Goal: Task Accomplishment & Management: Complete application form

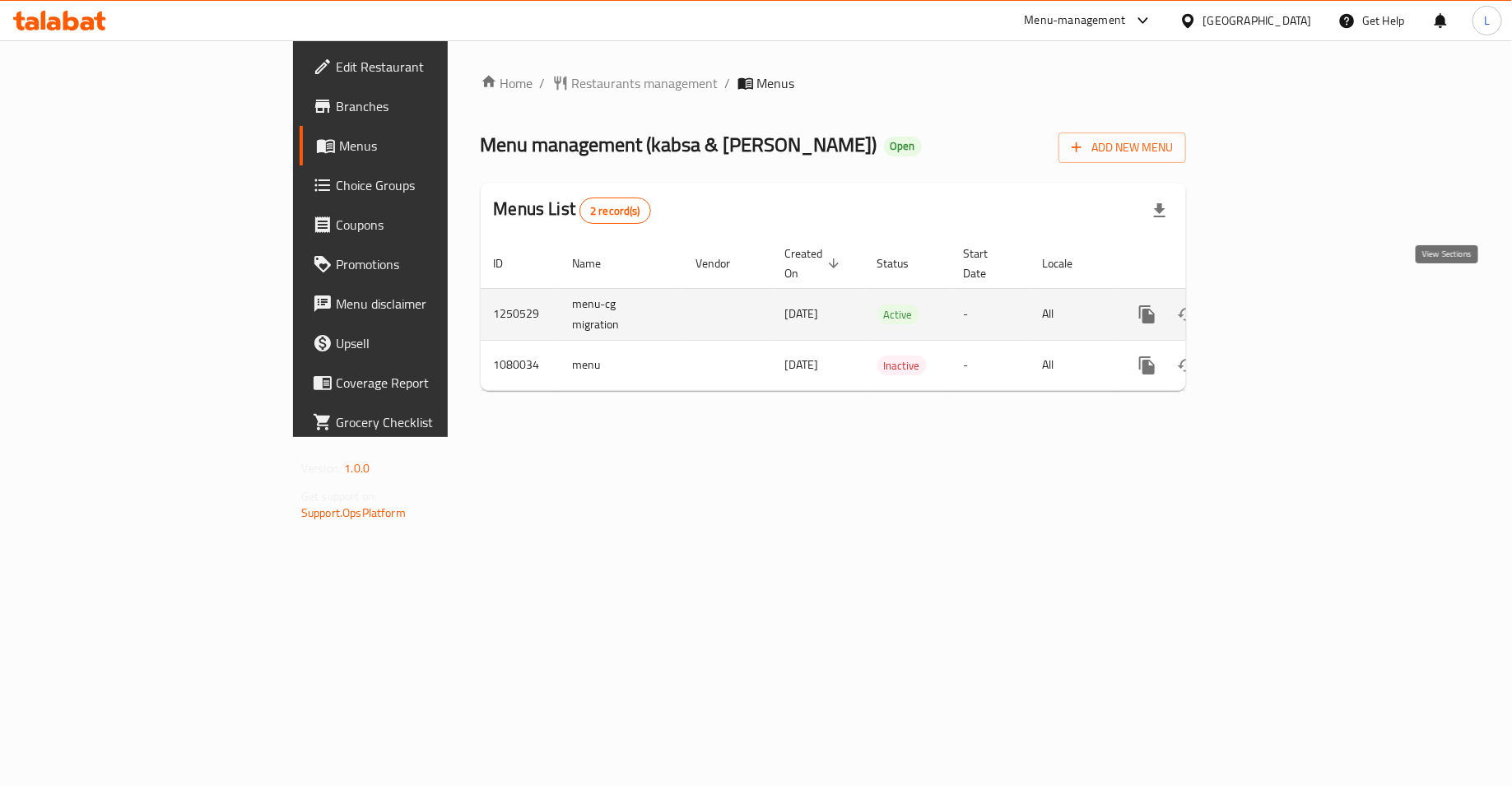
click at [1276, 304] on icon "enhanced table" at bounding box center [1266, 313] width 20 height 20
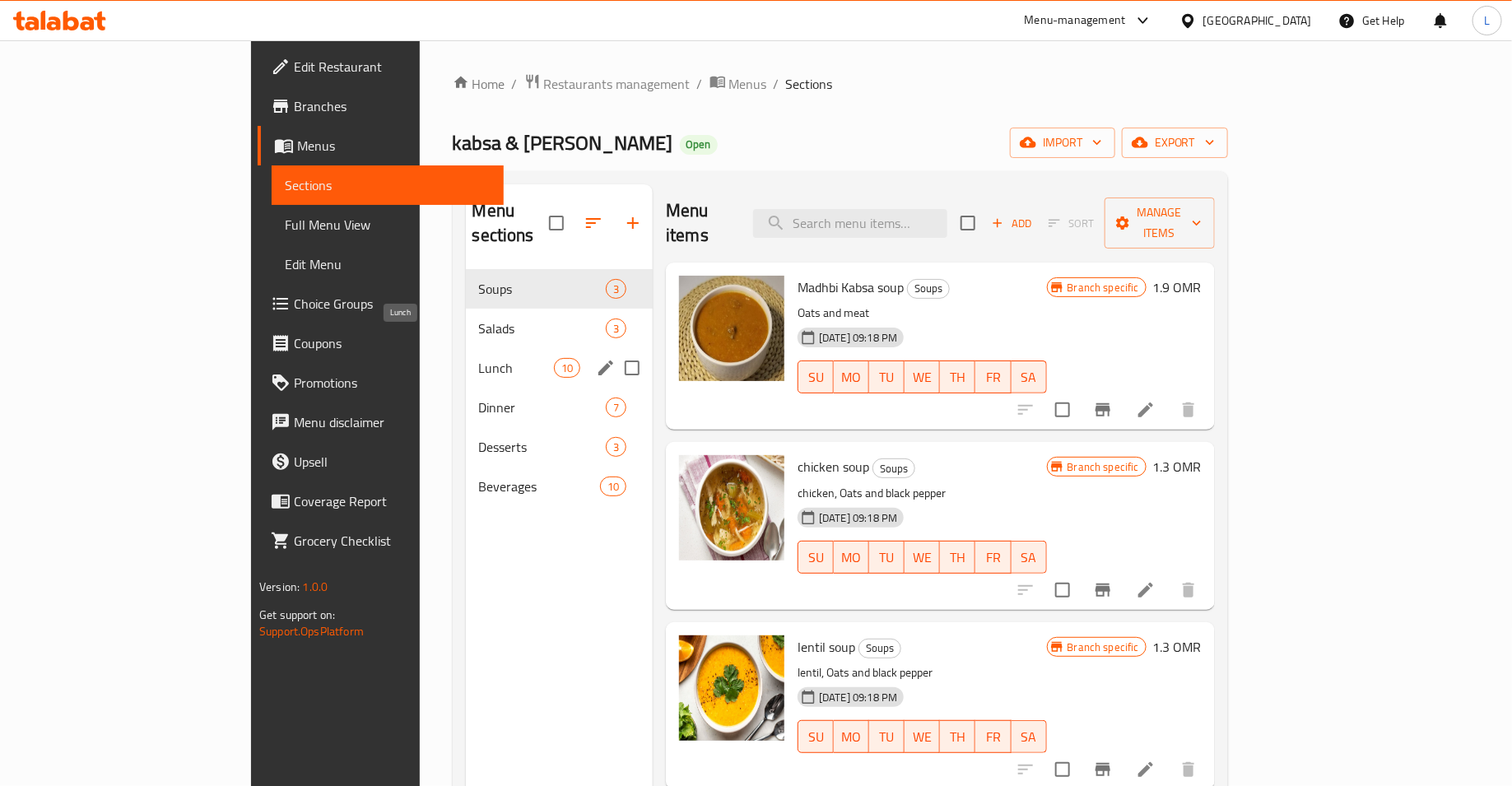
click at [482, 358] on span "Lunch" at bounding box center [517, 367] width 75 height 20
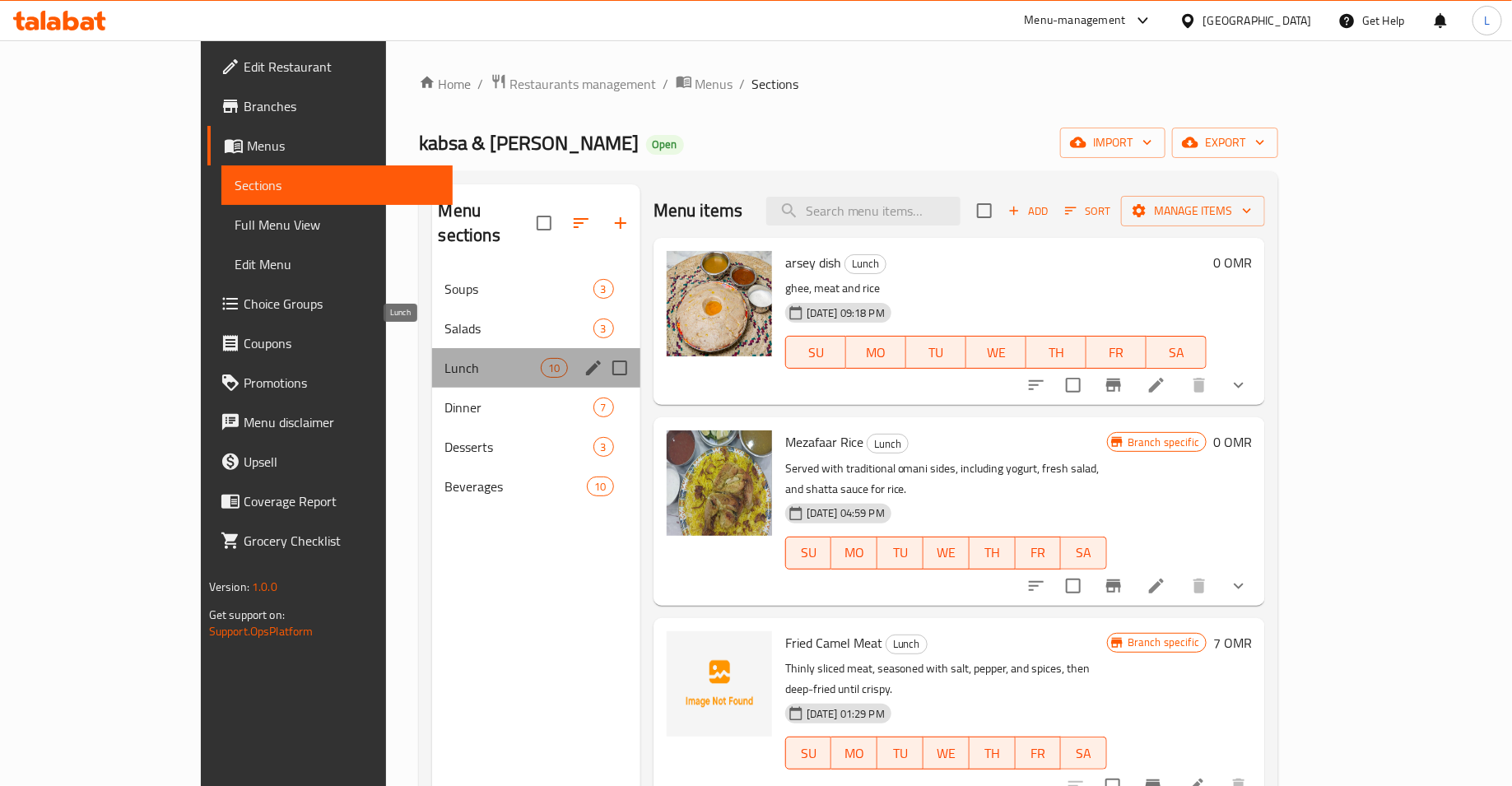
click at [445, 358] on span "Lunch" at bounding box center [492, 367] width 96 height 20
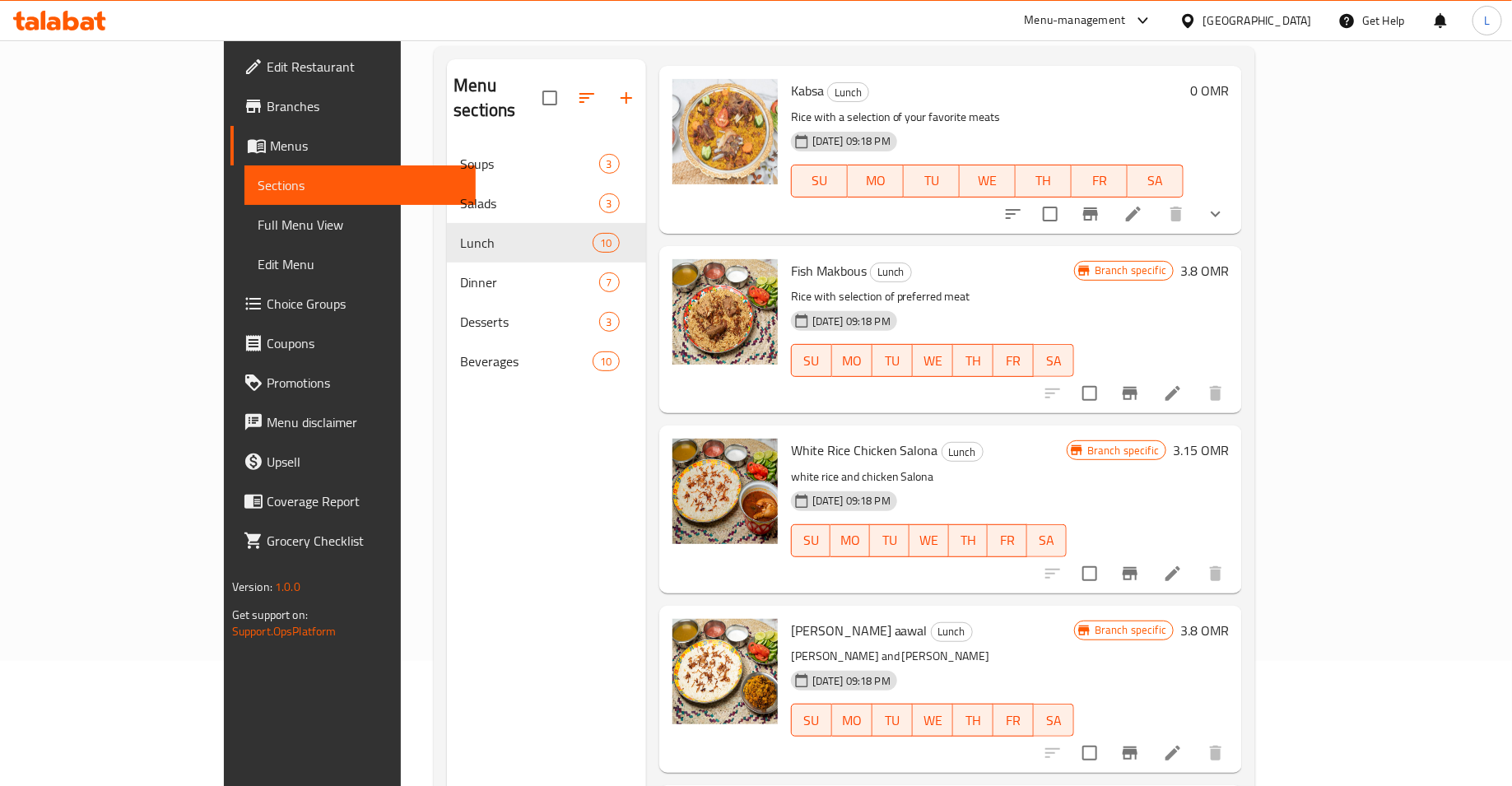
scroll to position [230, 0]
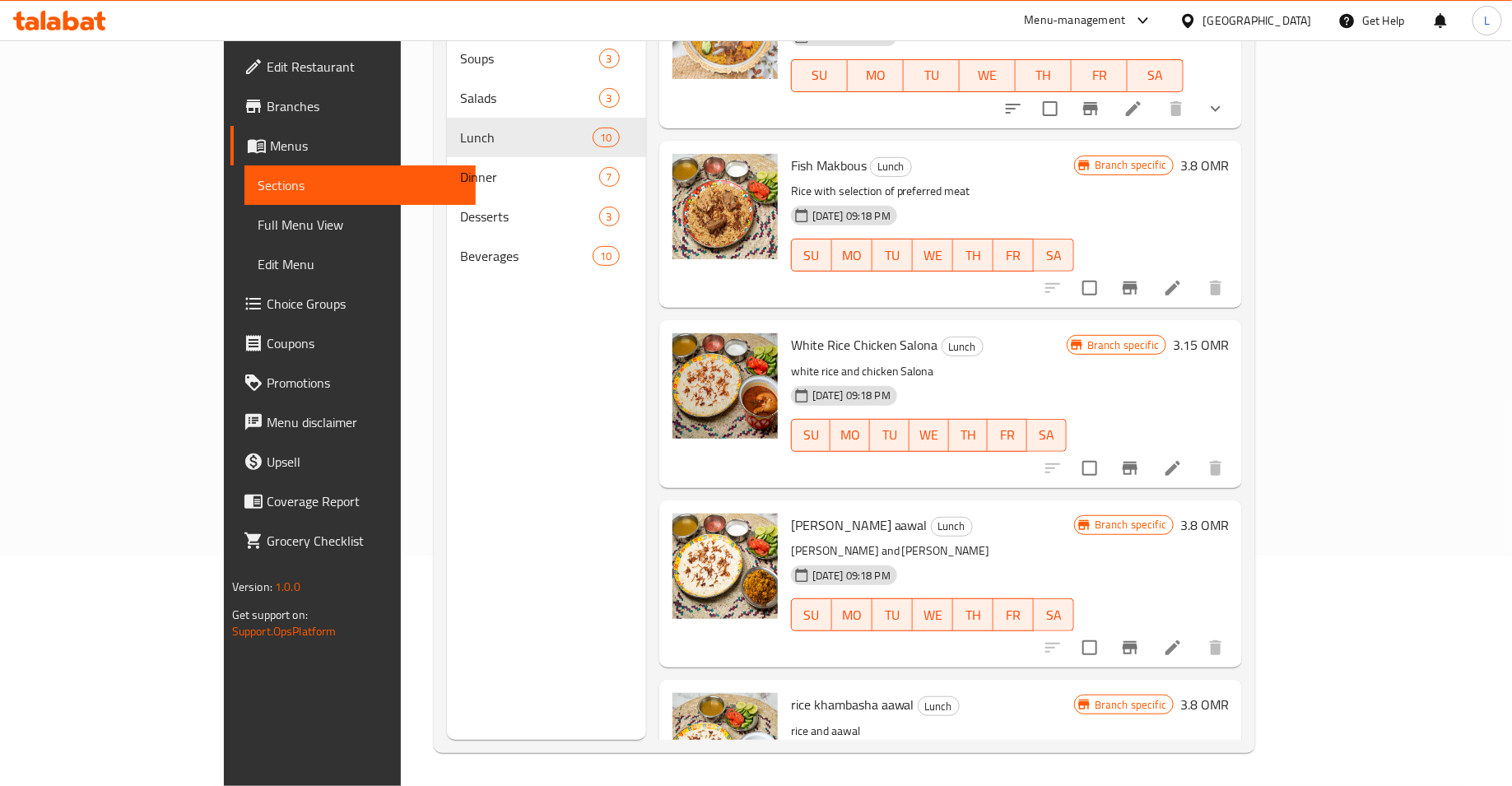
click at [791, 692] on span "rice khambasha aawal" at bounding box center [853, 704] width 123 height 24
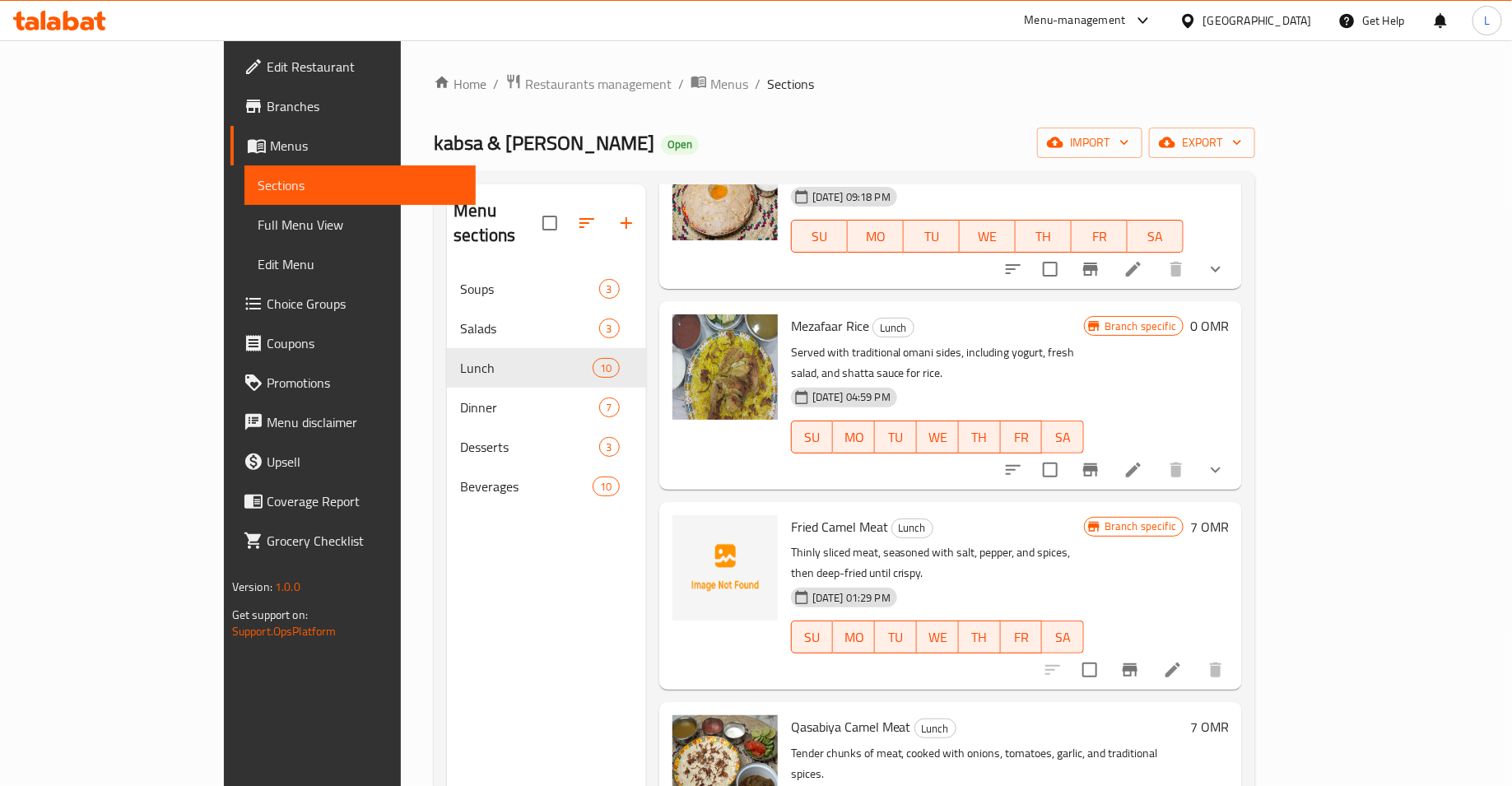
scroll to position [0, 0]
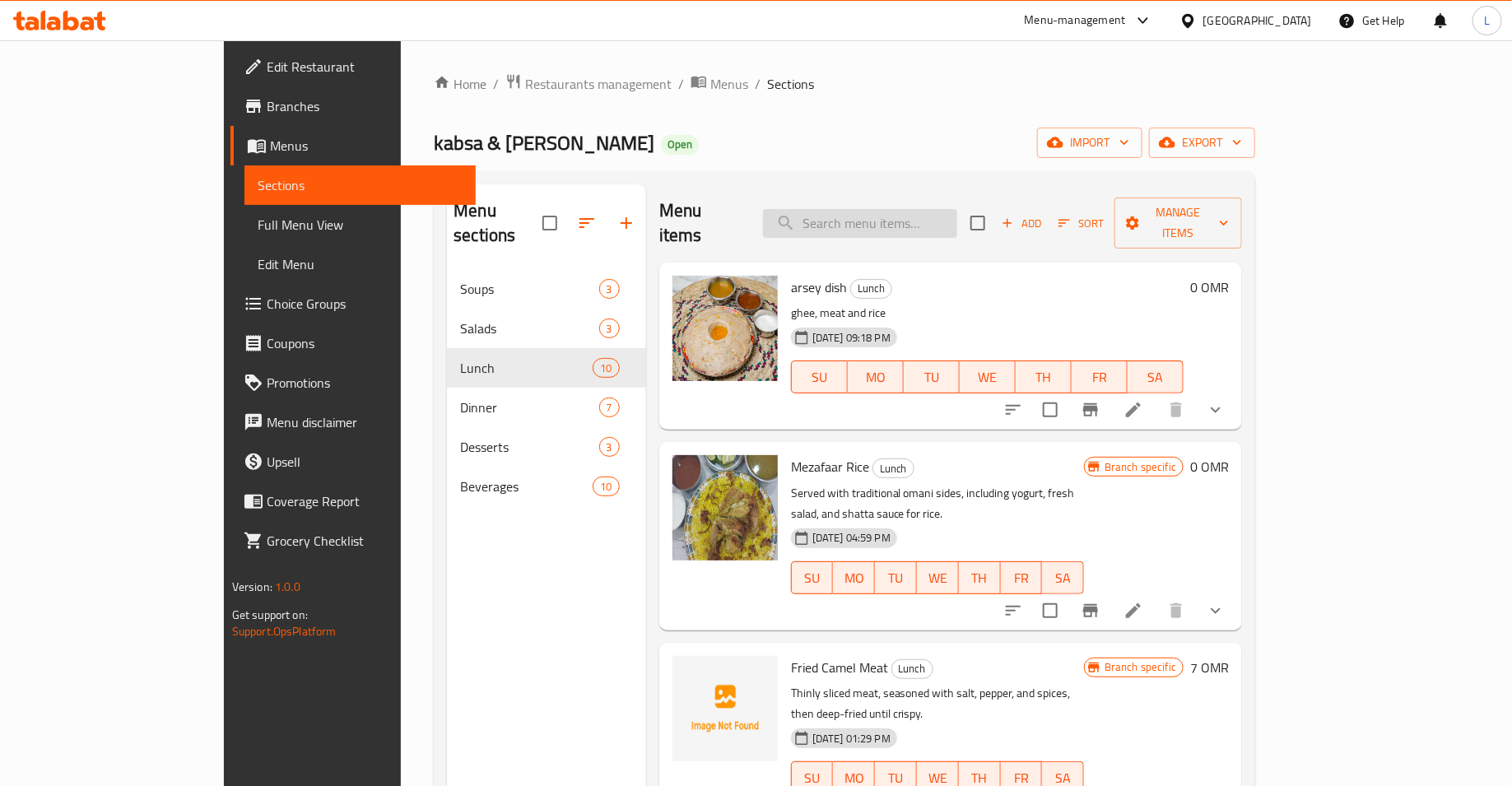
click at [918, 210] on input "search" at bounding box center [860, 223] width 194 height 29
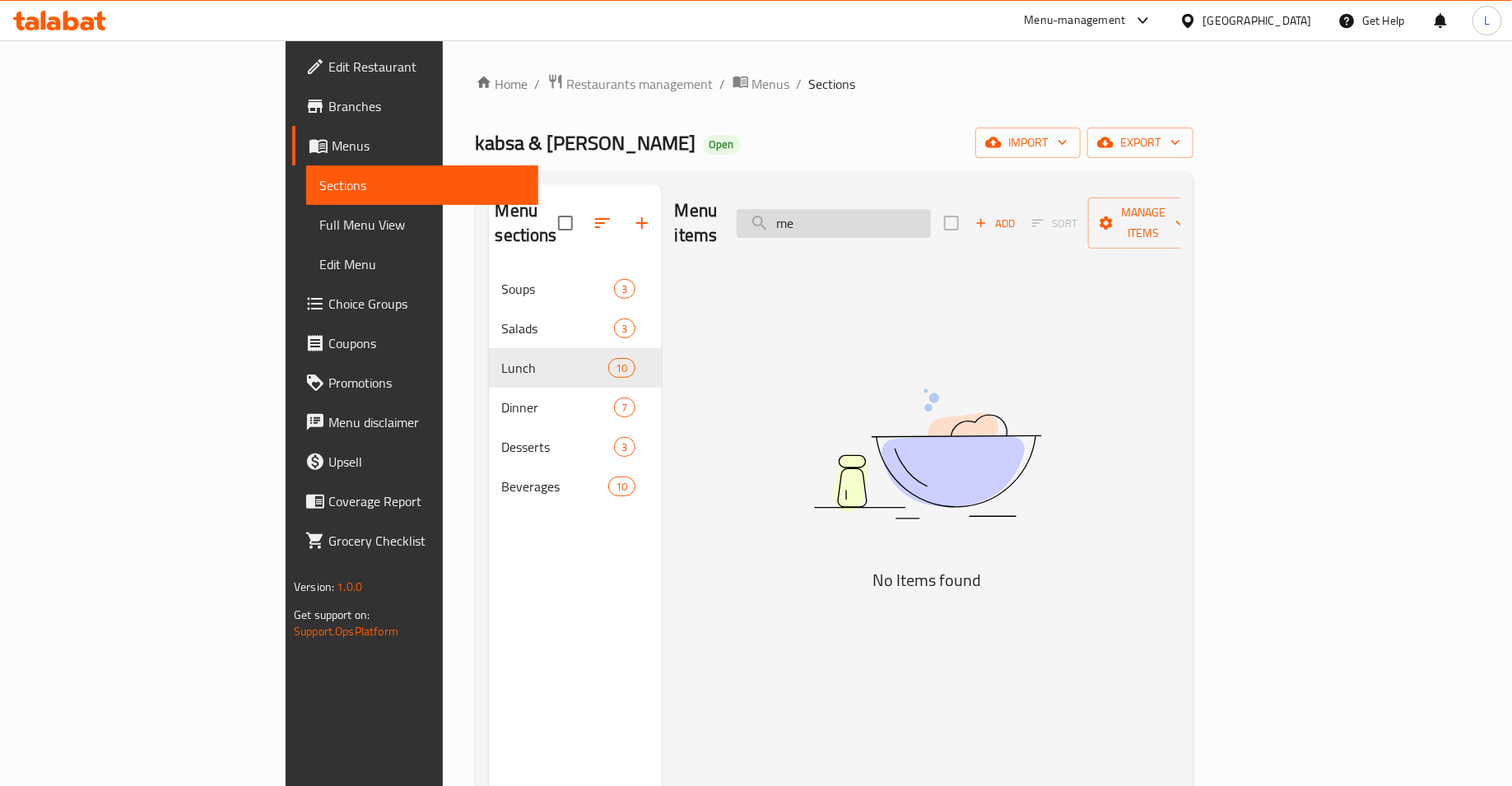
type input "m"
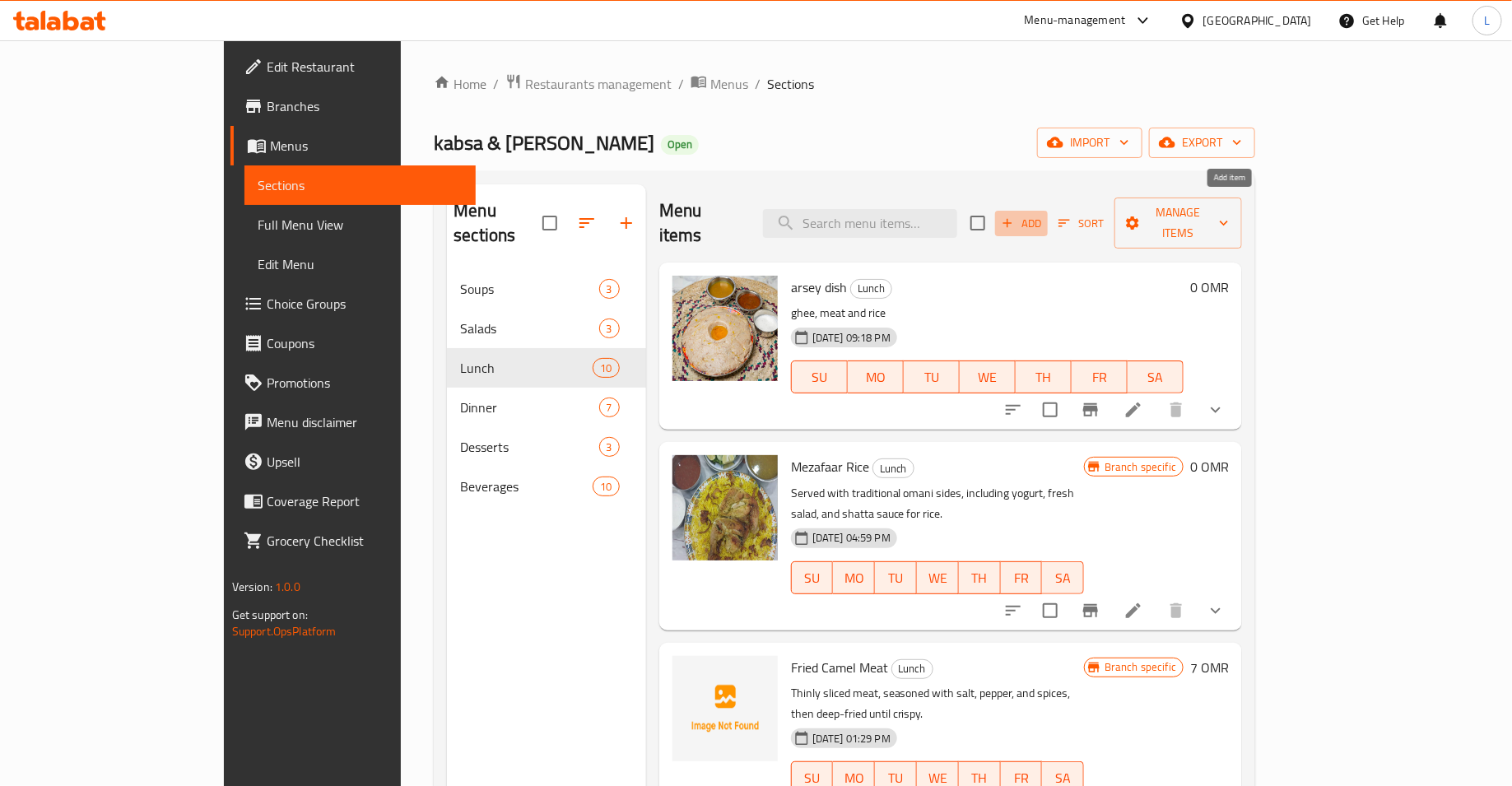
click at [1044, 214] on span "Add" at bounding box center [1021, 223] width 45 height 19
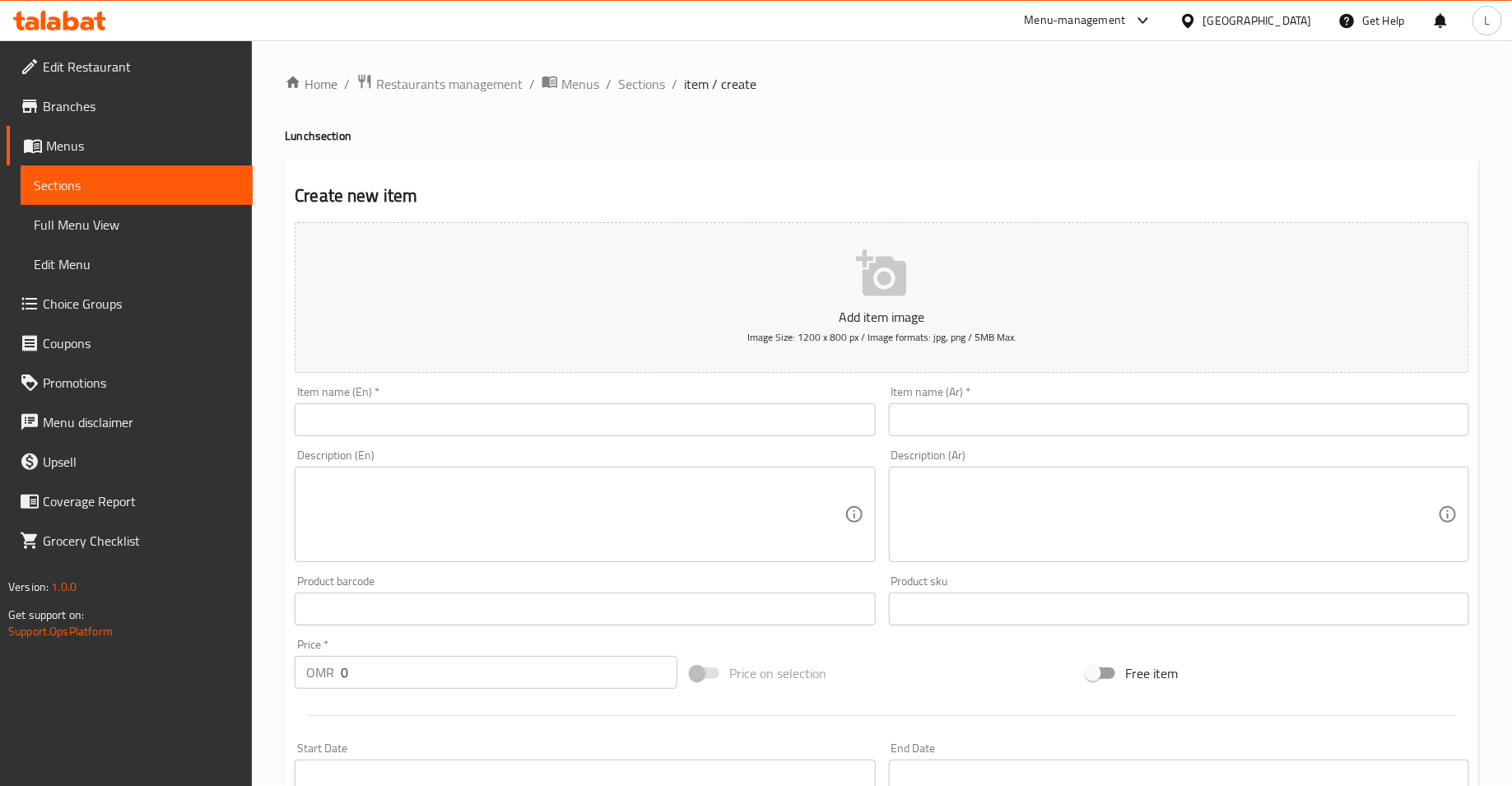
click at [731, 429] on input "text" at bounding box center [585, 419] width 580 height 33
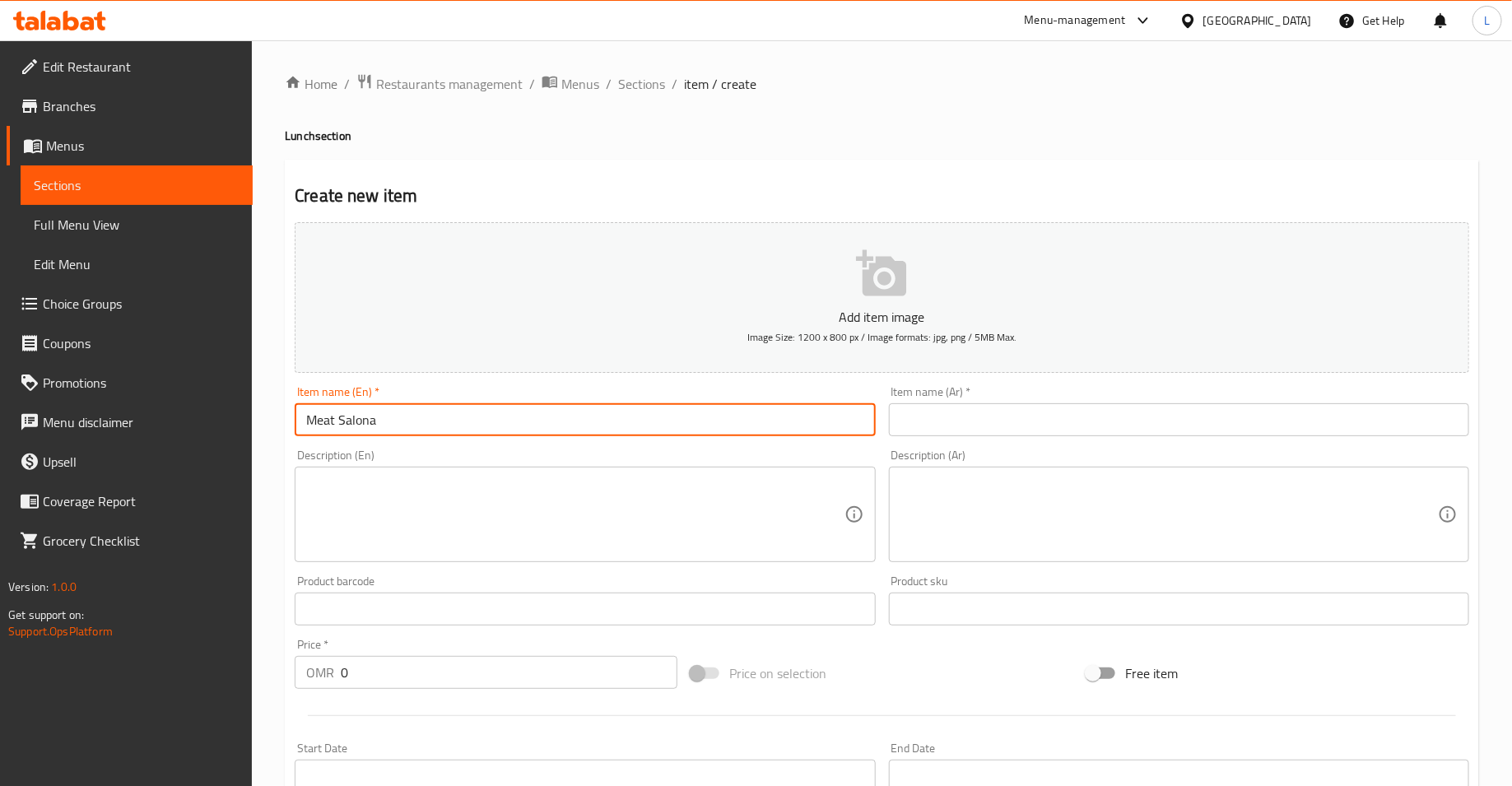
type input "Meat Salona"
click at [1054, 427] on input "text" at bounding box center [1179, 419] width 580 height 33
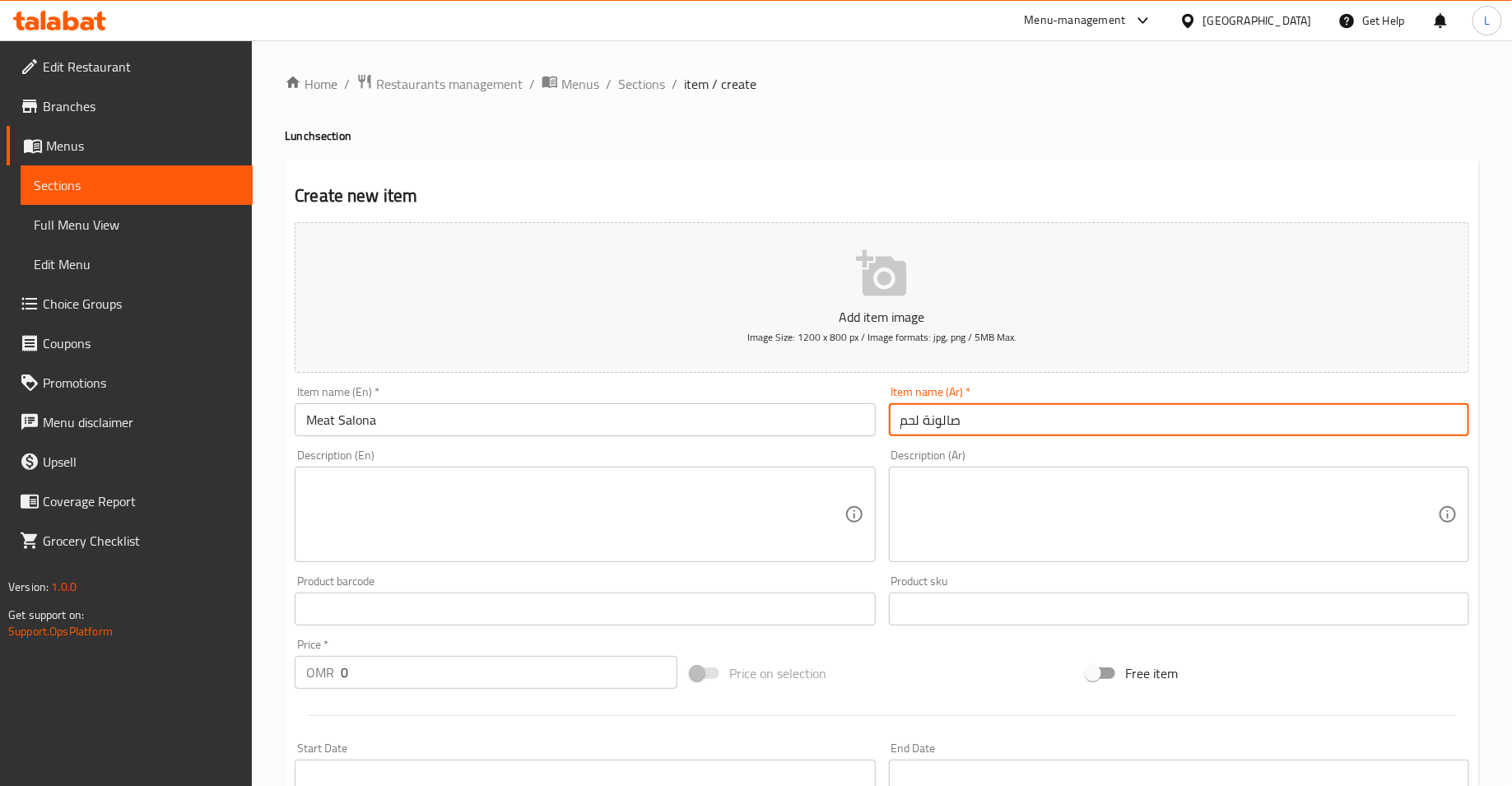
type input "صالونة لحم"
click at [407, 677] on input "0" at bounding box center [508, 671] width 337 height 33
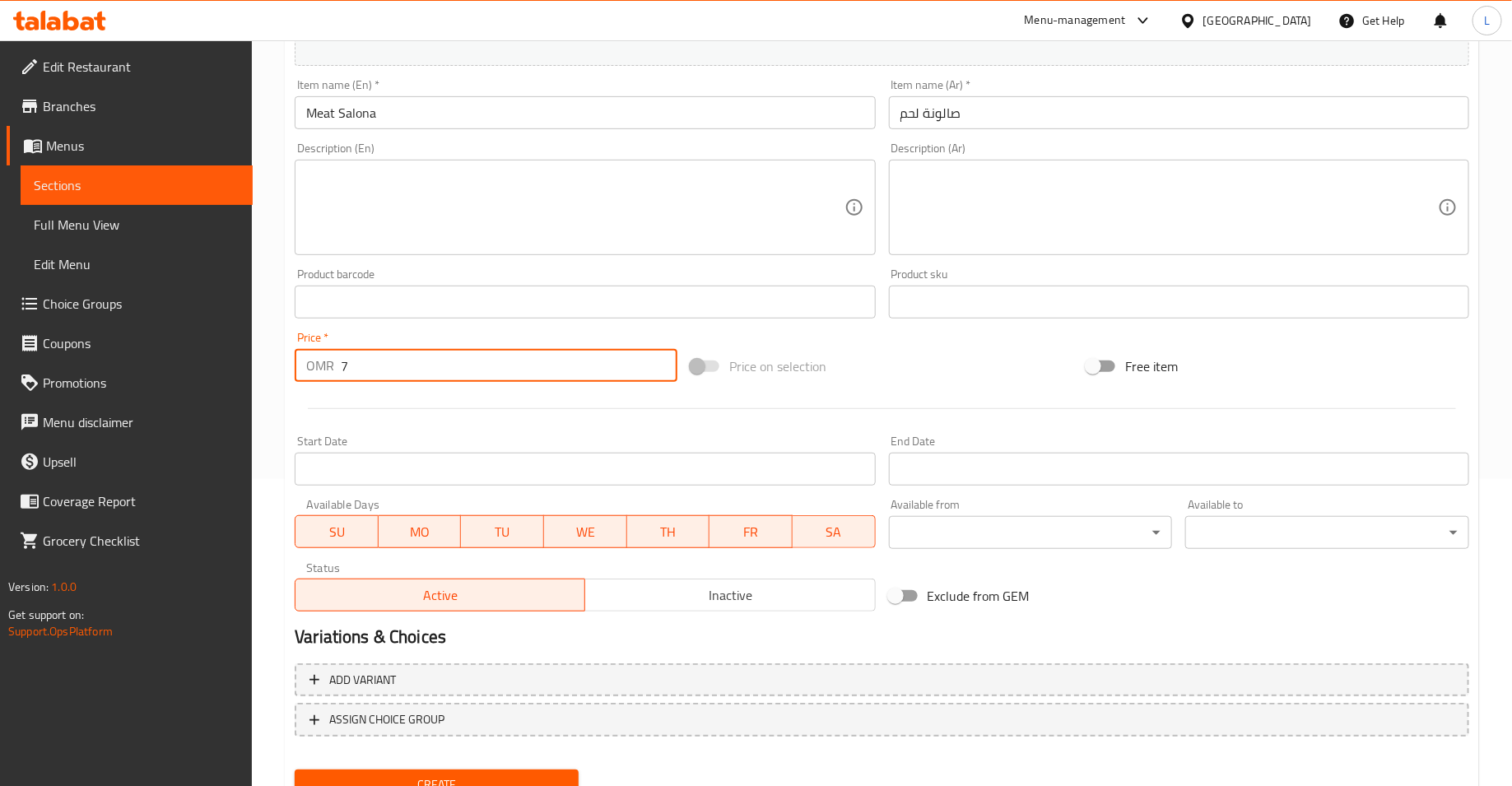
scroll to position [375, 0]
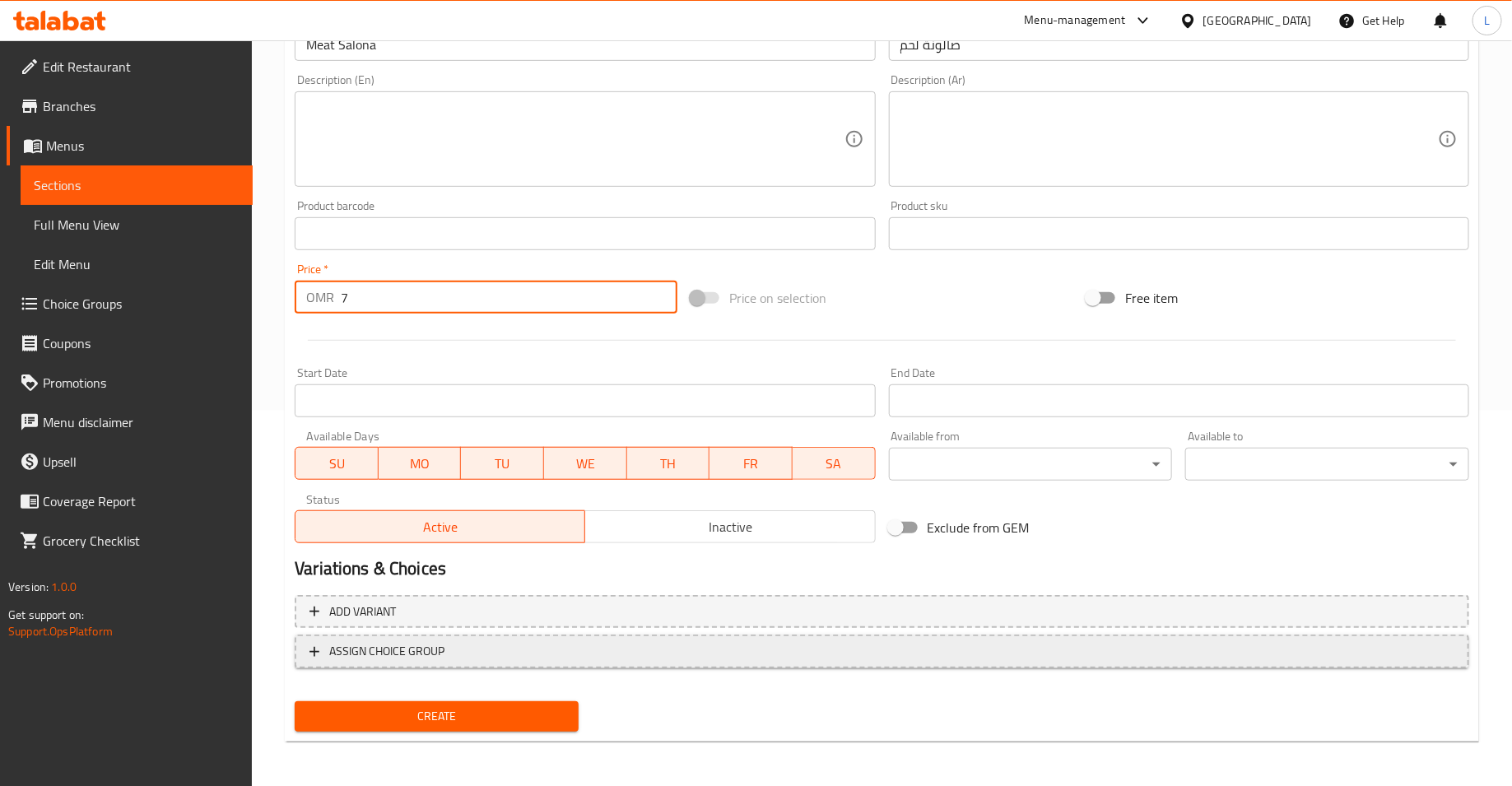
type input "7"
click at [449, 653] on span "ASSIGN CHOICE GROUP" at bounding box center [881, 651] width 1144 height 21
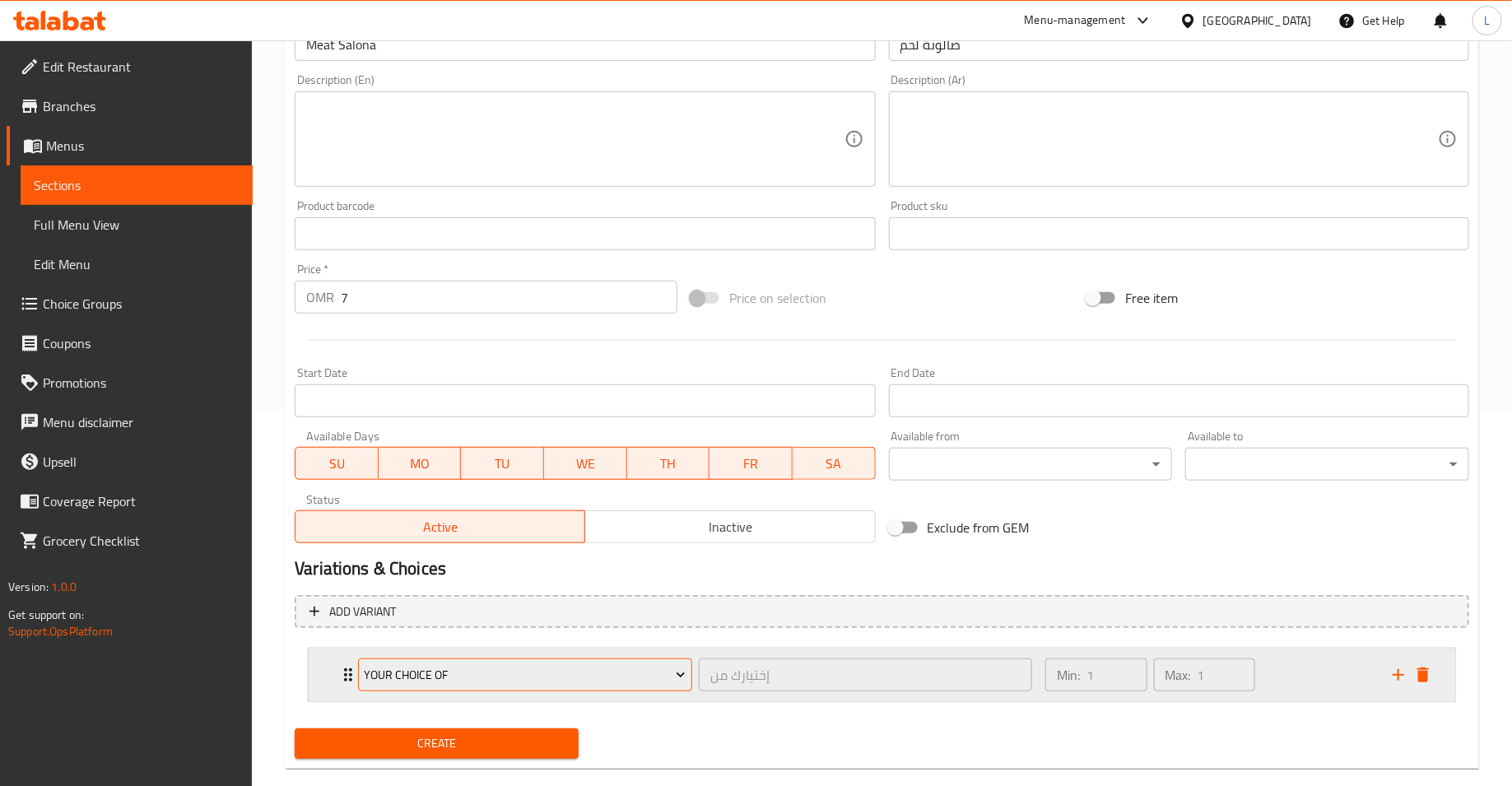
click at [558, 665] on span "Your Choice Of" at bounding box center [525, 675] width 322 height 21
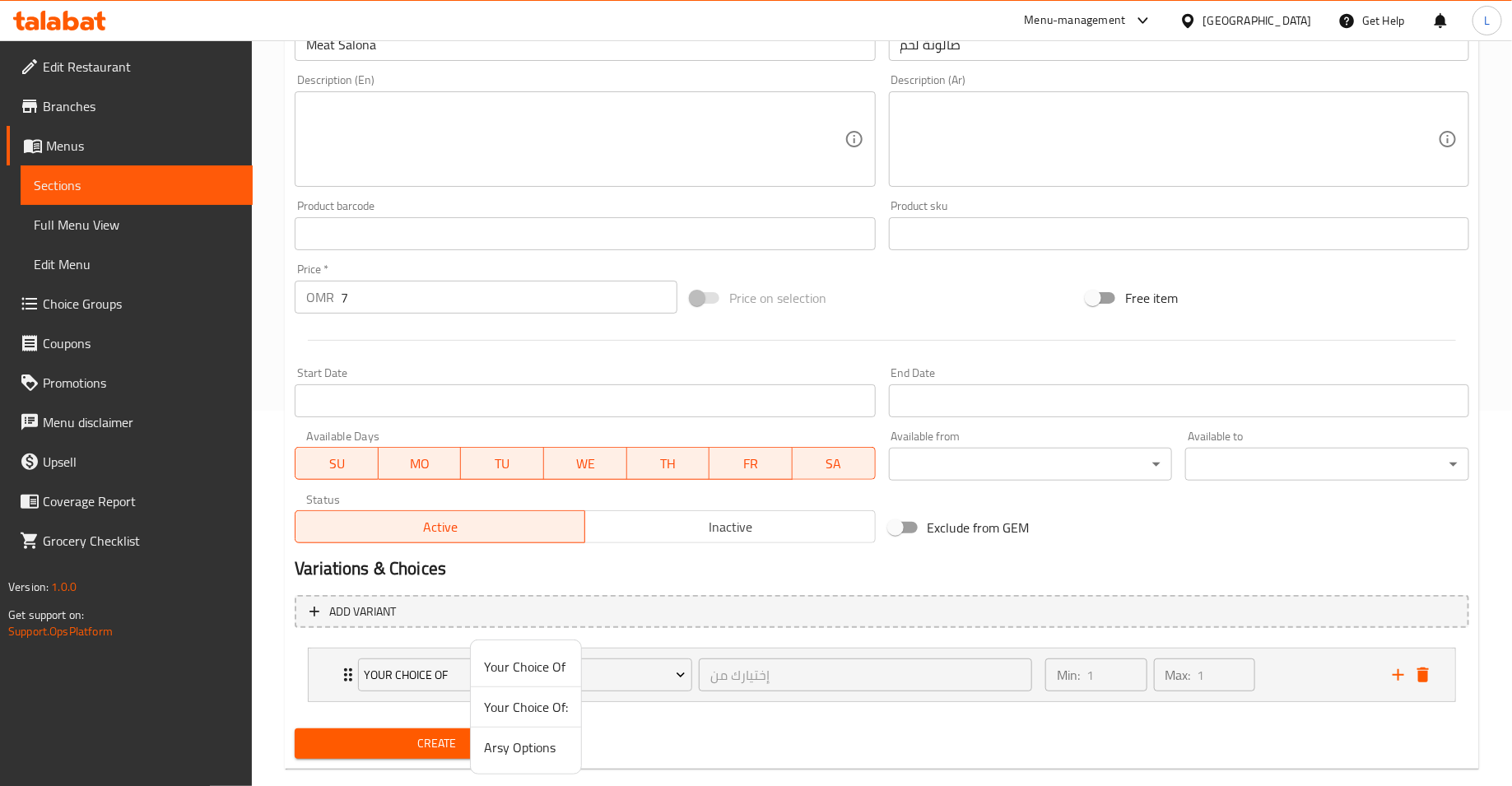
click at [728, 691] on div at bounding box center [756, 393] width 1512 height 786
click at [1421, 673] on icon "delete" at bounding box center [1423, 675] width 11 height 15
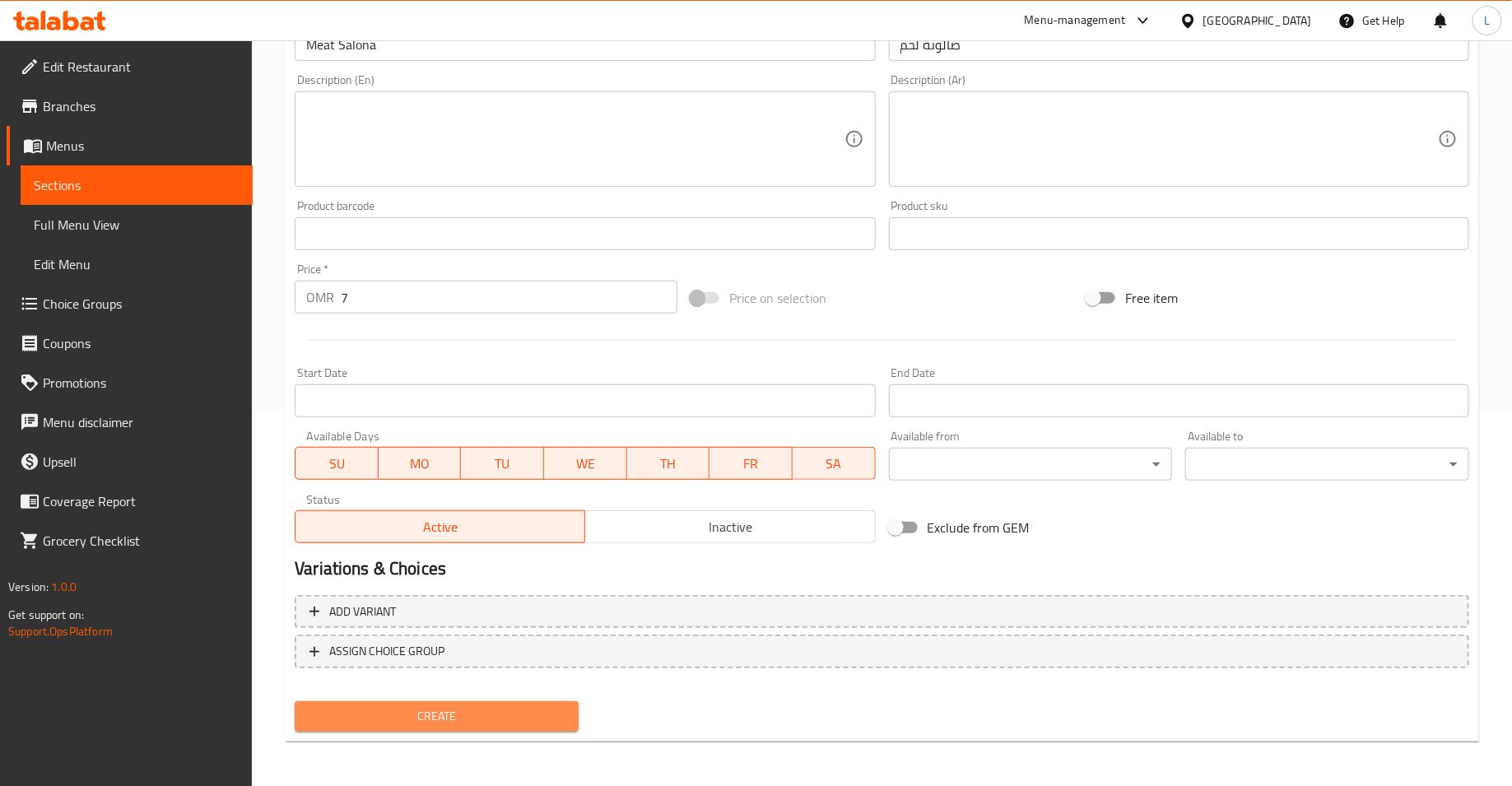
click at [518, 724] on button "Create" at bounding box center [437, 716] width 284 height 31
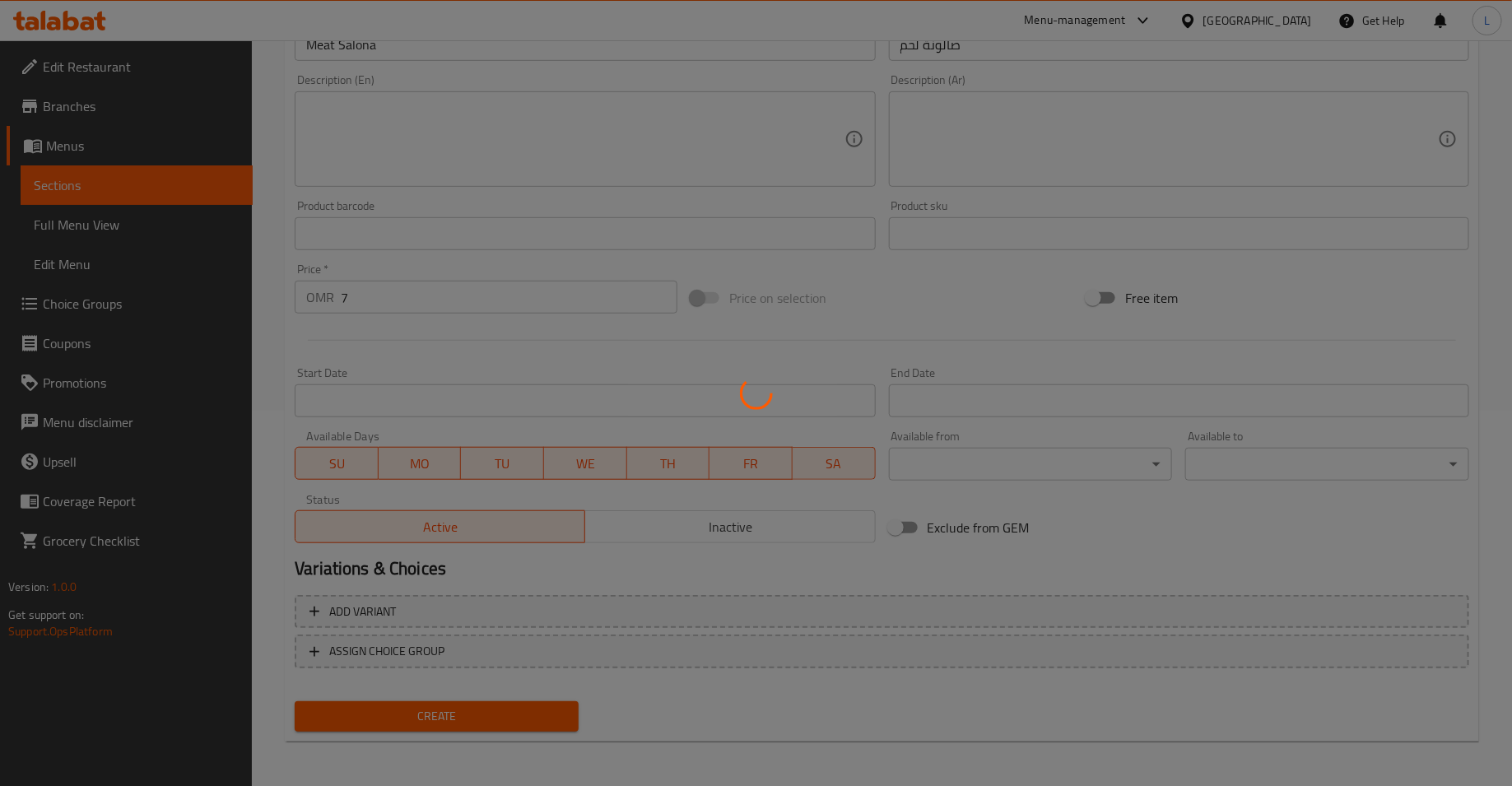
type input "0"
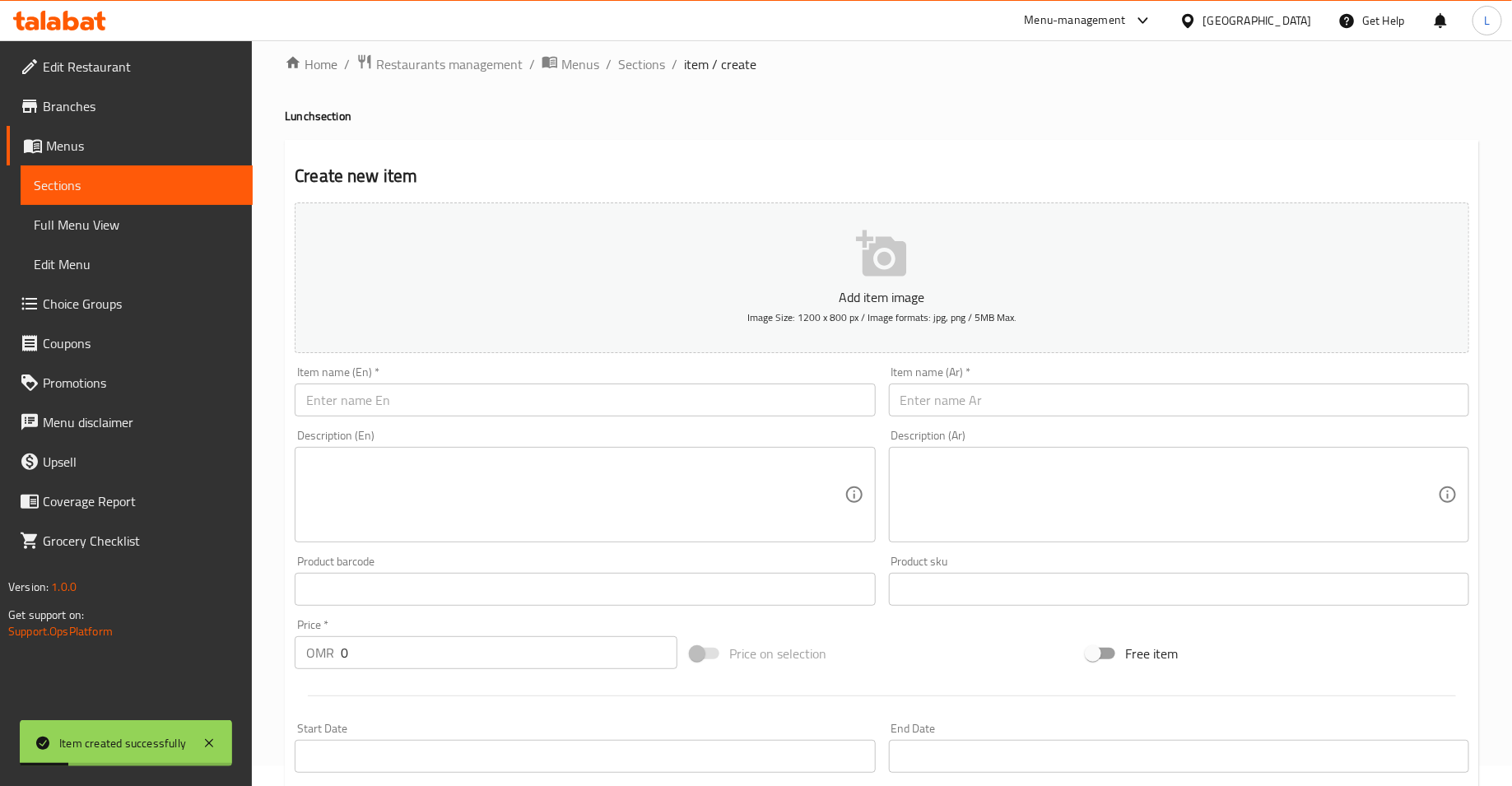
scroll to position [0, 0]
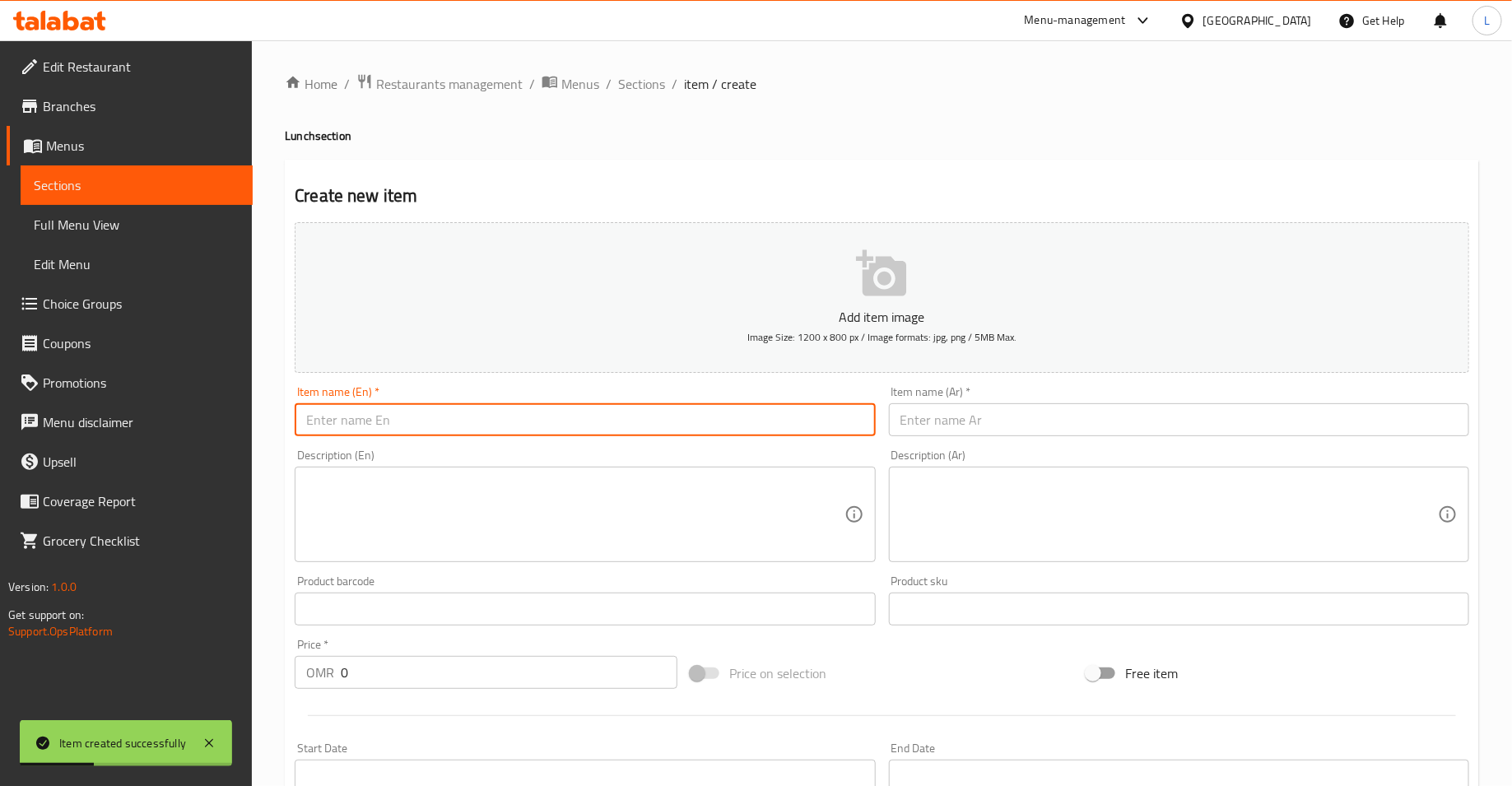
click at [397, 422] on input "text" at bounding box center [585, 419] width 580 height 33
type input "Awal Salona"
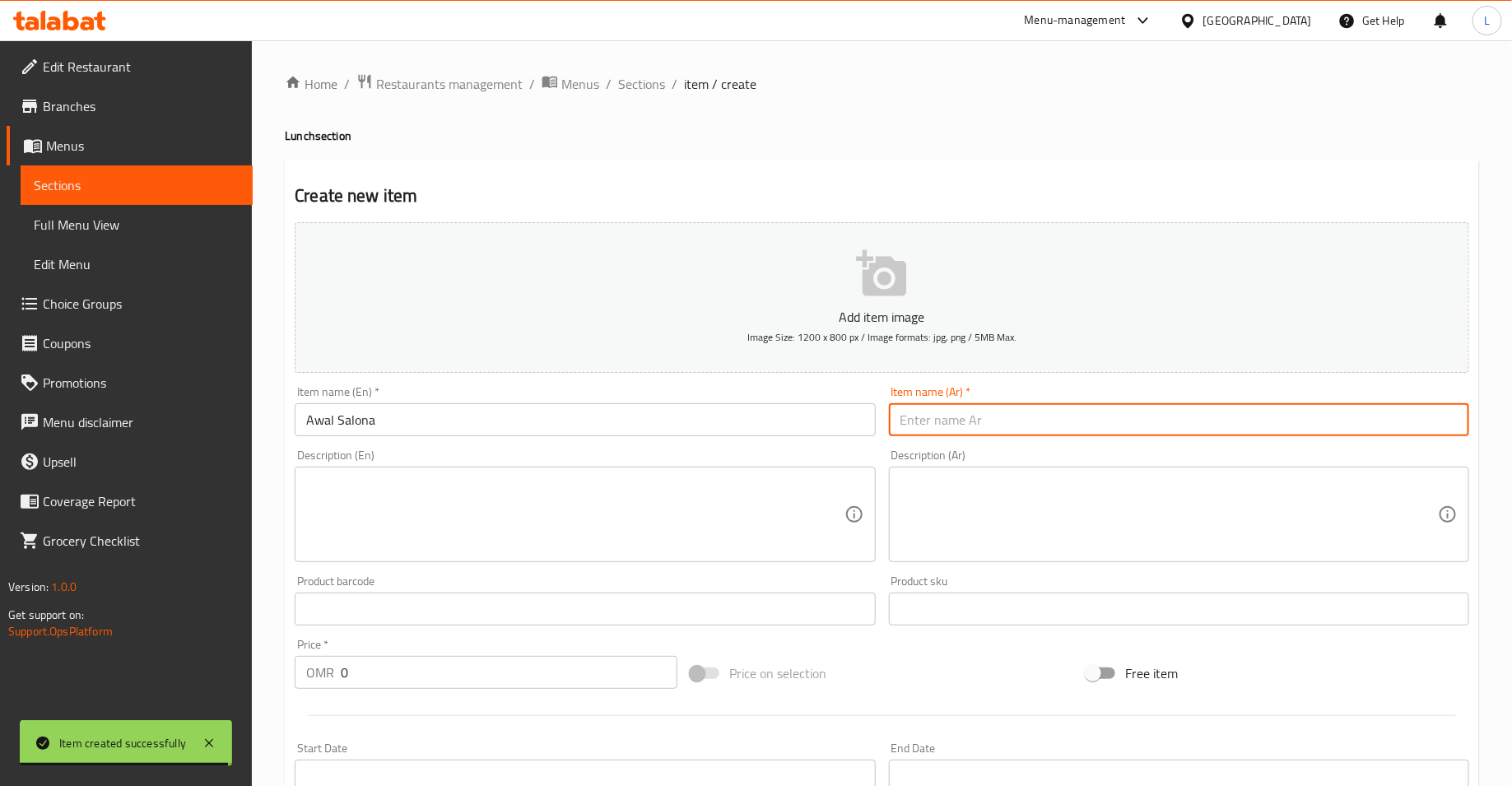
click at [920, 416] on input "text" at bounding box center [1179, 419] width 580 height 33
type input "ع"
type input "صالونة عوال"
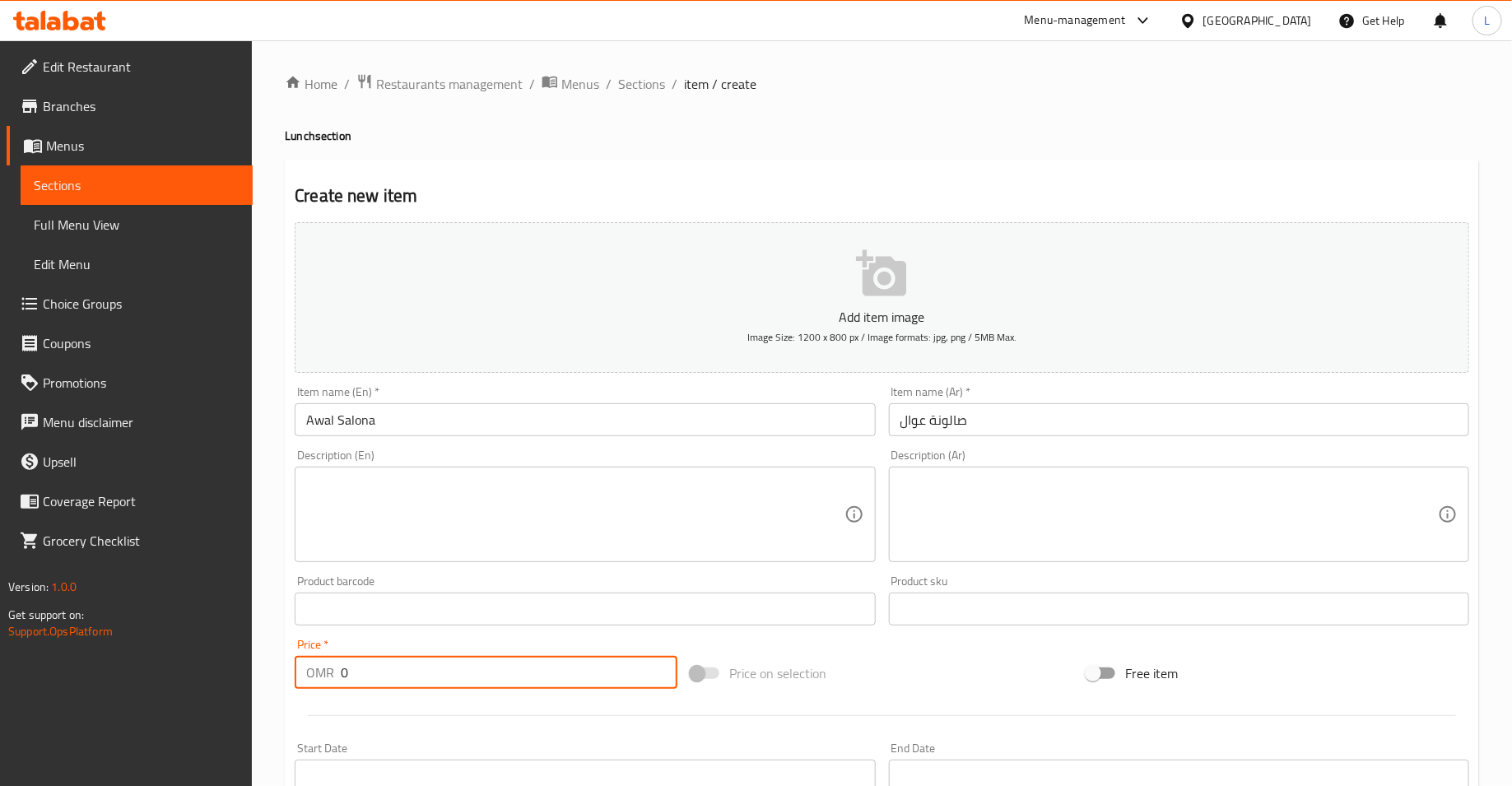
click at [418, 655] on input "0" at bounding box center [508, 671] width 337 height 33
click at [409, 665] on input "0" at bounding box center [508, 671] width 337 height 33
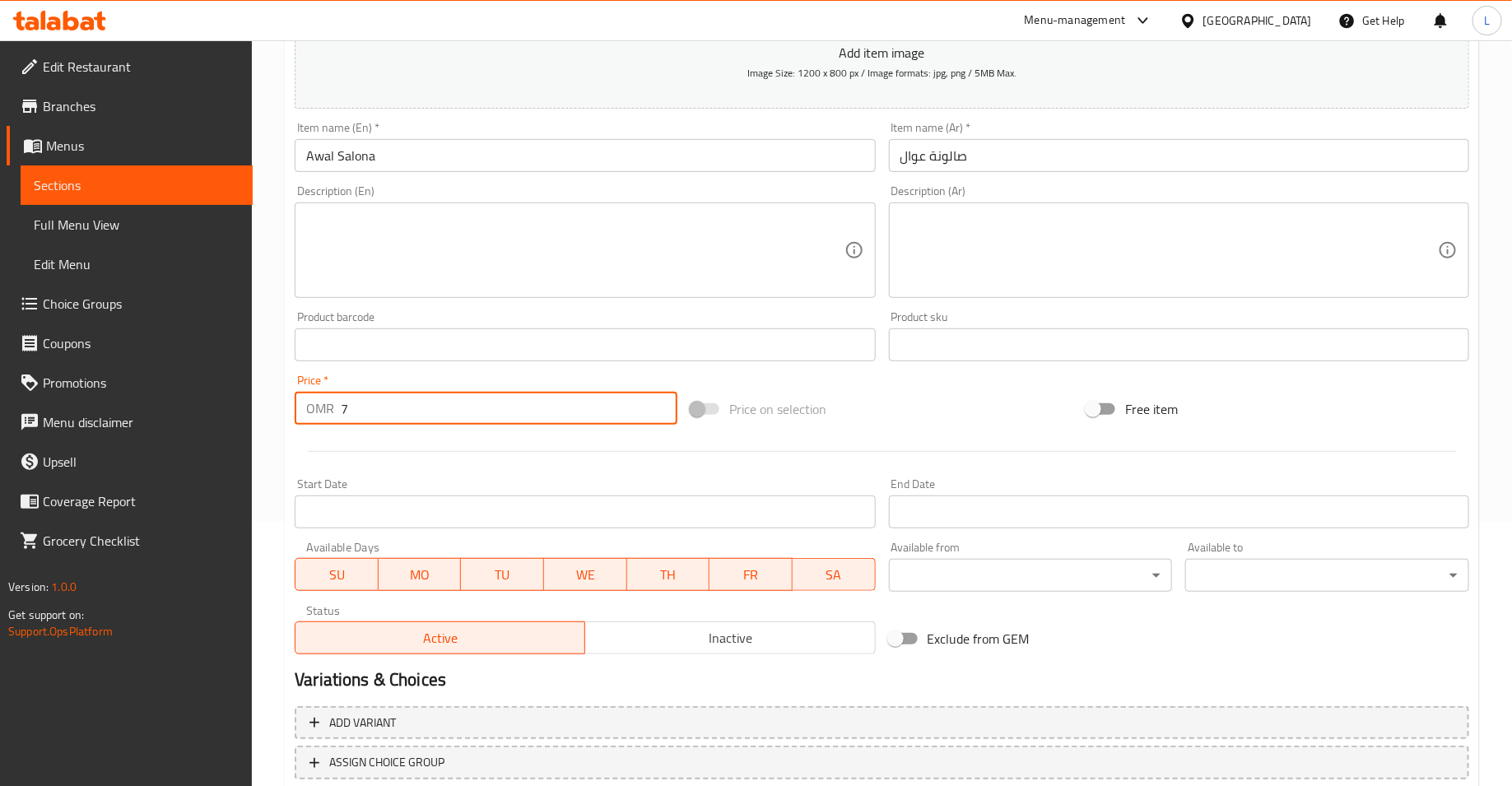
scroll to position [375, 0]
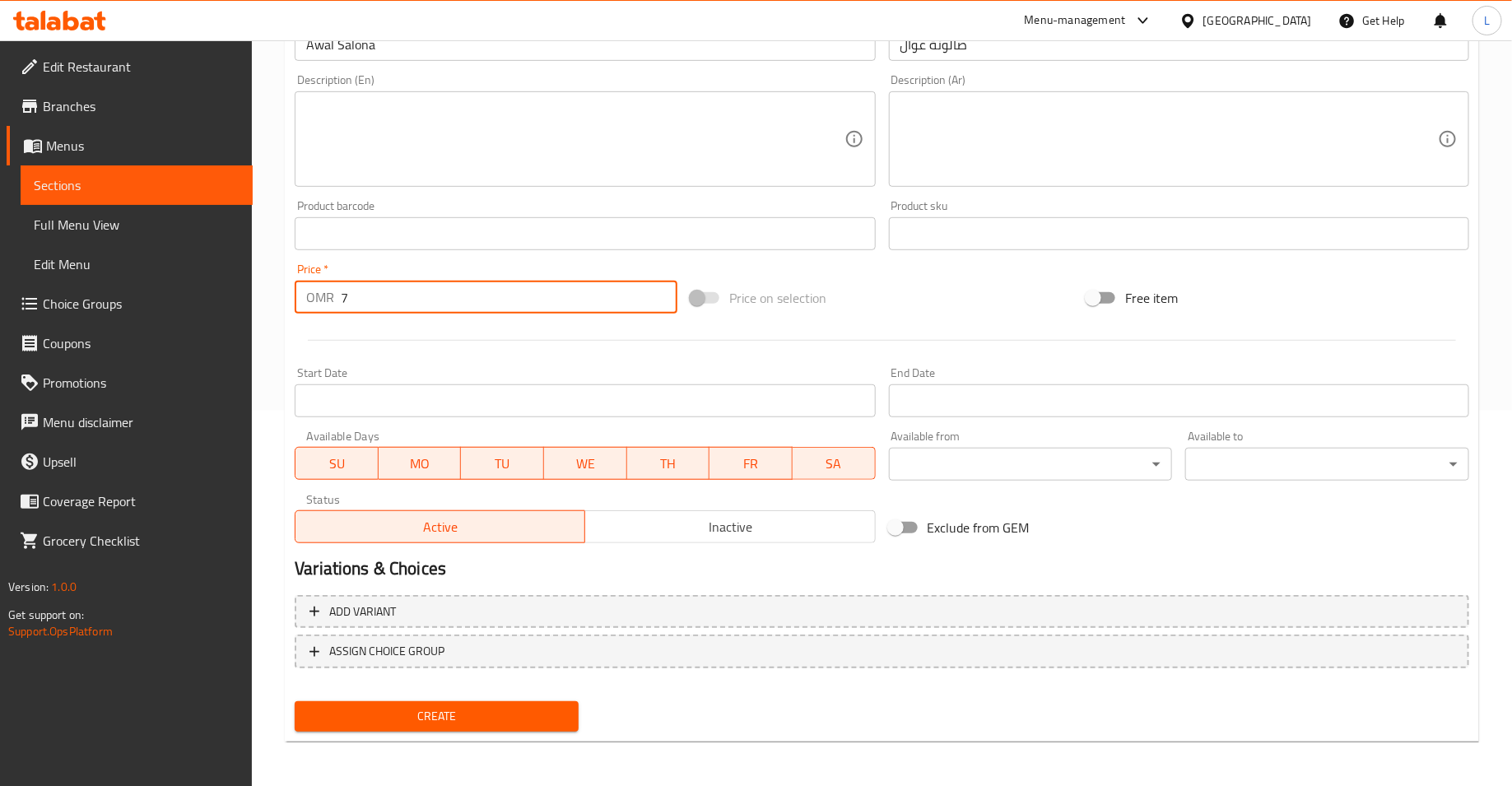
type input "7"
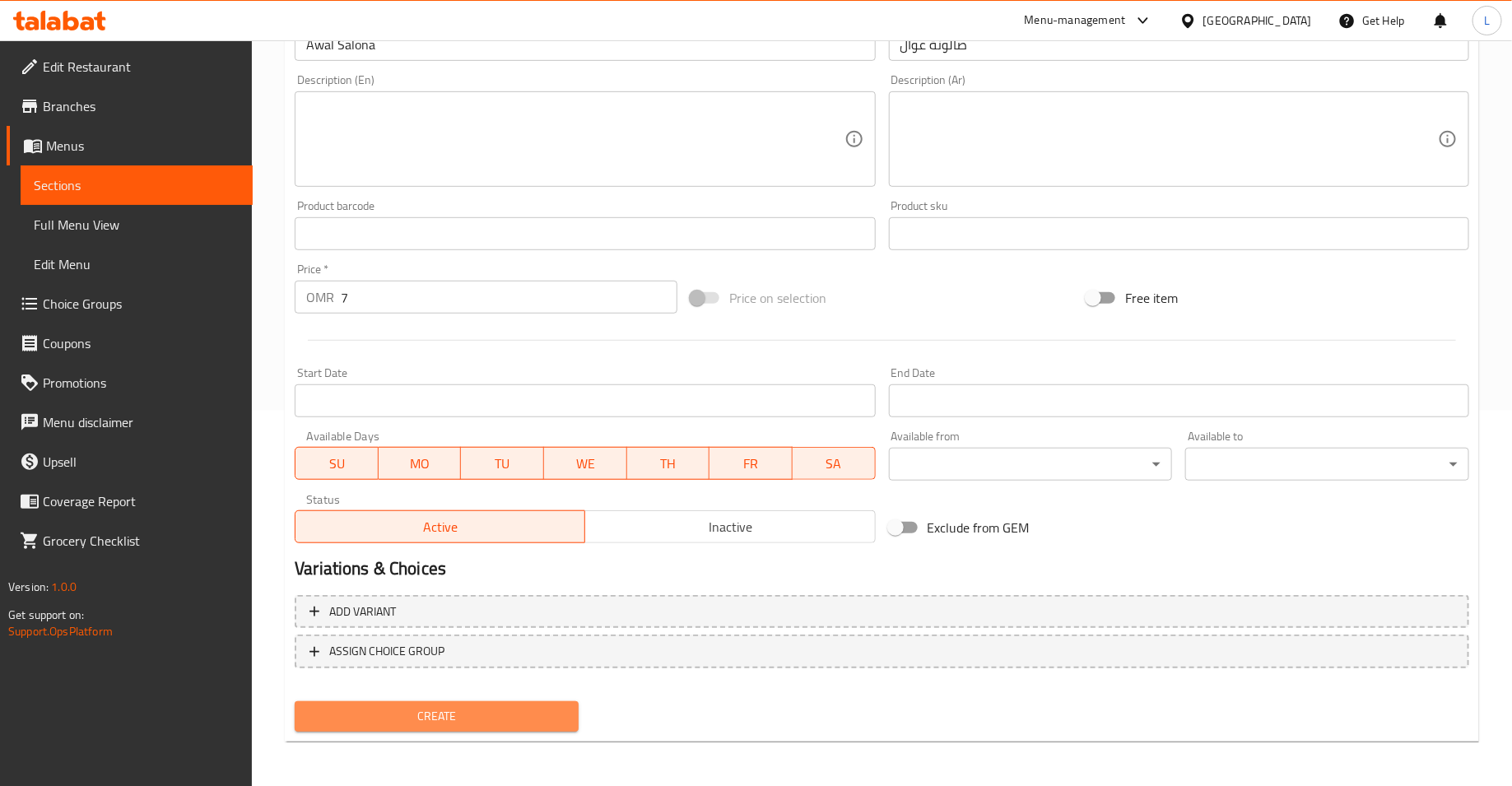
click at [433, 706] on span "Create" at bounding box center [437, 716] width 257 height 21
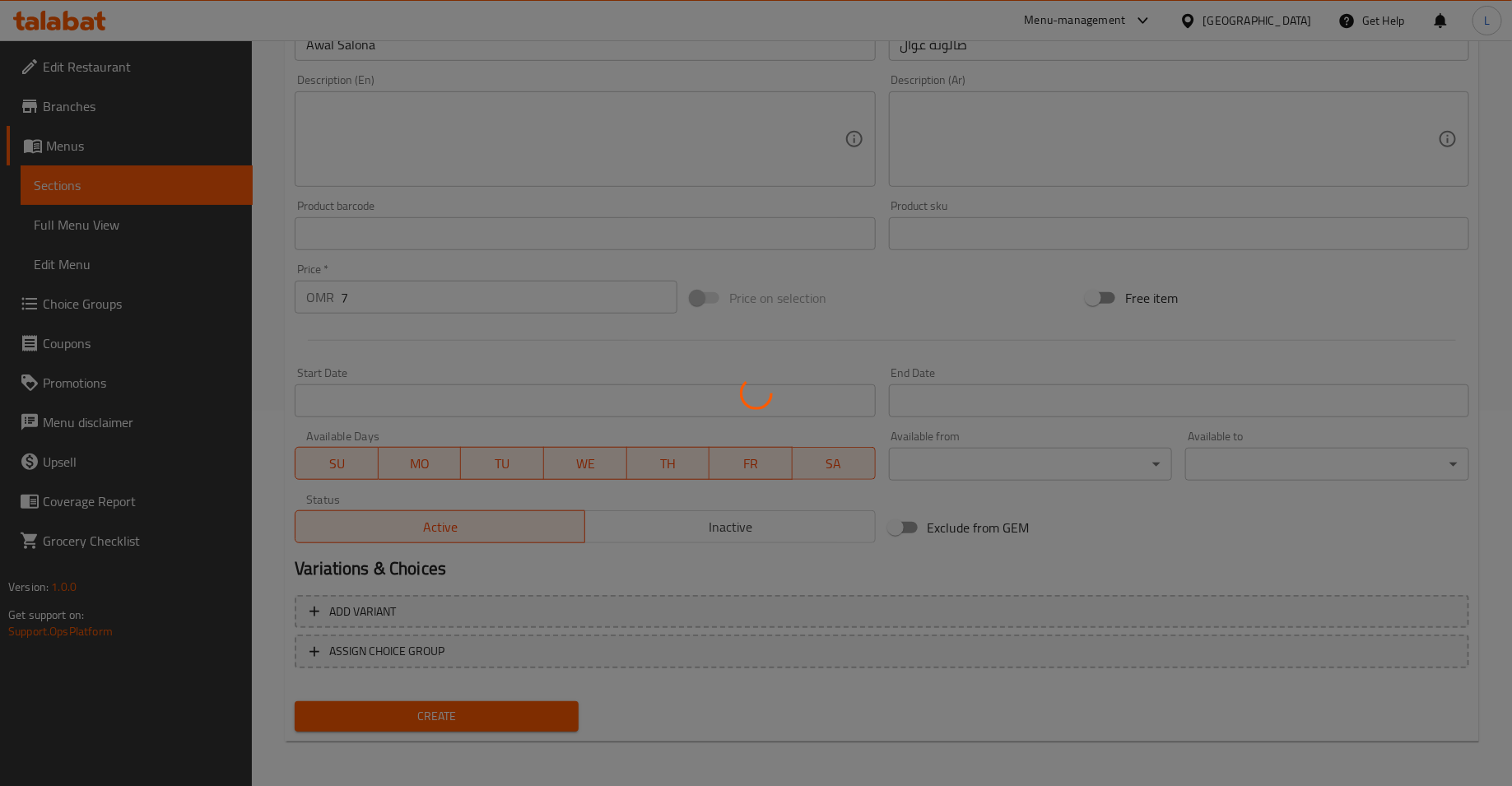
type input "0"
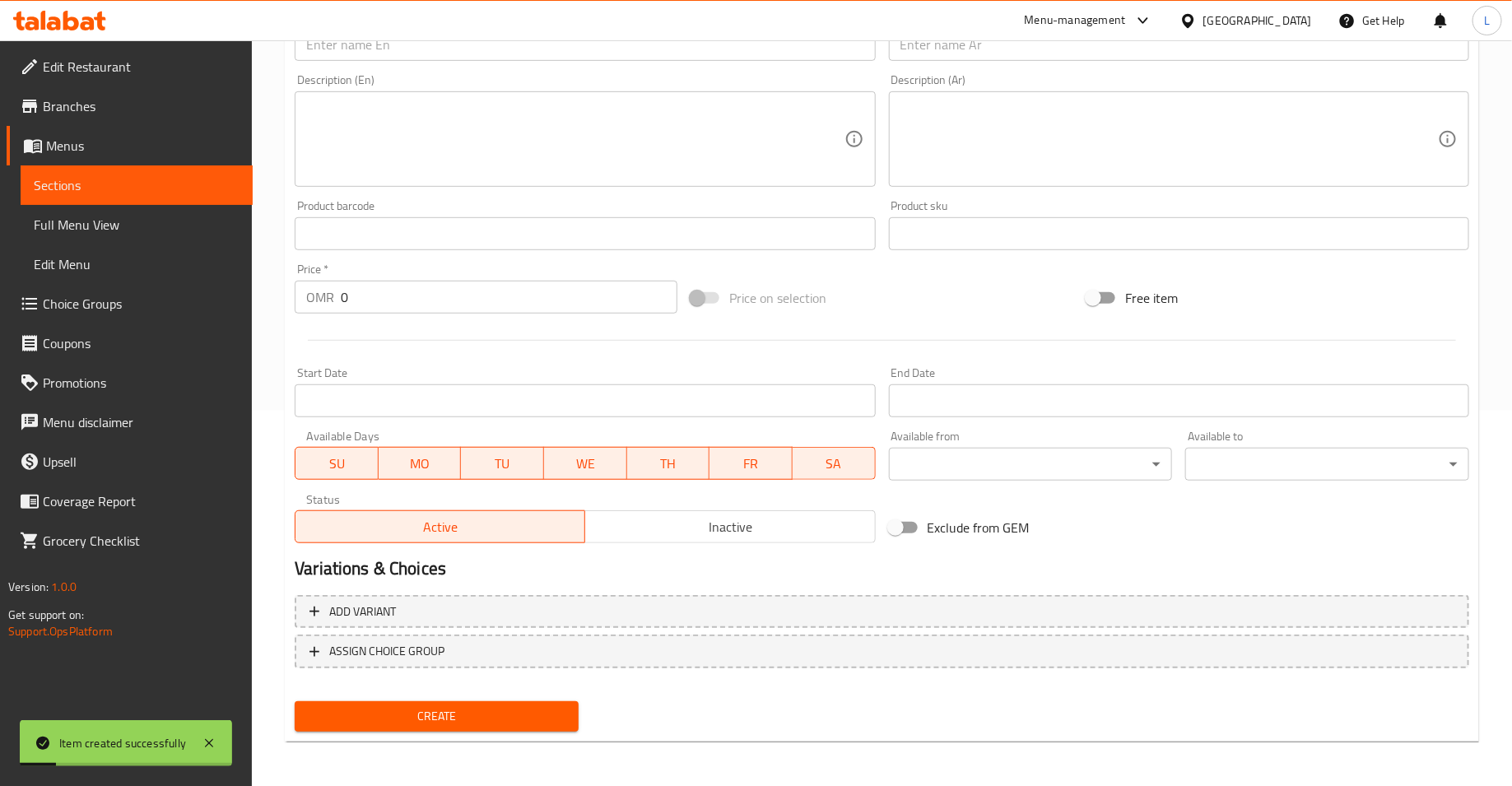
scroll to position [0, 0]
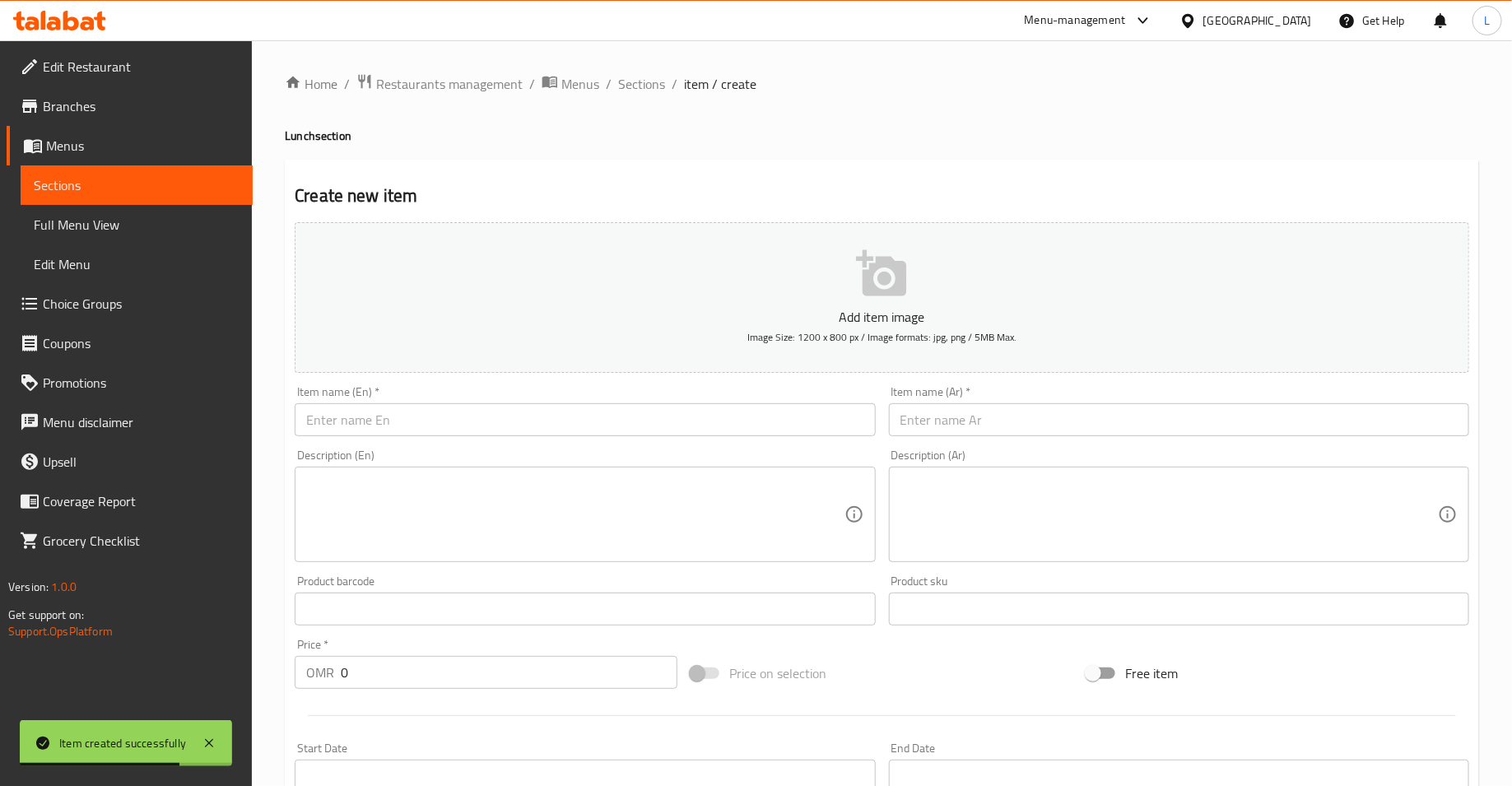
click at [603, 426] on input "text" at bounding box center [585, 419] width 580 height 33
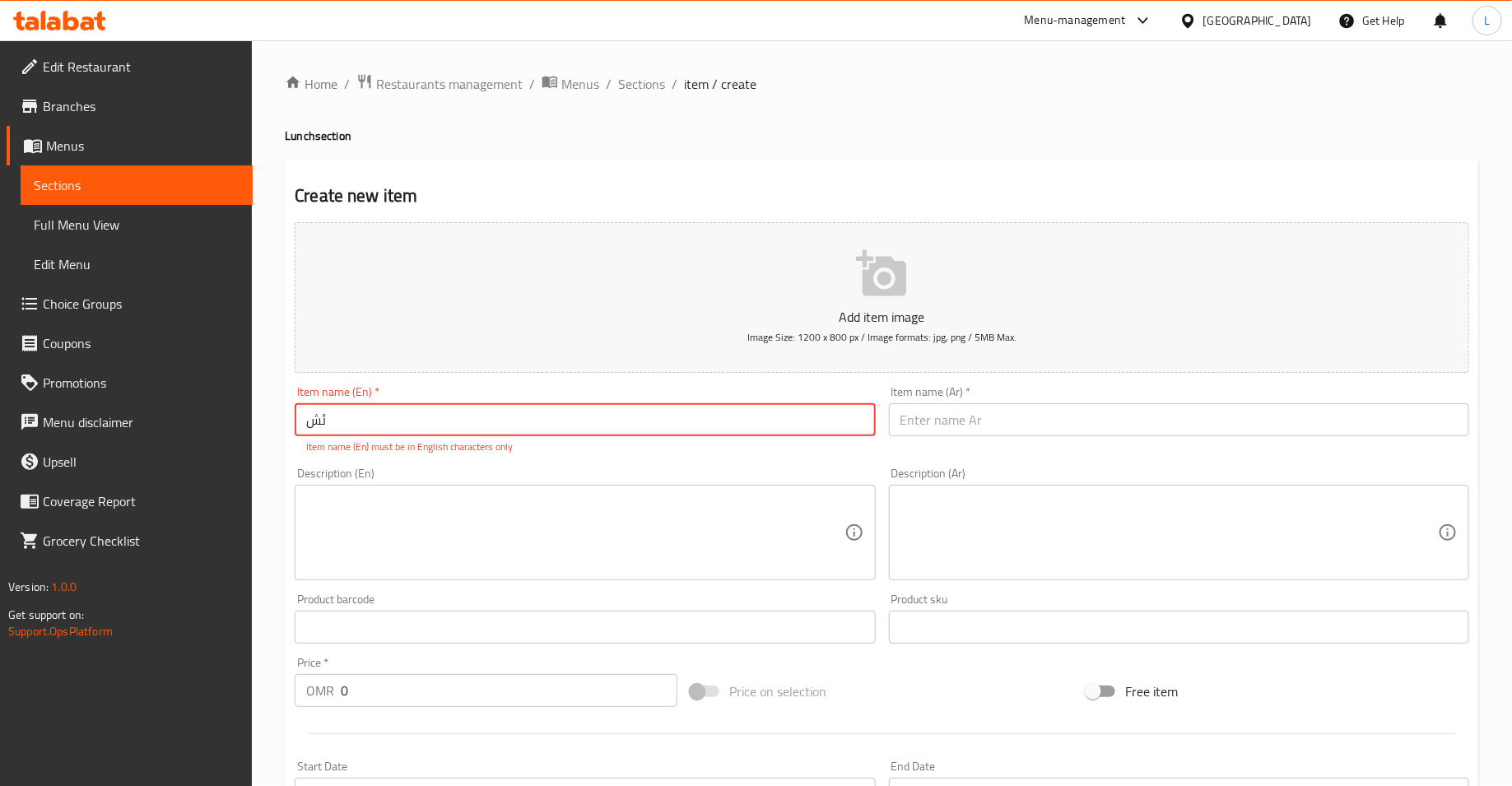
type input "ئ"
click at [1120, 423] on input "text" at bounding box center [1179, 419] width 580 height 33
click at [842, 423] on input "text" at bounding box center [585, 419] width 580 height 33
click at [921, 416] on input "صالونة لحم قهود" at bounding box center [1179, 419] width 580 height 33
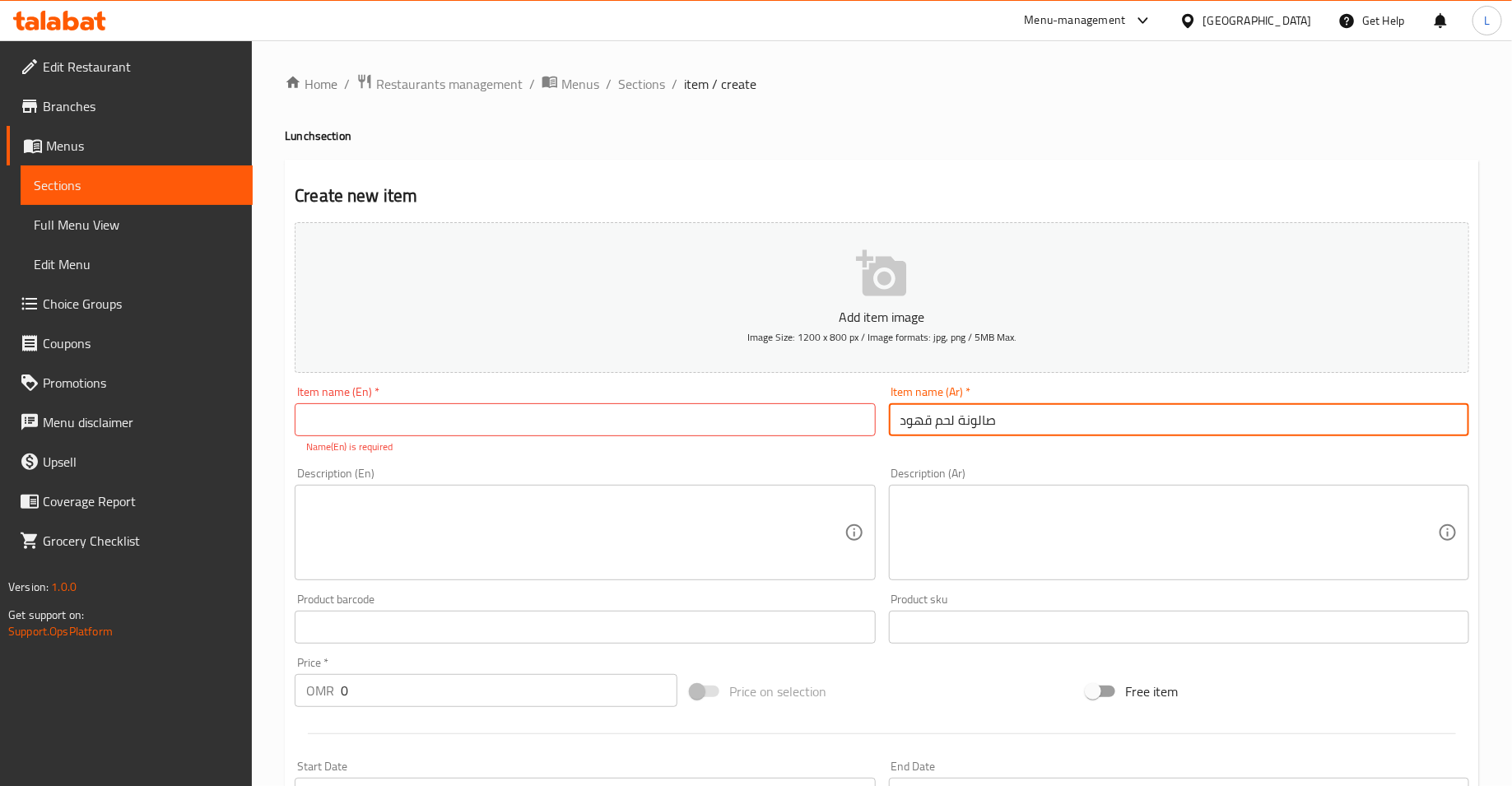
click at [921, 416] on input "صالونة لحم قهود" at bounding box center [1179, 419] width 580 height 33
type input "صالونة لحم قعود"
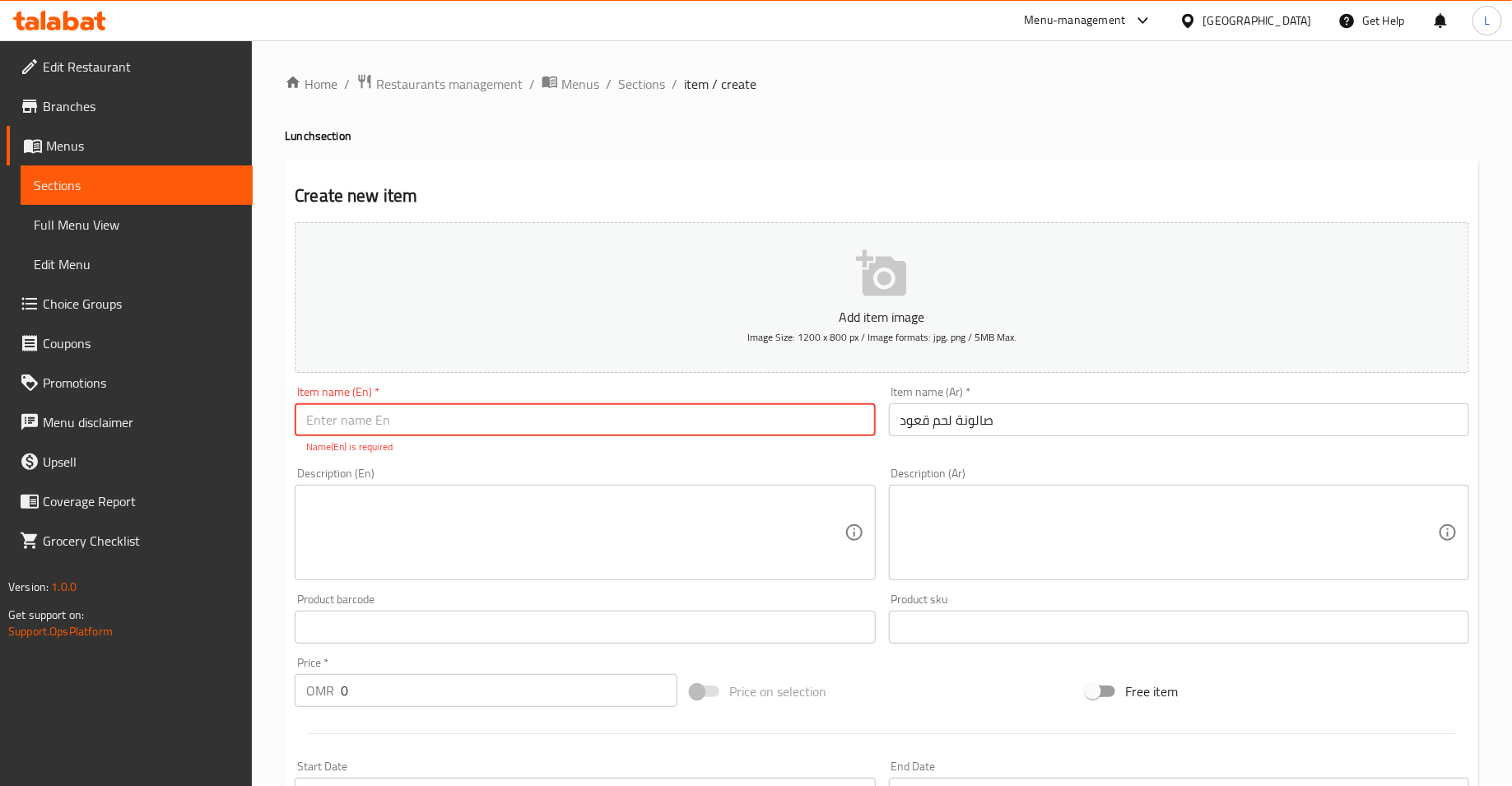
click at [791, 421] on input "text" at bounding box center [585, 419] width 580 height 33
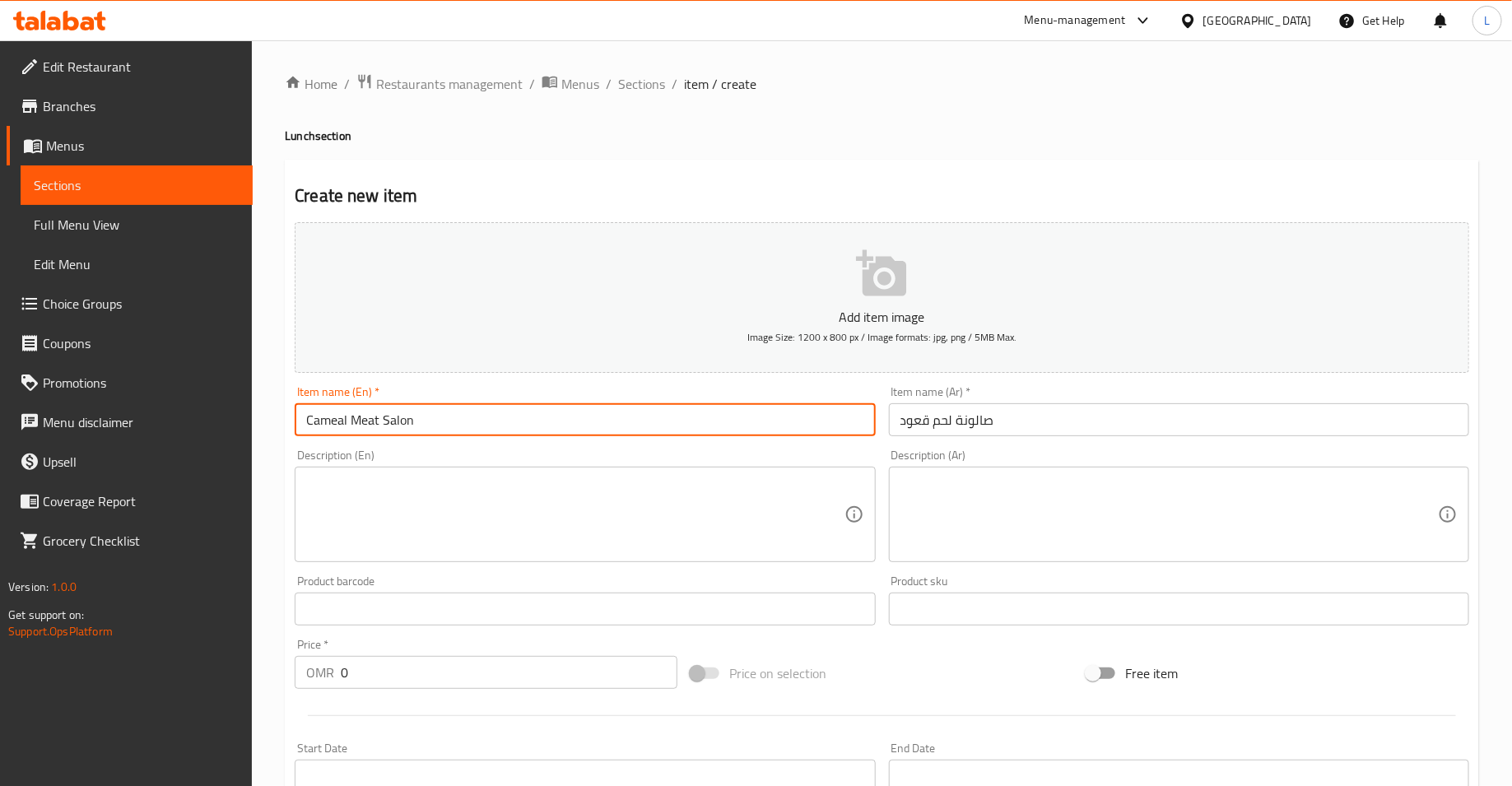
click at [532, 420] on input "Cameal Meat Salon" at bounding box center [585, 419] width 580 height 33
type input "Cameal Meat Salona"
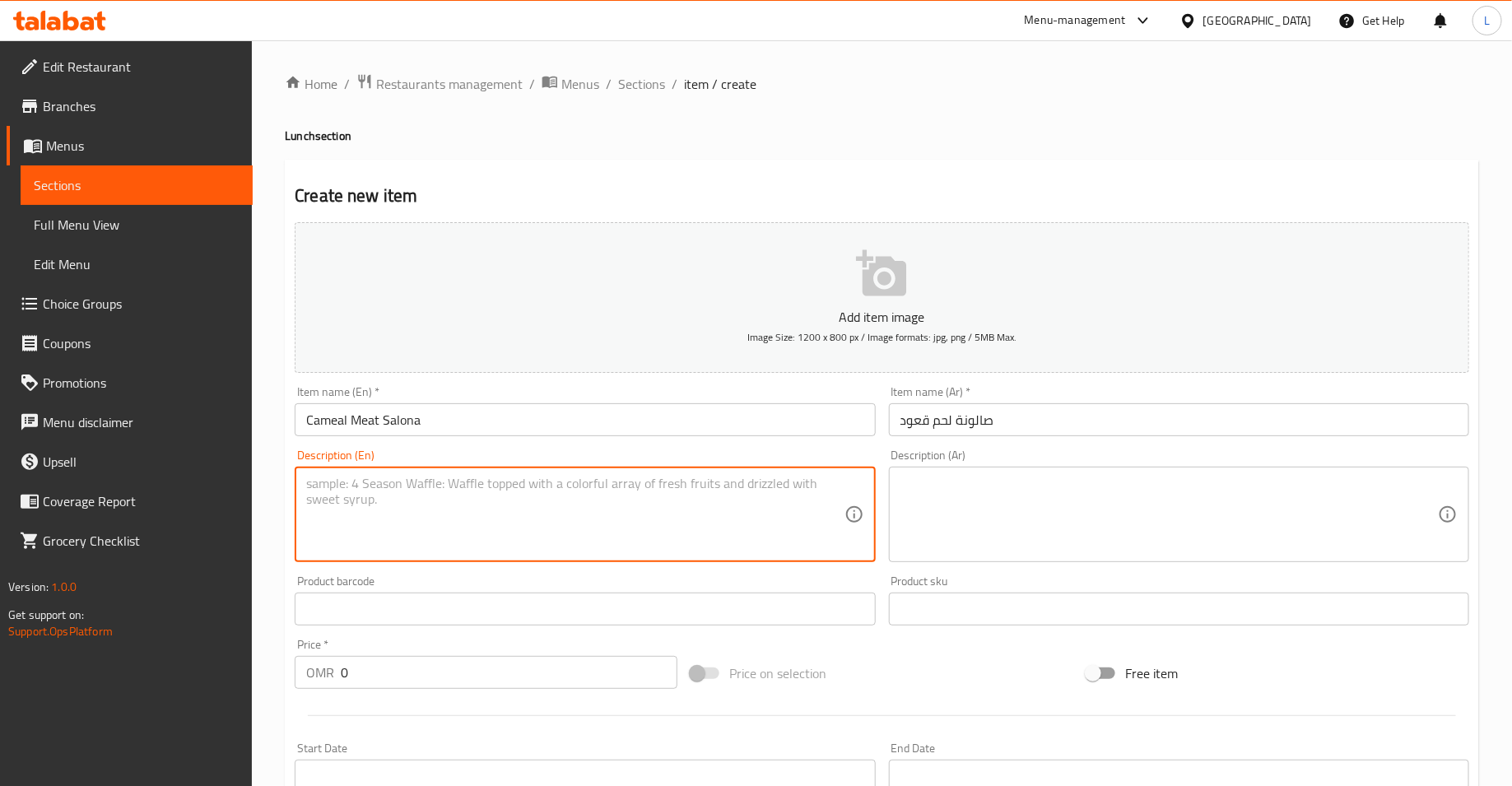
click at [511, 513] on textarea at bounding box center [575, 515] width 537 height 78
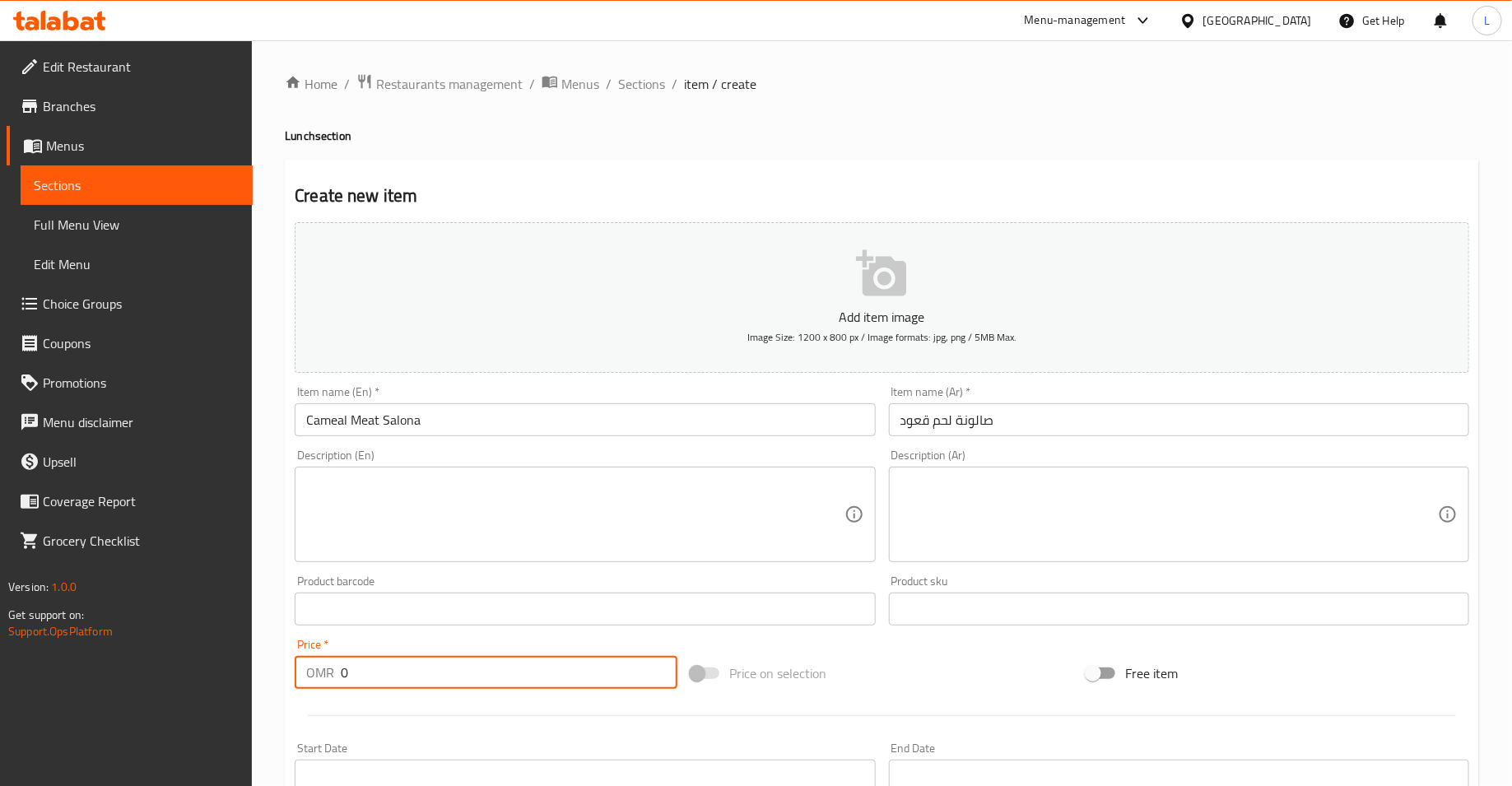
click at [399, 663] on input "0" at bounding box center [508, 671] width 337 height 33
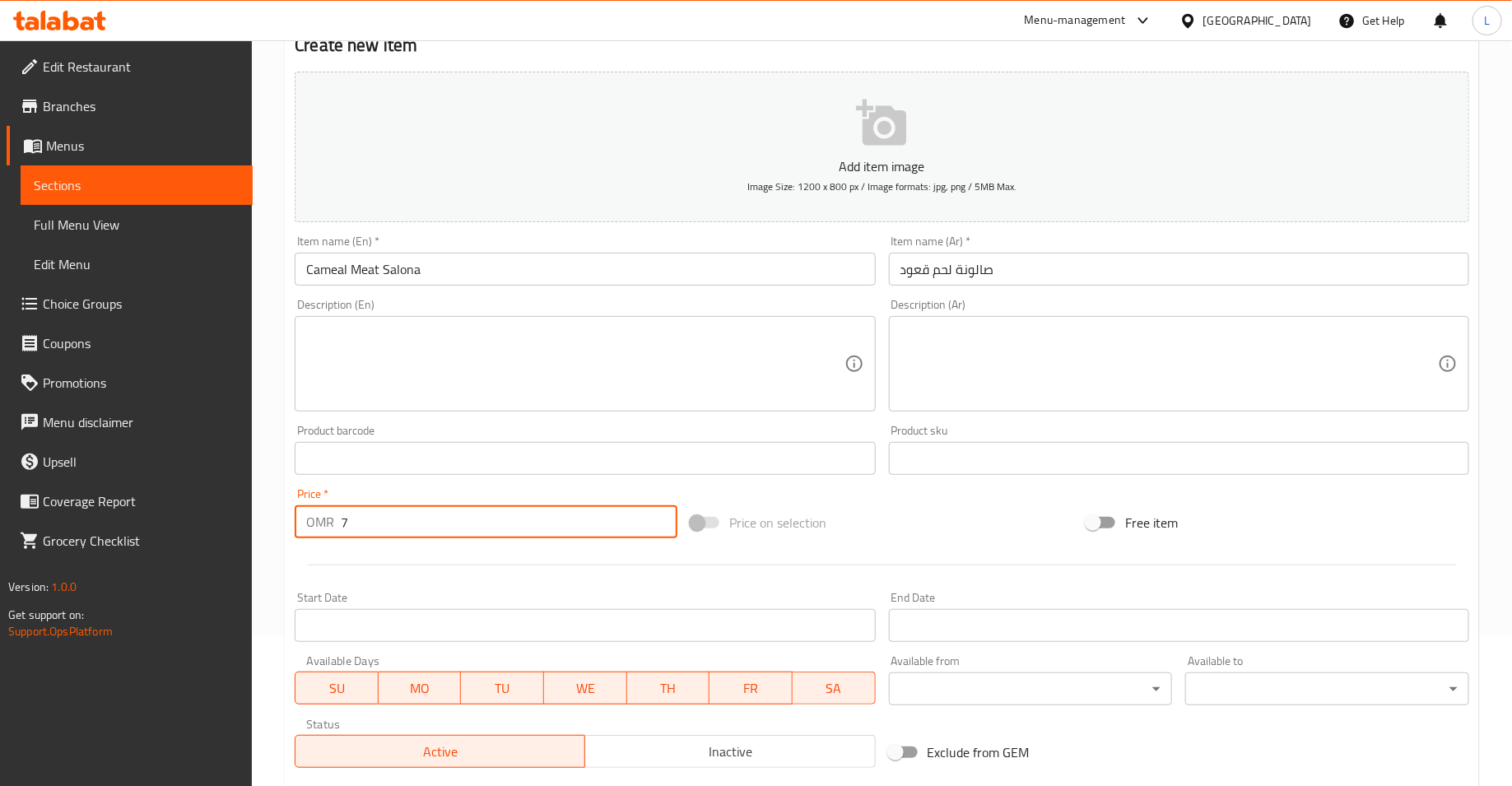
scroll to position [375, 0]
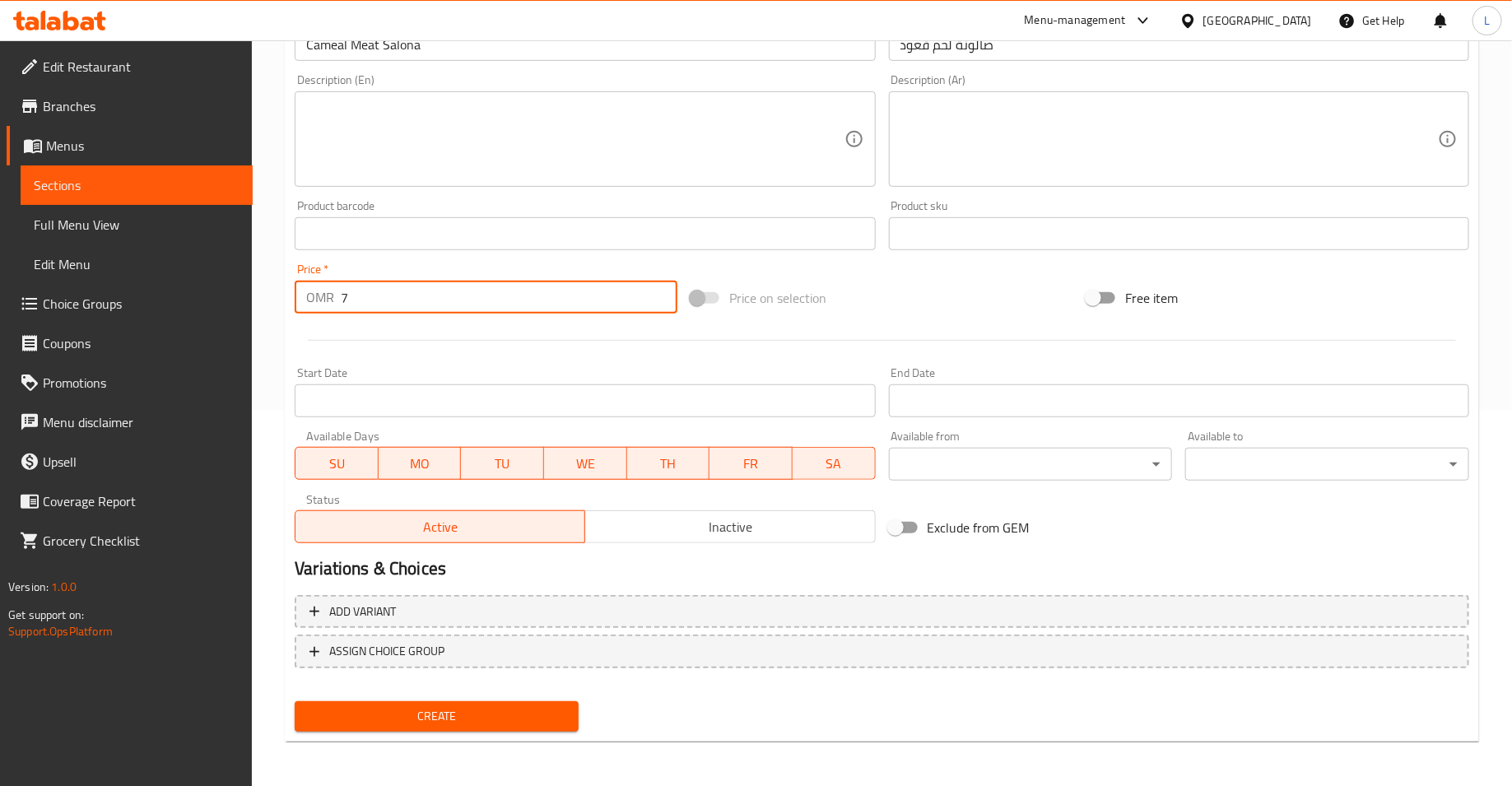
type input "7"
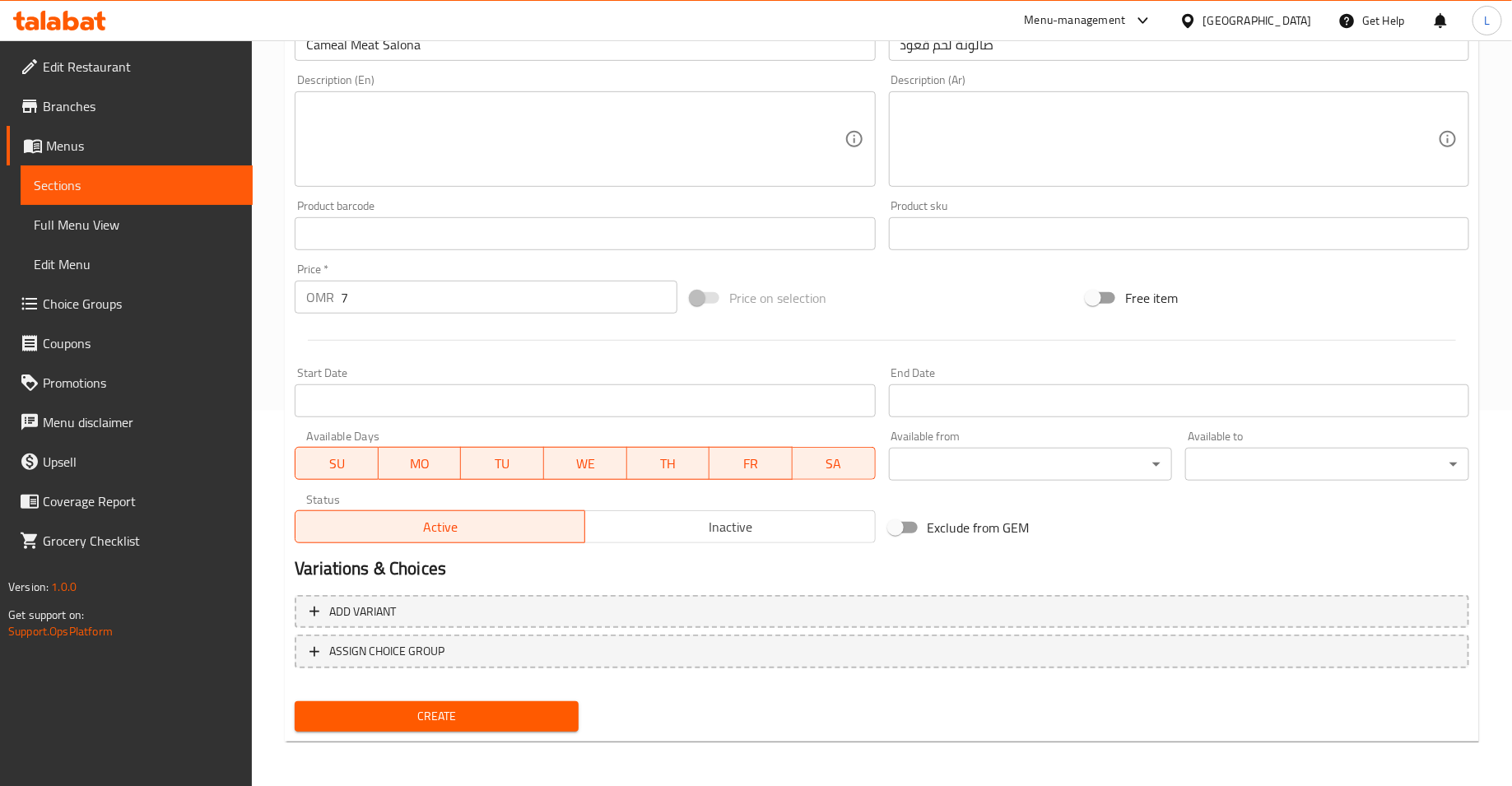
click at [514, 696] on div "Create" at bounding box center [437, 716] width 298 height 44
click at [512, 711] on span "Create" at bounding box center [437, 716] width 257 height 21
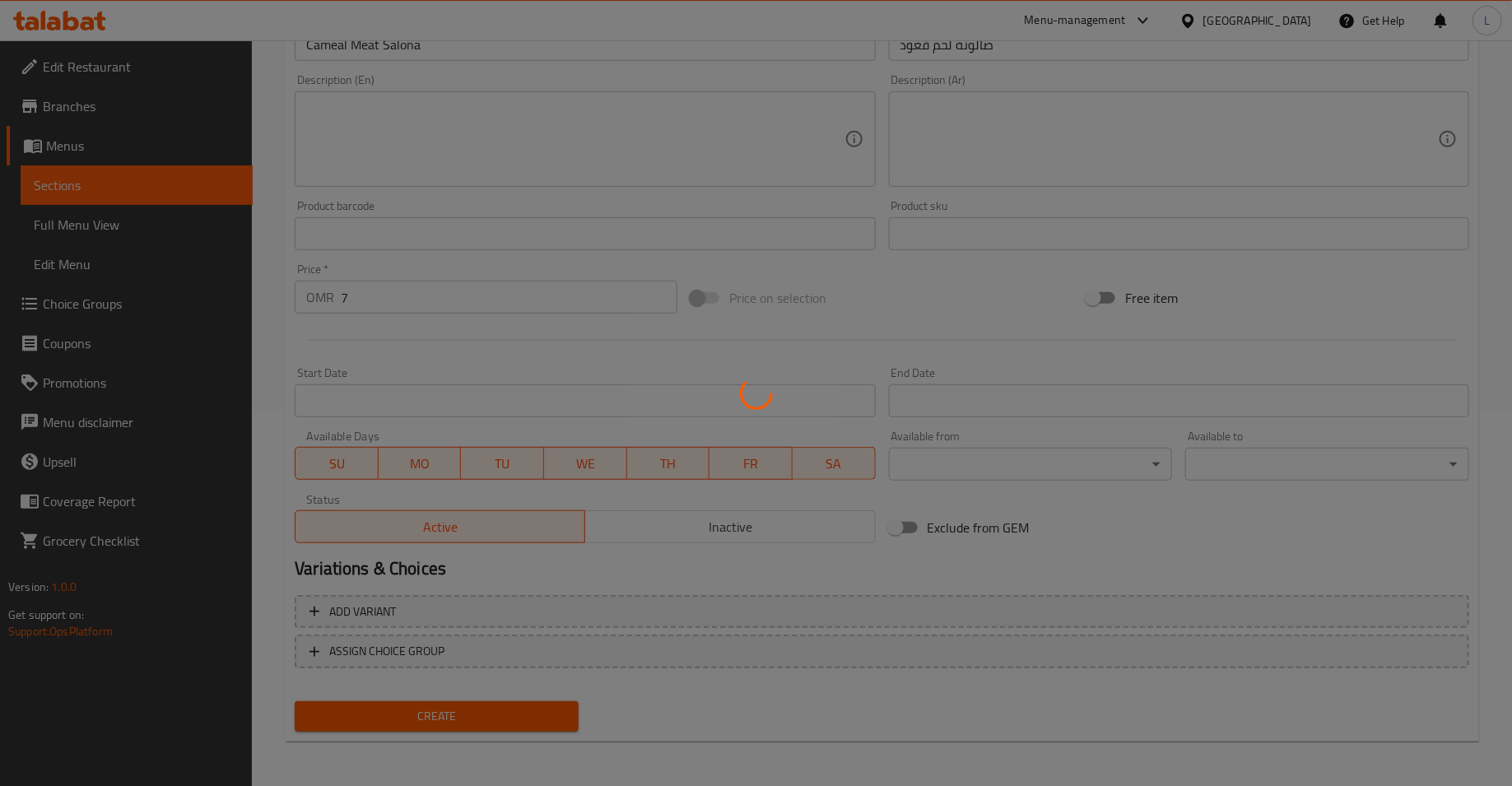
type input "0"
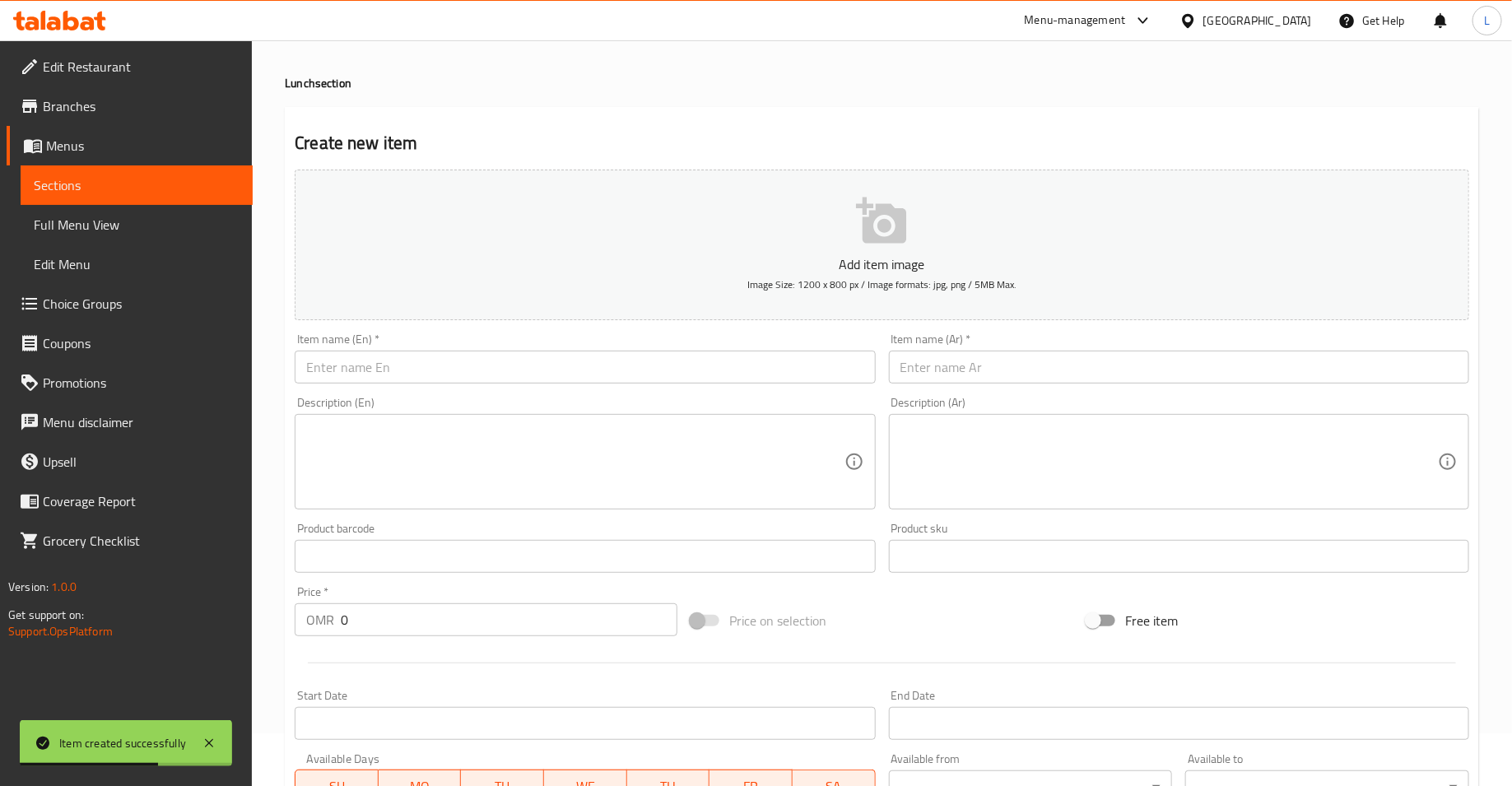
scroll to position [0, 0]
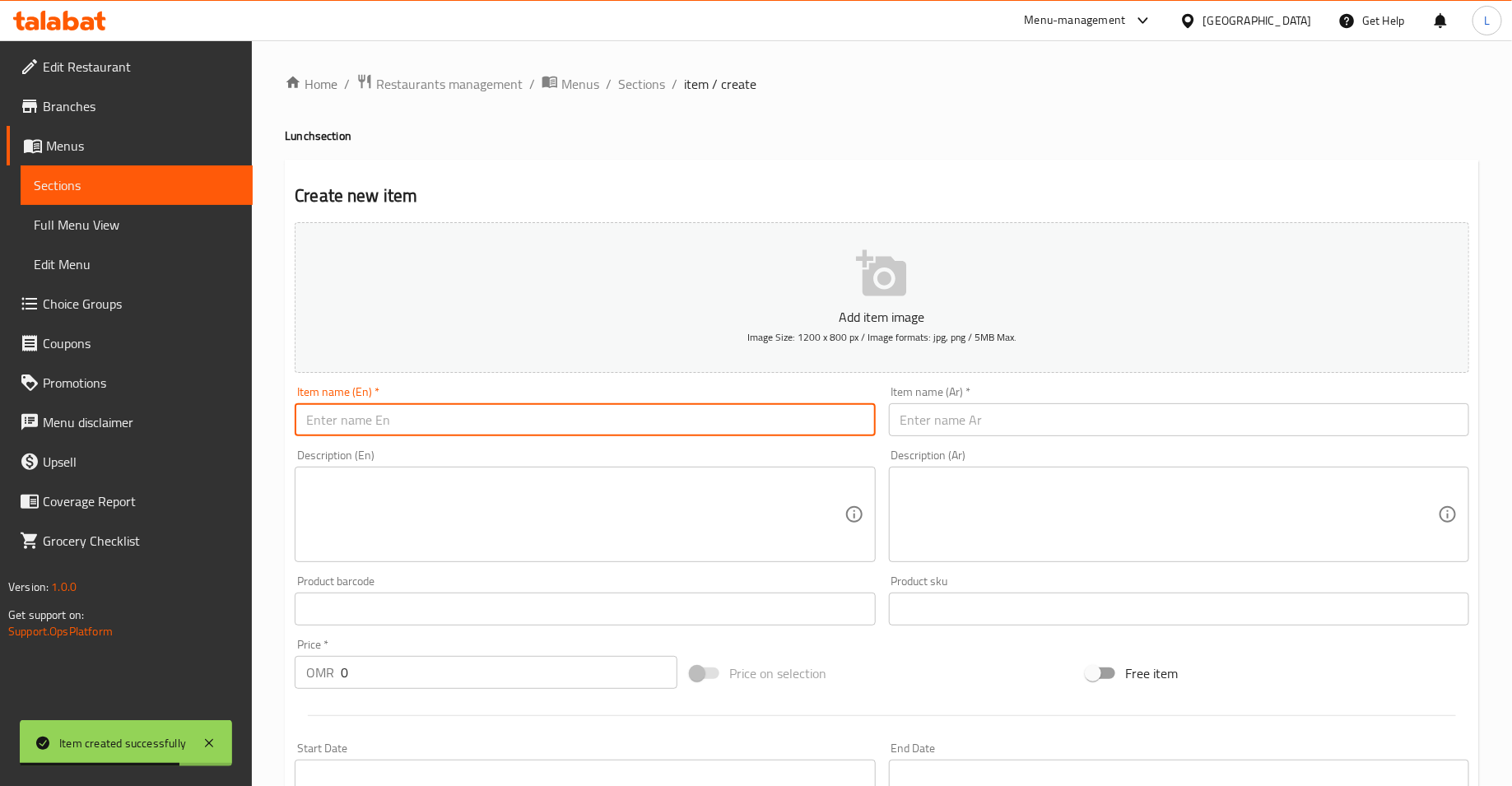
click at [419, 417] on input "text" at bounding box center [585, 419] width 580 height 33
type input "Camel Meat Magboos"
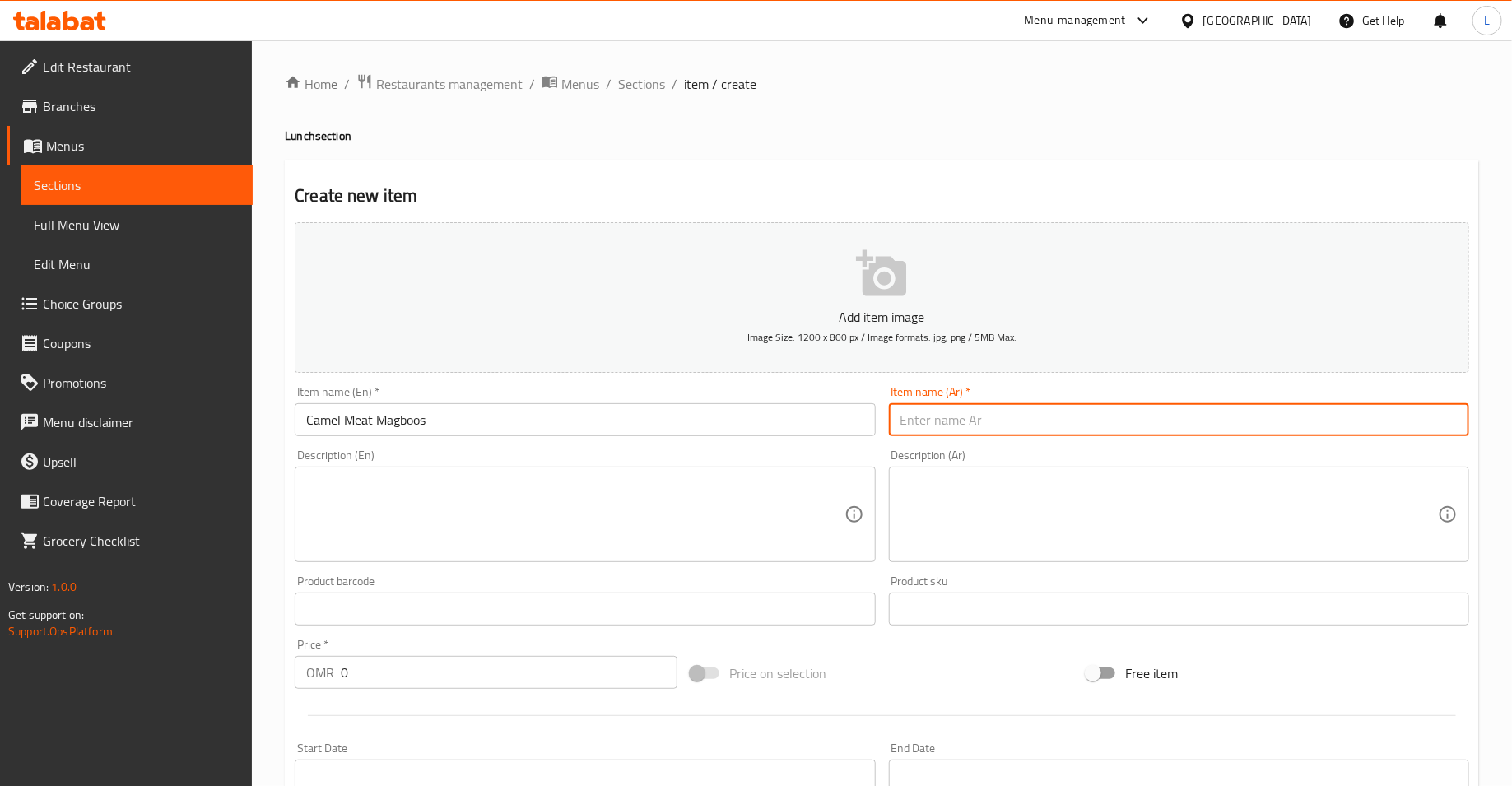
click at [981, 420] on input "text" at bounding box center [1179, 419] width 580 height 33
type input "مجبوس لحم قعود"
click at [449, 670] on input "0" at bounding box center [508, 671] width 337 height 33
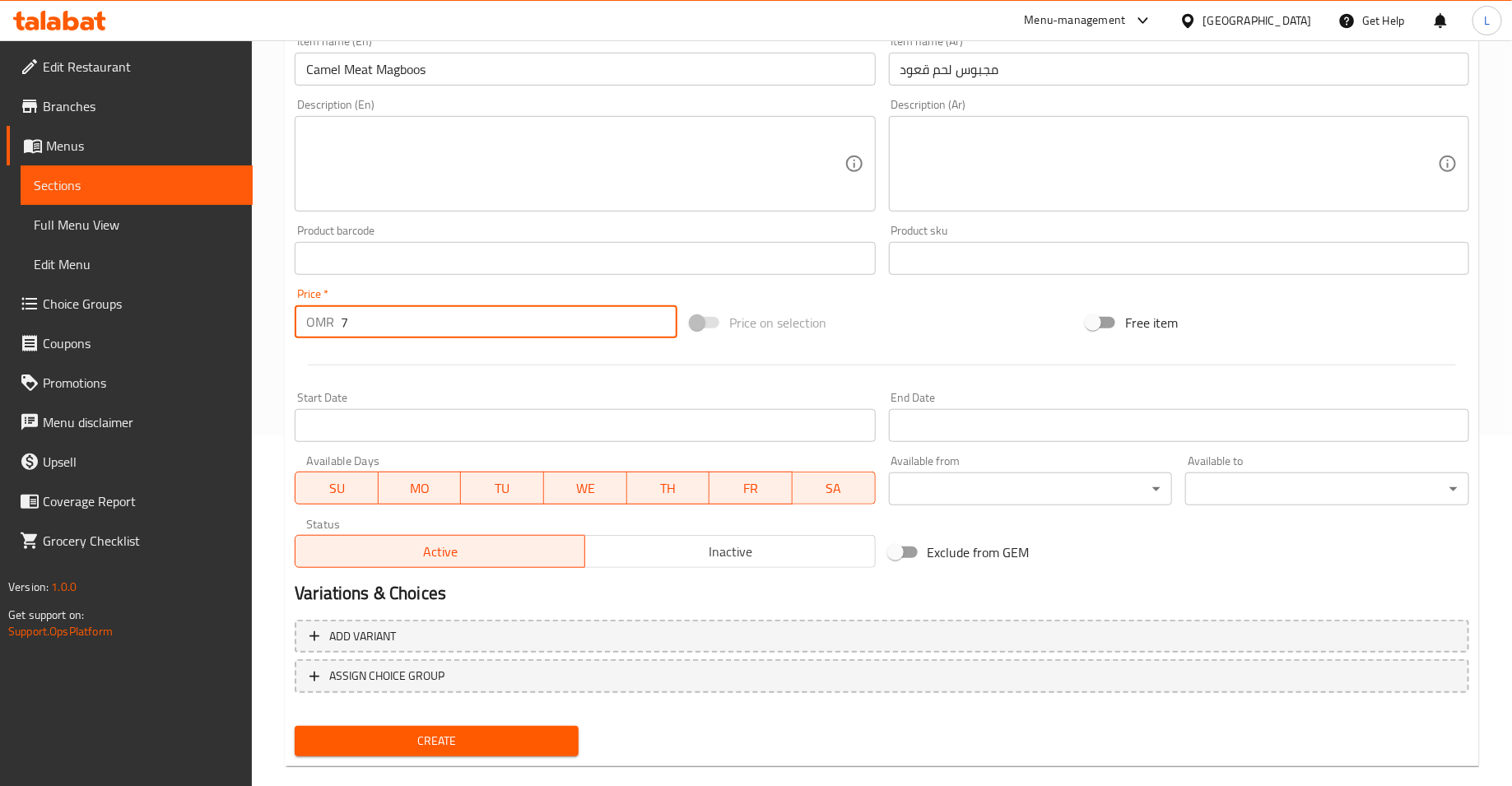
scroll to position [375, 0]
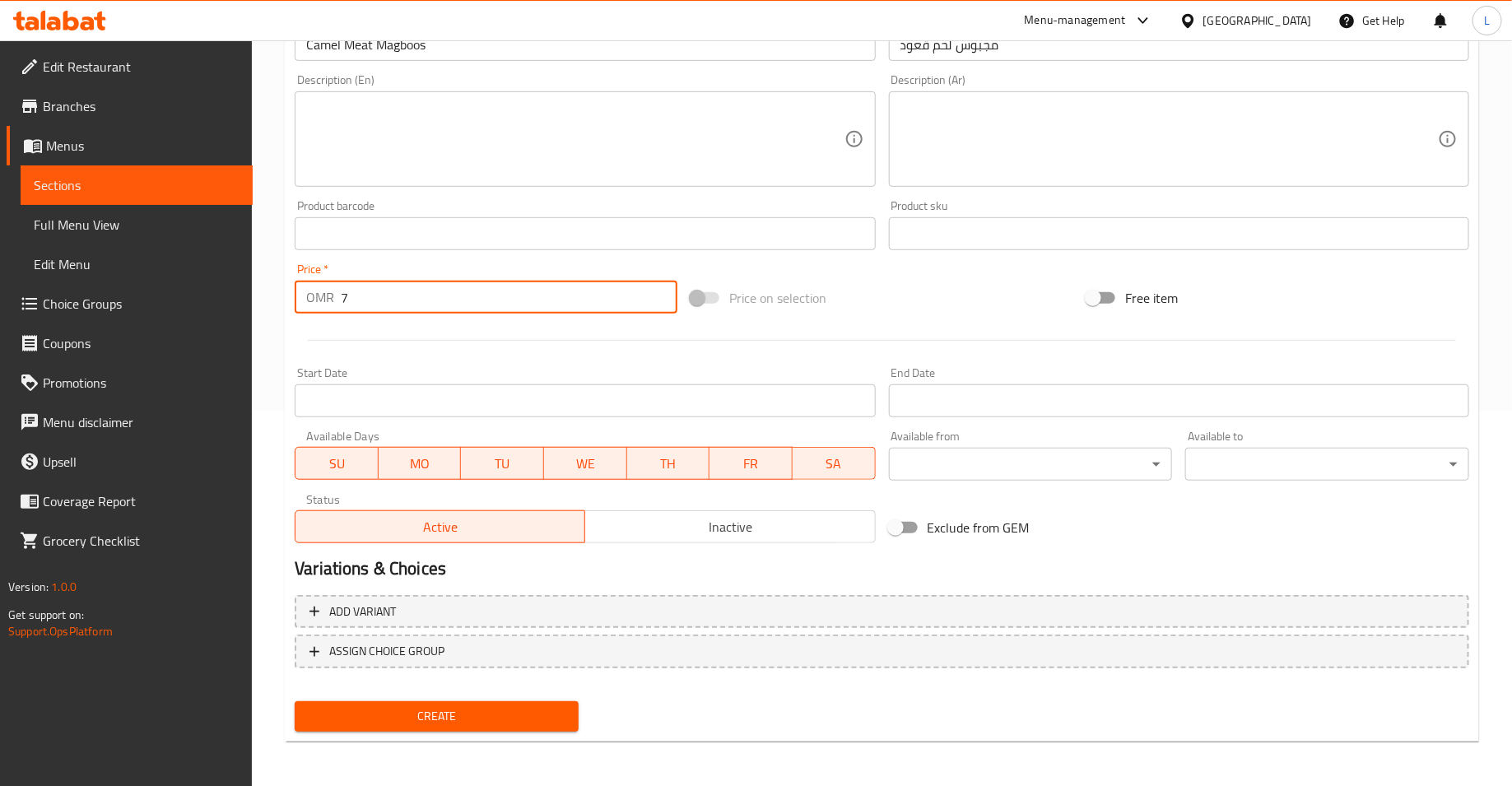
type input "7"
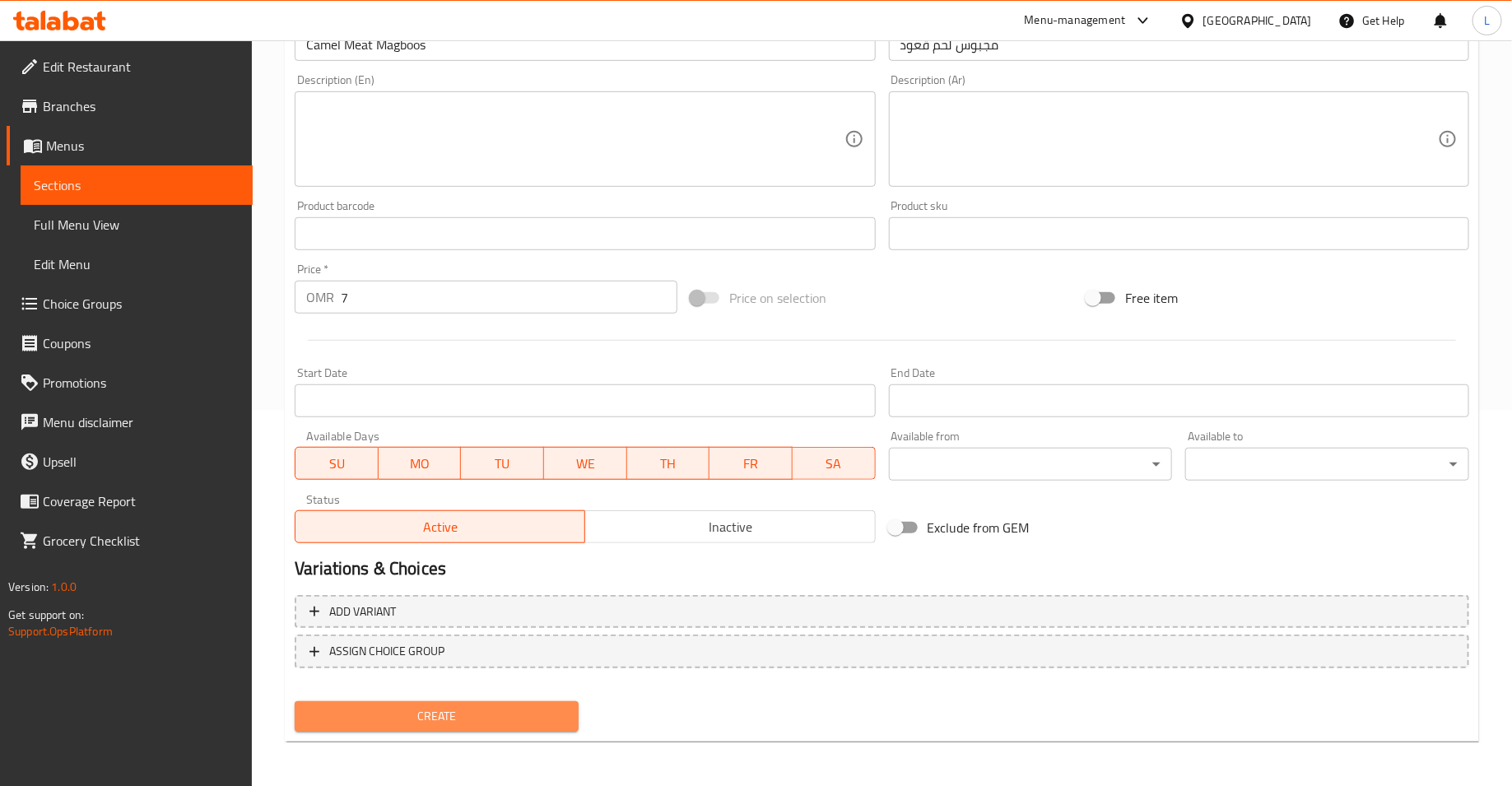
click at [380, 725] on button "Create" at bounding box center [437, 716] width 284 height 31
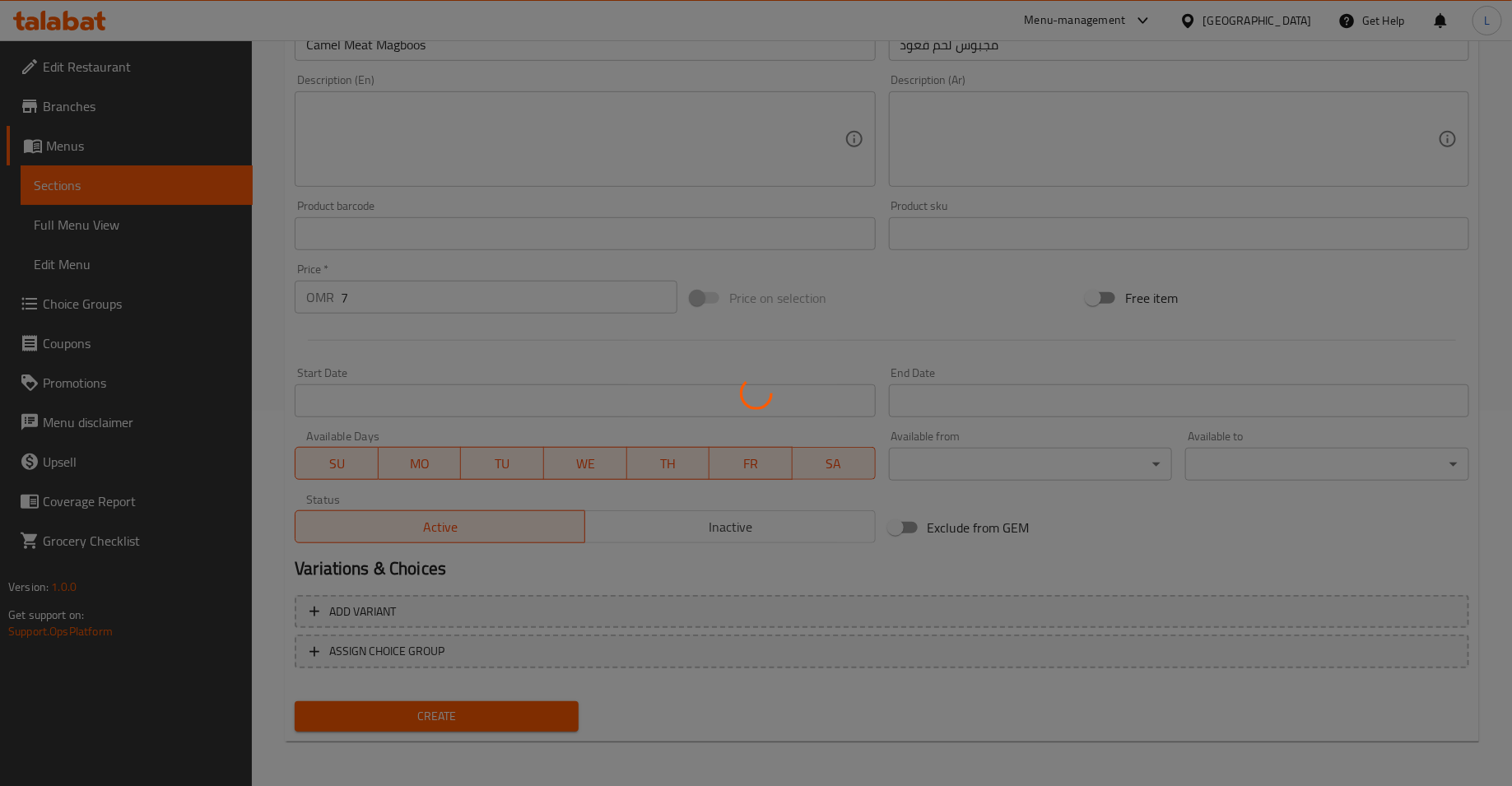
type input "0"
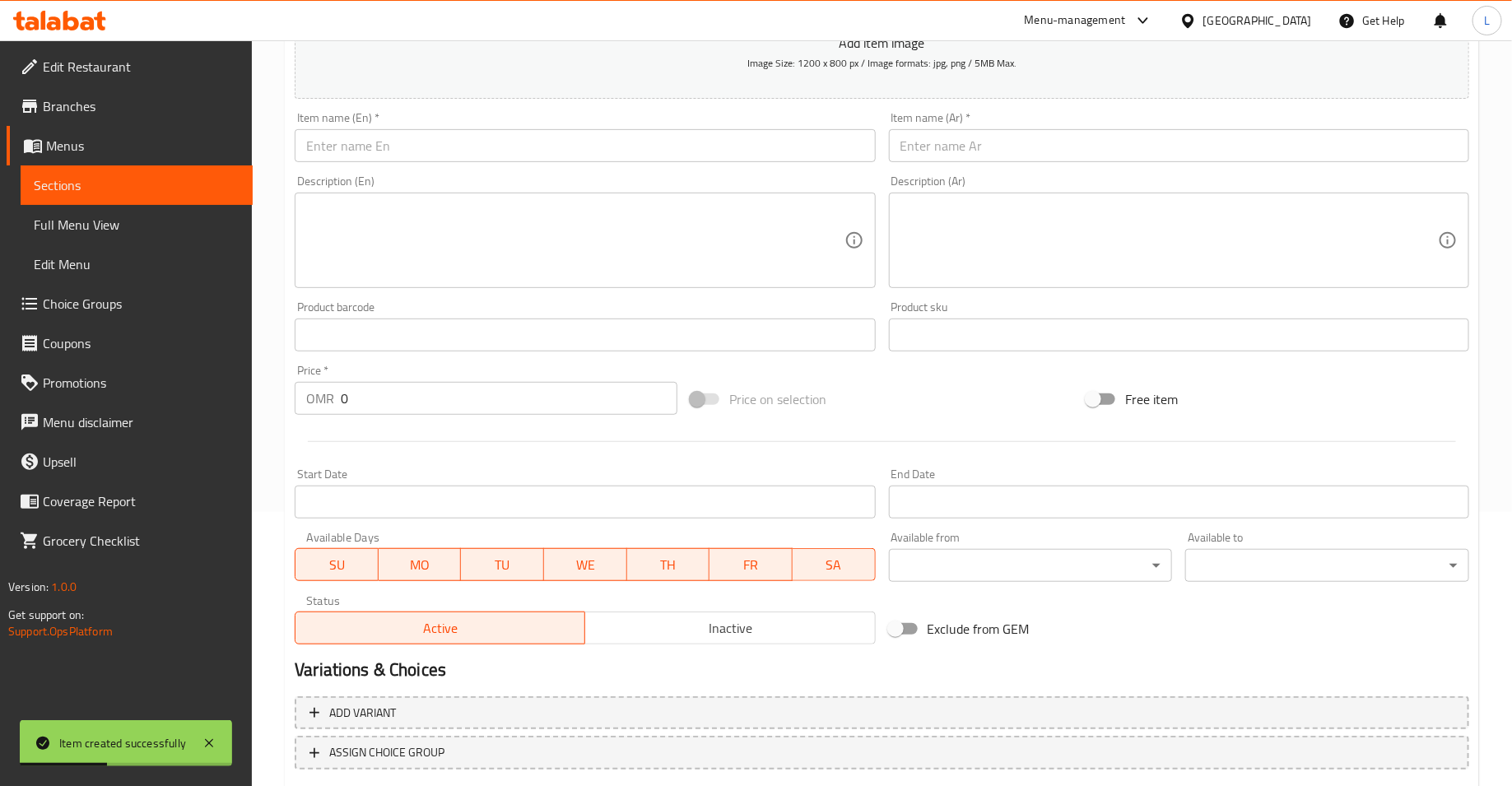
scroll to position [0, 0]
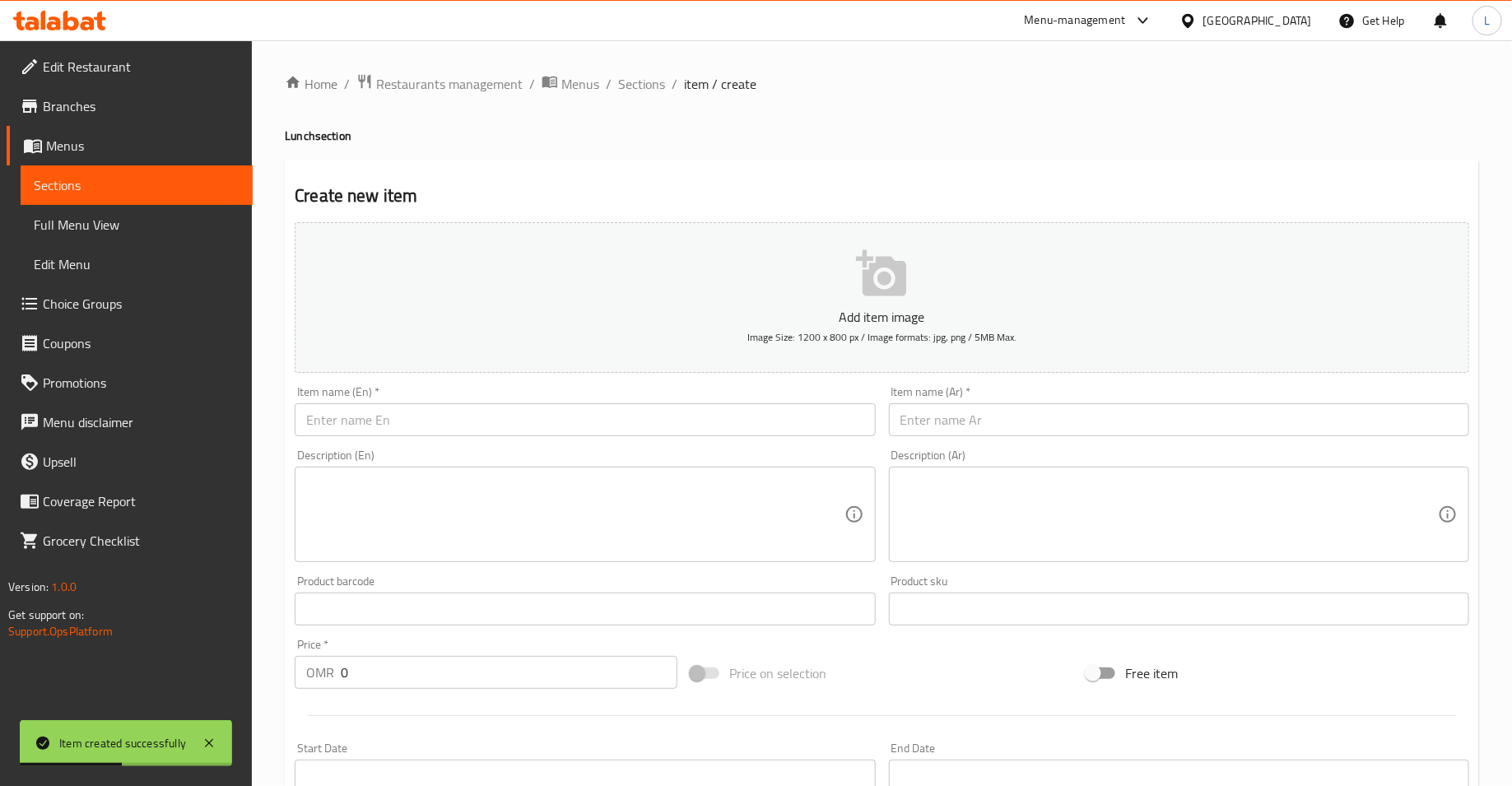
click at [395, 418] on input "text" at bounding box center [585, 419] width 580 height 33
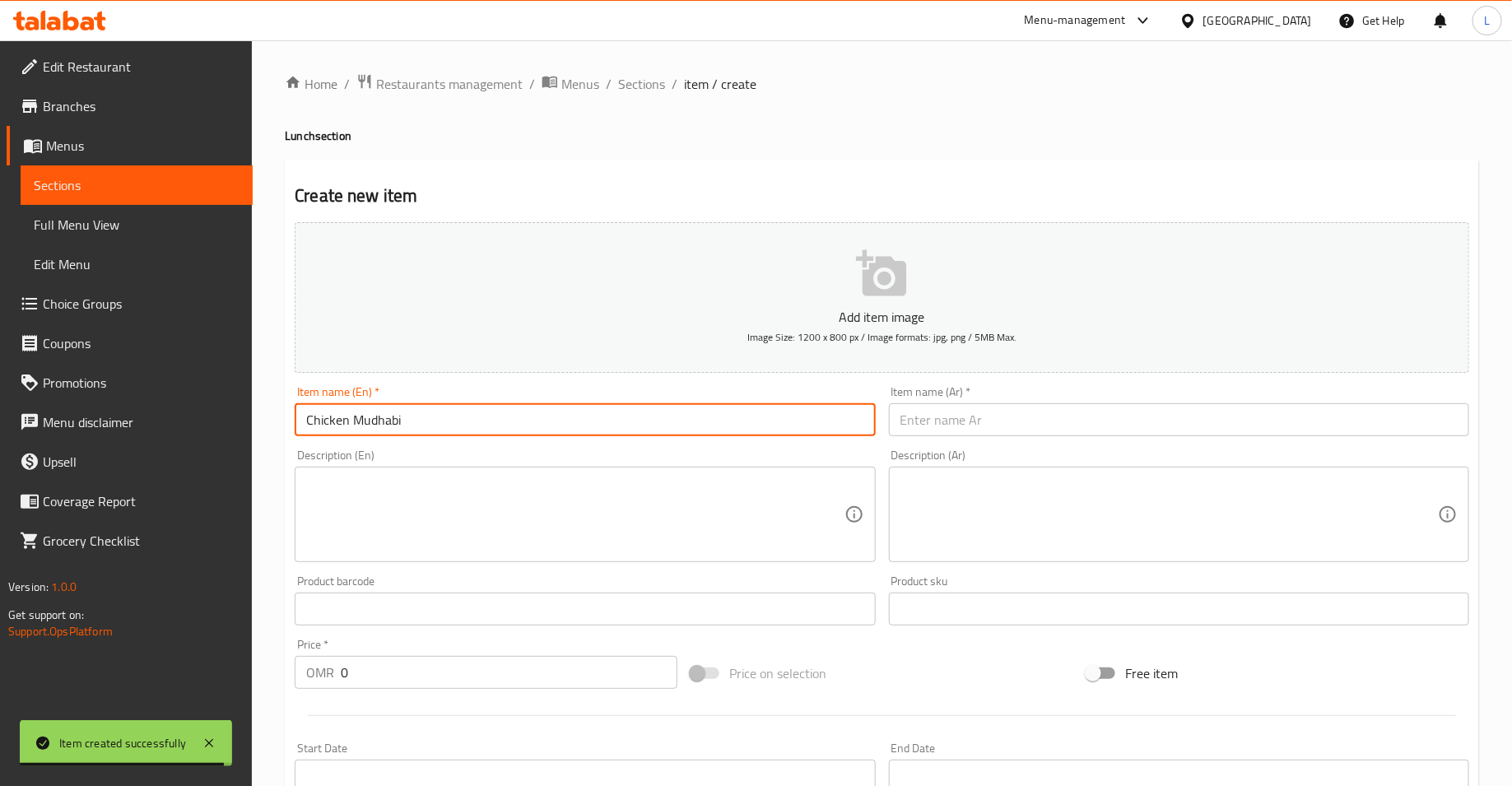
type input "Chicken Mudhabi"
click at [928, 407] on input "text" at bounding box center [1179, 419] width 580 height 33
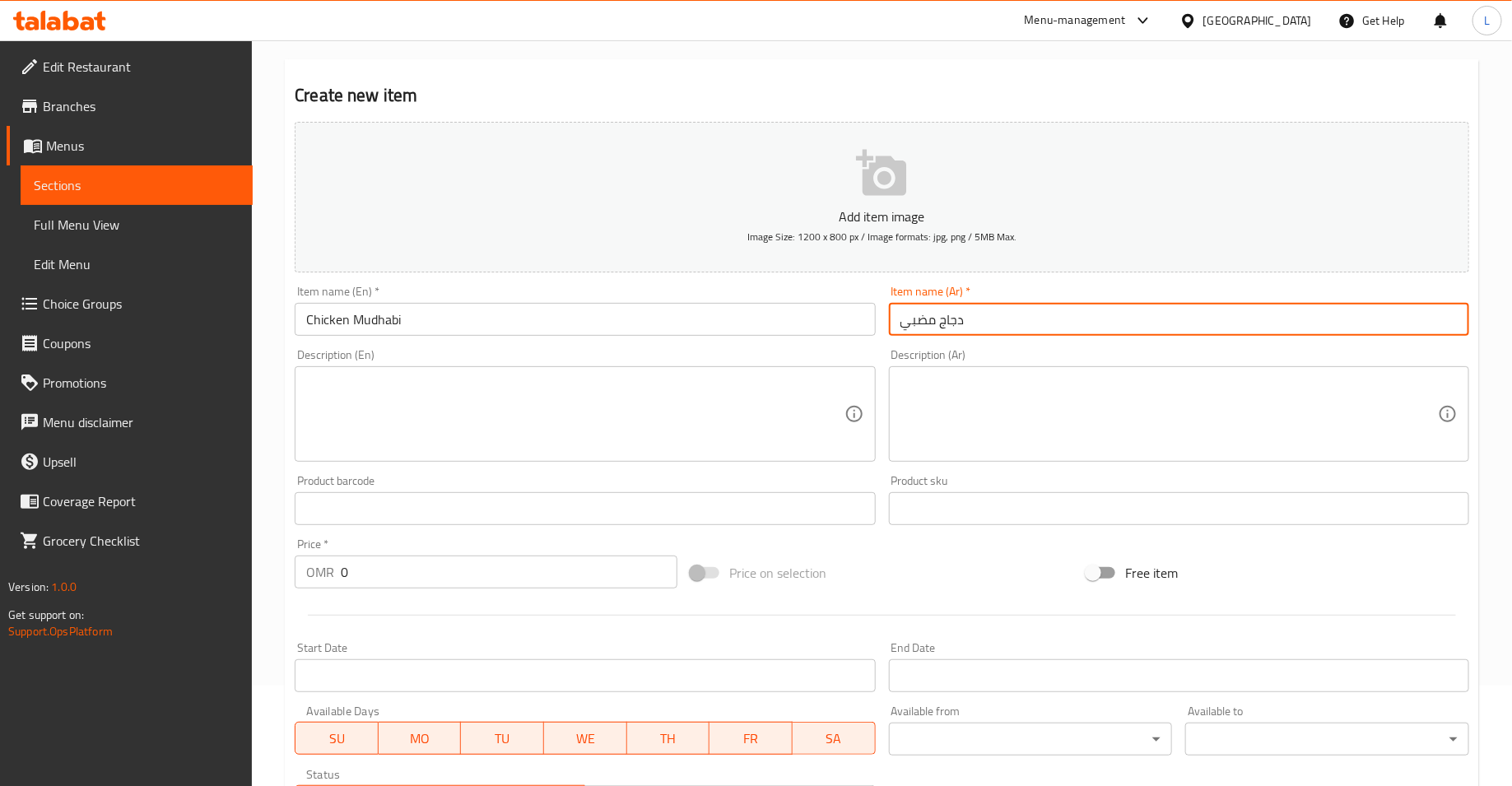
scroll to position [260, 0]
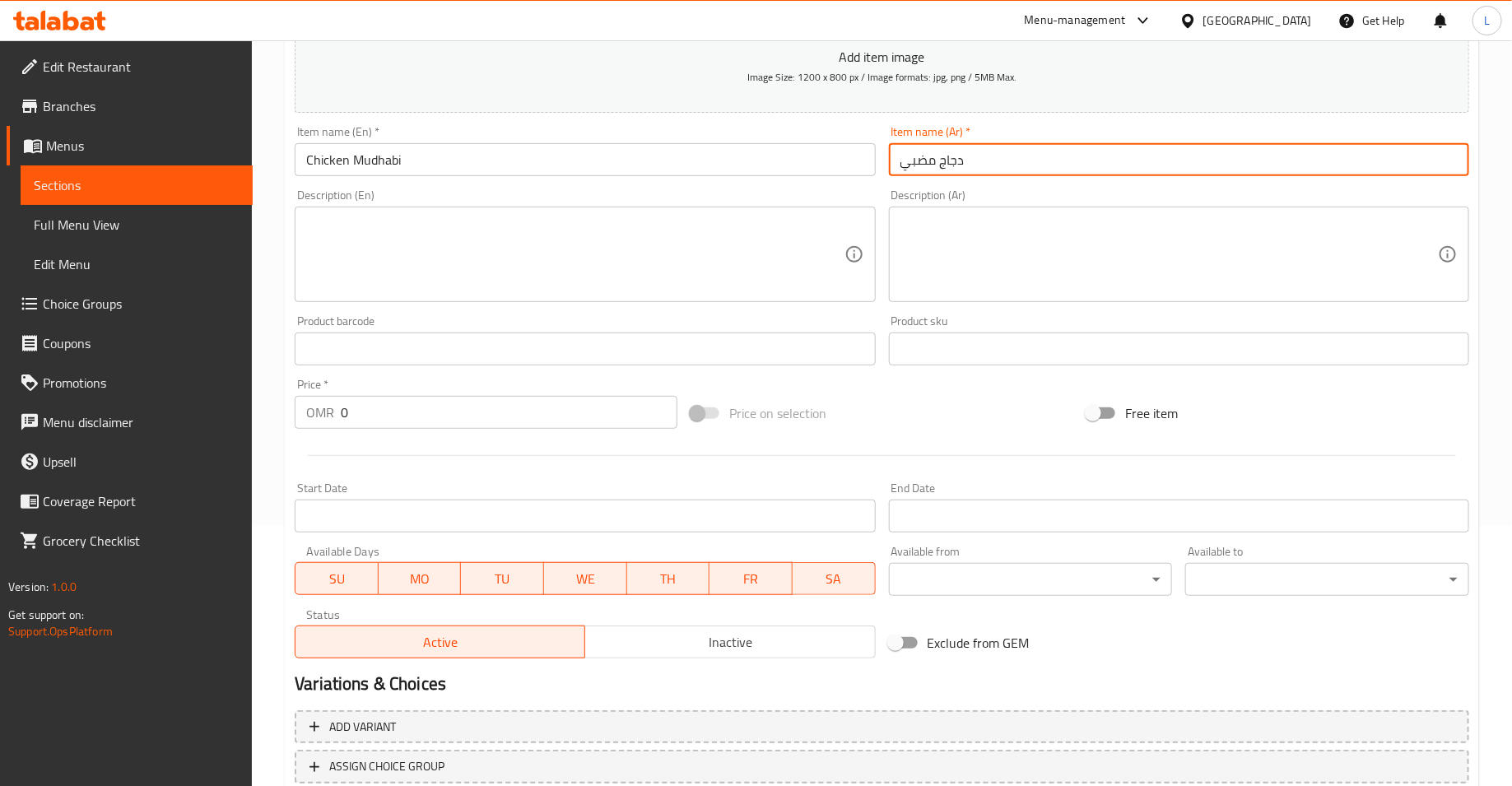
type input "دجاج مضبي"
click at [467, 420] on input "0" at bounding box center [508, 411] width 337 height 33
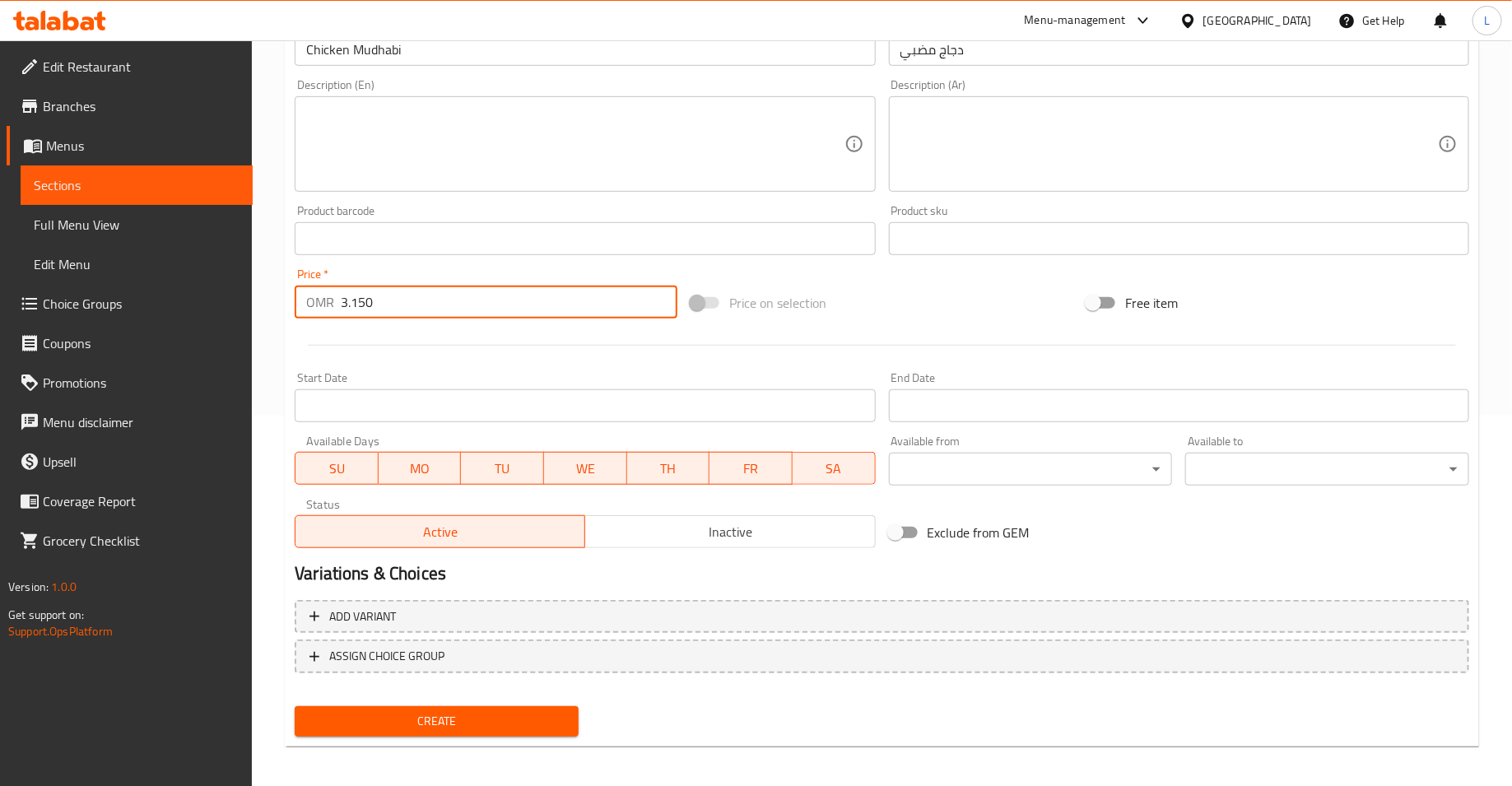
scroll to position [375, 0]
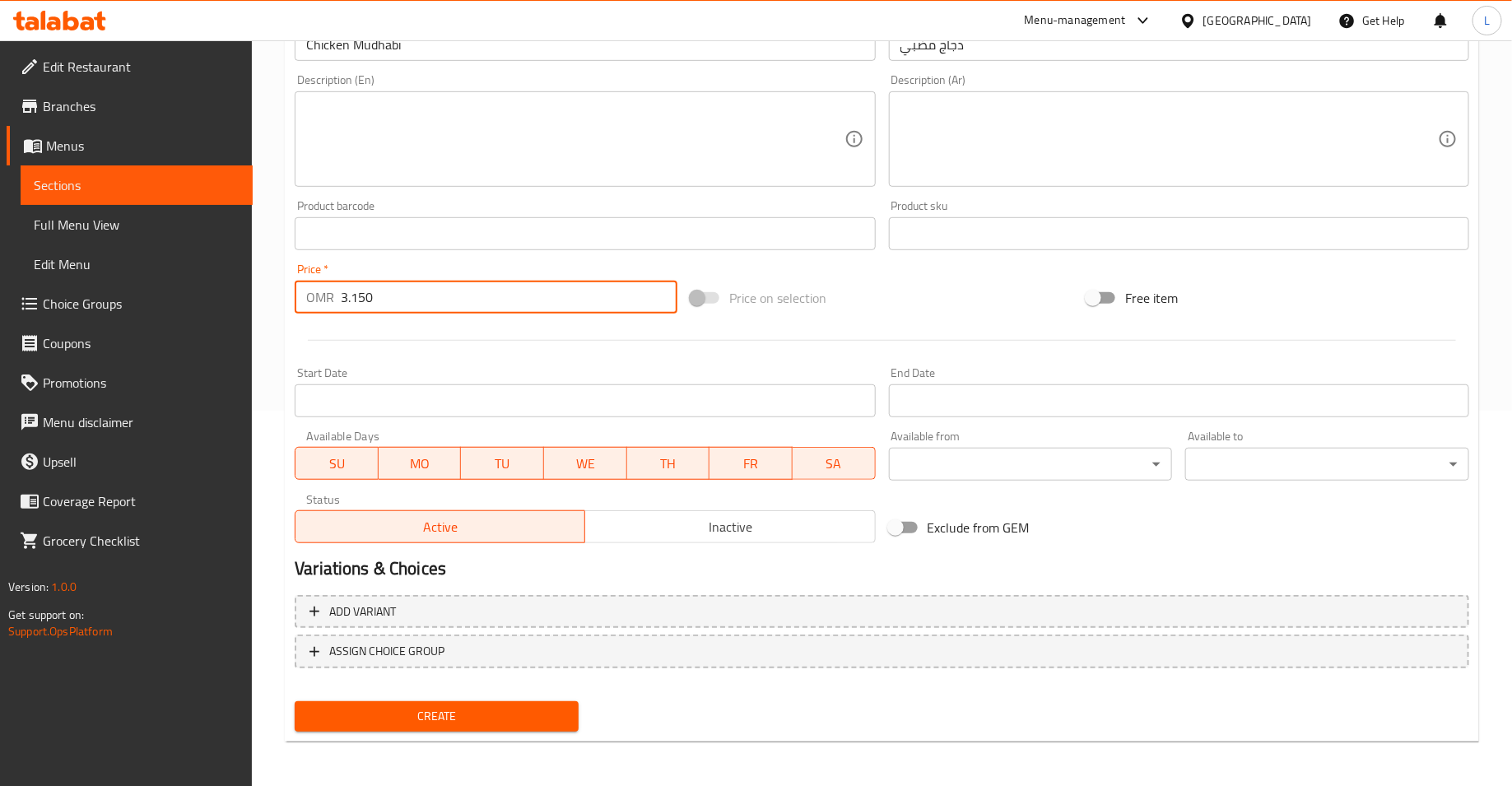
type input "3.150"
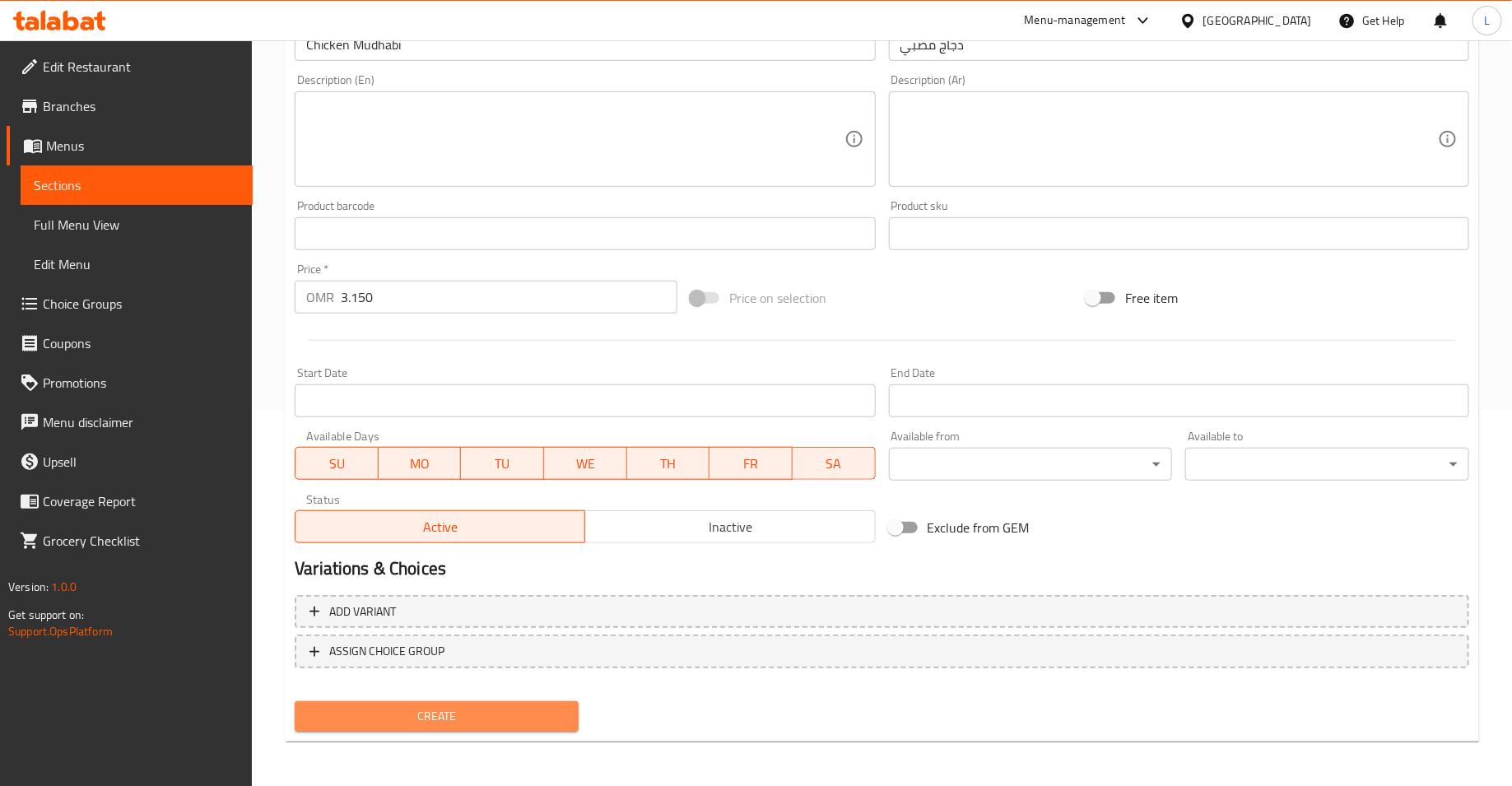
click at [507, 706] on span "Create" at bounding box center [437, 716] width 257 height 21
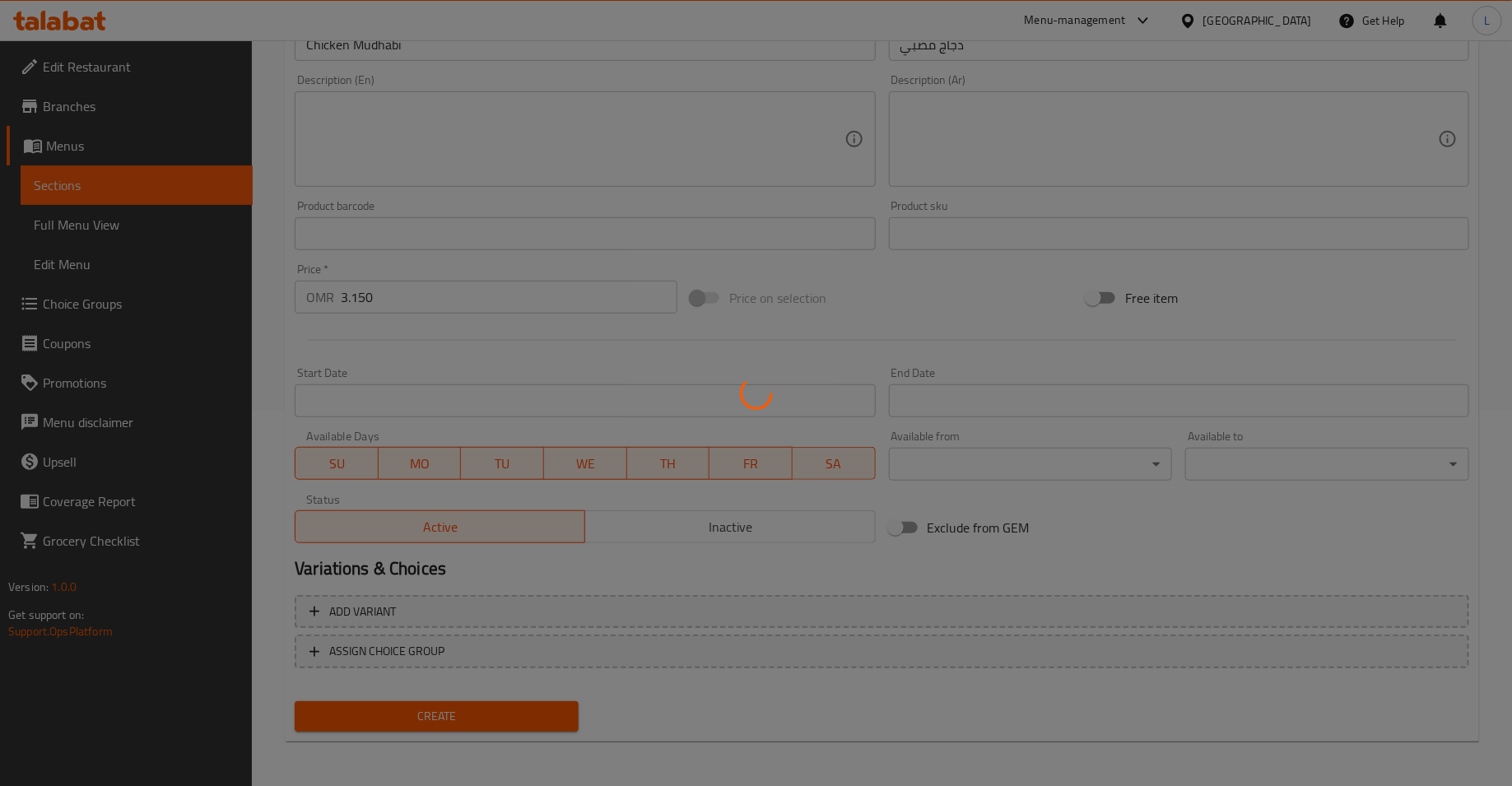
type input "0"
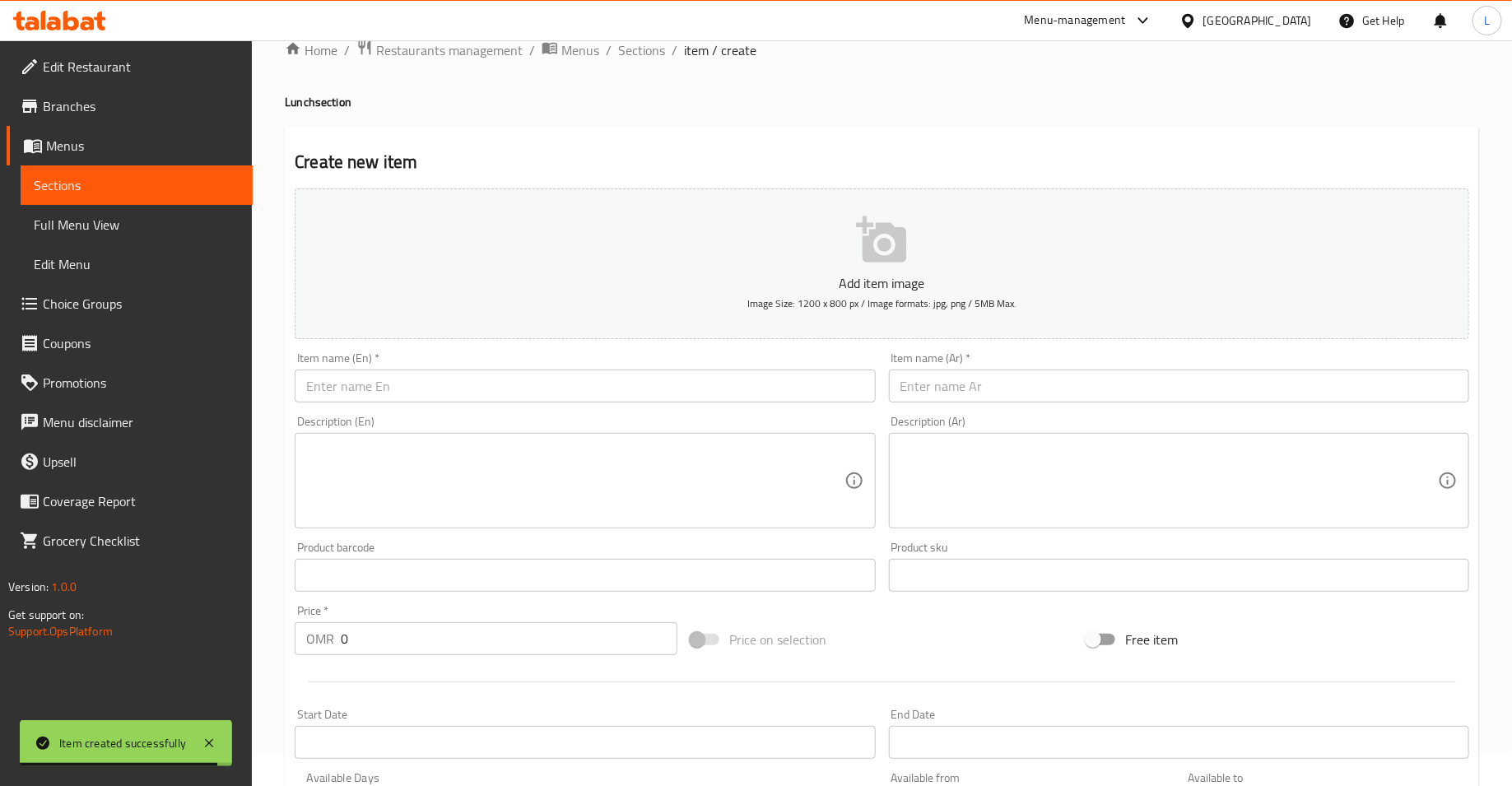
scroll to position [32, 0]
click at [363, 395] on input "text" at bounding box center [585, 388] width 580 height 33
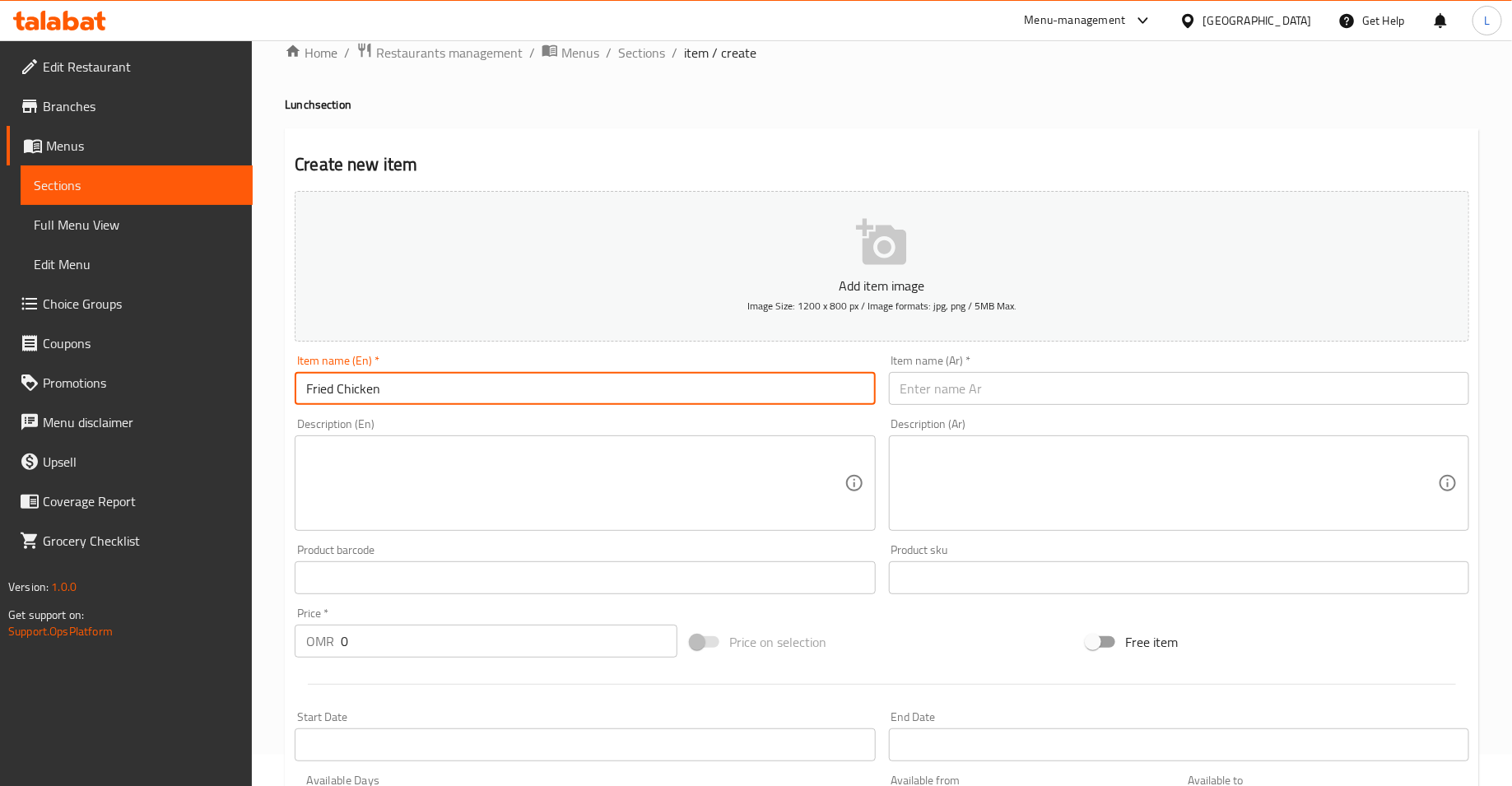
type input "Fried Chicken"
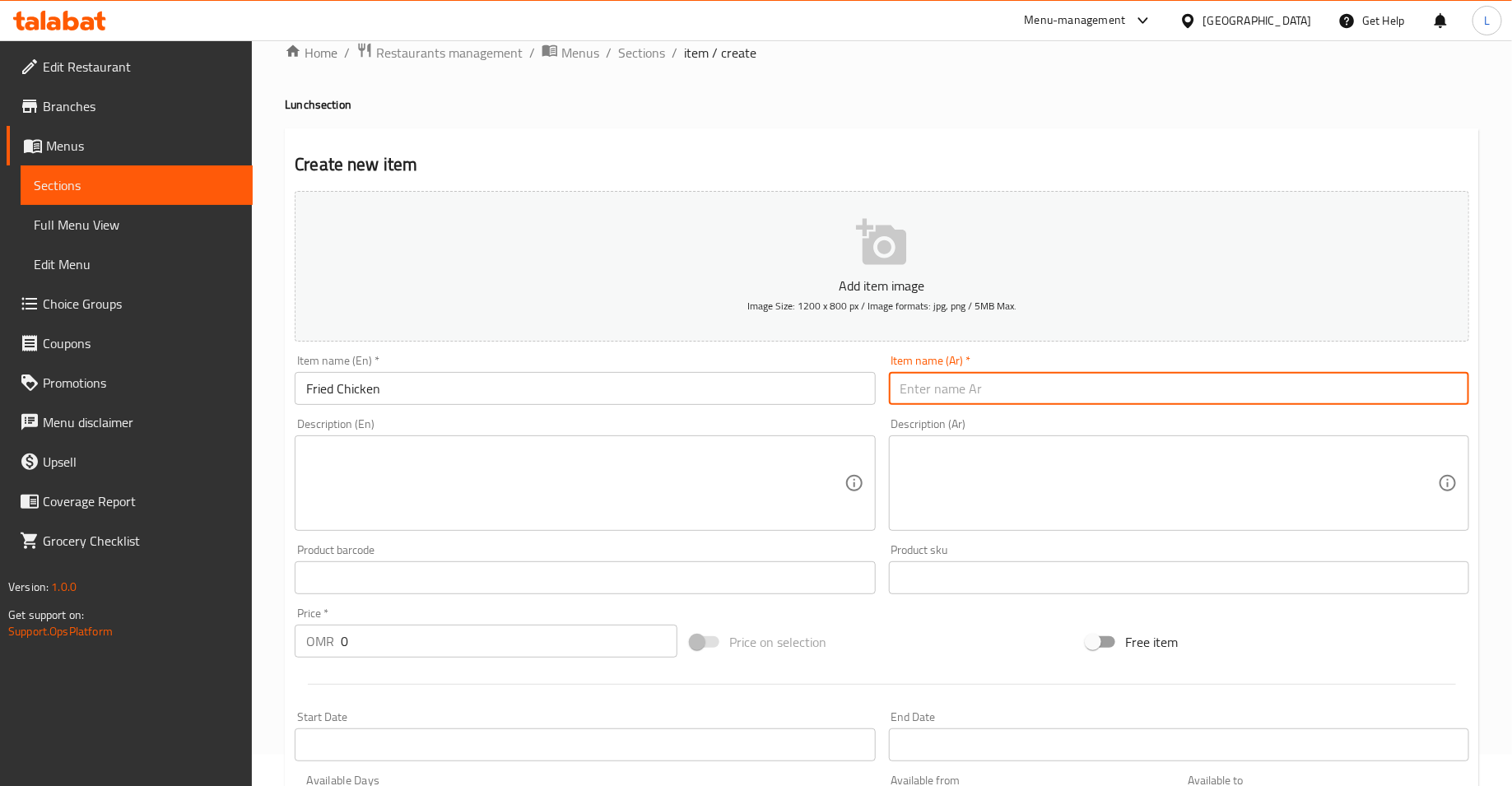
click at [950, 400] on input "text" at bounding box center [1179, 388] width 580 height 33
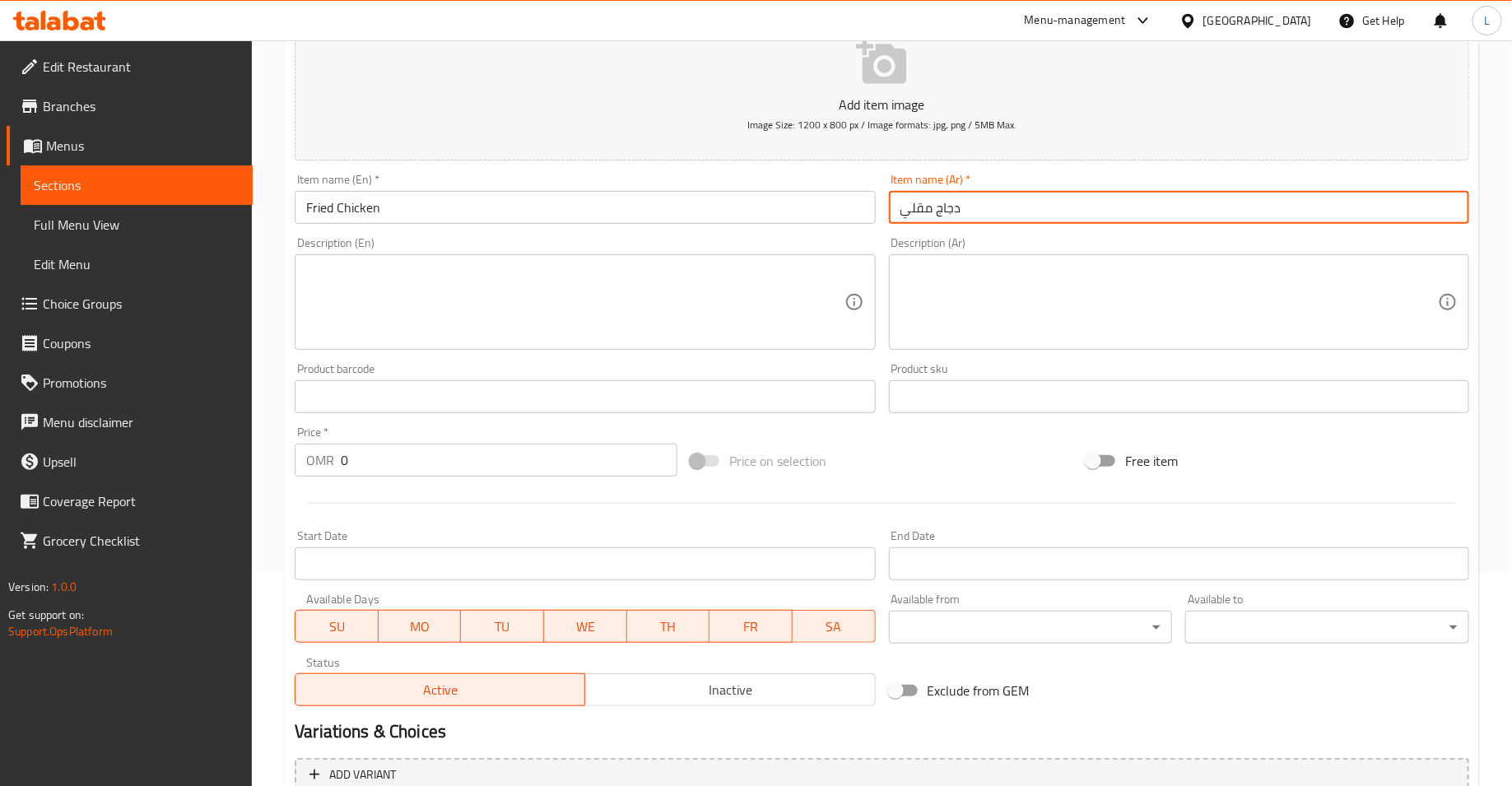
scroll to position [296, 0]
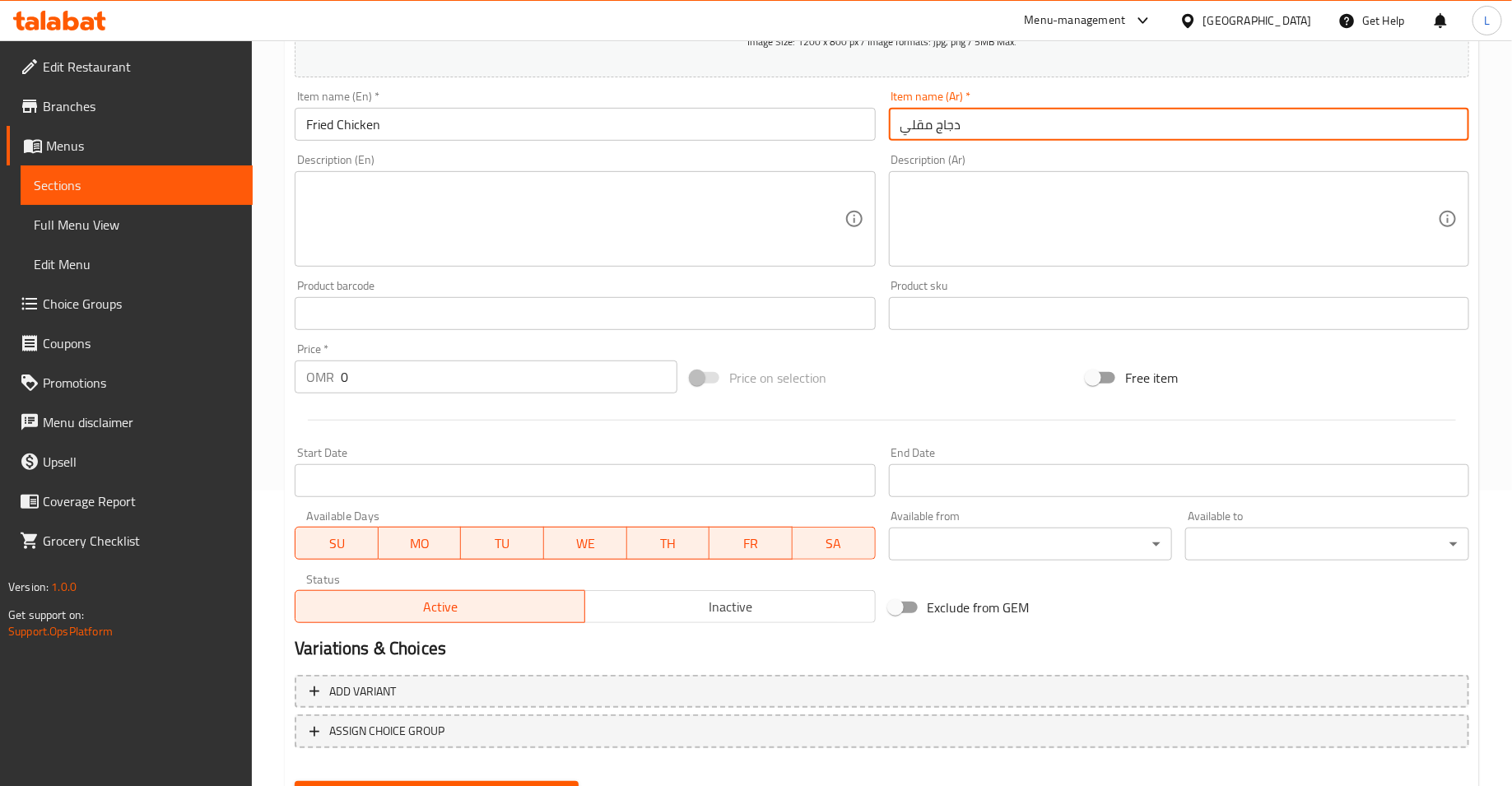
type input "دجاج مقلي"
click at [398, 389] on input "0" at bounding box center [508, 377] width 337 height 33
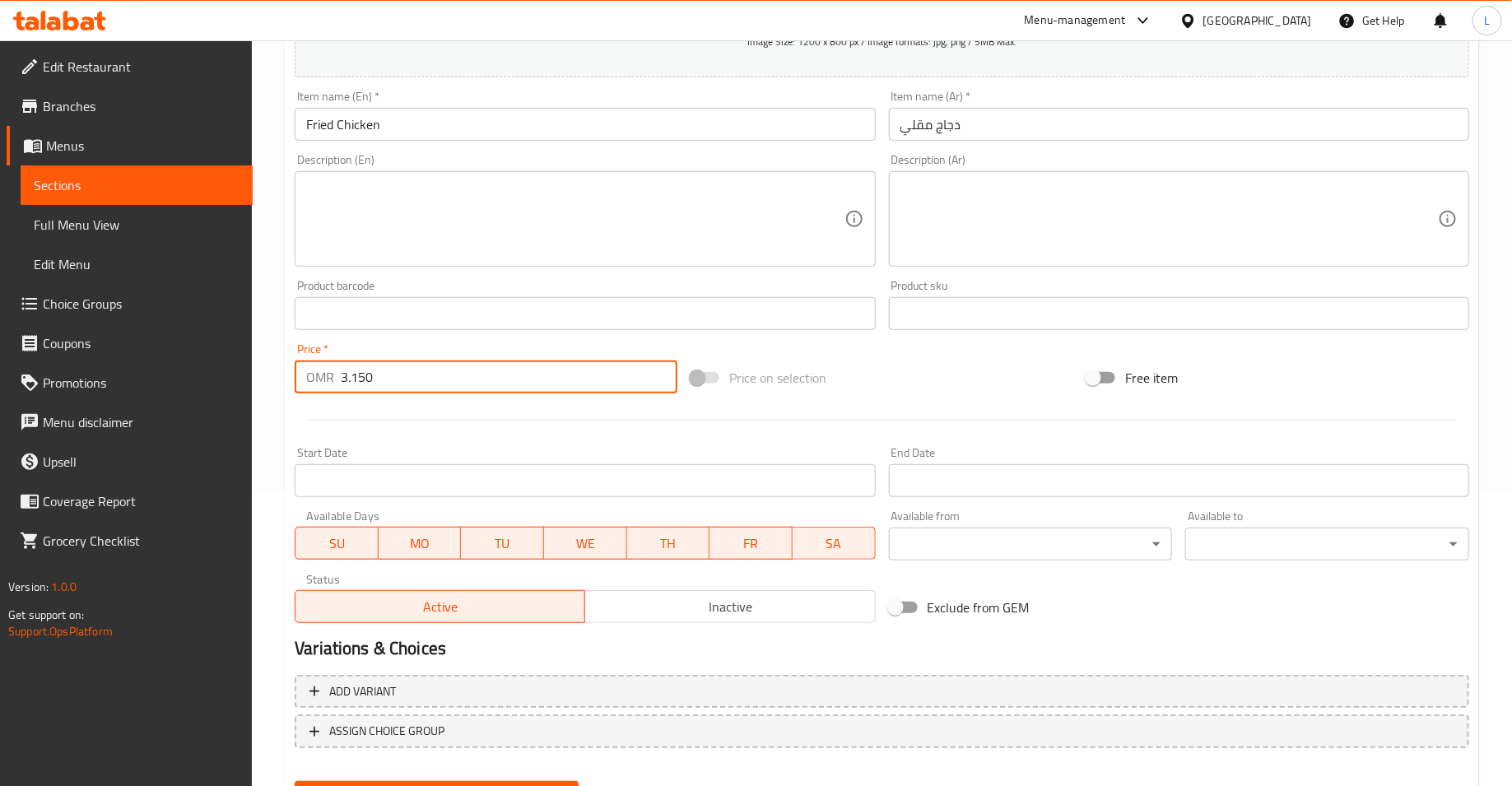
scroll to position [375, 0]
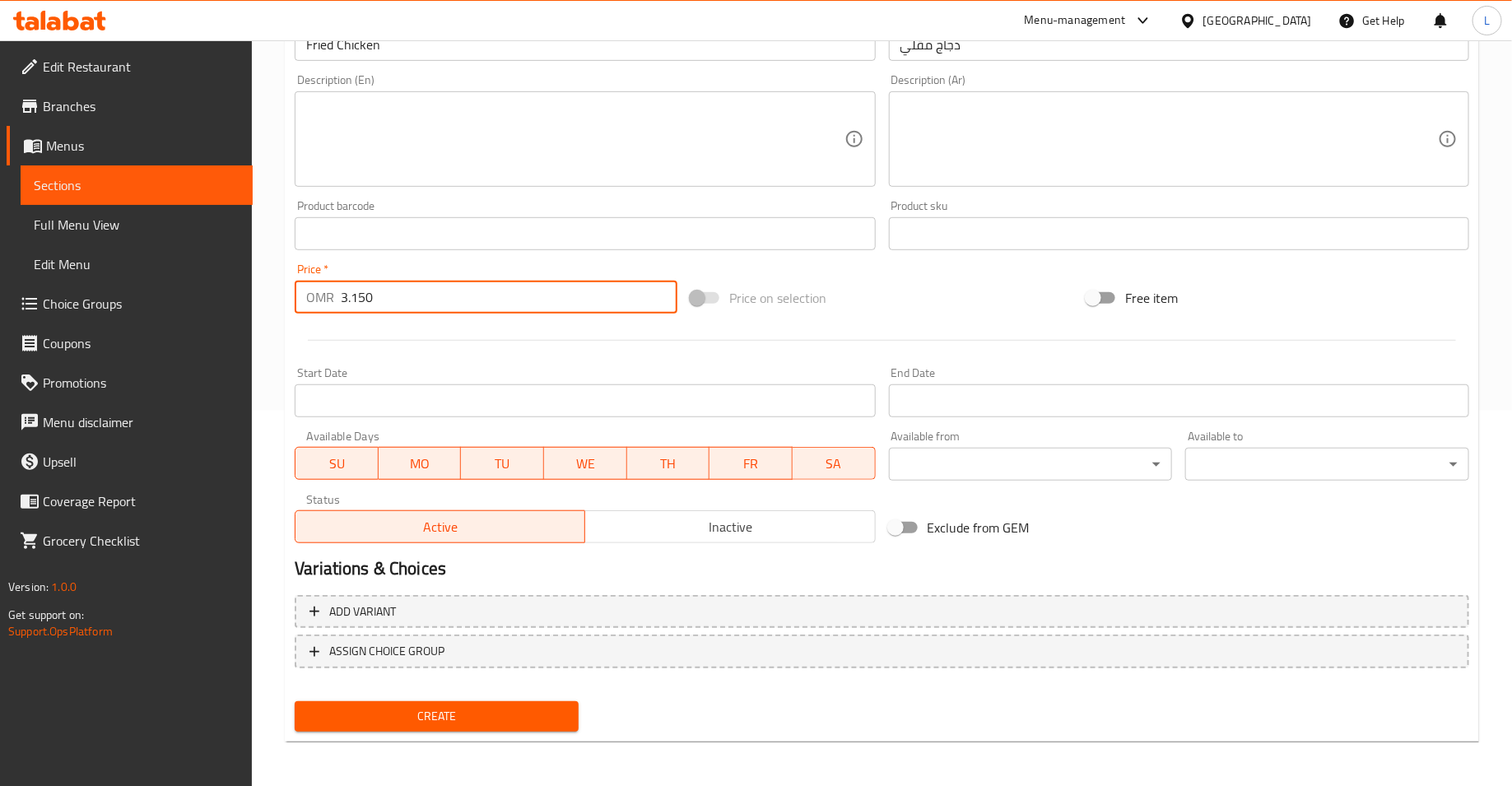
type input "3.150"
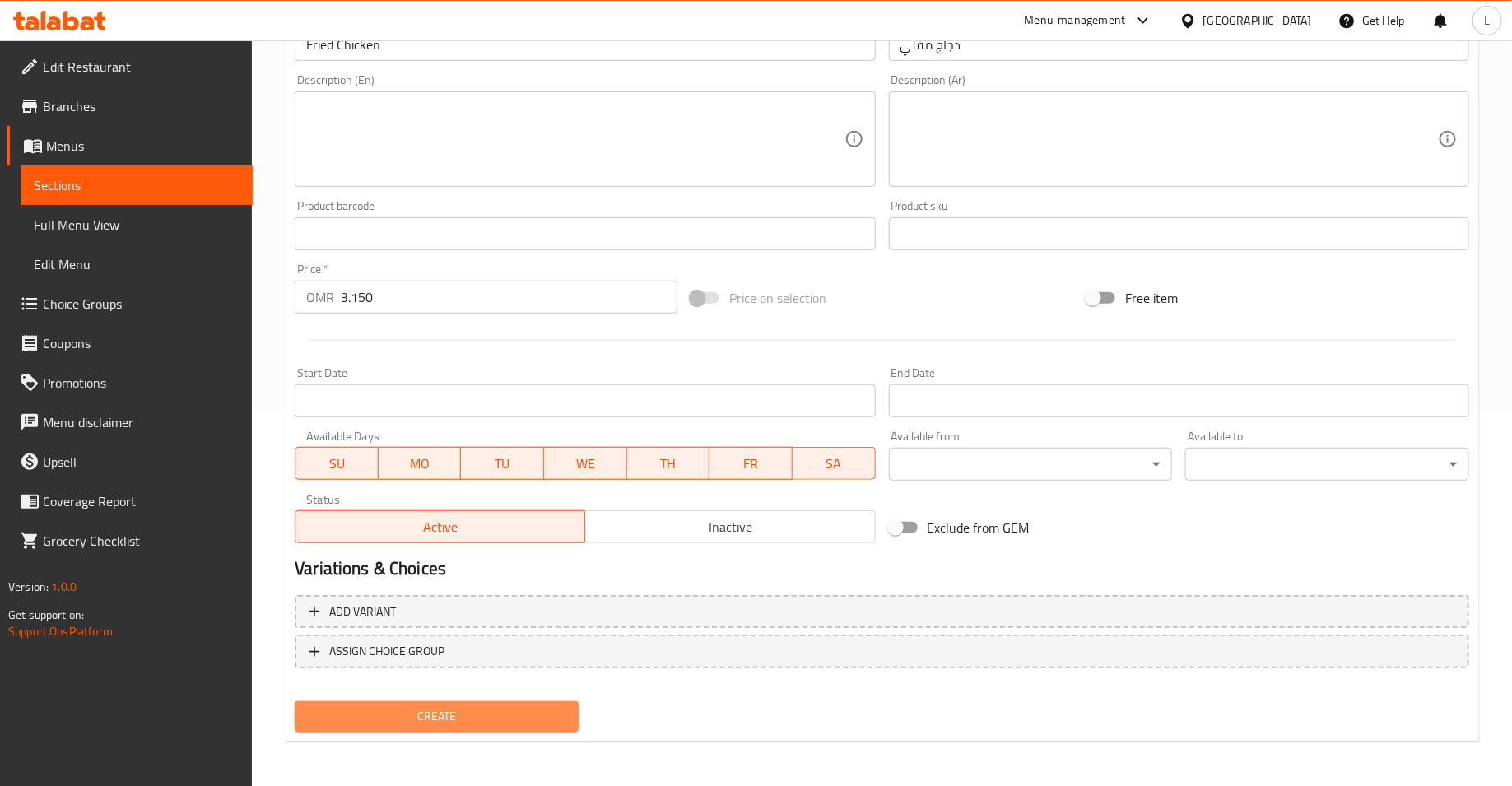
click at [485, 727] on button "Create" at bounding box center [437, 716] width 284 height 31
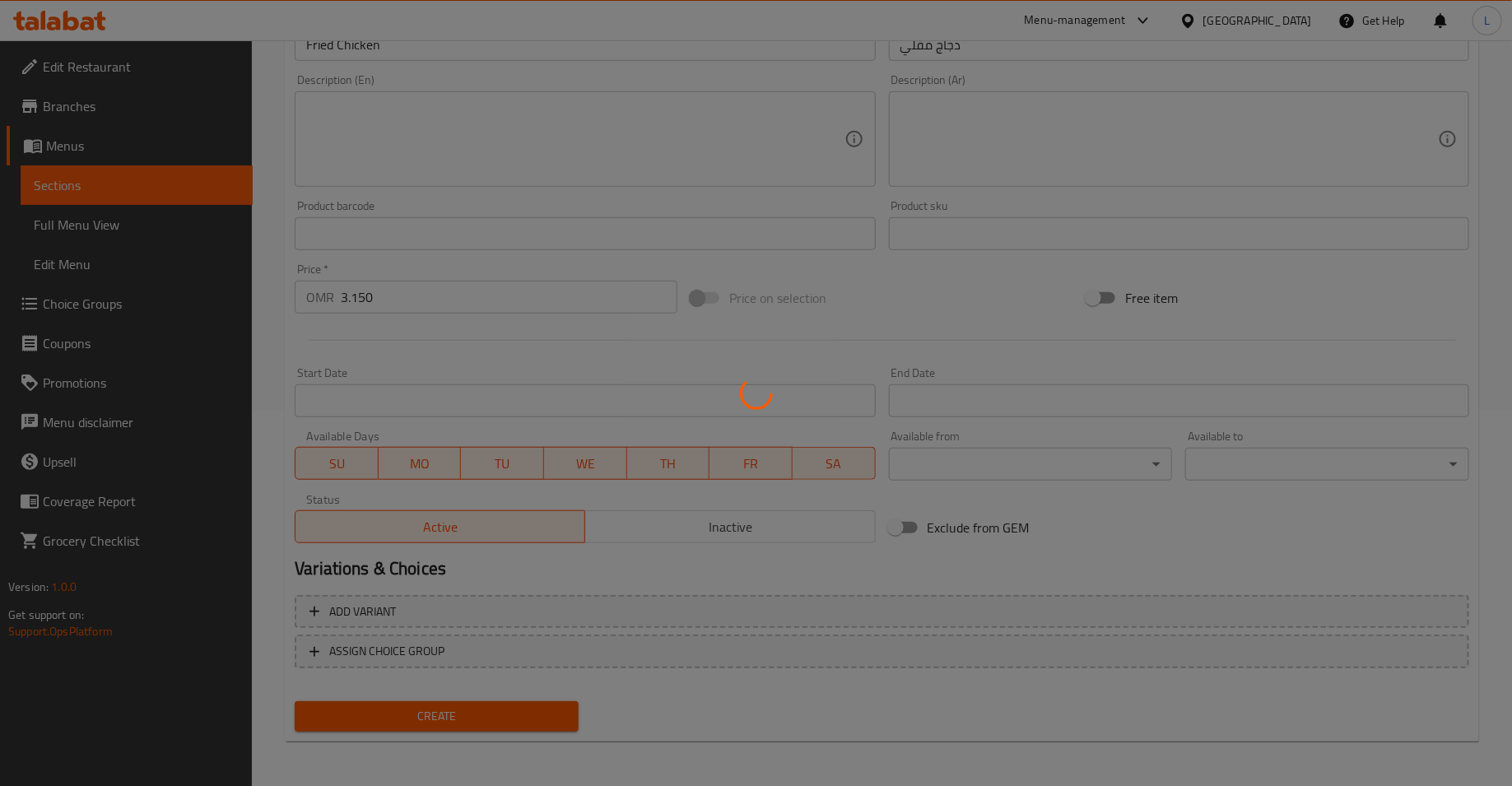
type input "0"
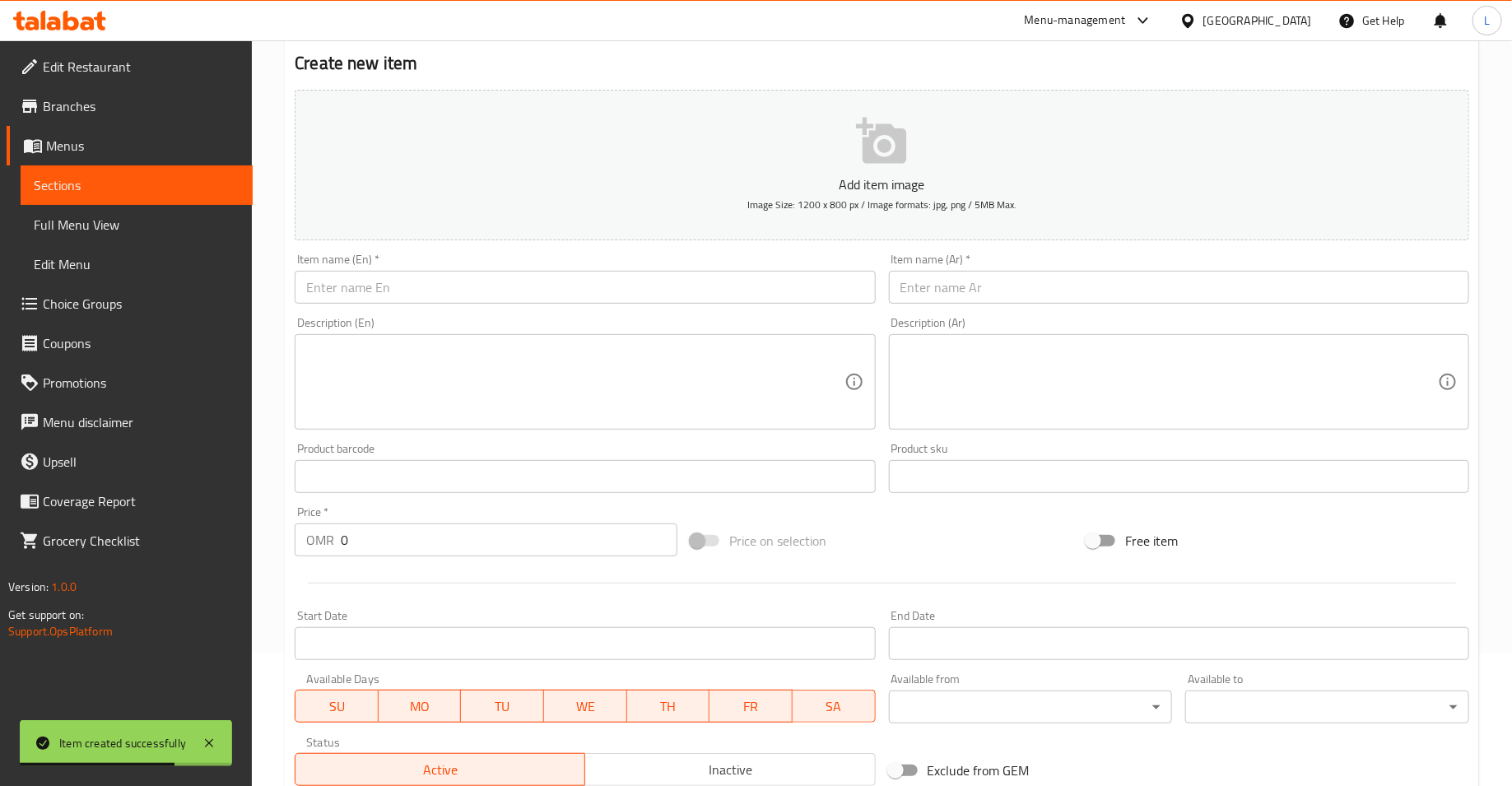
scroll to position [0, 0]
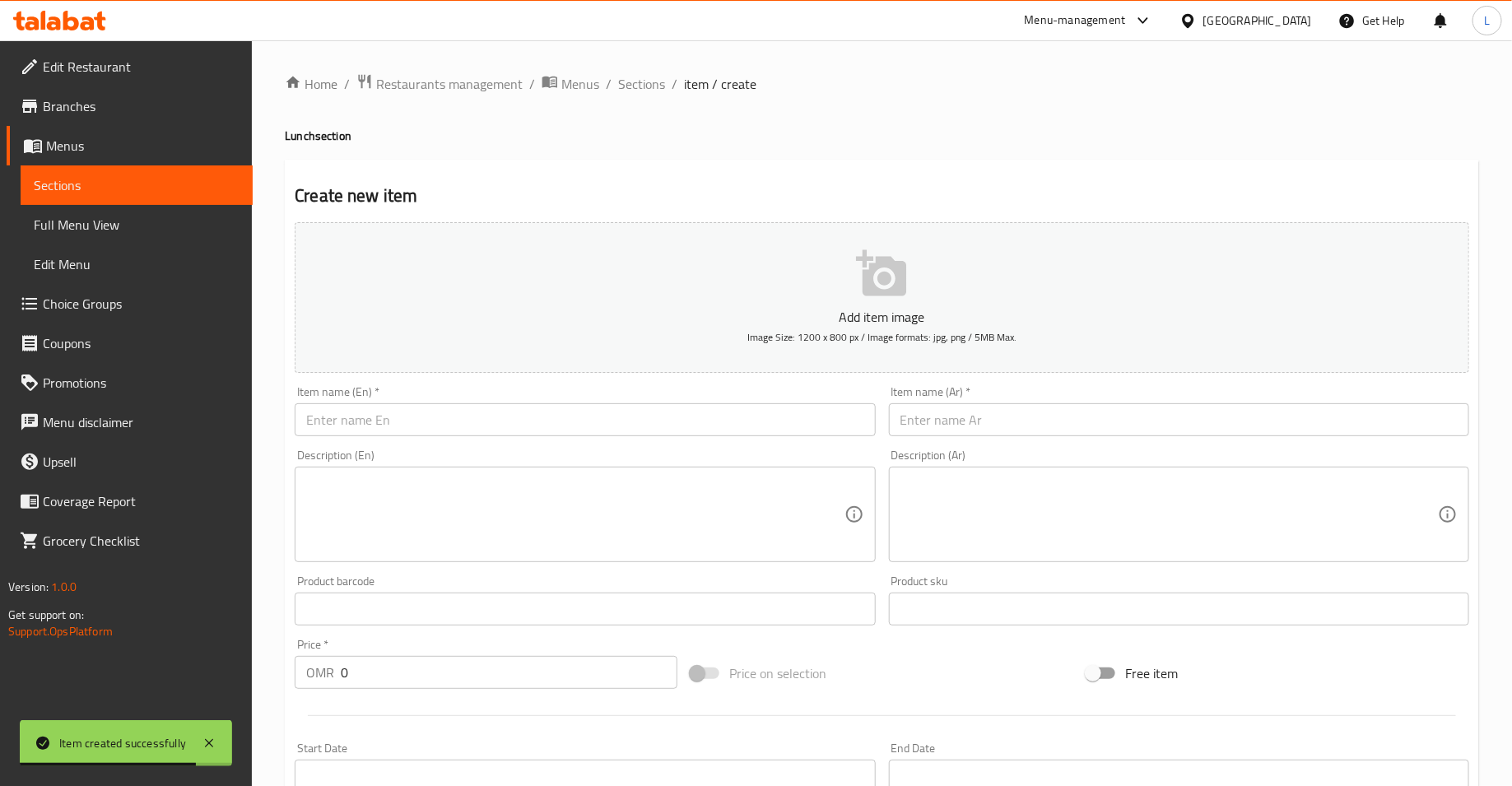
click at [369, 421] on input "text" at bounding box center [585, 419] width 580 height 33
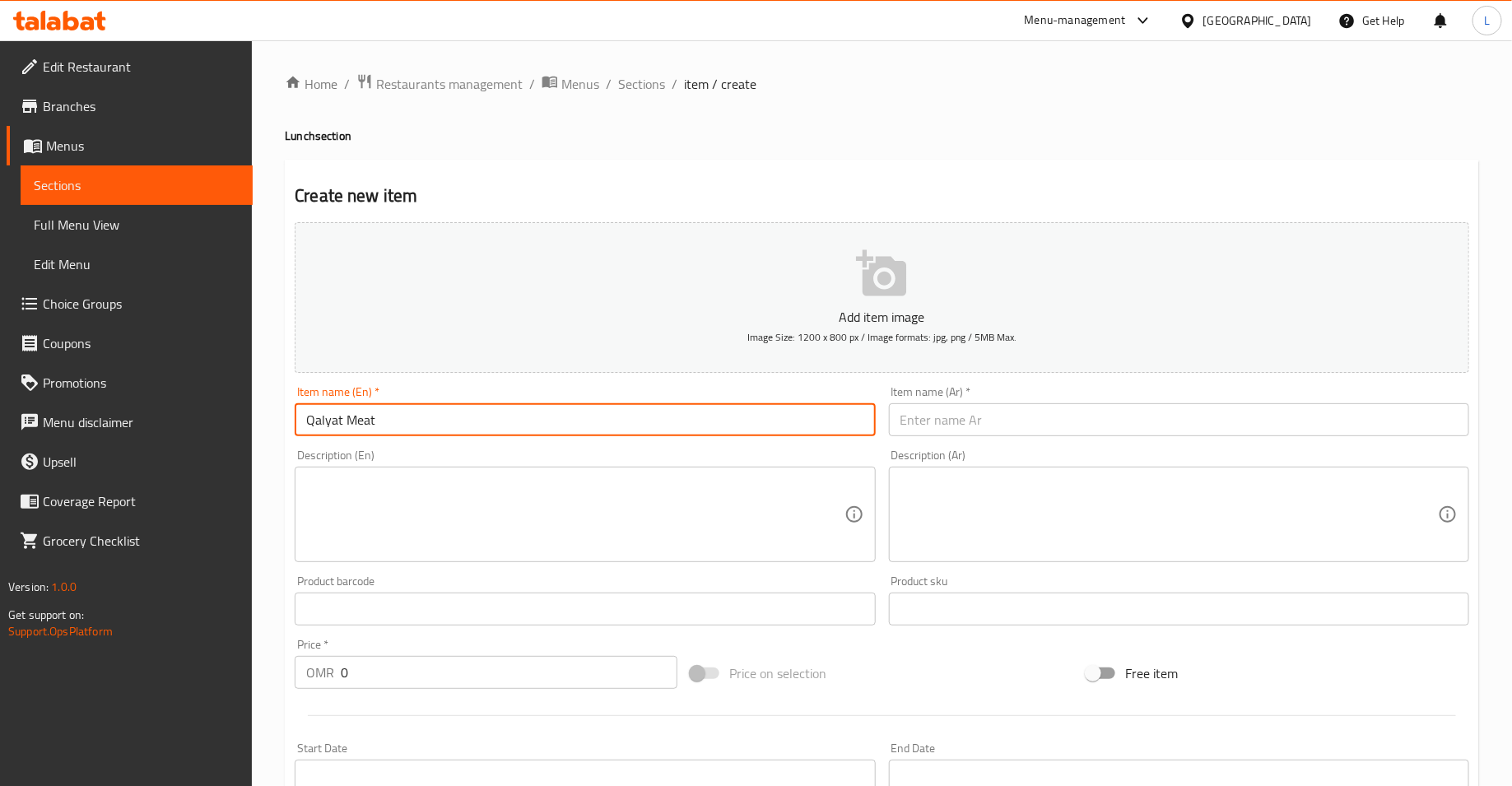
click at [300, 421] on input "Qalyat Meat" at bounding box center [585, 419] width 580 height 33
type input "Goat Qalyat Meat"
click at [991, 423] on input "text" at bounding box center [1179, 419] width 580 height 33
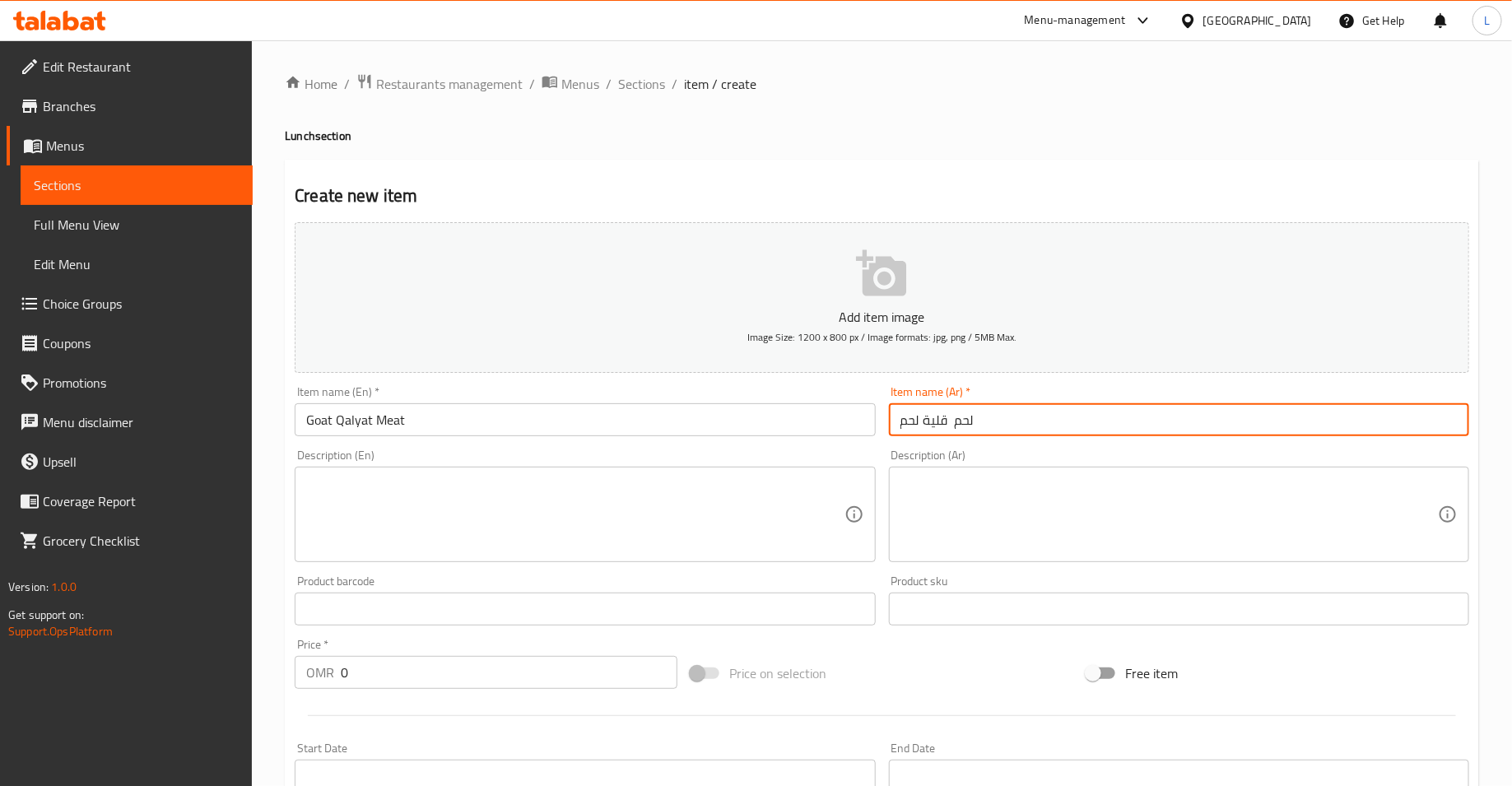
type input "لحم قلية لحم"
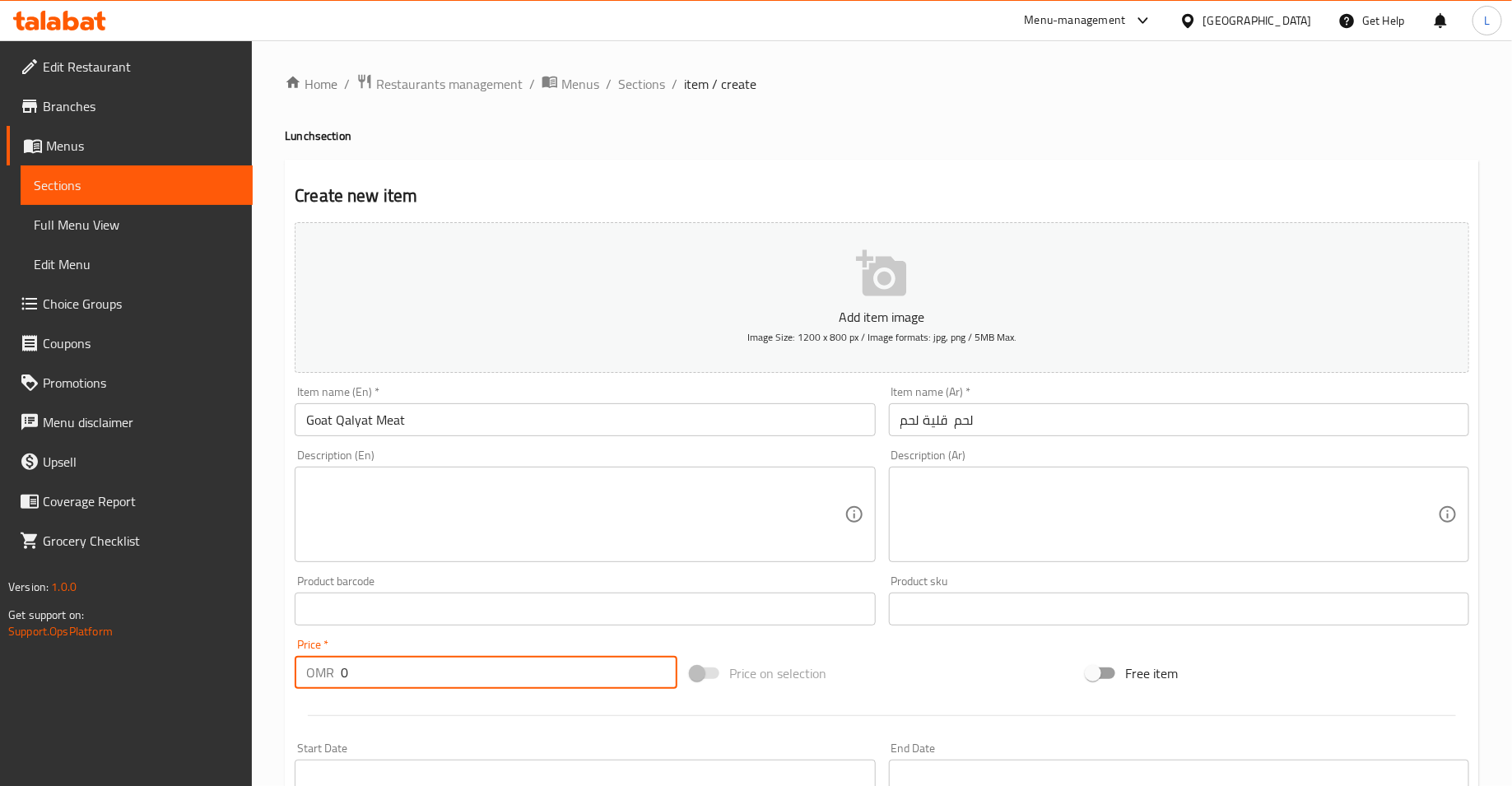
click at [463, 680] on input "0" at bounding box center [508, 671] width 337 height 33
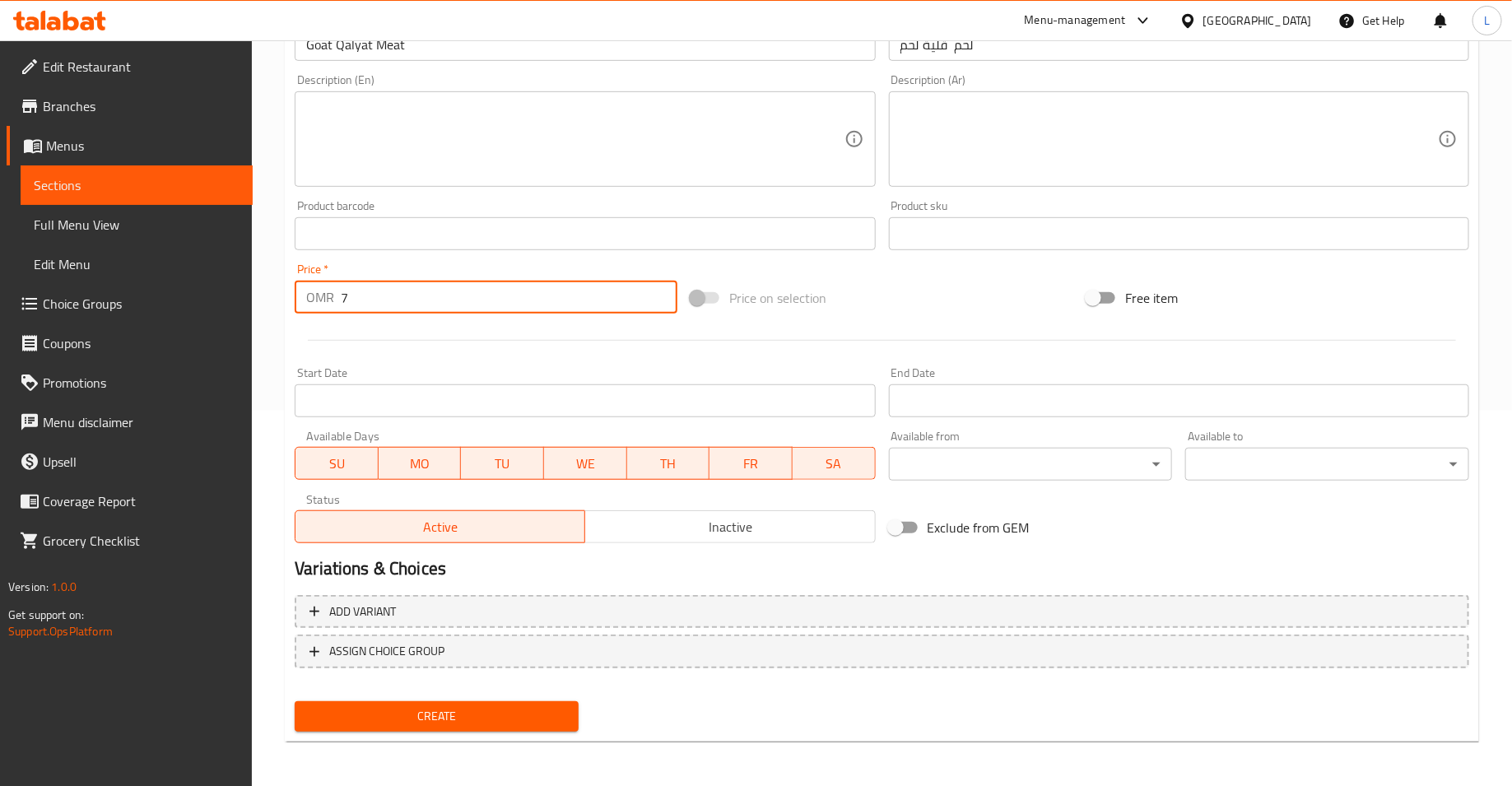
type input "7"
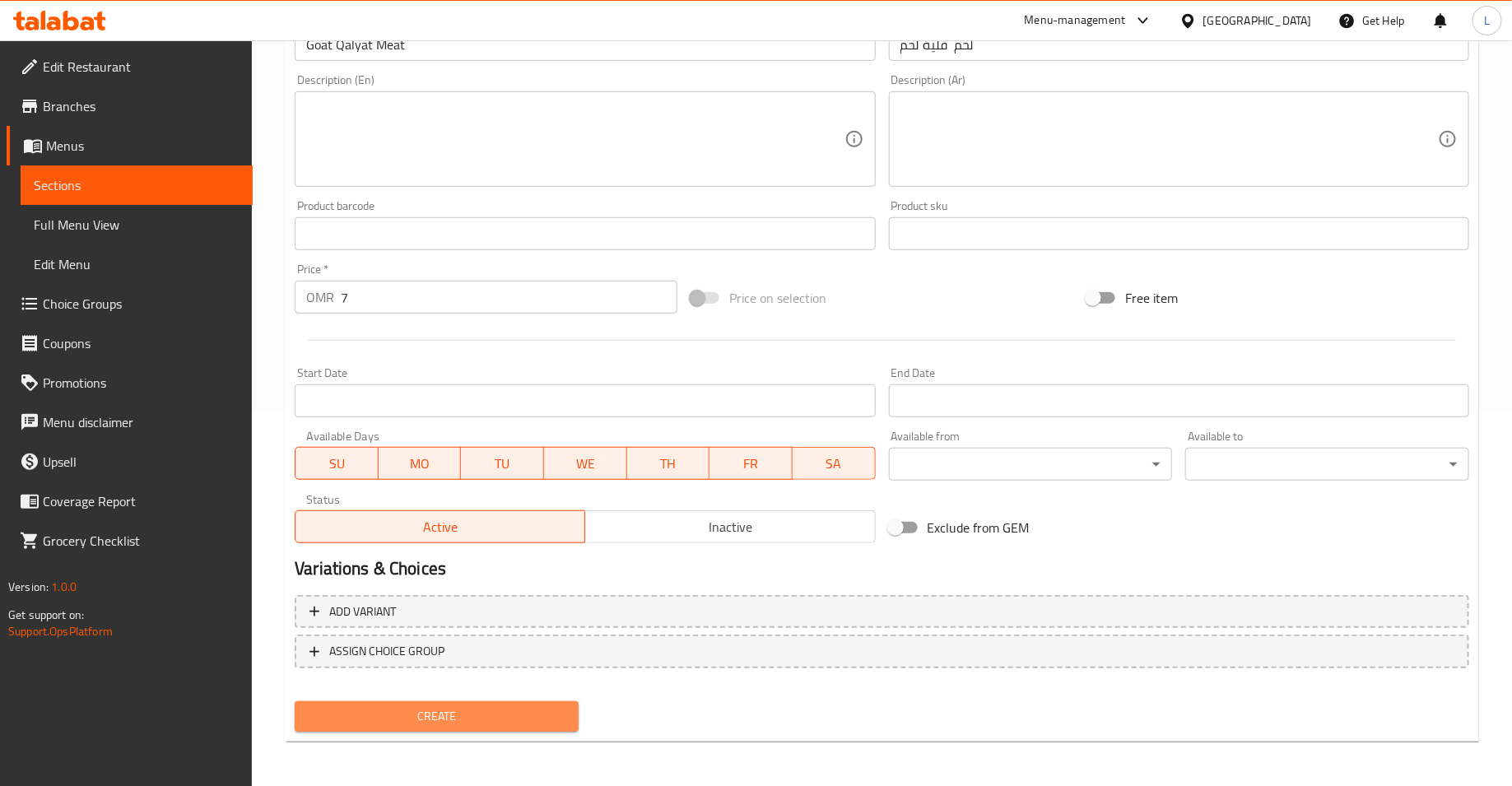
click at [406, 706] on span "Create" at bounding box center [437, 716] width 257 height 21
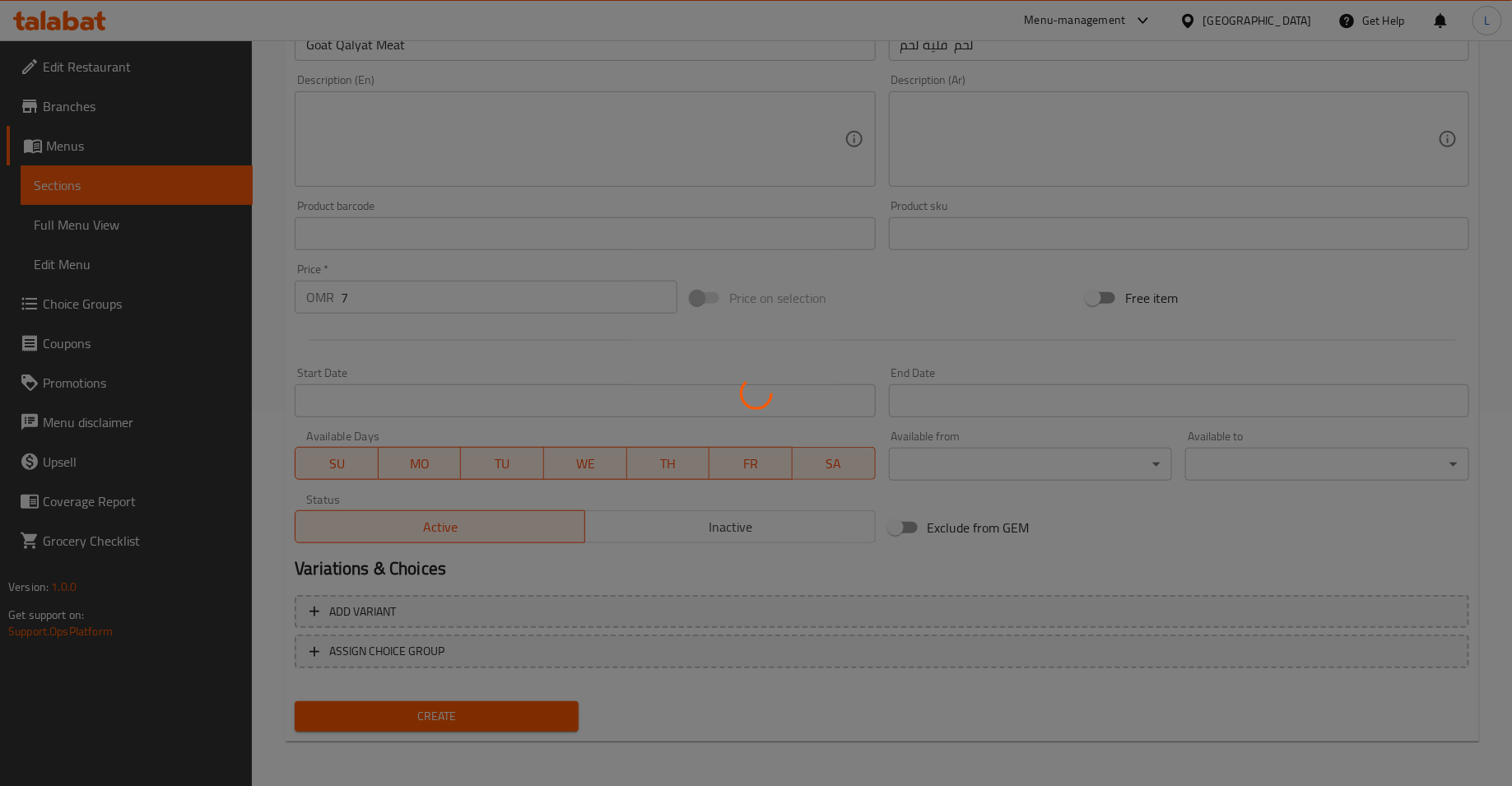
type input "0"
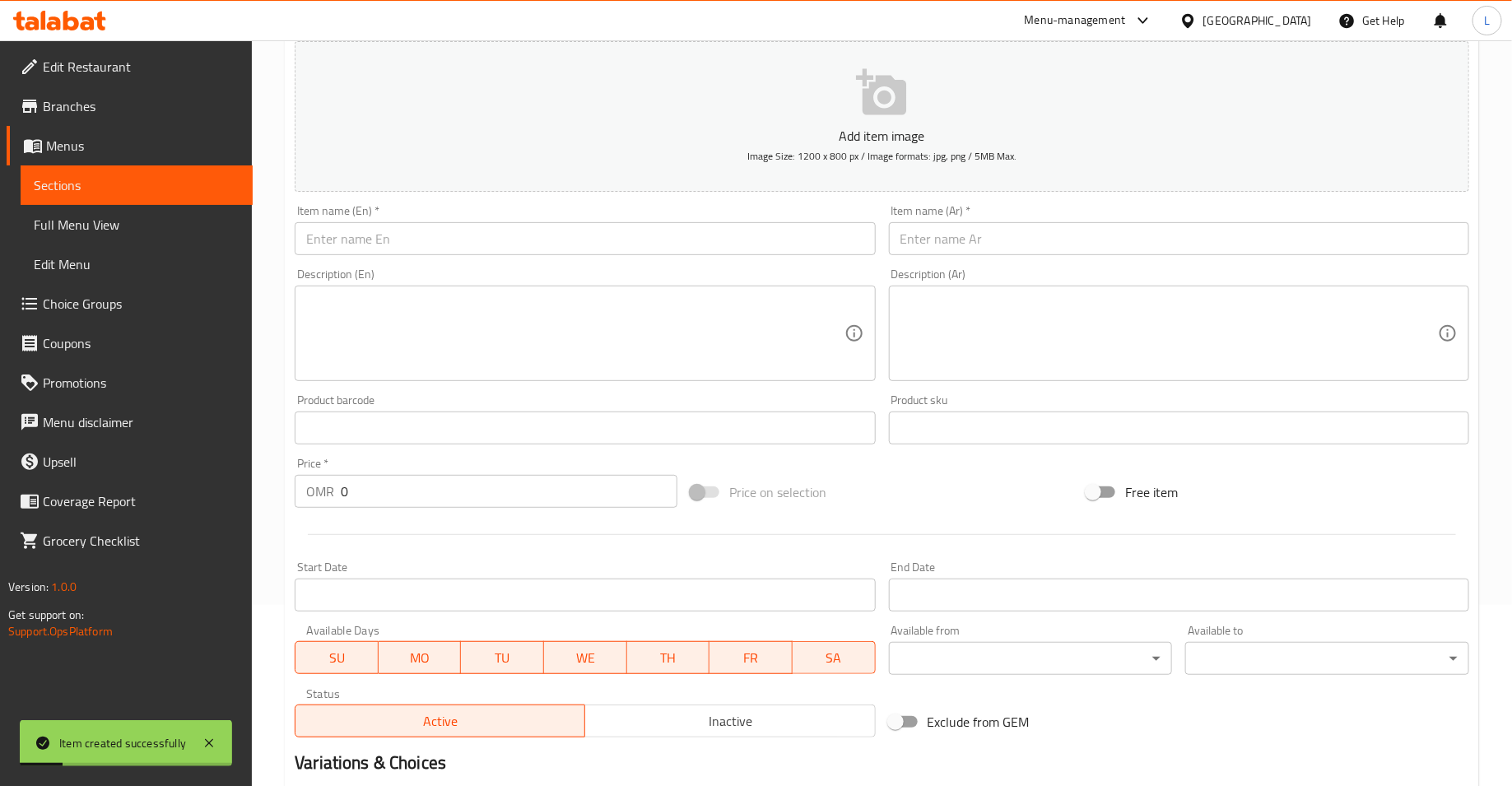
scroll to position [0, 0]
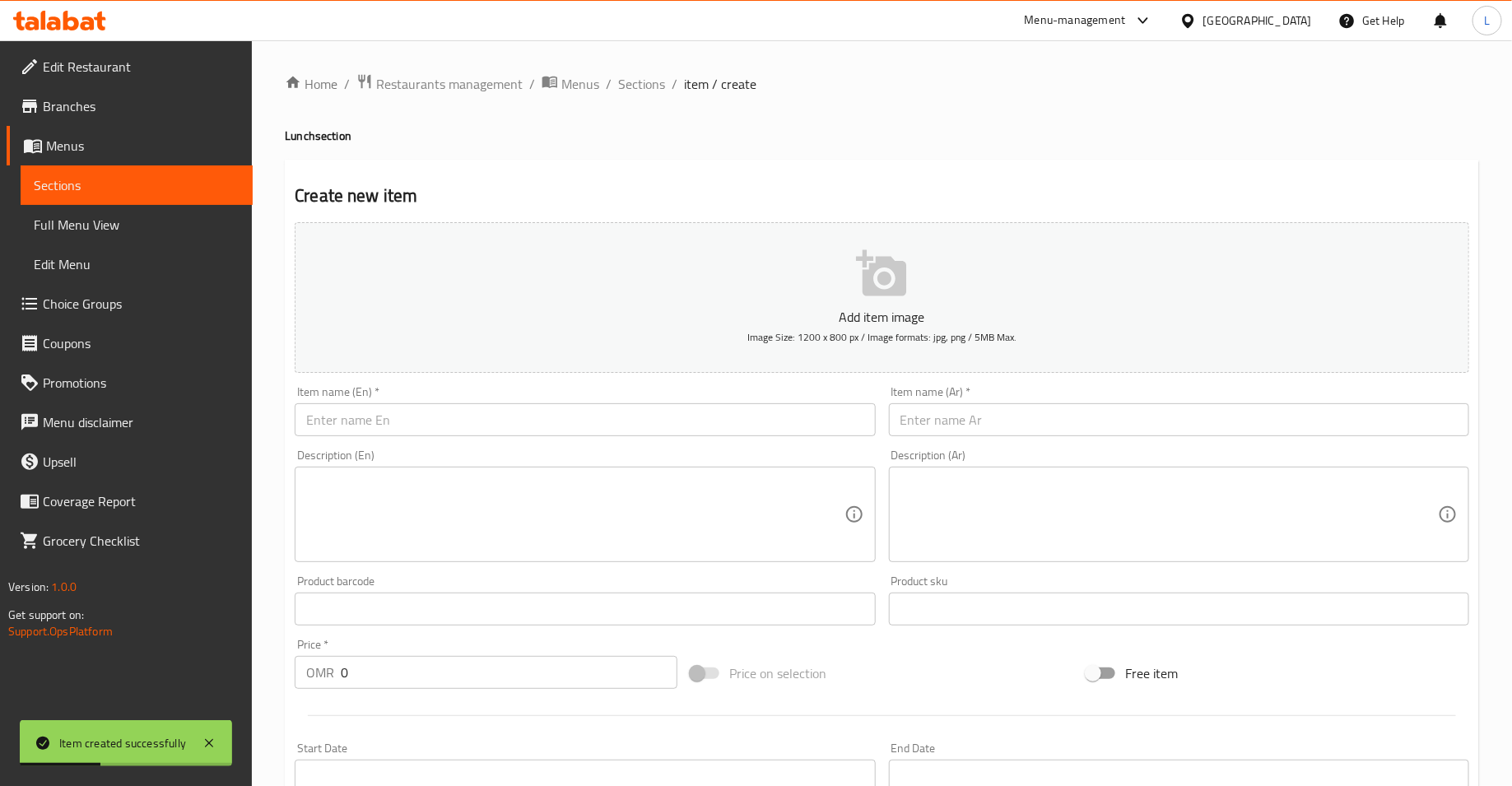
click at [510, 417] on input "text" at bounding box center [585, 419] width 580 height 33
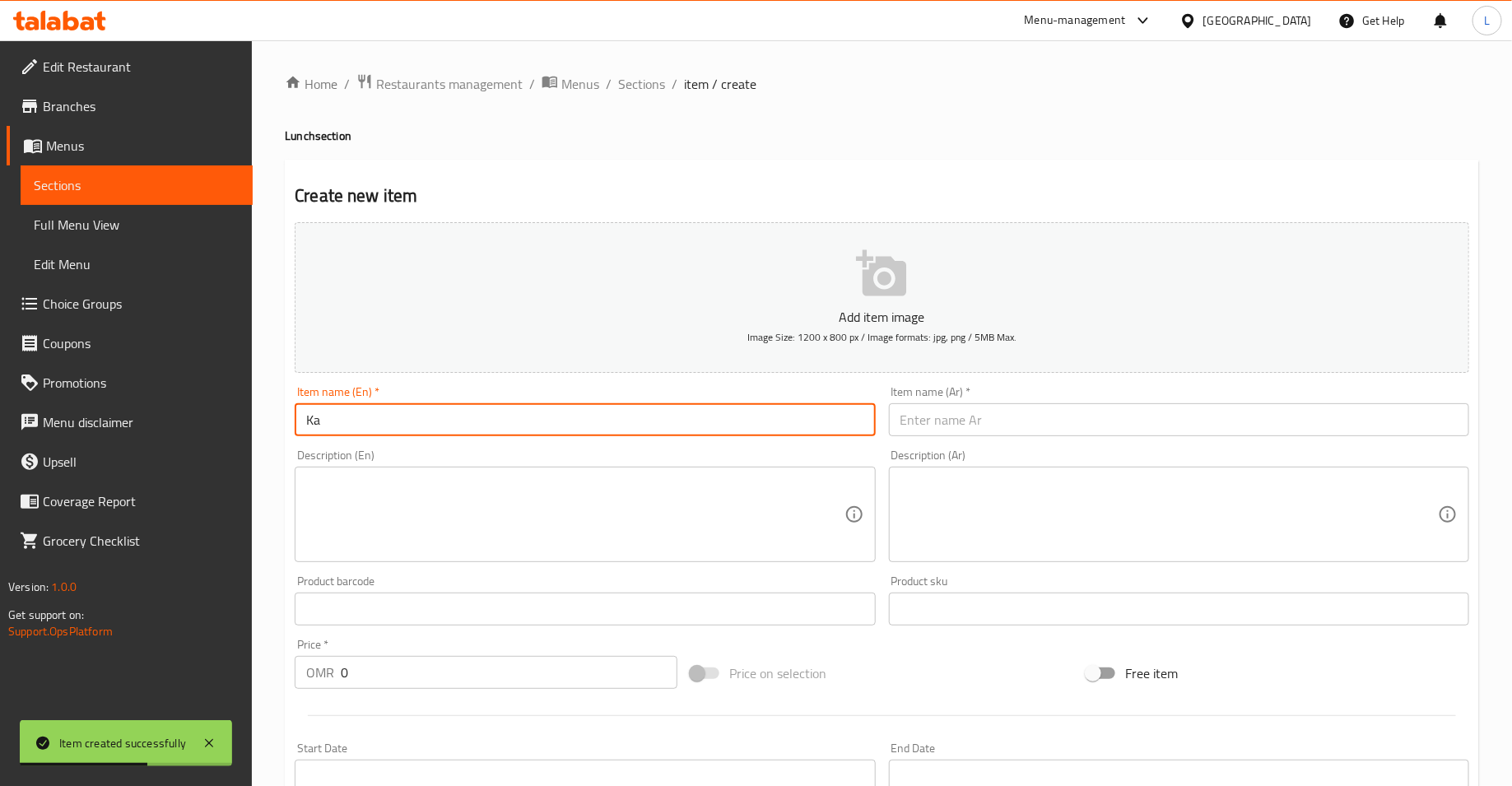
type input "K"
type input "Salty Khambasha"
click at [982, 417] on input "text" at bounding box center [1179, 419] width 580 height 33
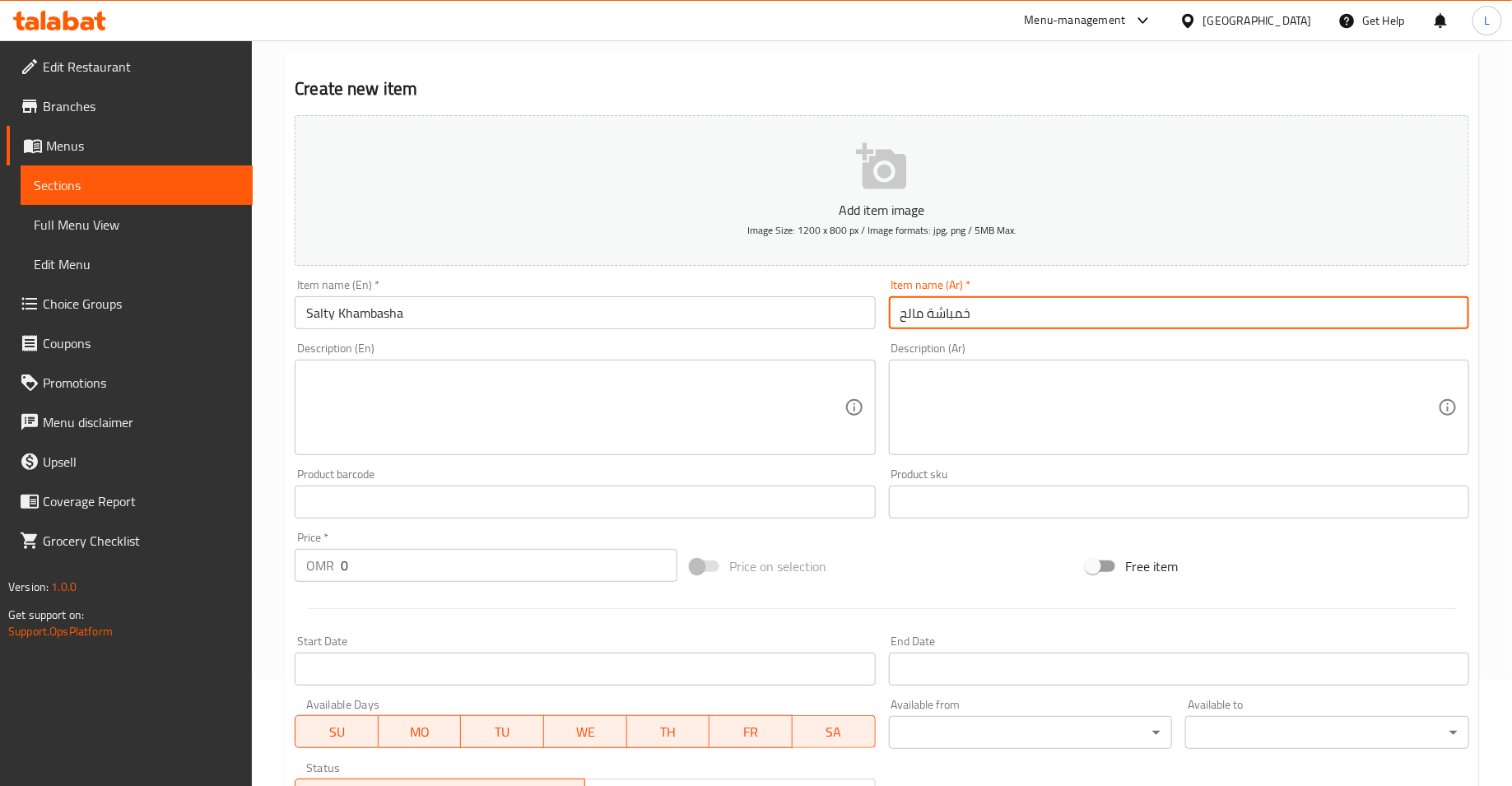
scroll to position [150, 0]
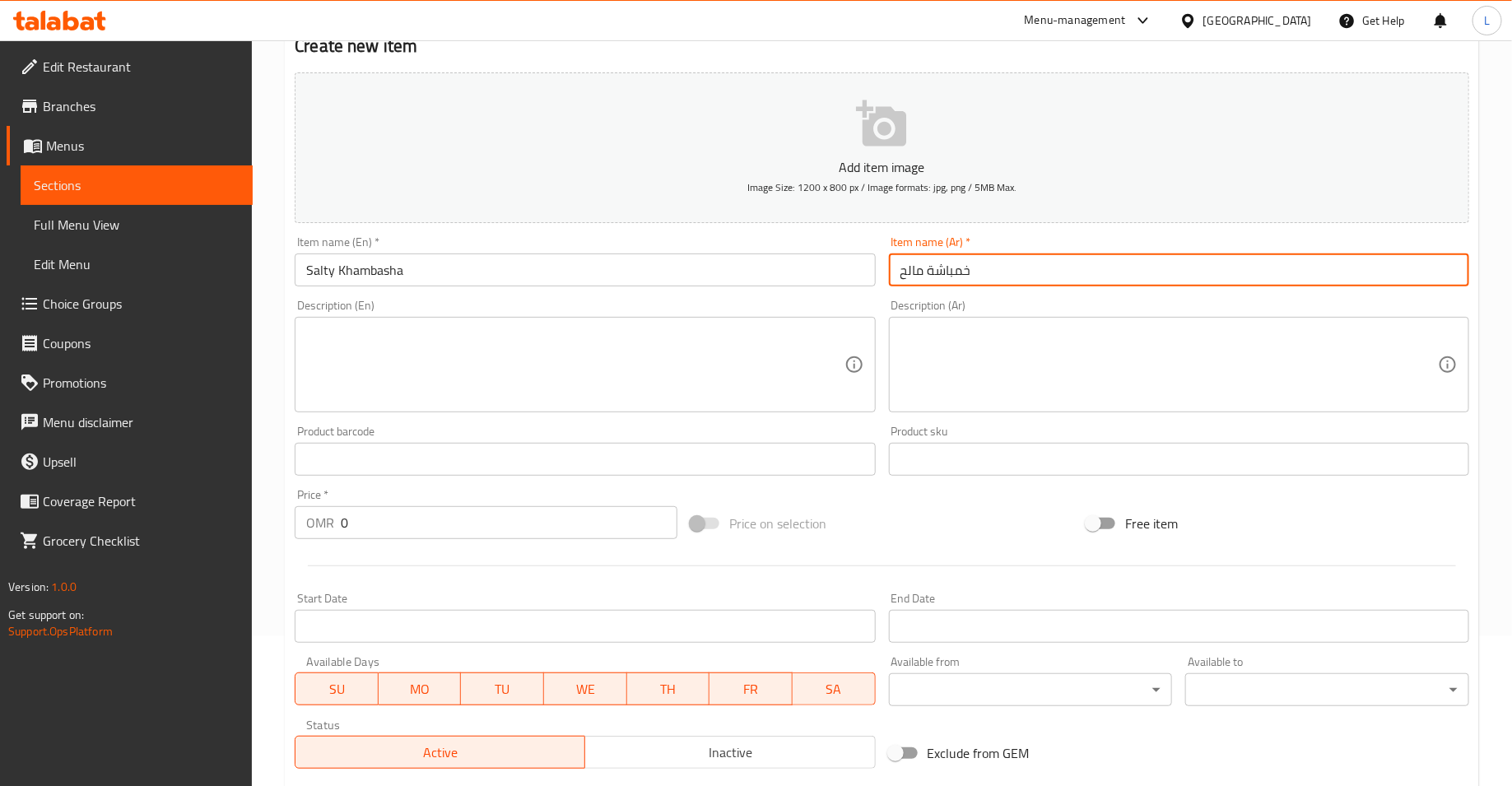
type input "خمباشة مالح"
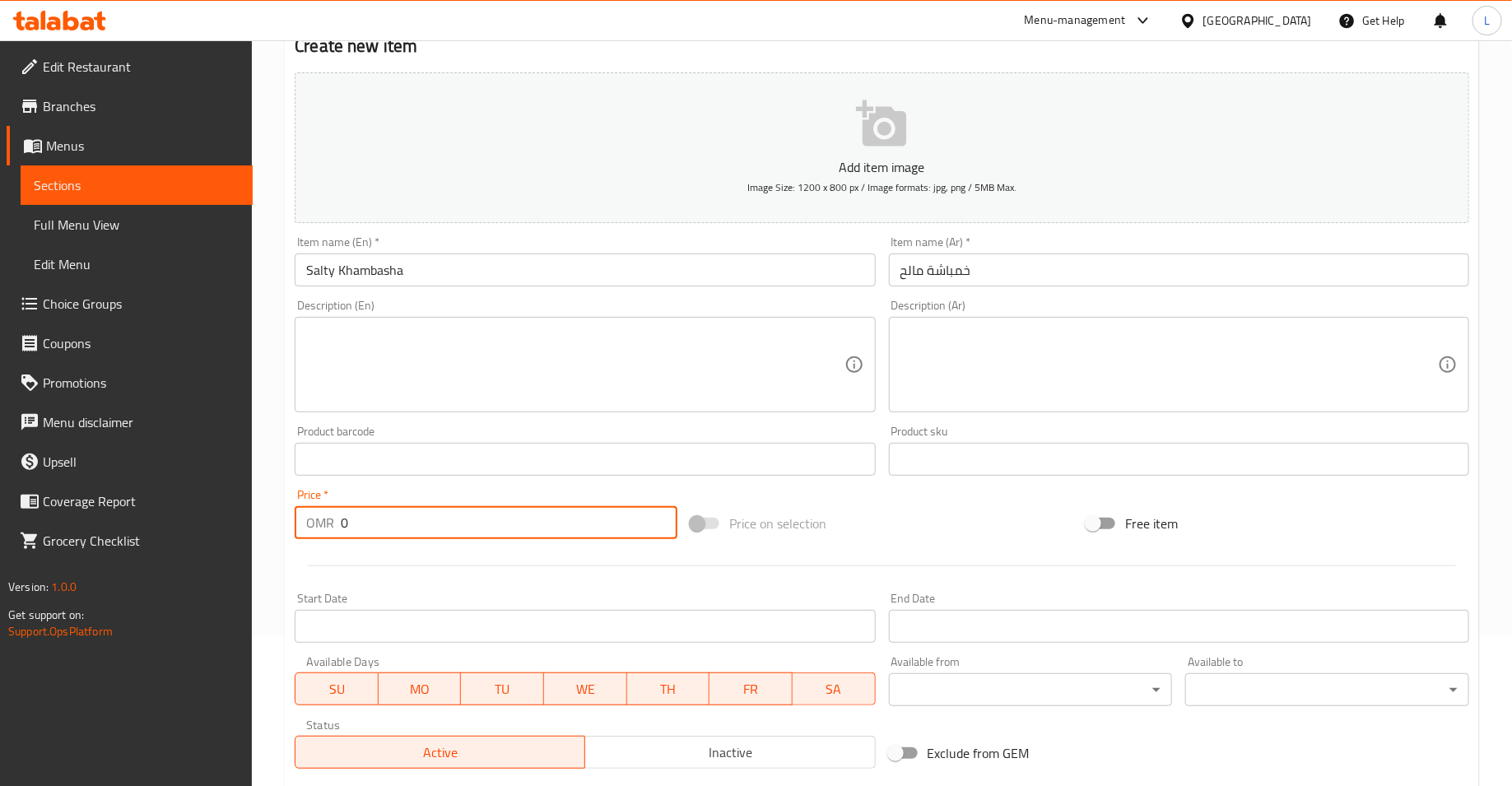
click at [393, 529] on input "0" at bounding box center [508, 522] width 337 height 33
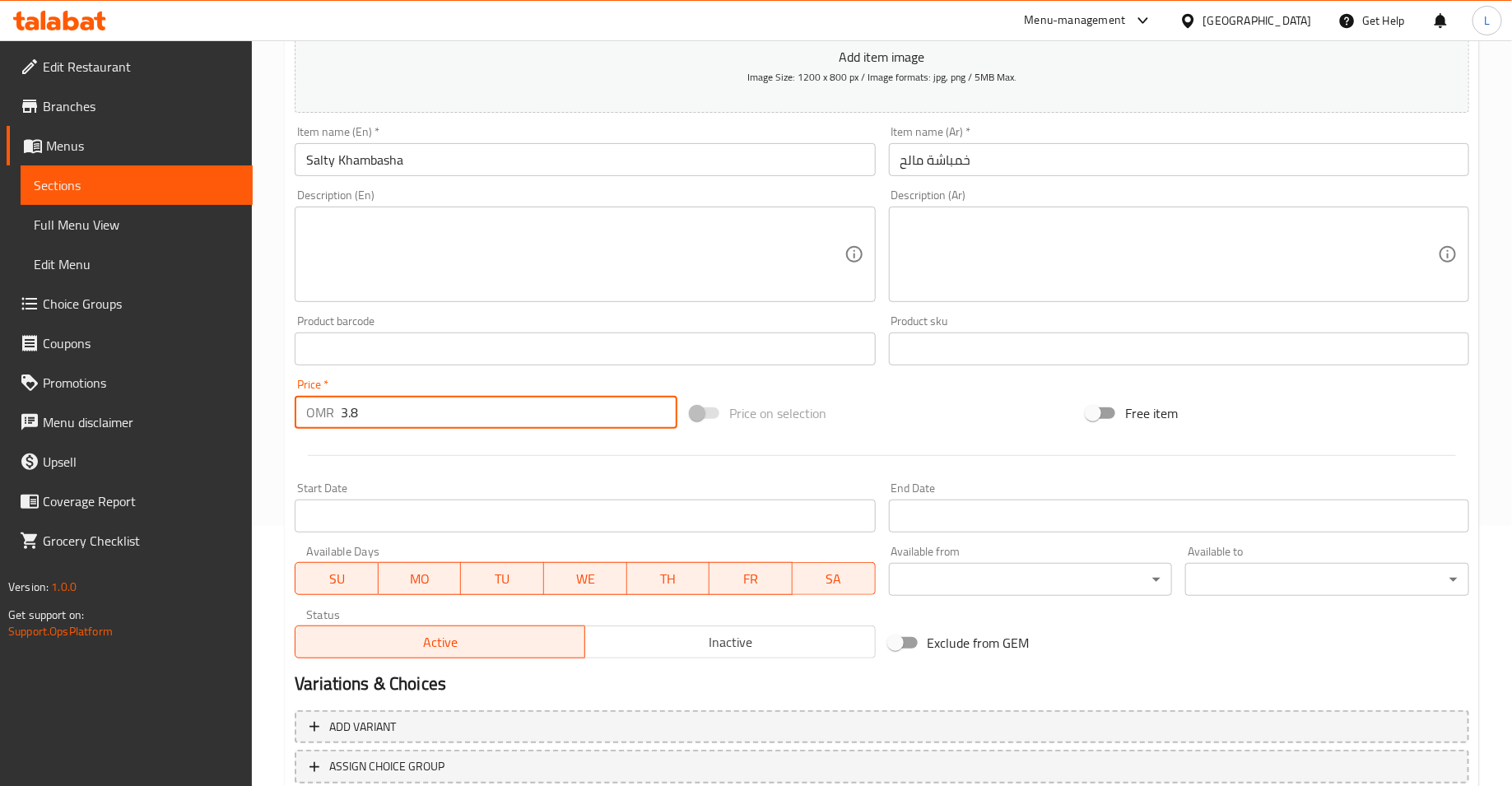
scroll to position [375, 0]
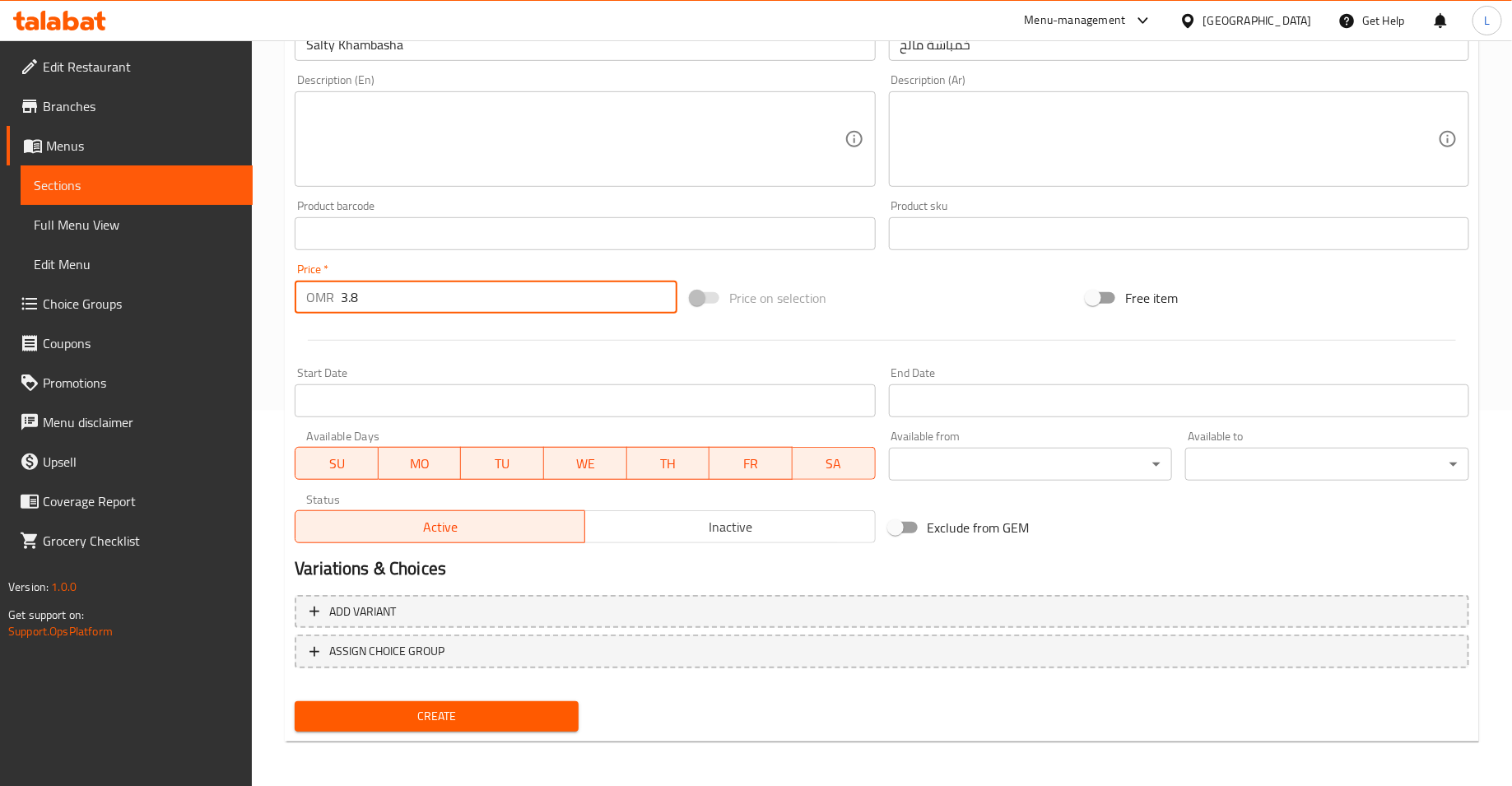
type input "3.8"
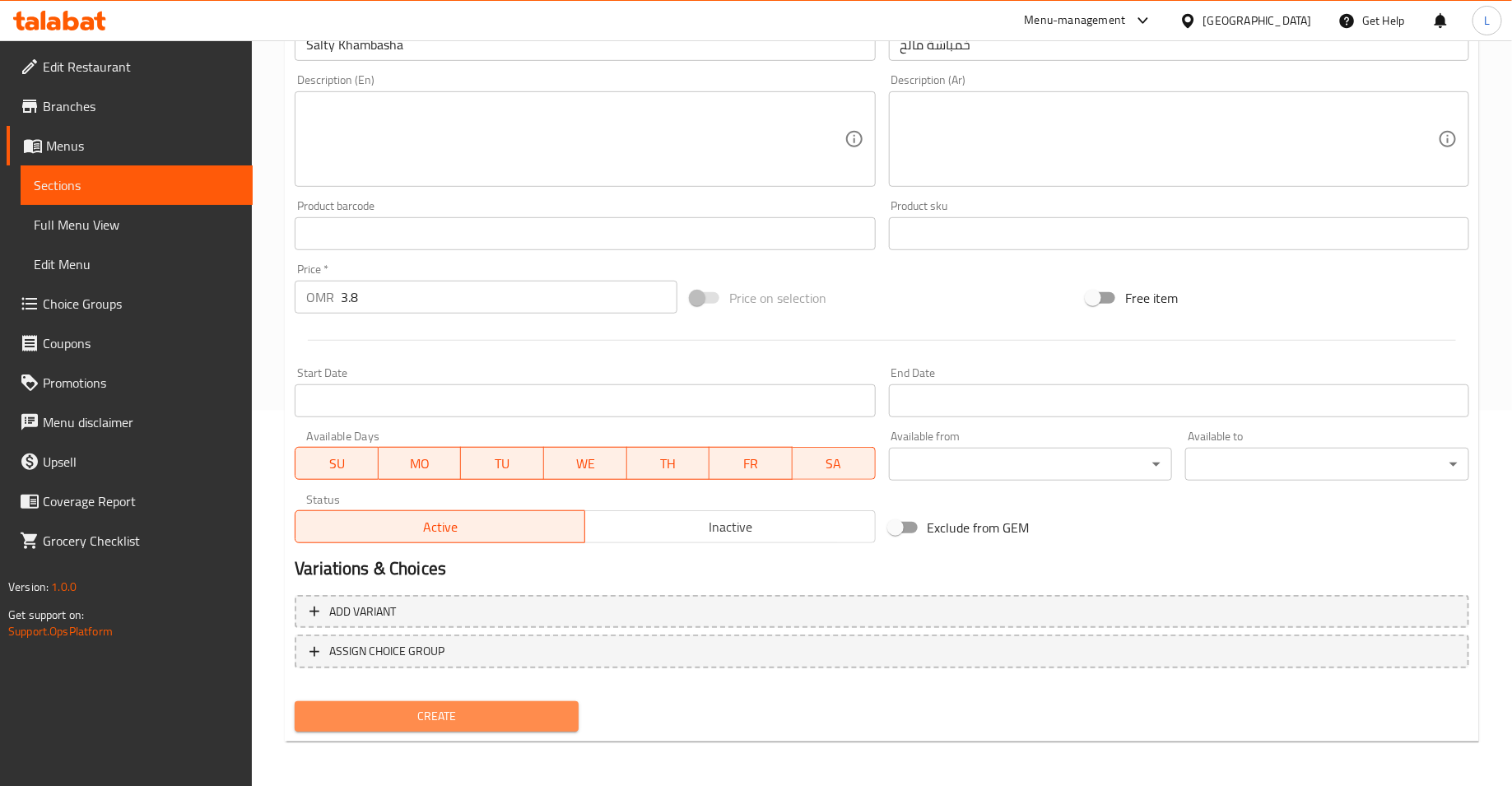
click at [464, 727] on button "Create" at bounding box center [437, 716] width 284 height 31
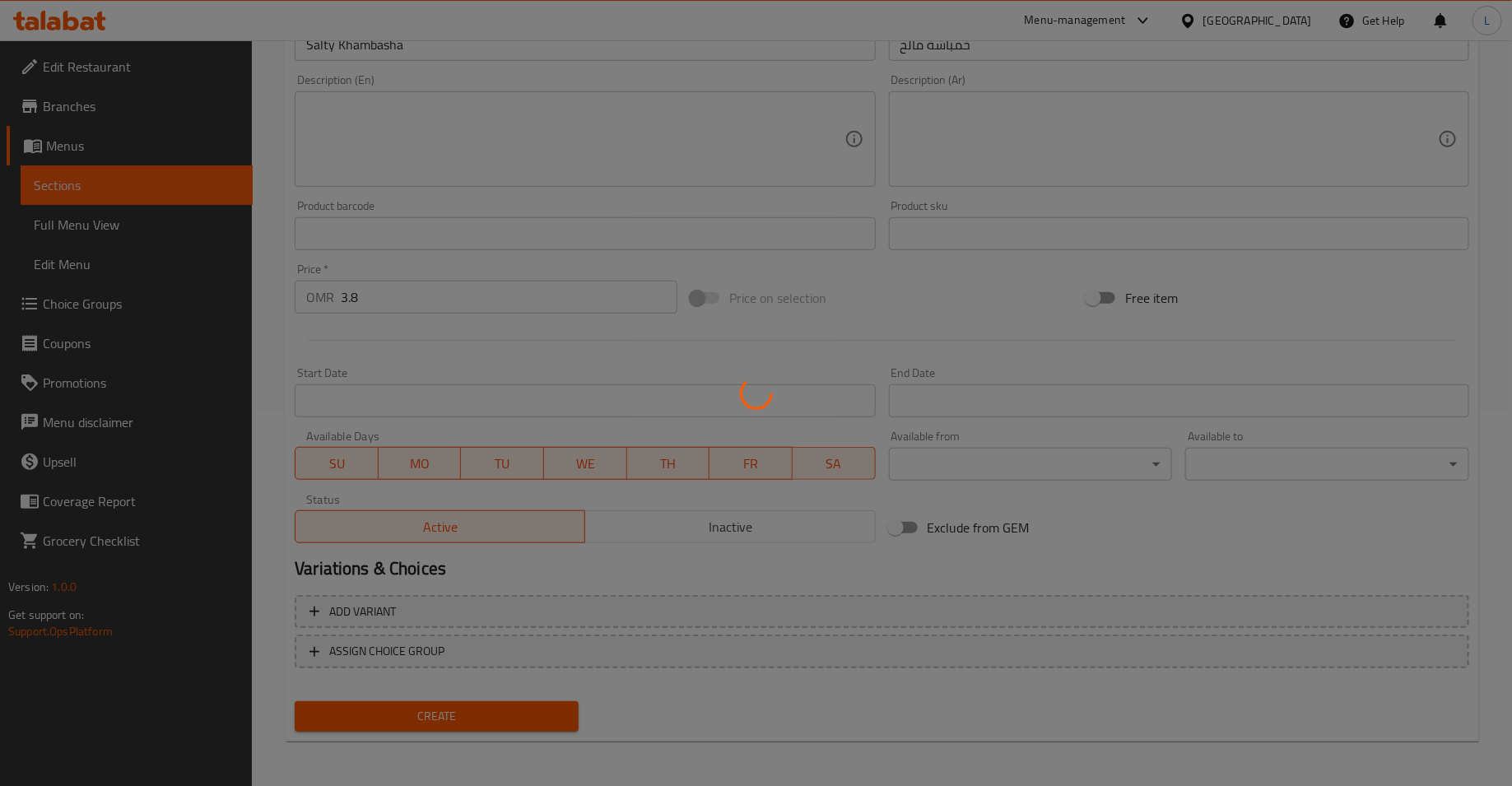
type input "0"
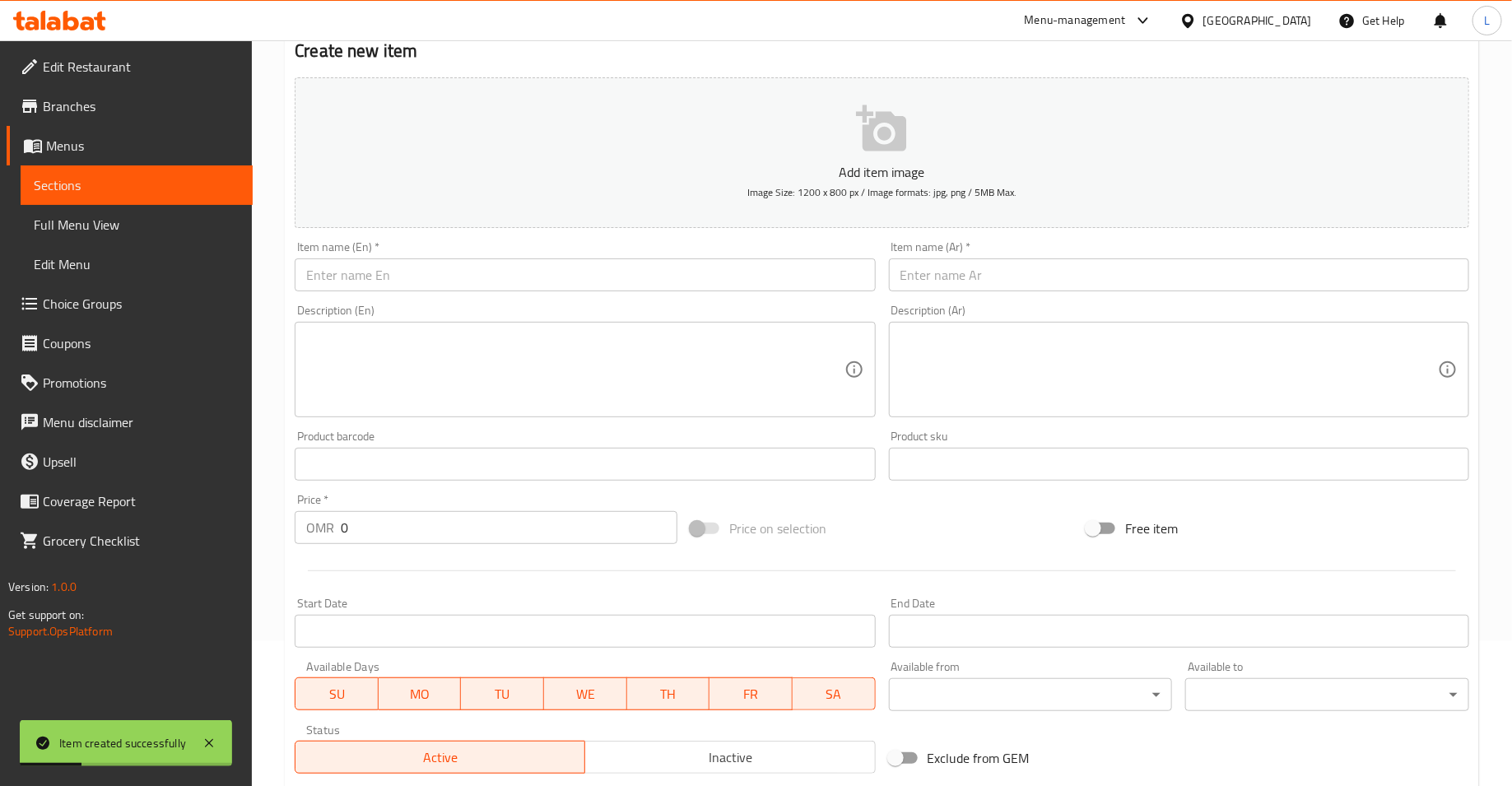
scroll to position [102, 0]
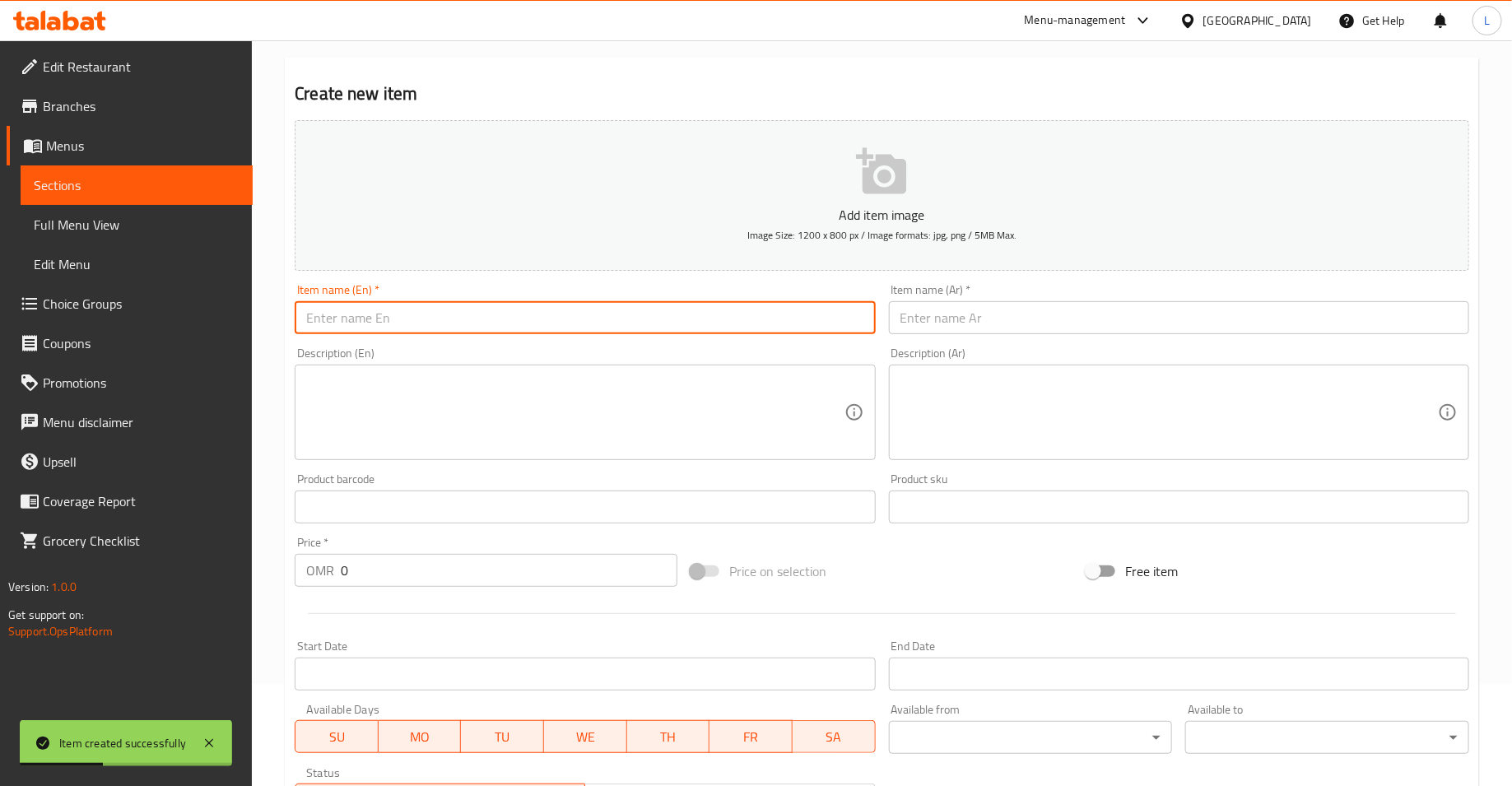
click at [407, 314] on input "text" at bounding box center [585, 317] width 580 height 33
click at [940, 315] on input "text" at bounding box center [1179, 317] width 580 height 33
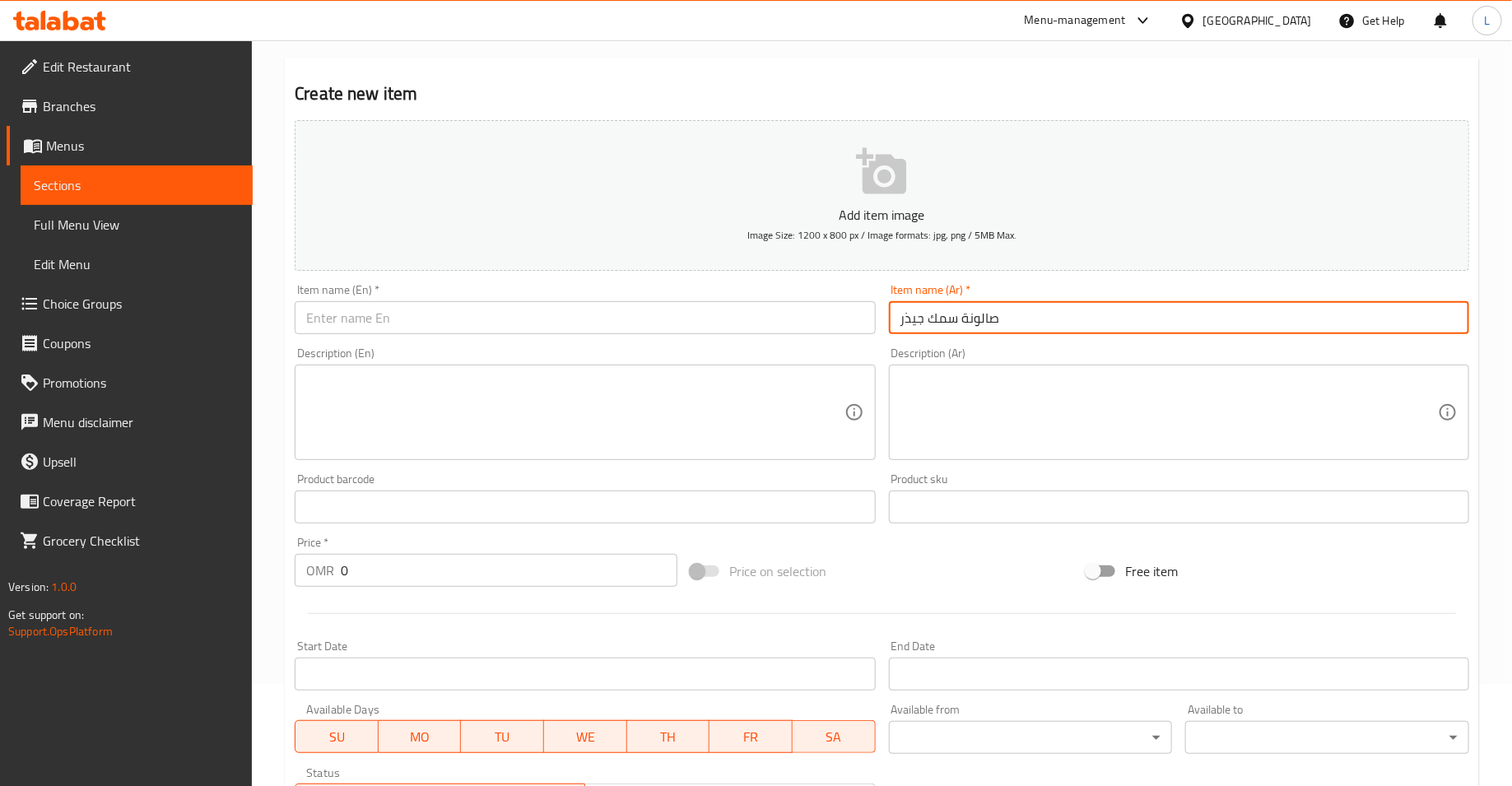
type input "صالونة سمك جيذر"
click at [765, 311] on input "text" at bounding box center [585, 317] width 580 height 33
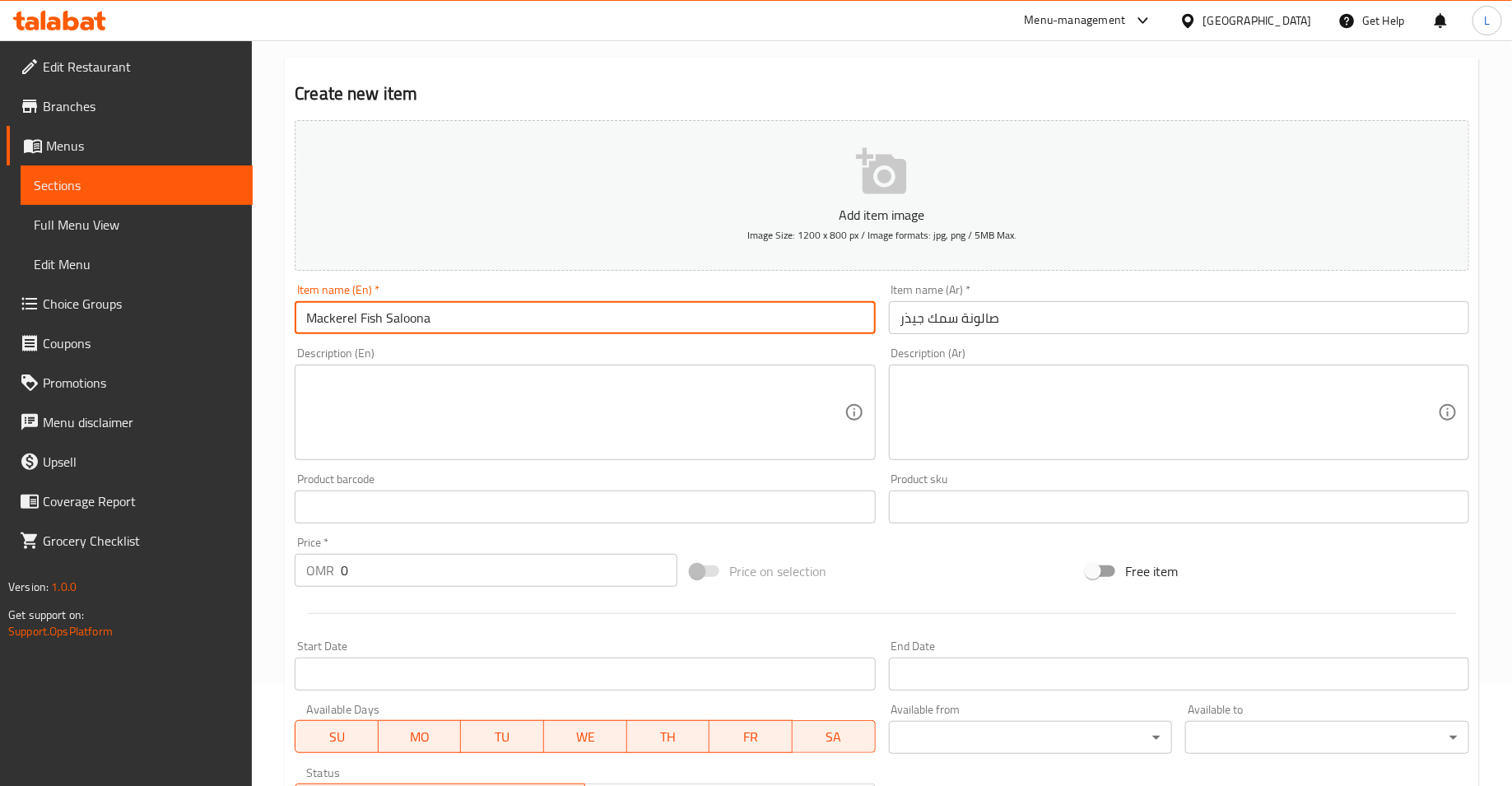
type input "Mackerel Fish Saloona"
click at [381, 565] on input "0" at bounding box center [508, 570] width 337 height 33
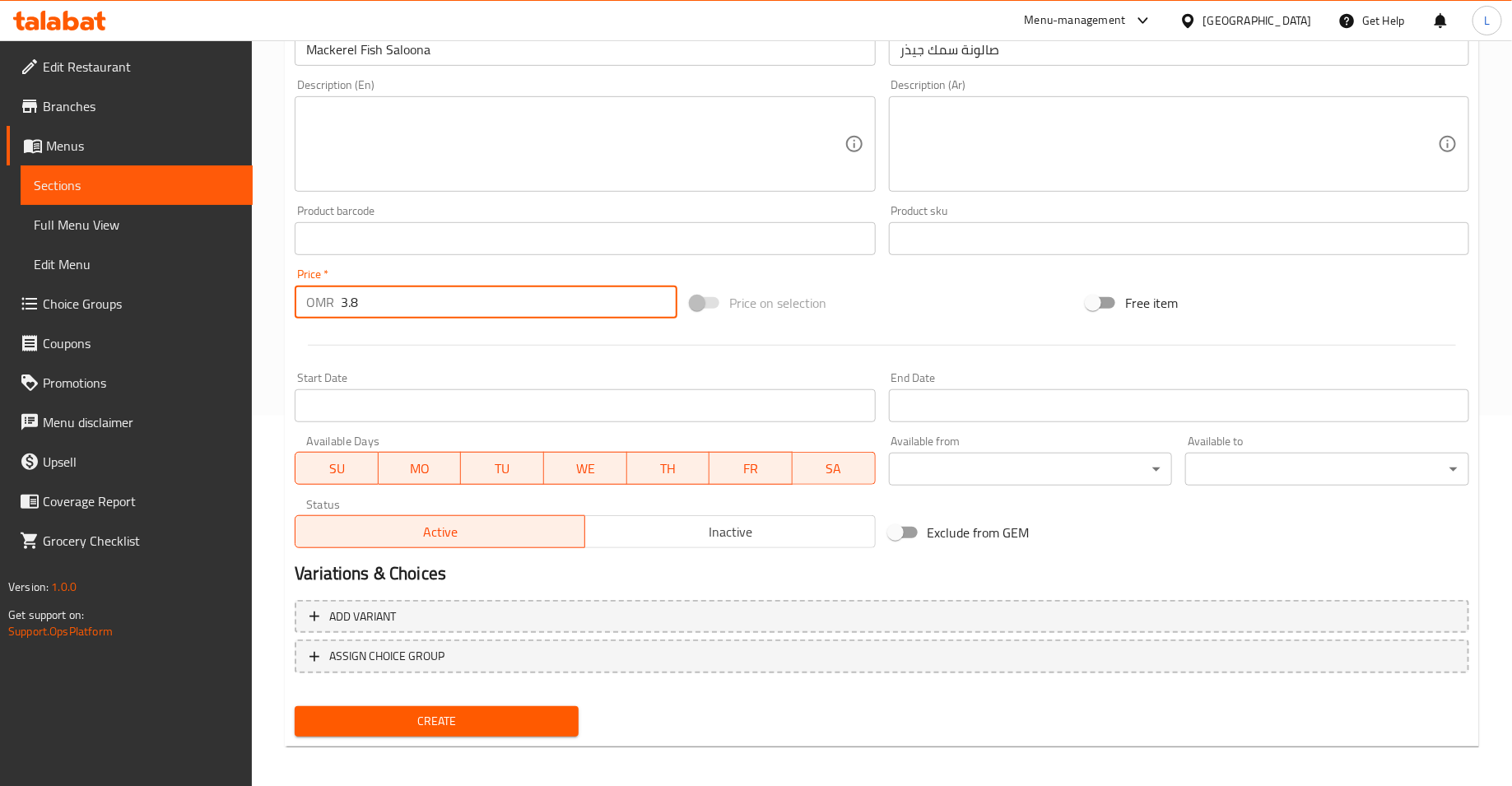
scroll to position [375, 0]
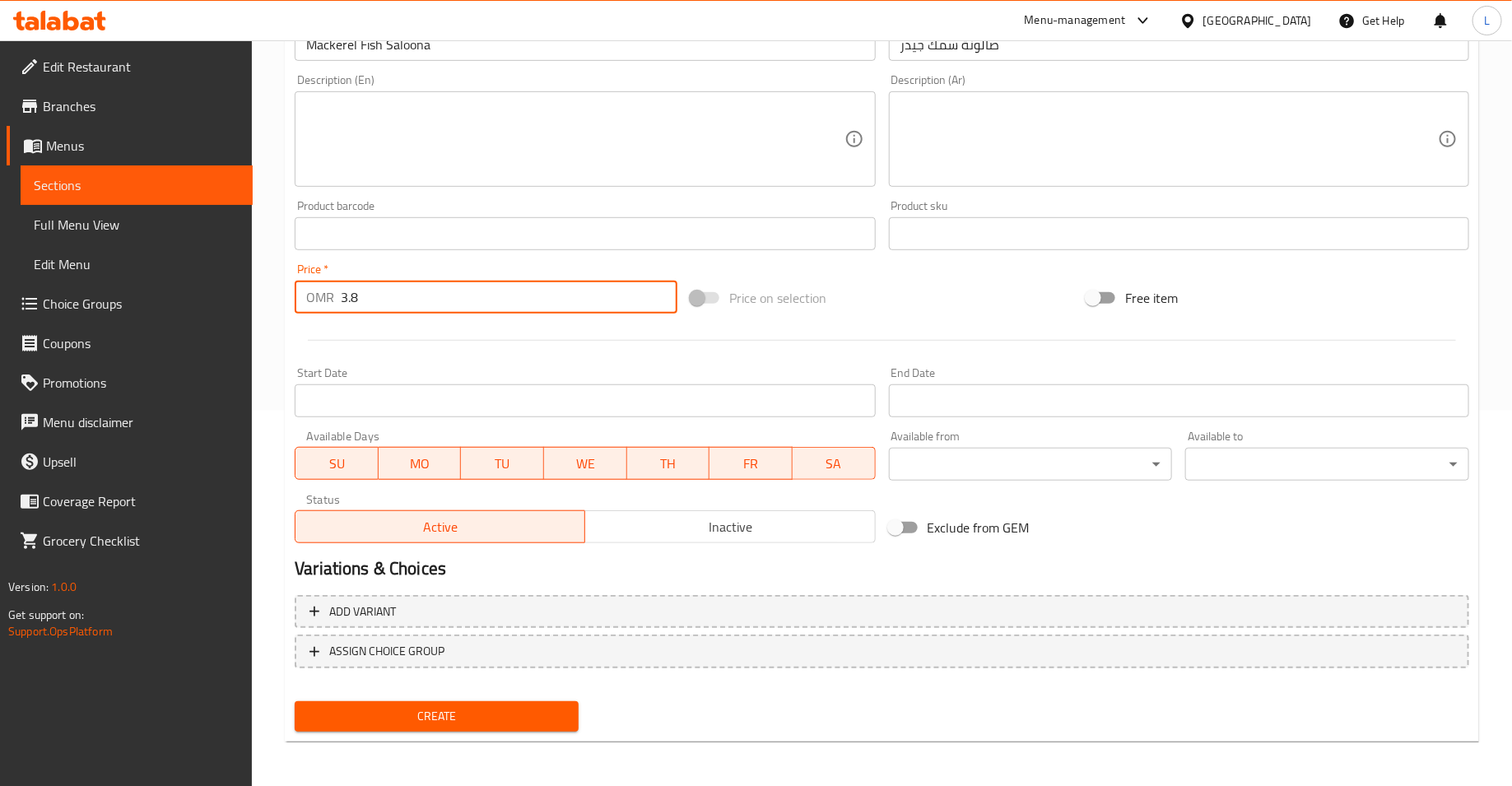
type input "3.8"
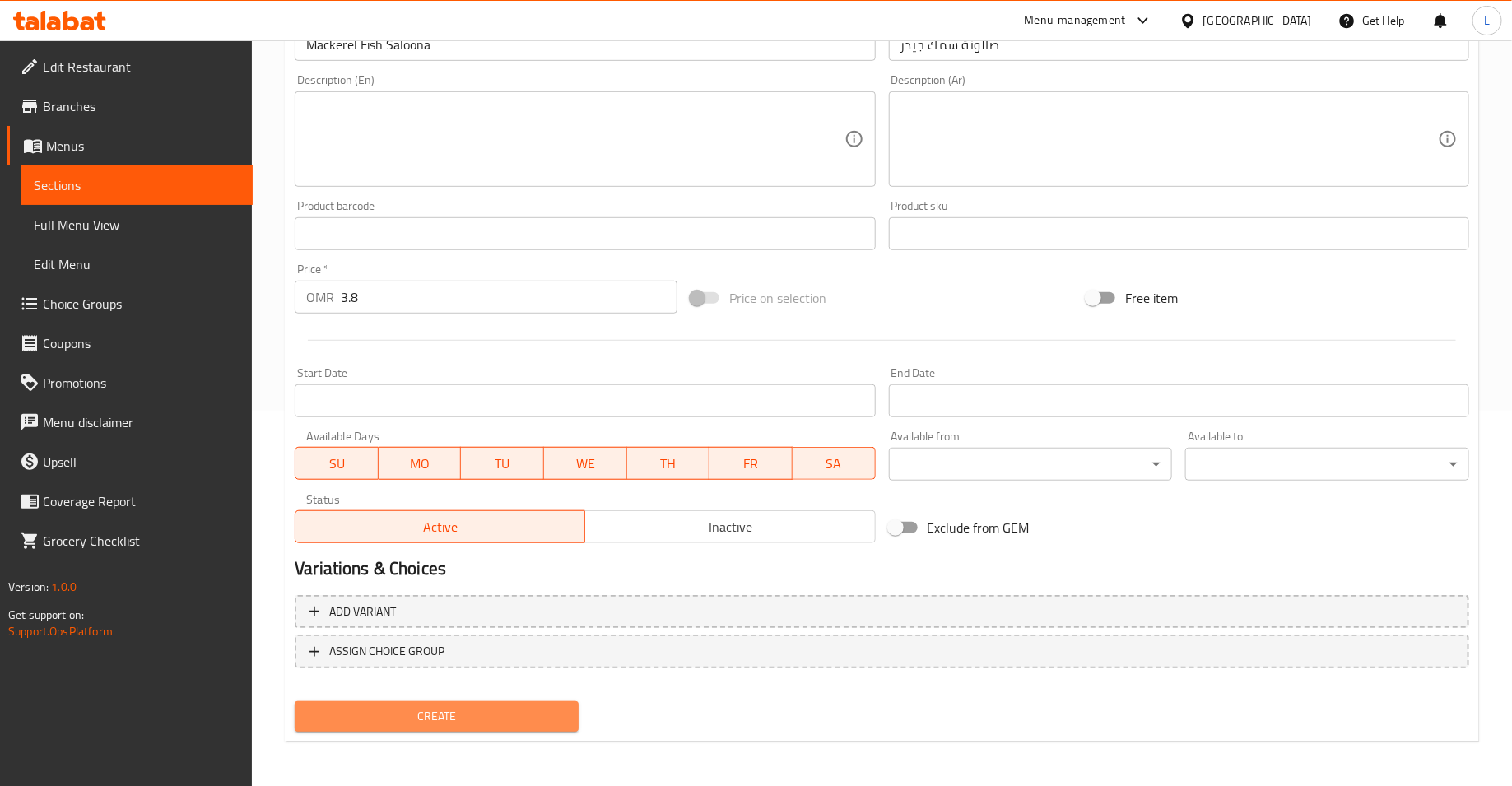
click at [409, 708] on span "Create" at bounding box center [437, 716] width 257 height 21
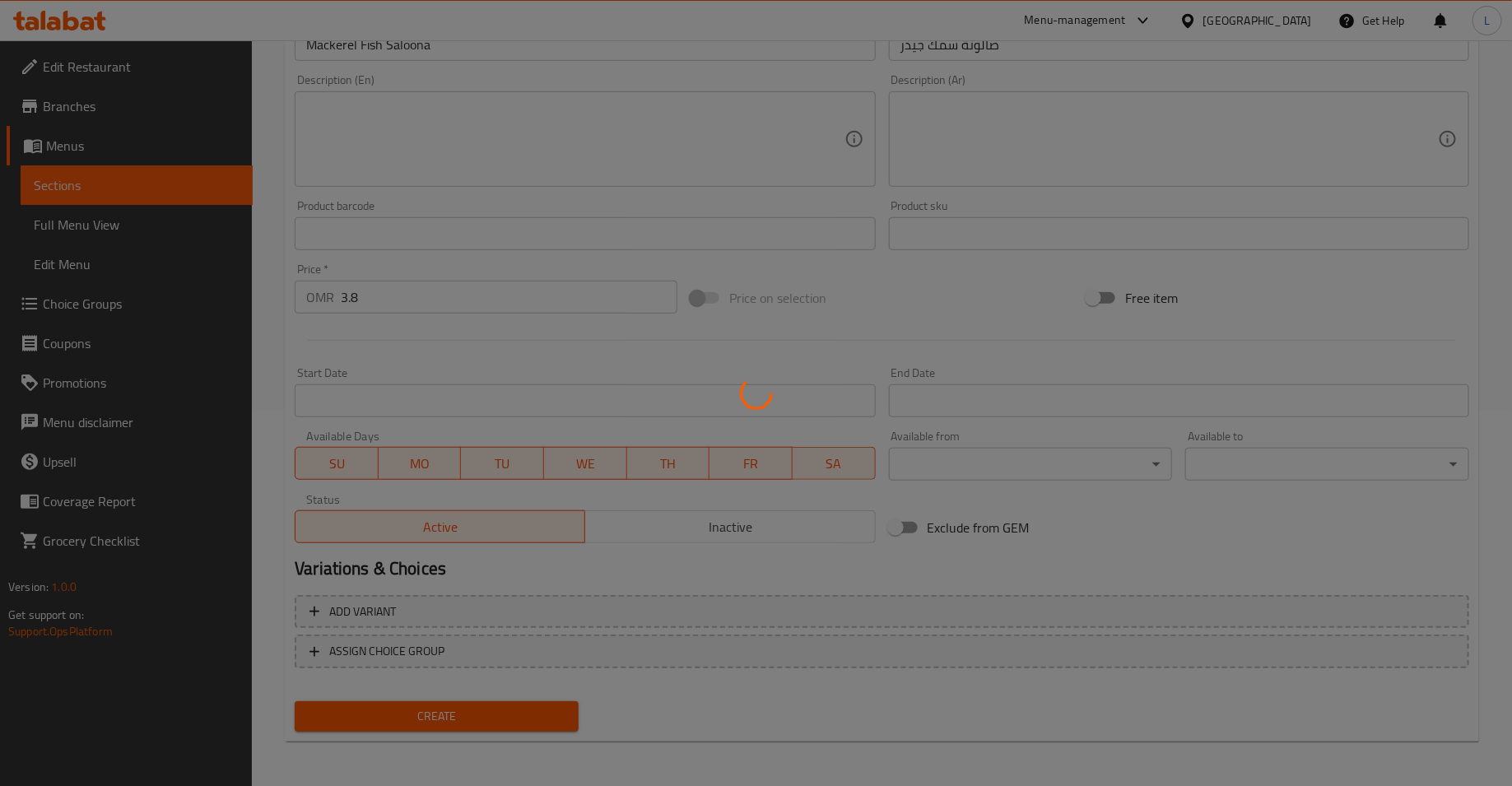
type input "0"
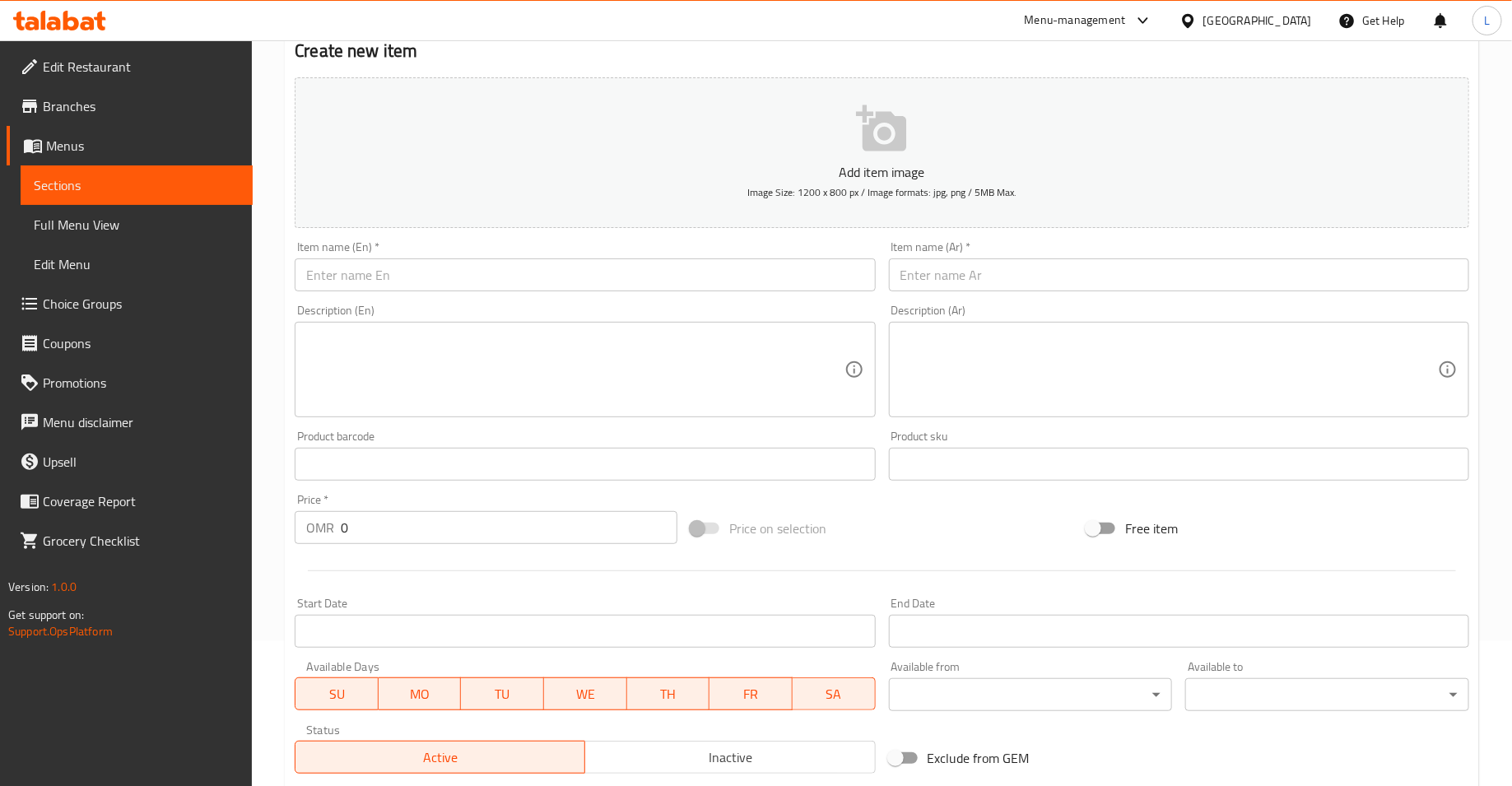
scroll to position [73, 0]
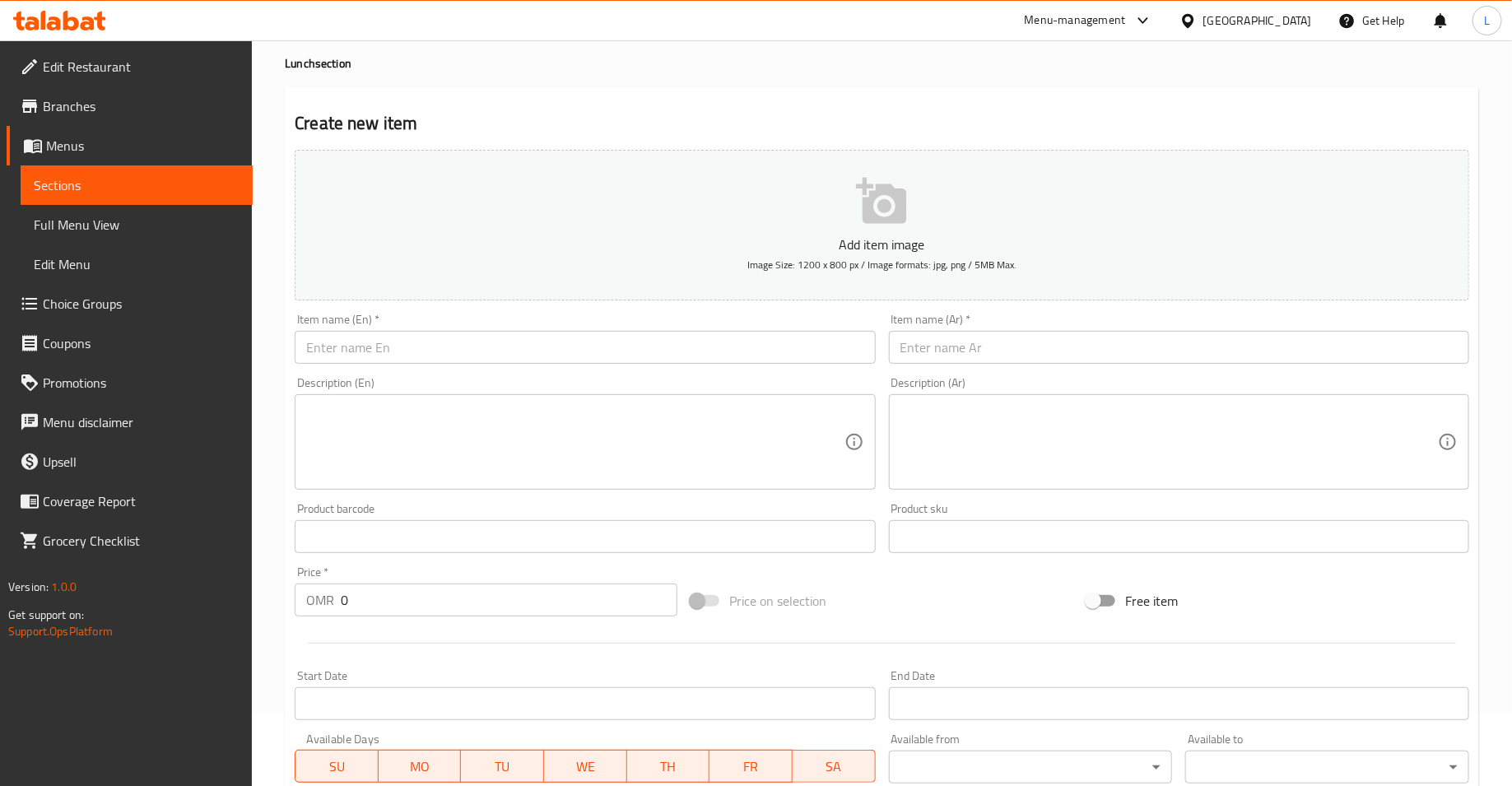
click at [454, 352] on input "text" at bounding box center [585, 347] width 580 height 33
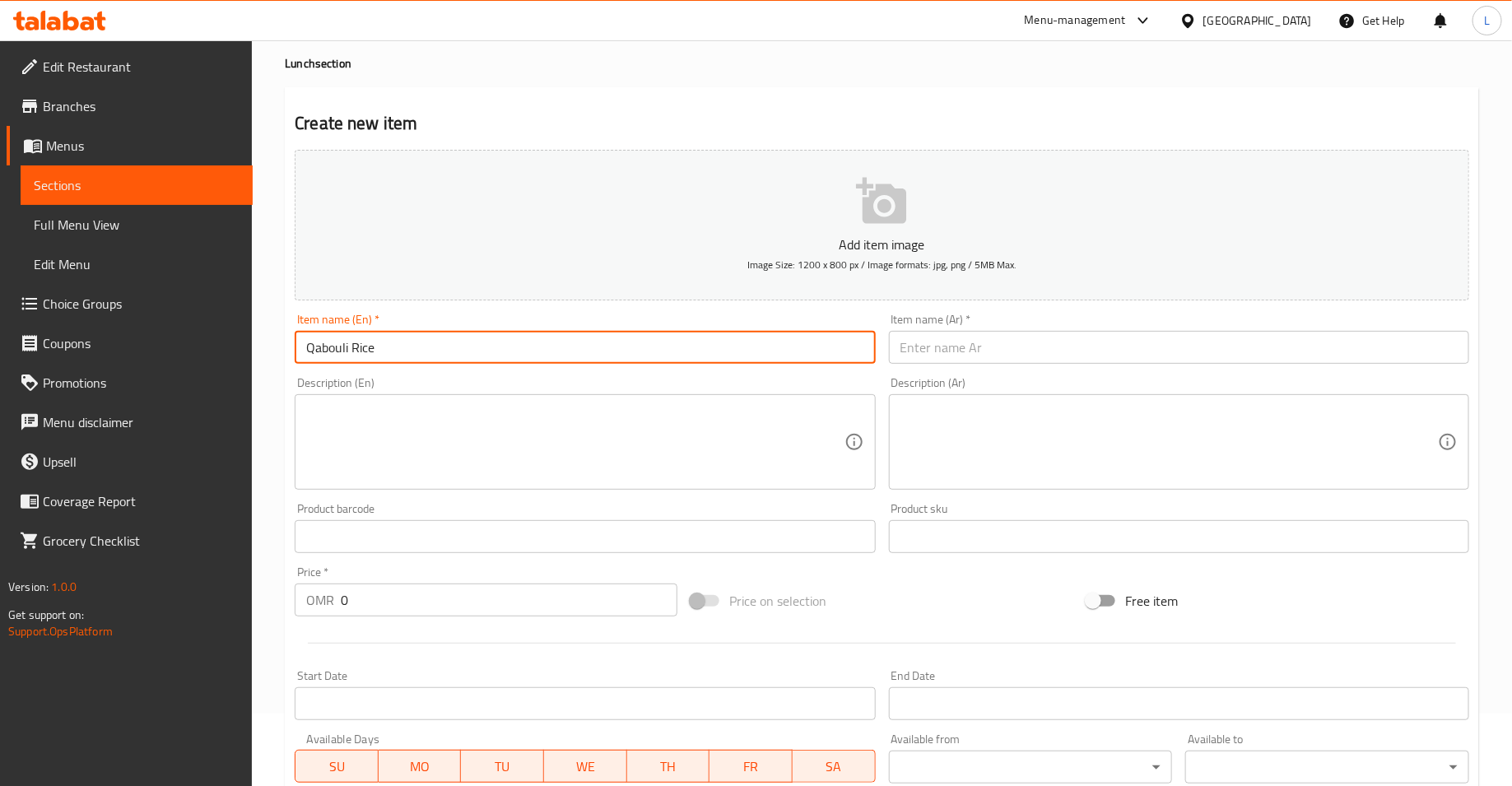
type input "Qabouli Rice"
click at [1004, 356] on input "text" at bounding box center [1179, 347] width 580 height 33
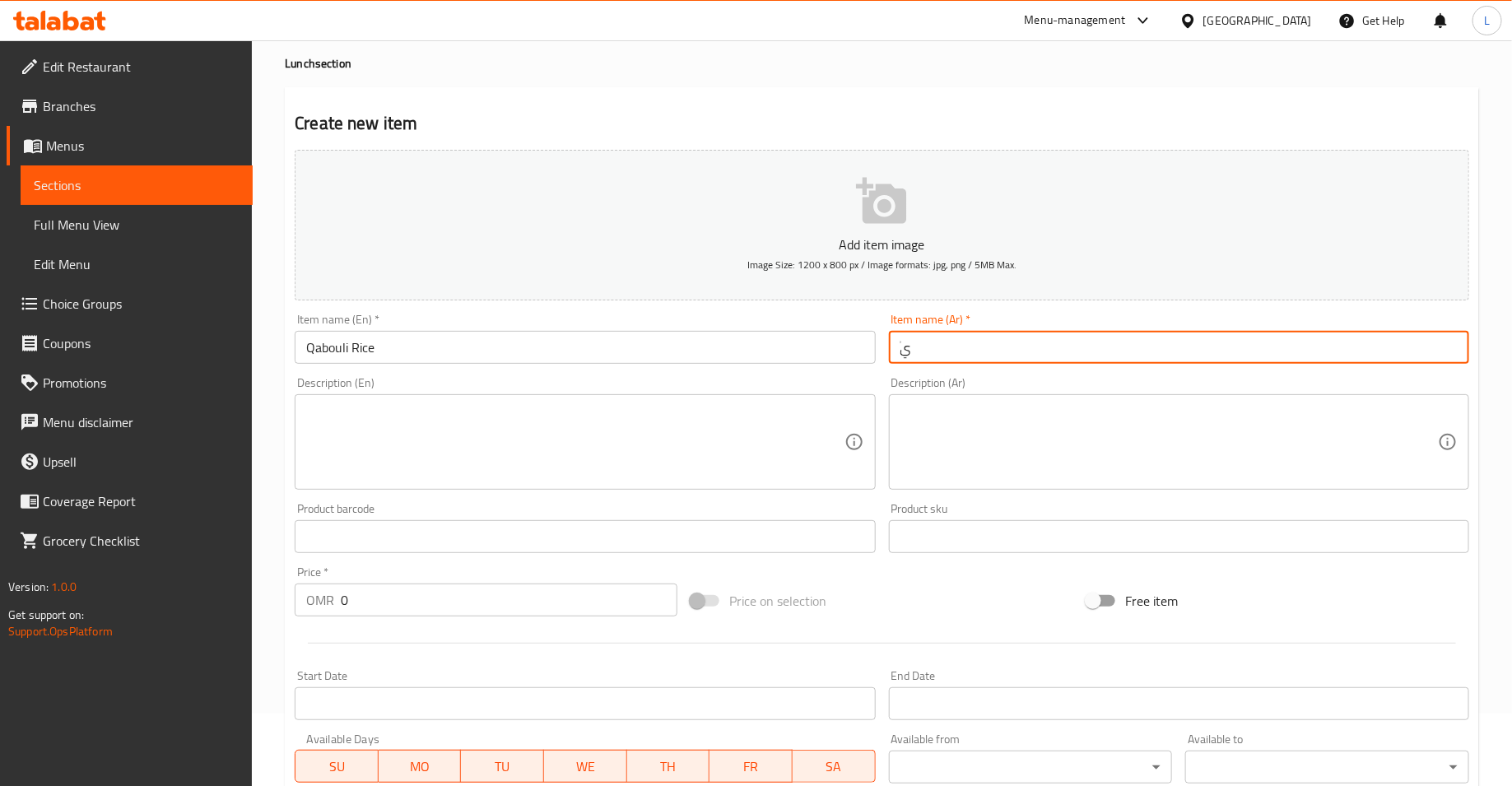
type input "ْ"
type input "عيش قابولي"
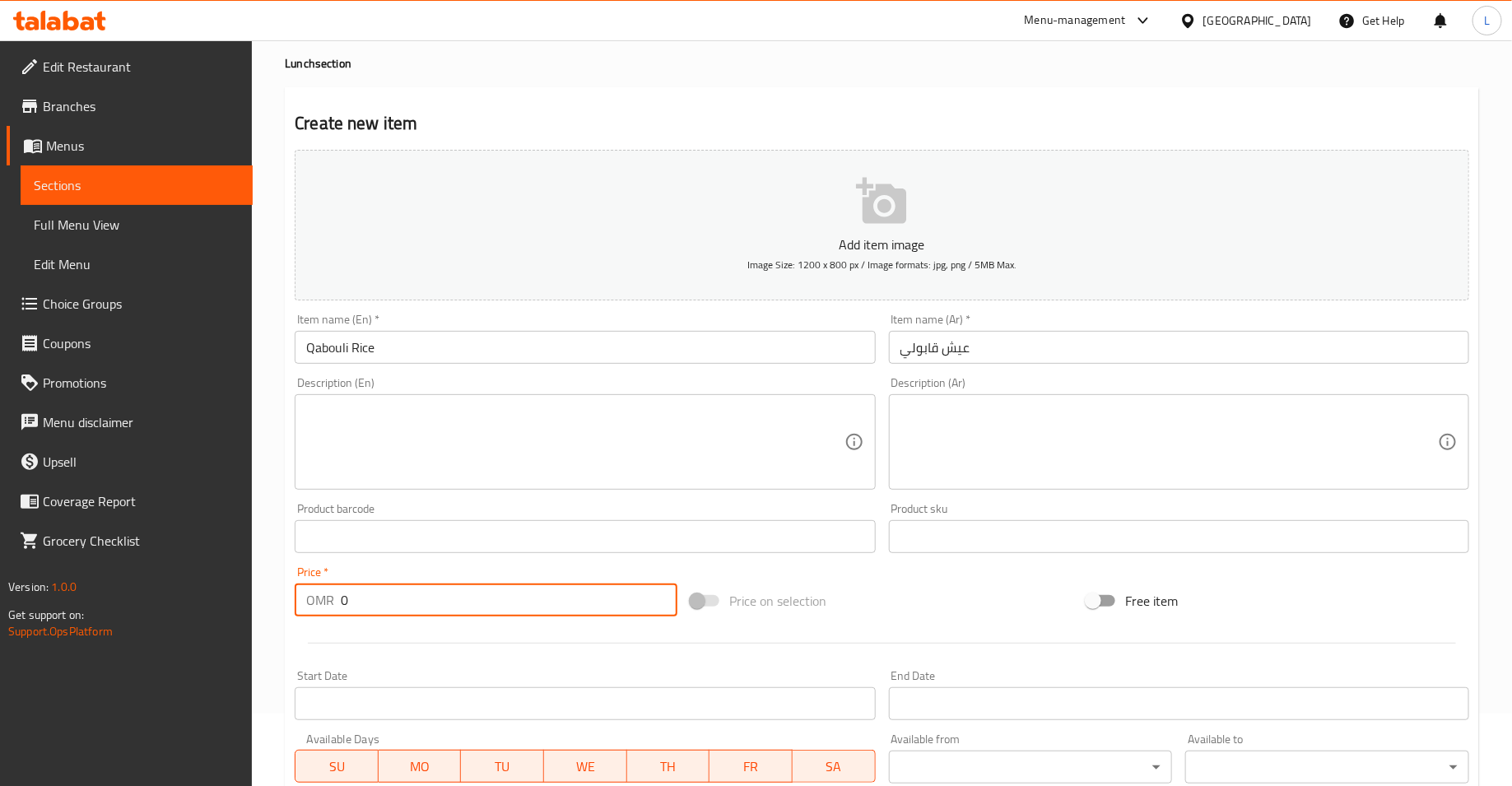
click at [403, 606] on input "0" at bounding box center [508, 600] width 337 height 33
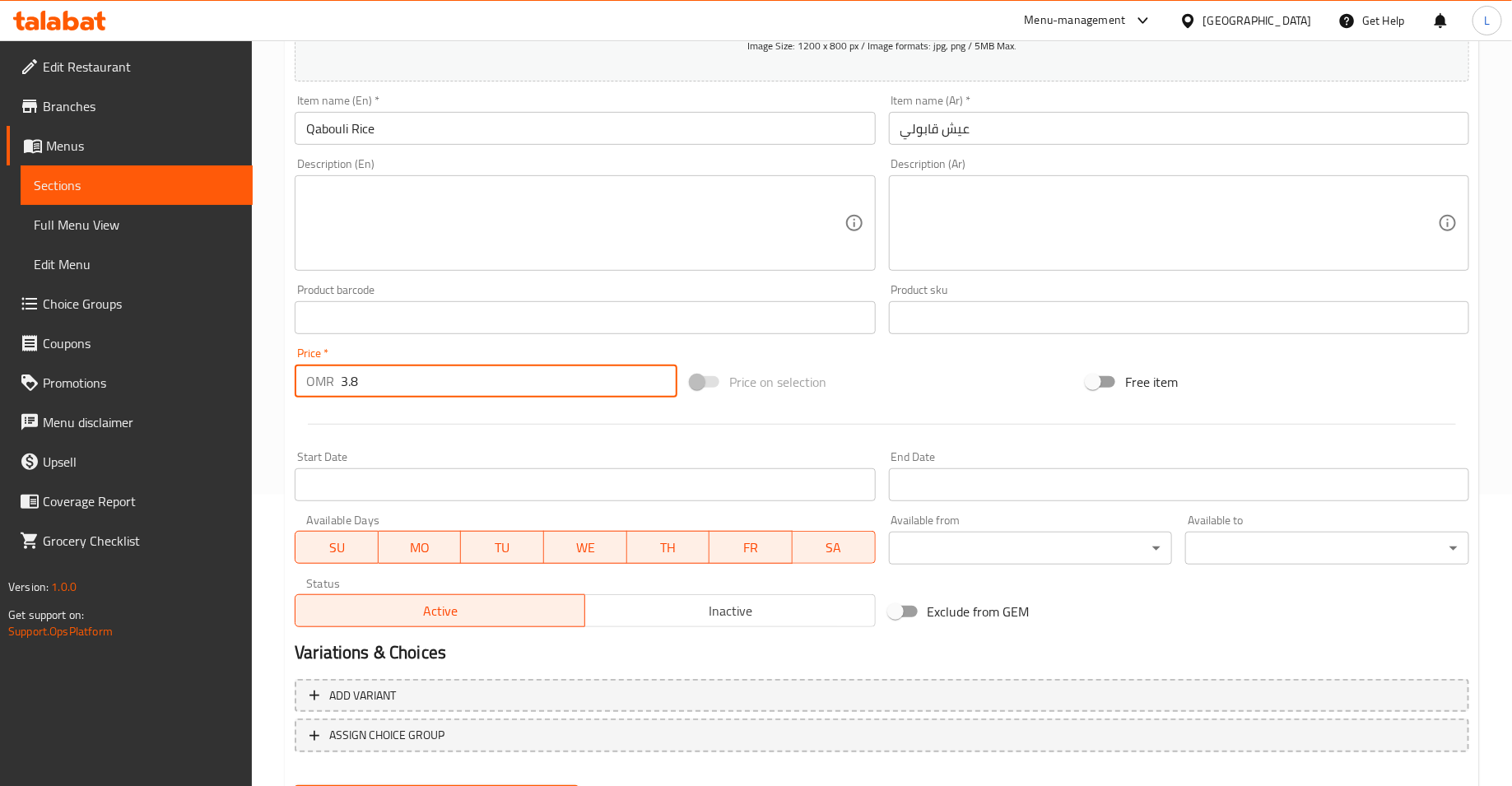
scroll to position [375, 0]
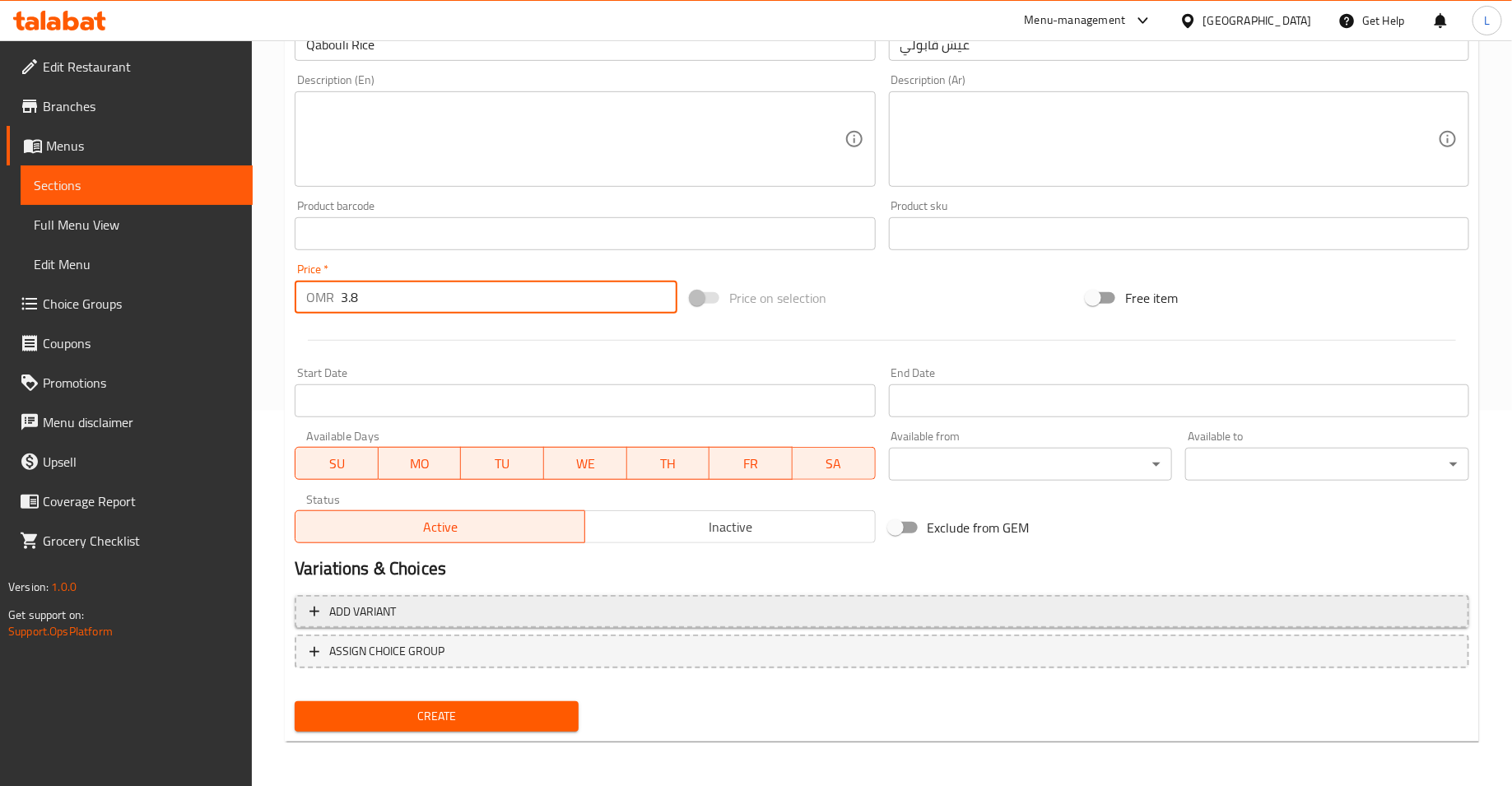
type input "3.8"
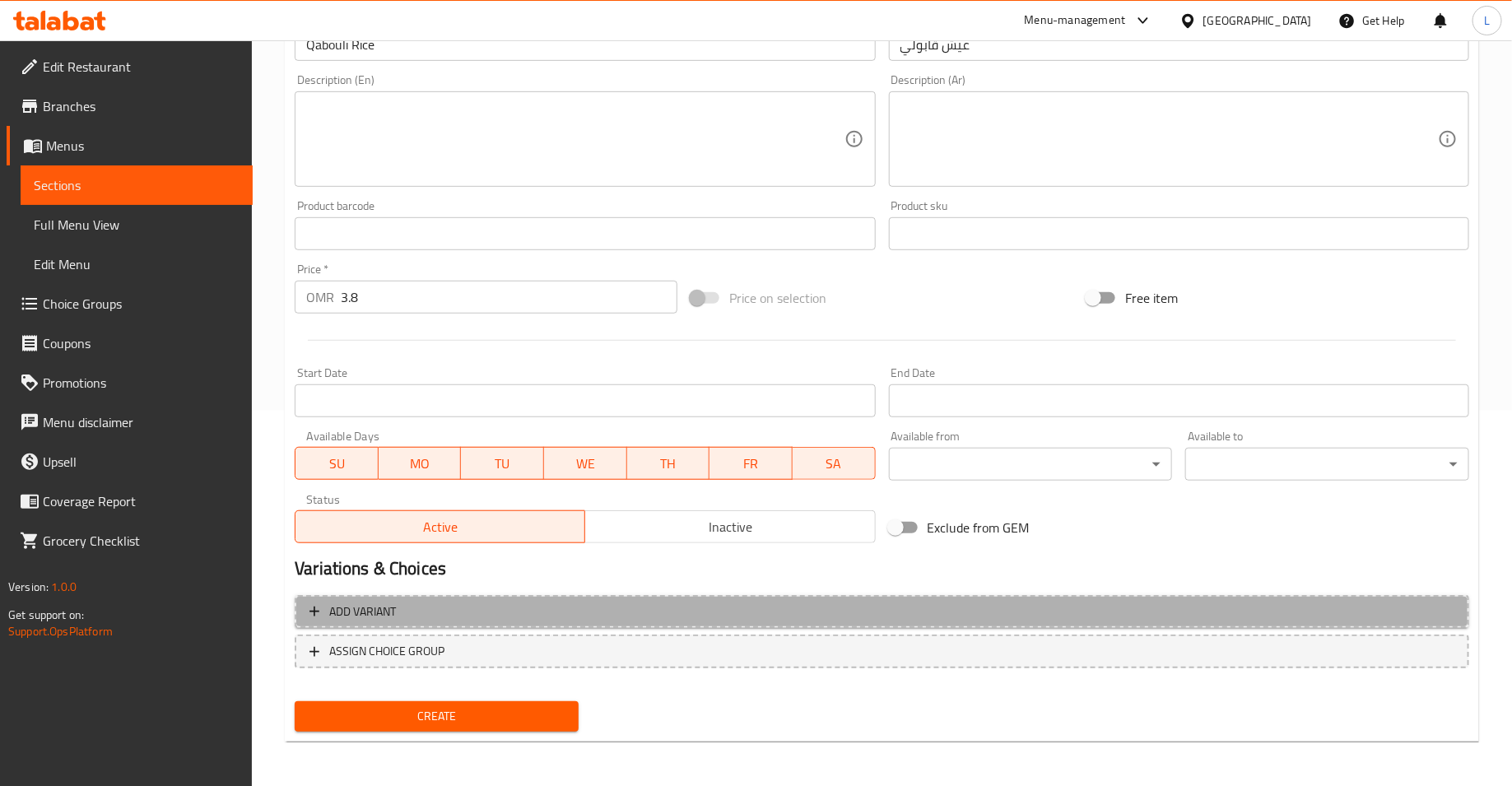
click at [532, 616] on span "Add variant" at bounding box center [881, 612] width 1144 height 21
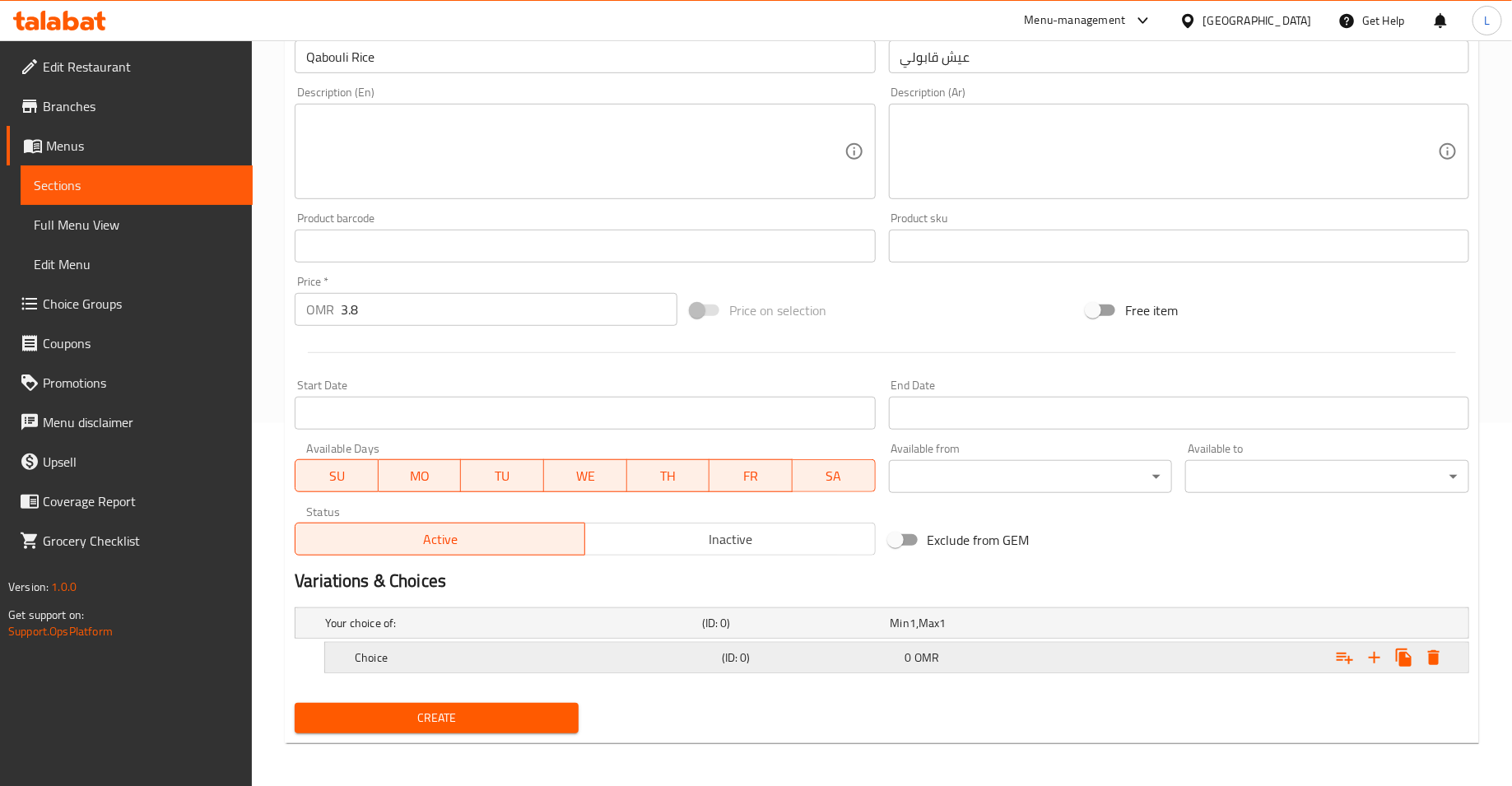
click at [1376, 655] on icon "Expand" at bounding box center [1374, 656] width 20 height 20
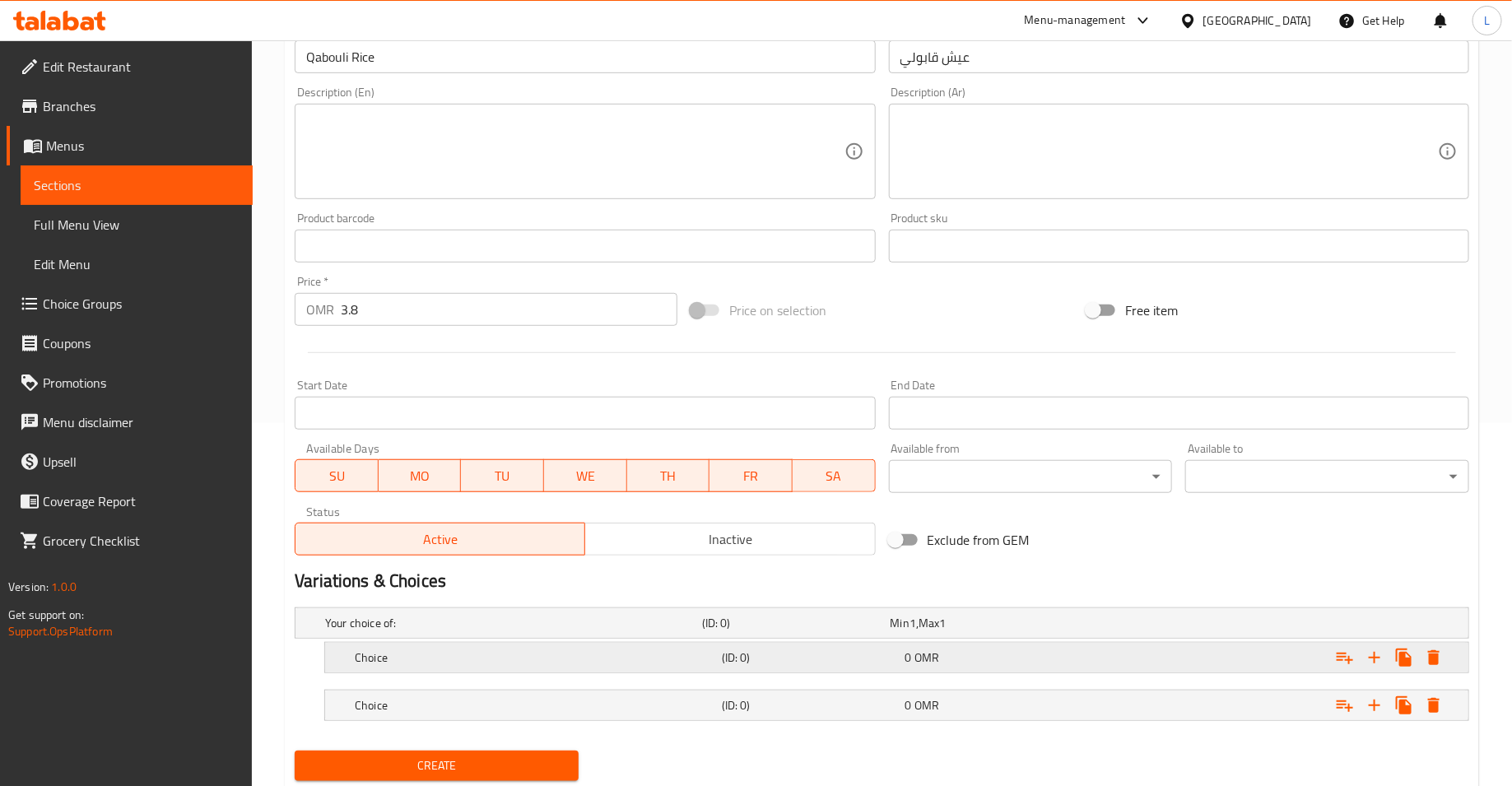
click at [592, 654] on h5 "Choice" at bounding box center [534, 657] width 361 height 17
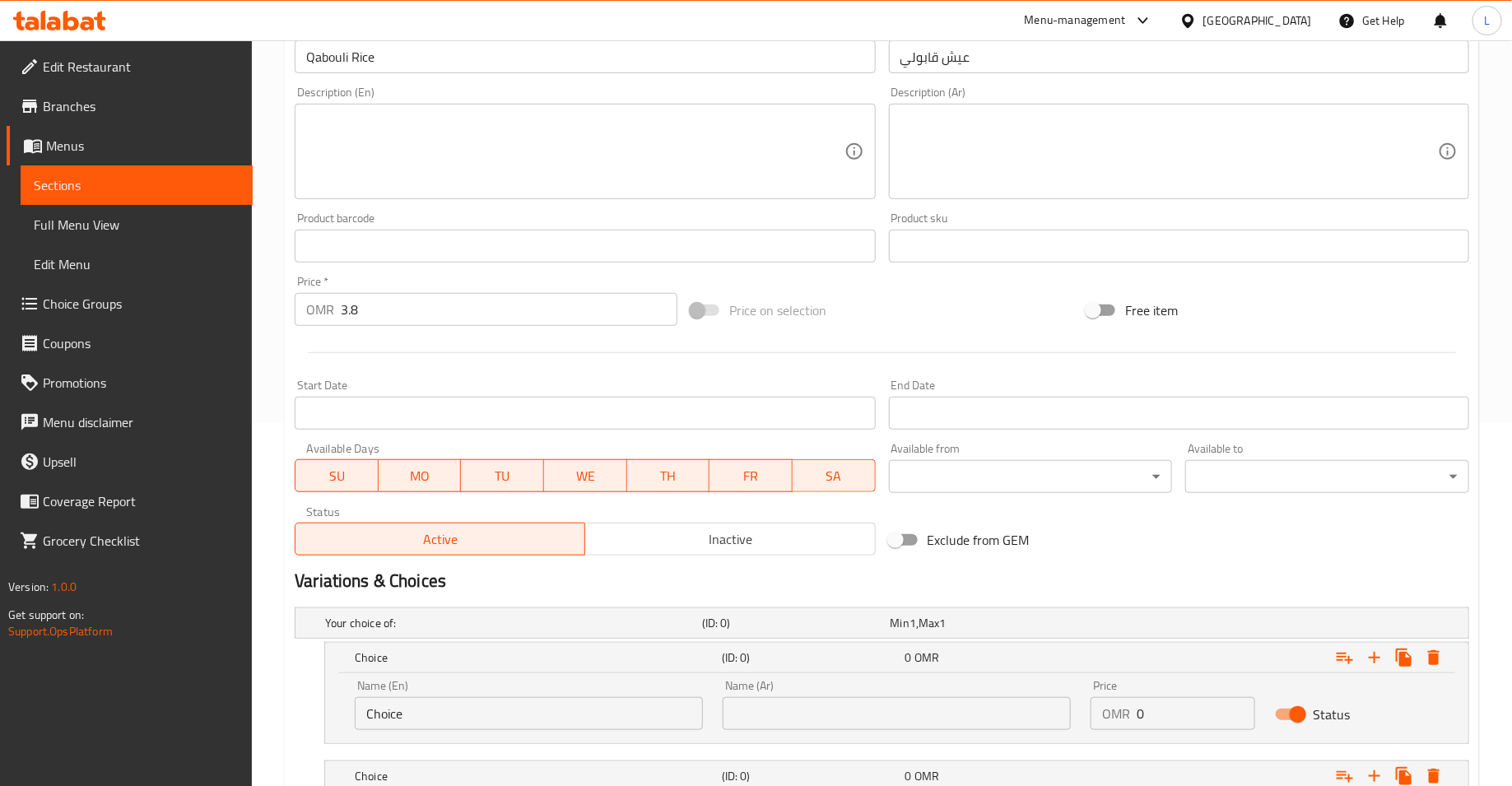
click at [434, 711] on input "Choice" at bounding box center [528, 712] width 348 height 33
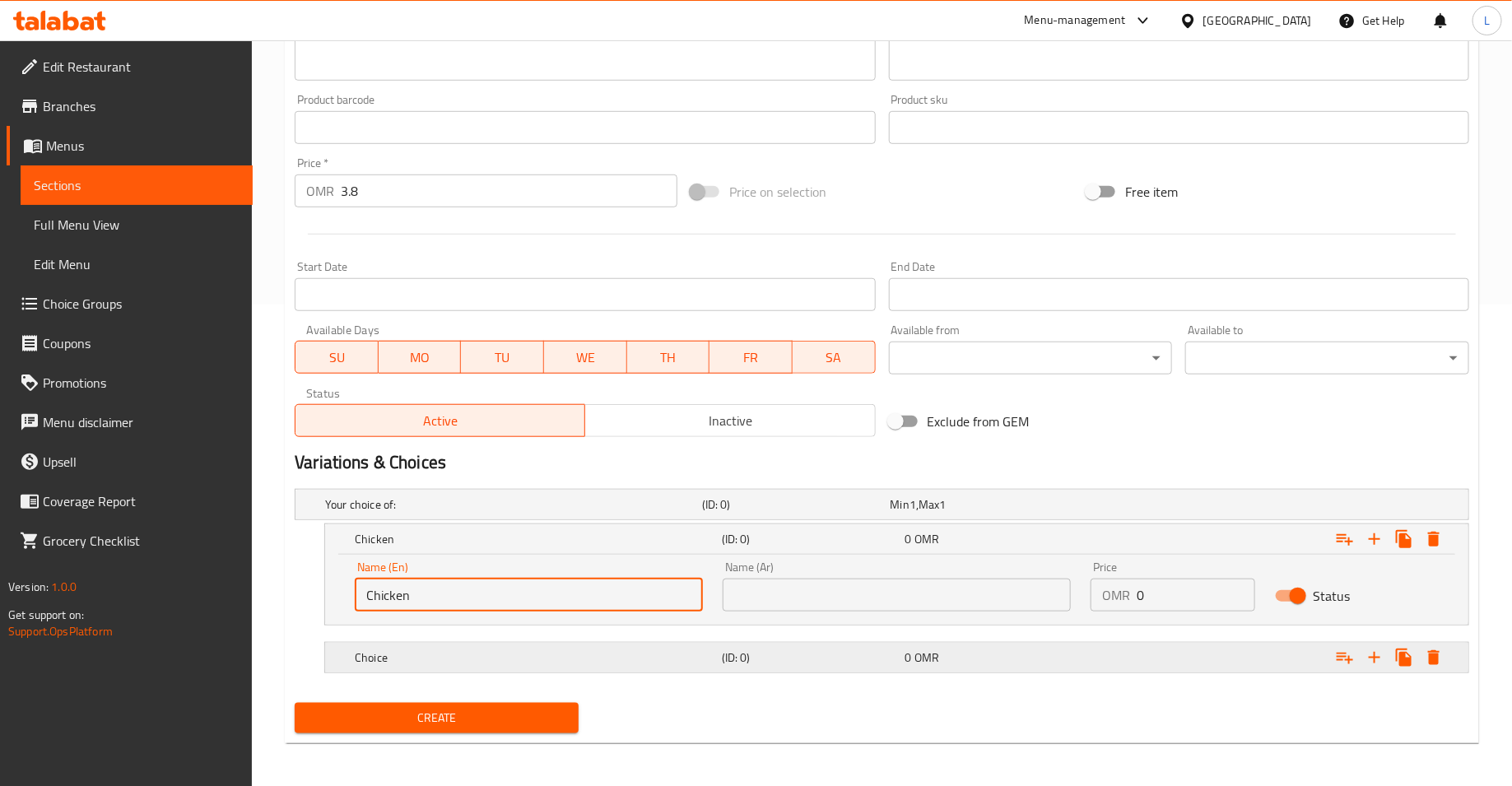
type input "Chicken"
click at [487, 653] on h5 "Choice" at bounding box center [534, 657] width 361 height 17
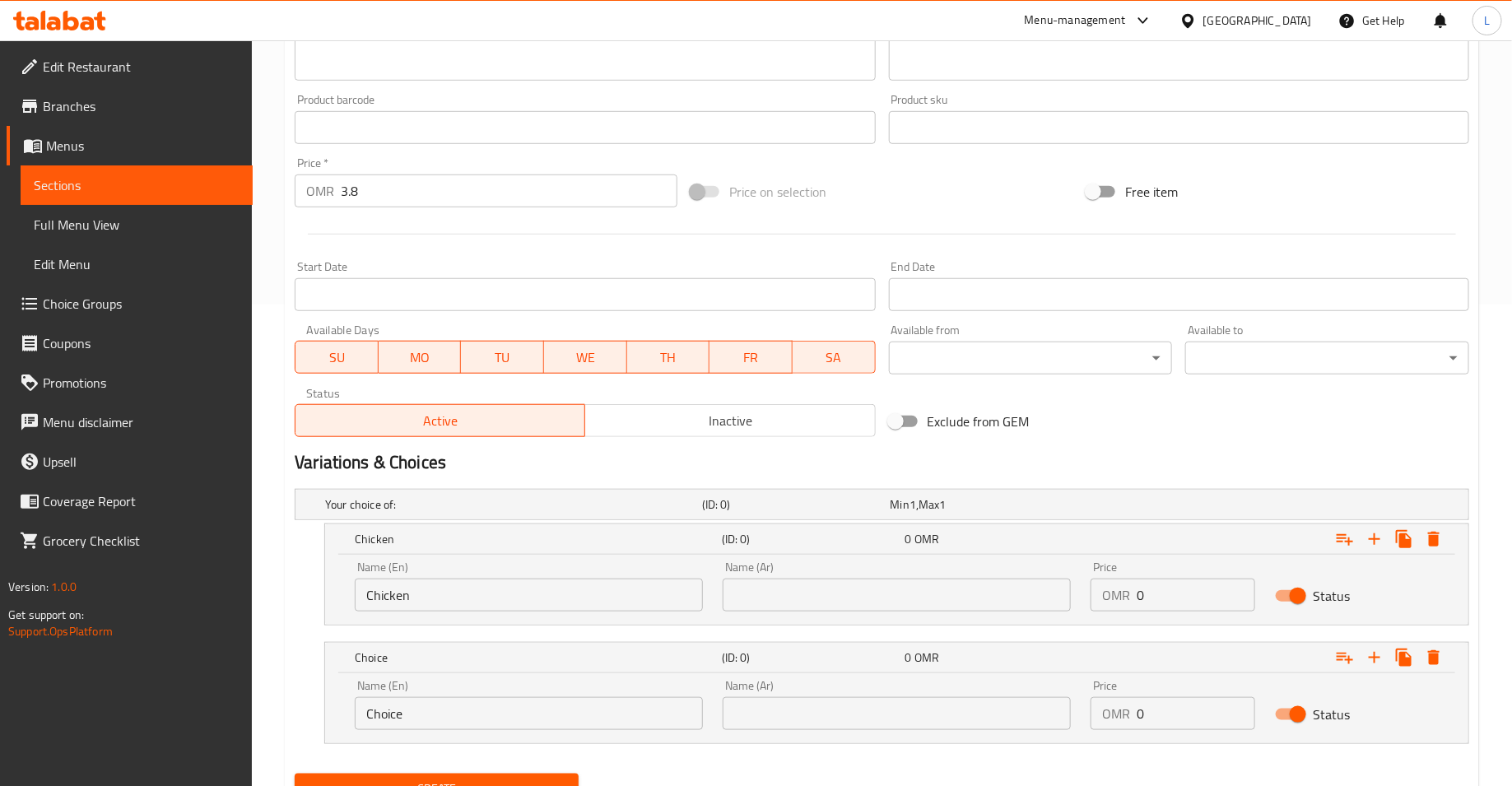
click at [429, 705] on input "Choice" at bounding box center [528, 712] width 348 height 33
type input "Fish"
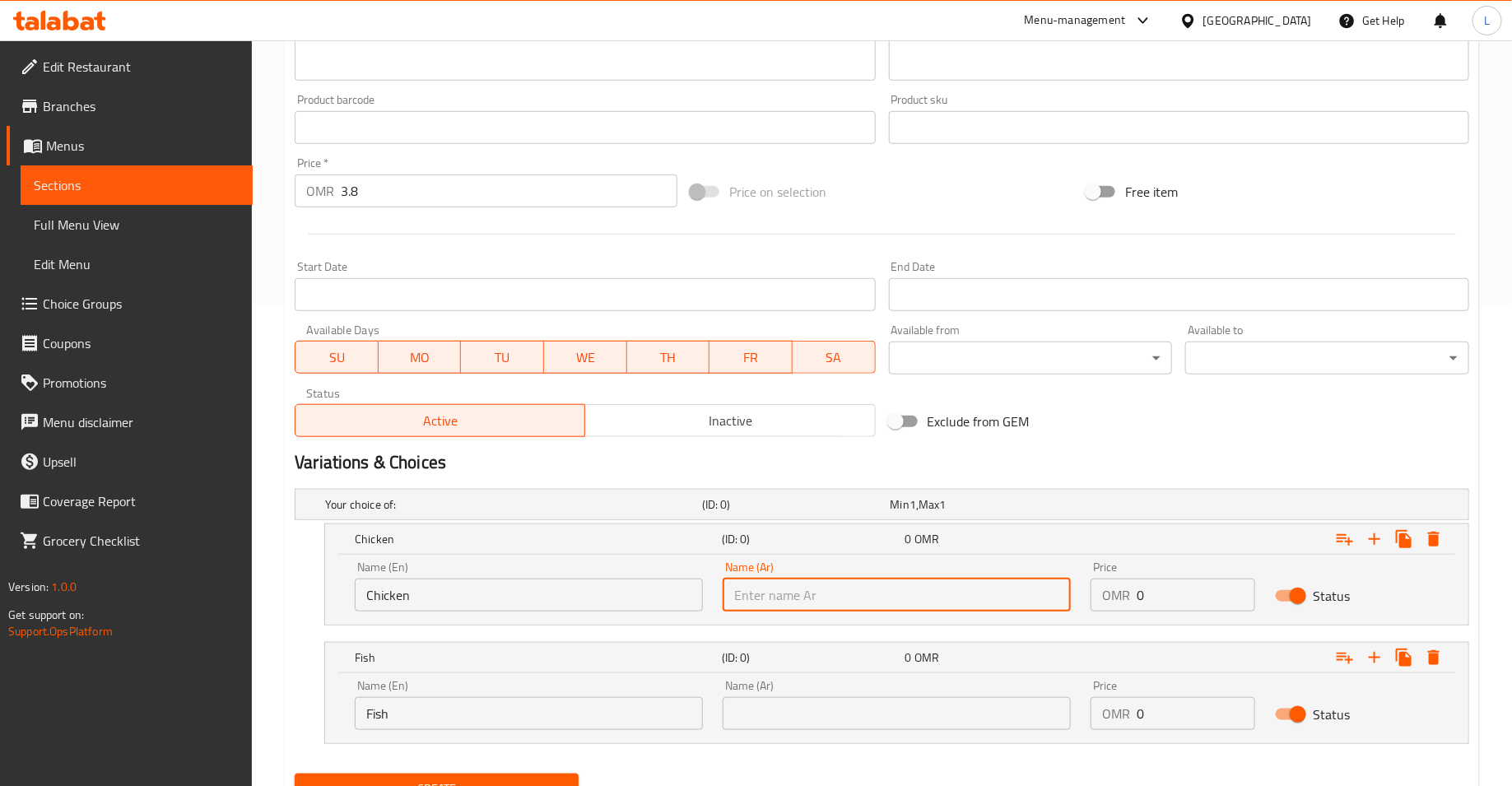
click at [869, 604] on input "text" at bounding box center [896, 594] width 348 height 33
type input "دجاج"
click at [851, 720] on input "text" at bounding box center [896, 712] width 348 height 33
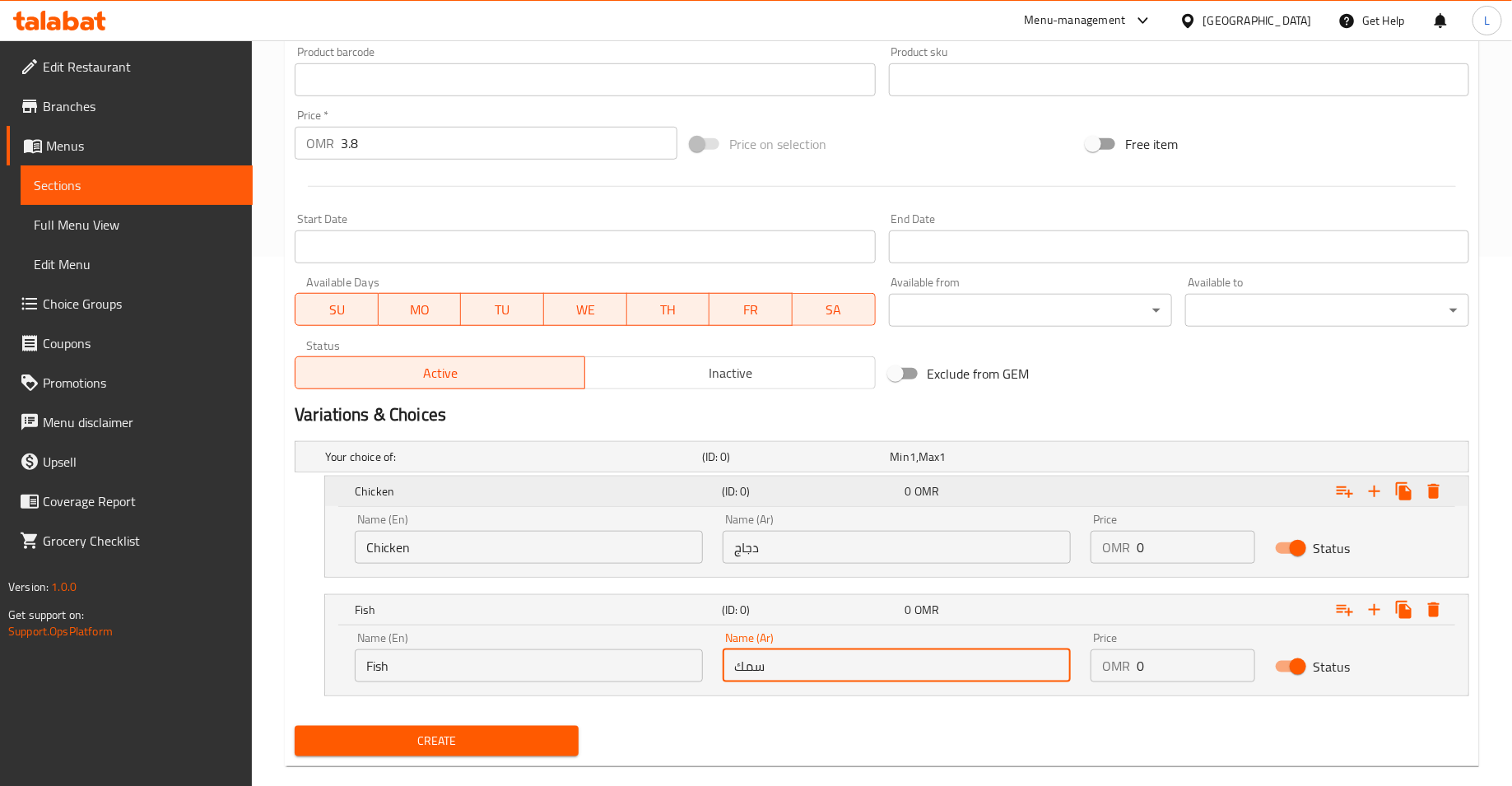
scroll to position [552, 0]
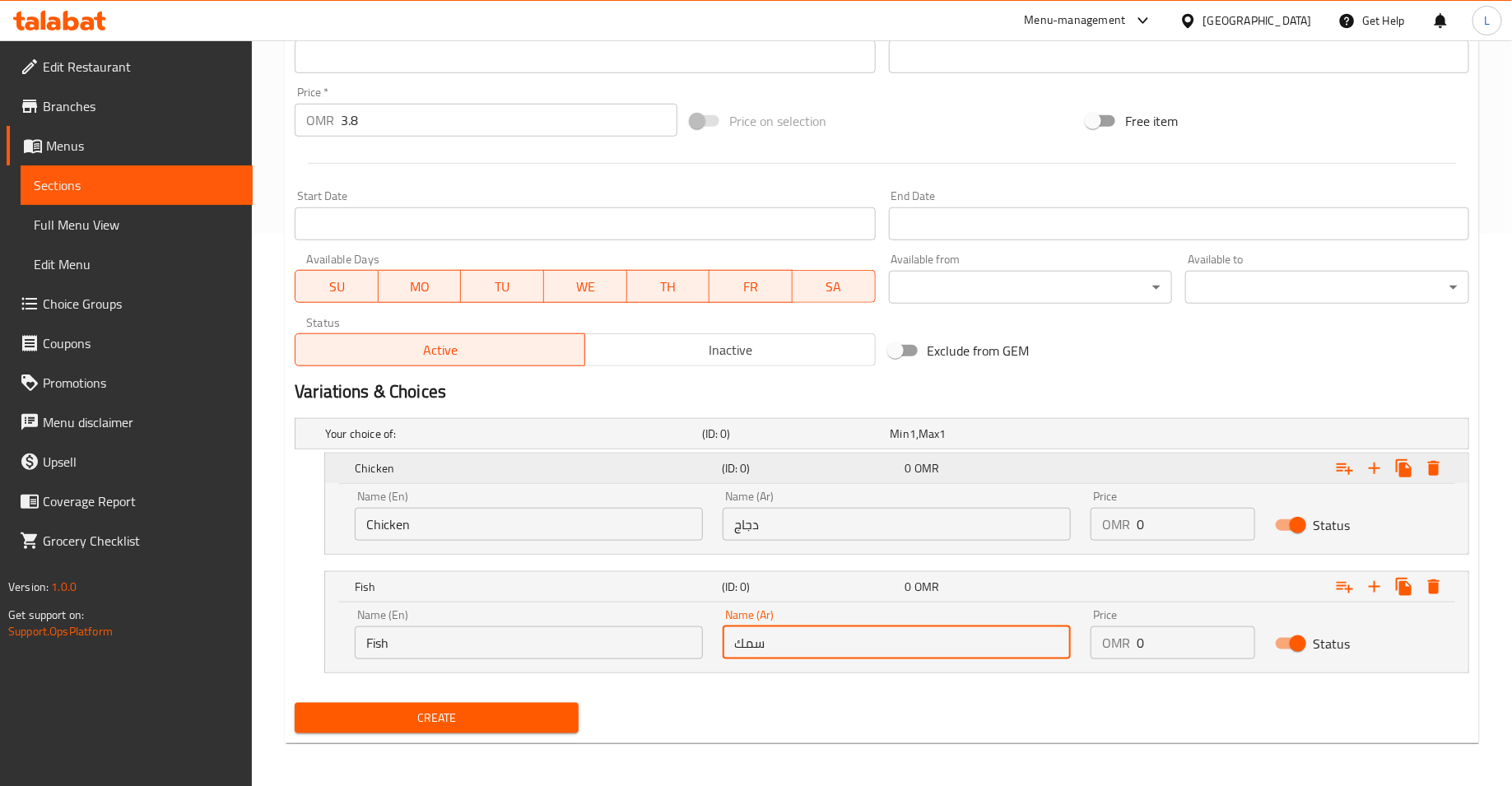
type input "سمك"
click at [1449, 471] on div "Expand" at bounding box center [1389, 468] width 118 height 30
click at [1427, 466] on icon "Expand" at bounding box center [1434, 468] width 20 height 20
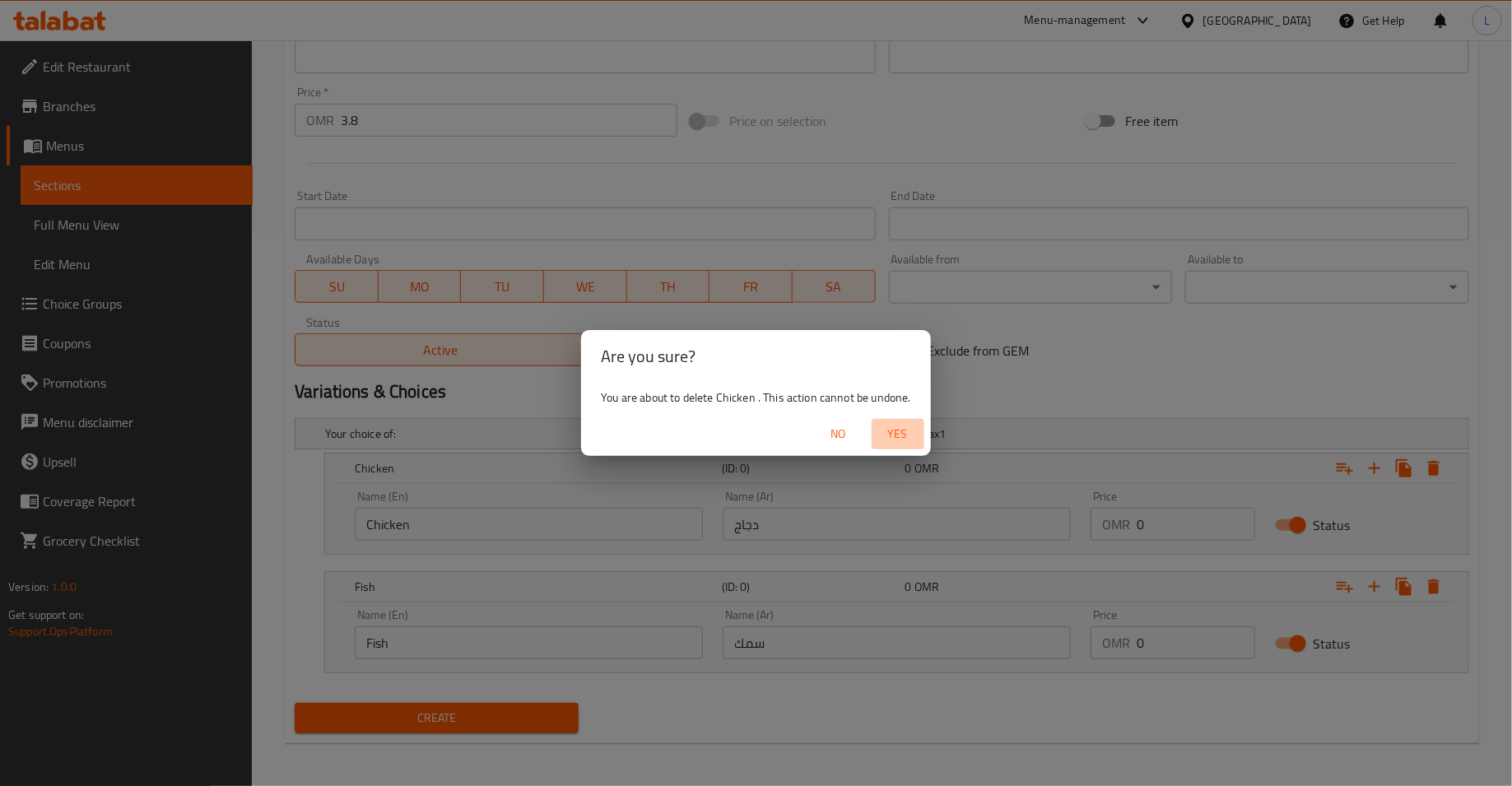
click at [889, 432] on span "Yes" at bounding box center [898, 434] width 39 height 21
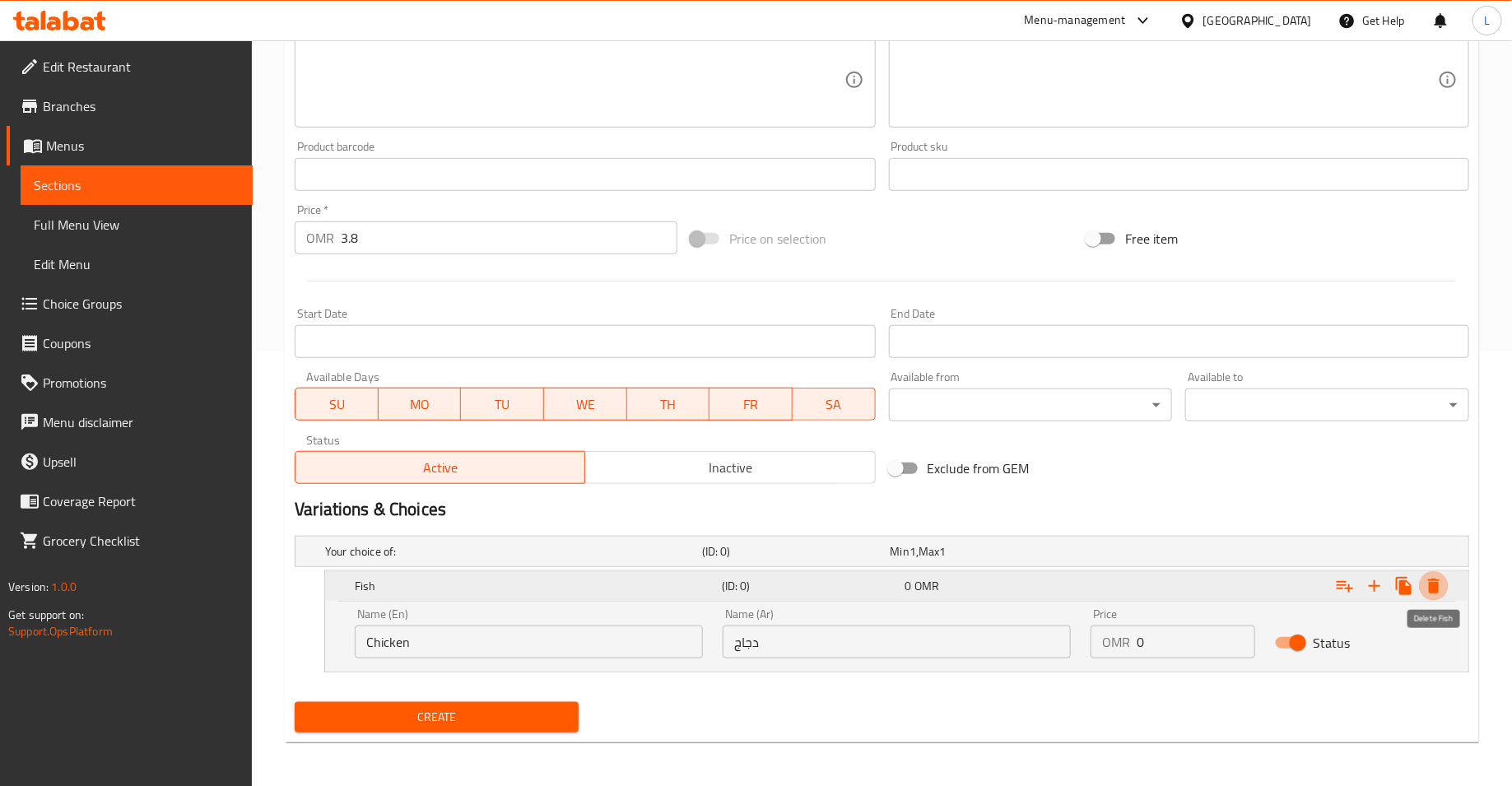
click at [1428, 586] on icon "Expand" at bounding box center [1434, 586] width 20 height 20
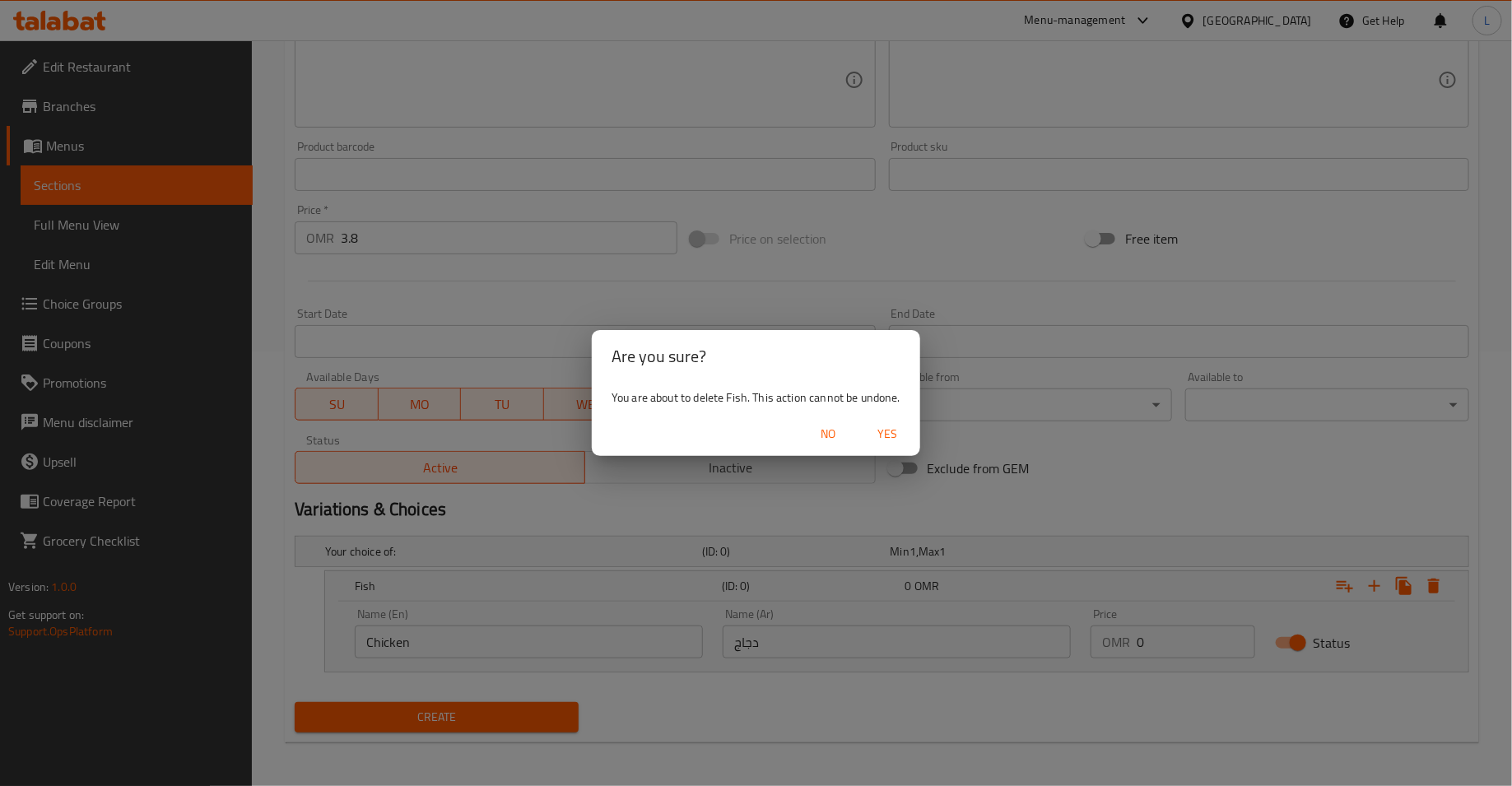
click at [895, 437] on span "Yes" at bounding box center [887, 434] width 39 height 21
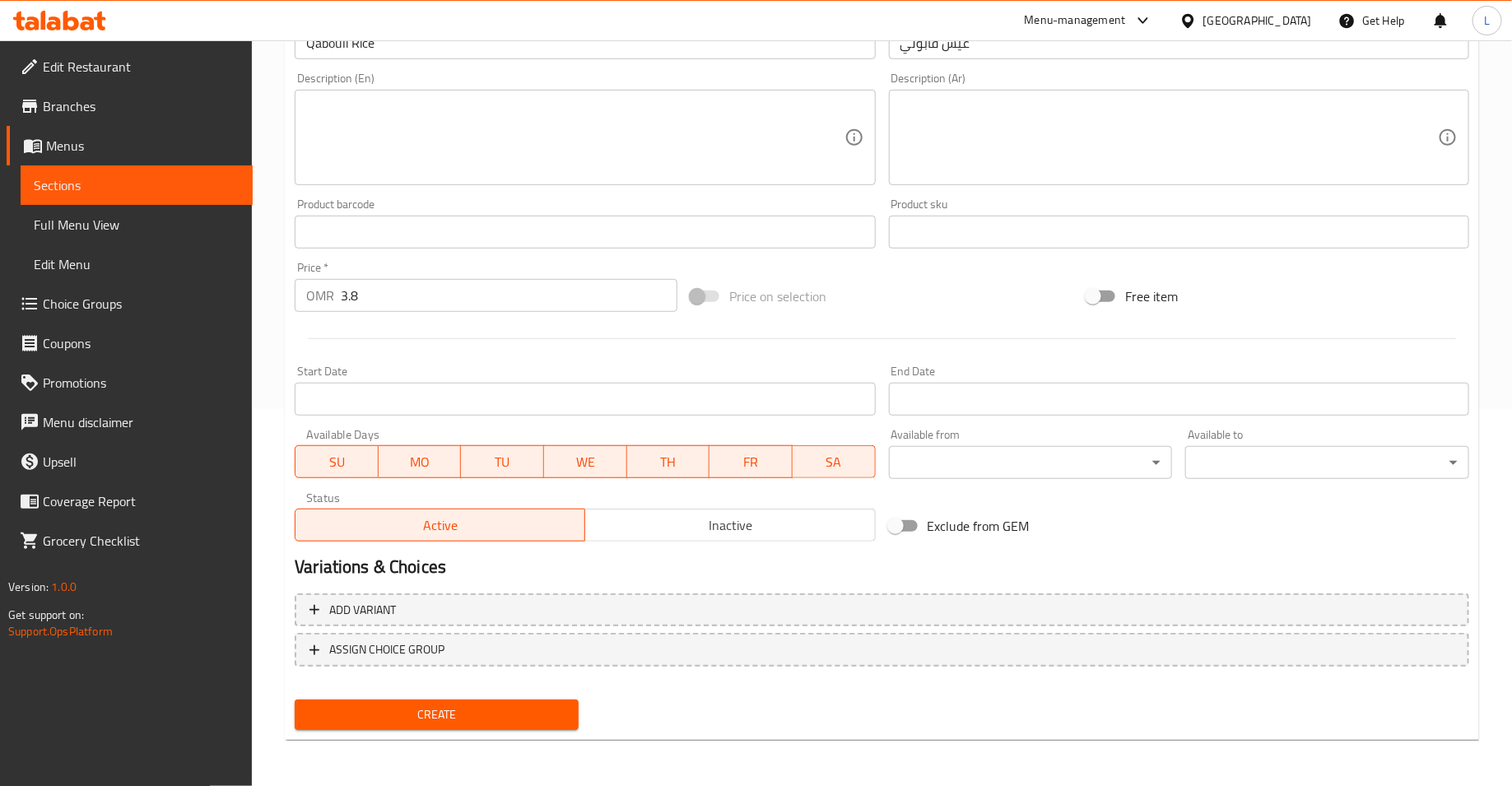
scroll to position [375, 0]
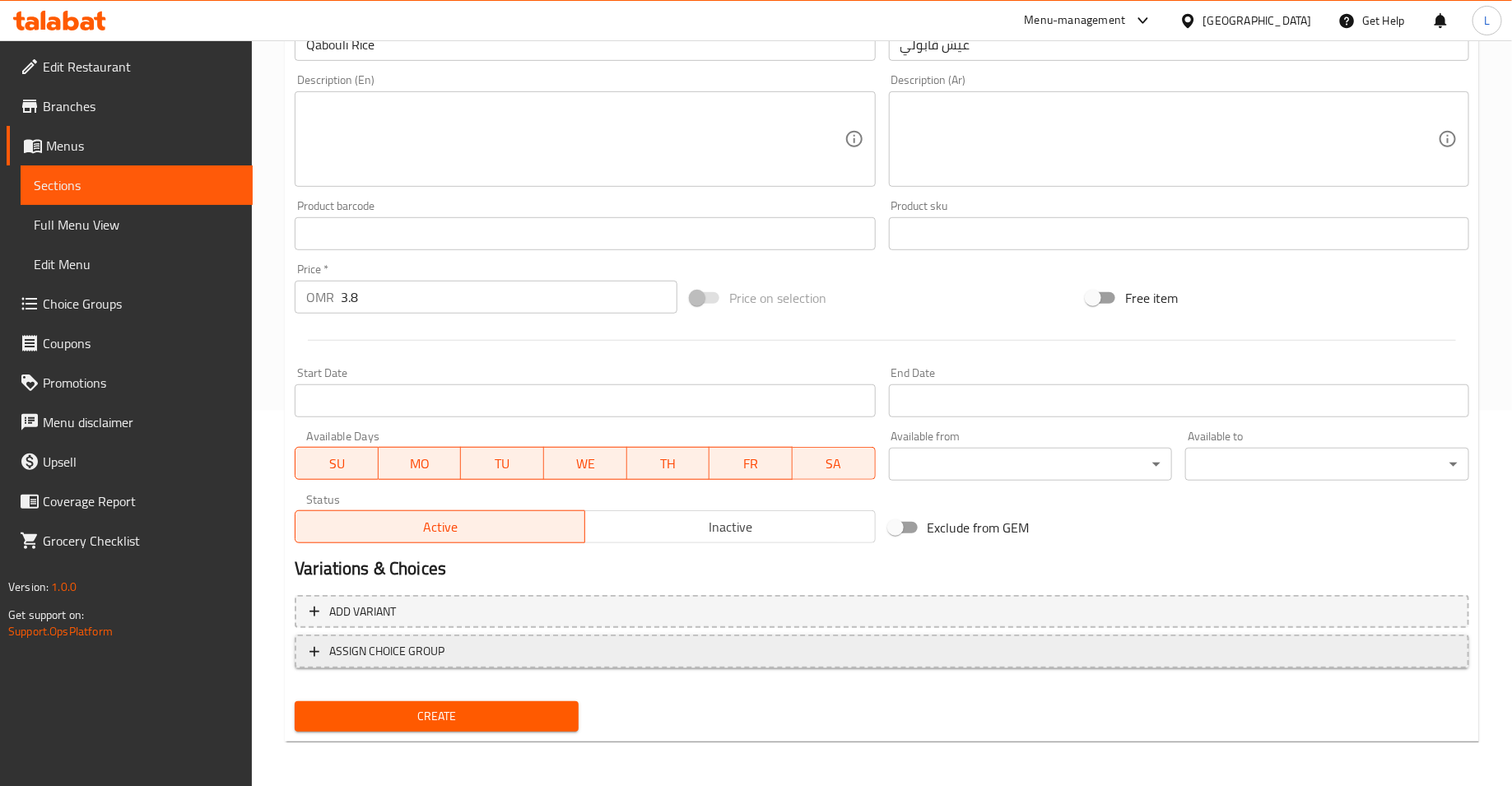
click at [433, 641] on span "ASSIGN CHOICE GROUP" at bounding box center [387, 651] width 116 height 21
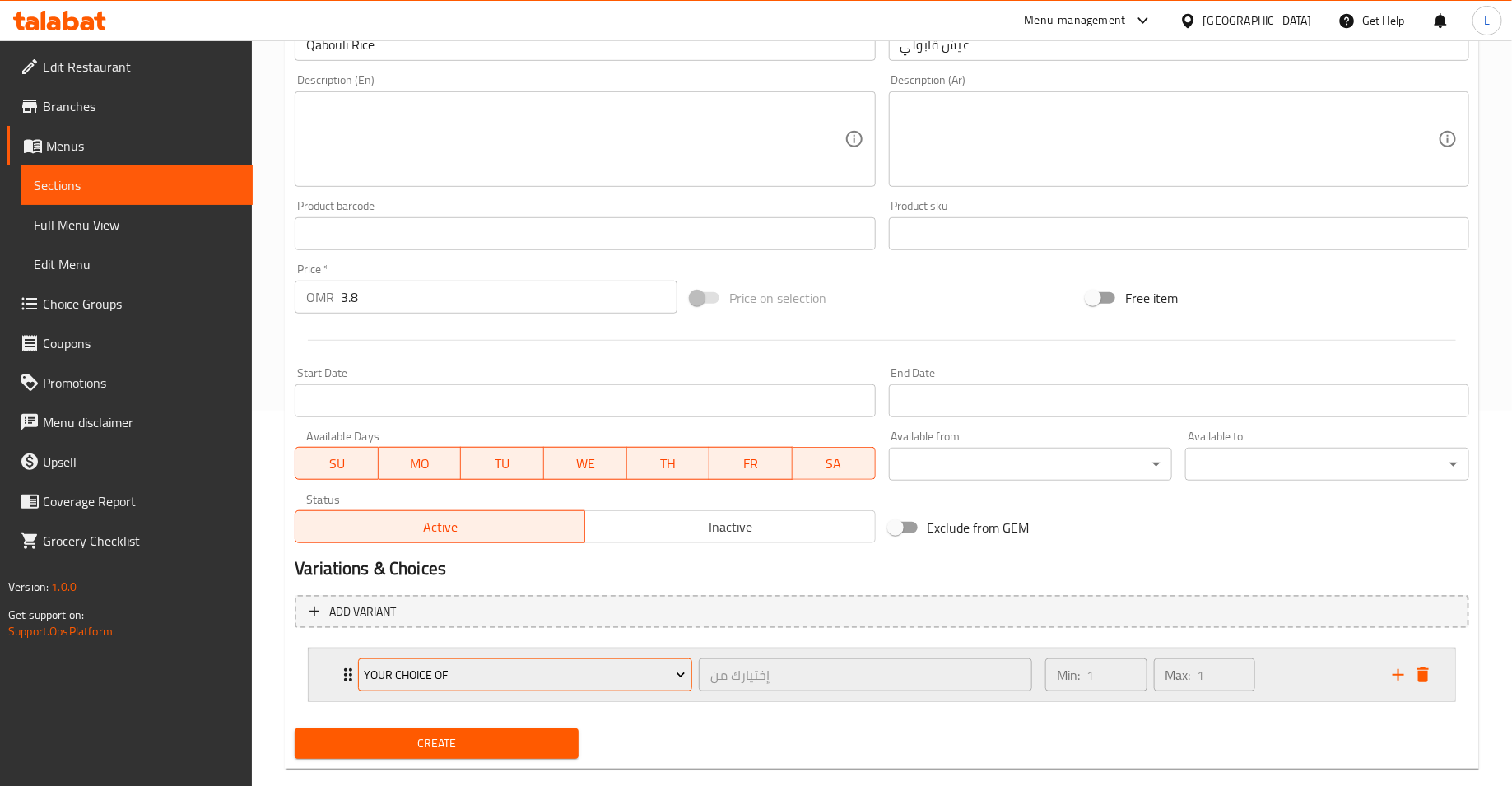
click at [427, 676] on span "Your Choice Of" at bounding box center [525, 675] width 322 height 21
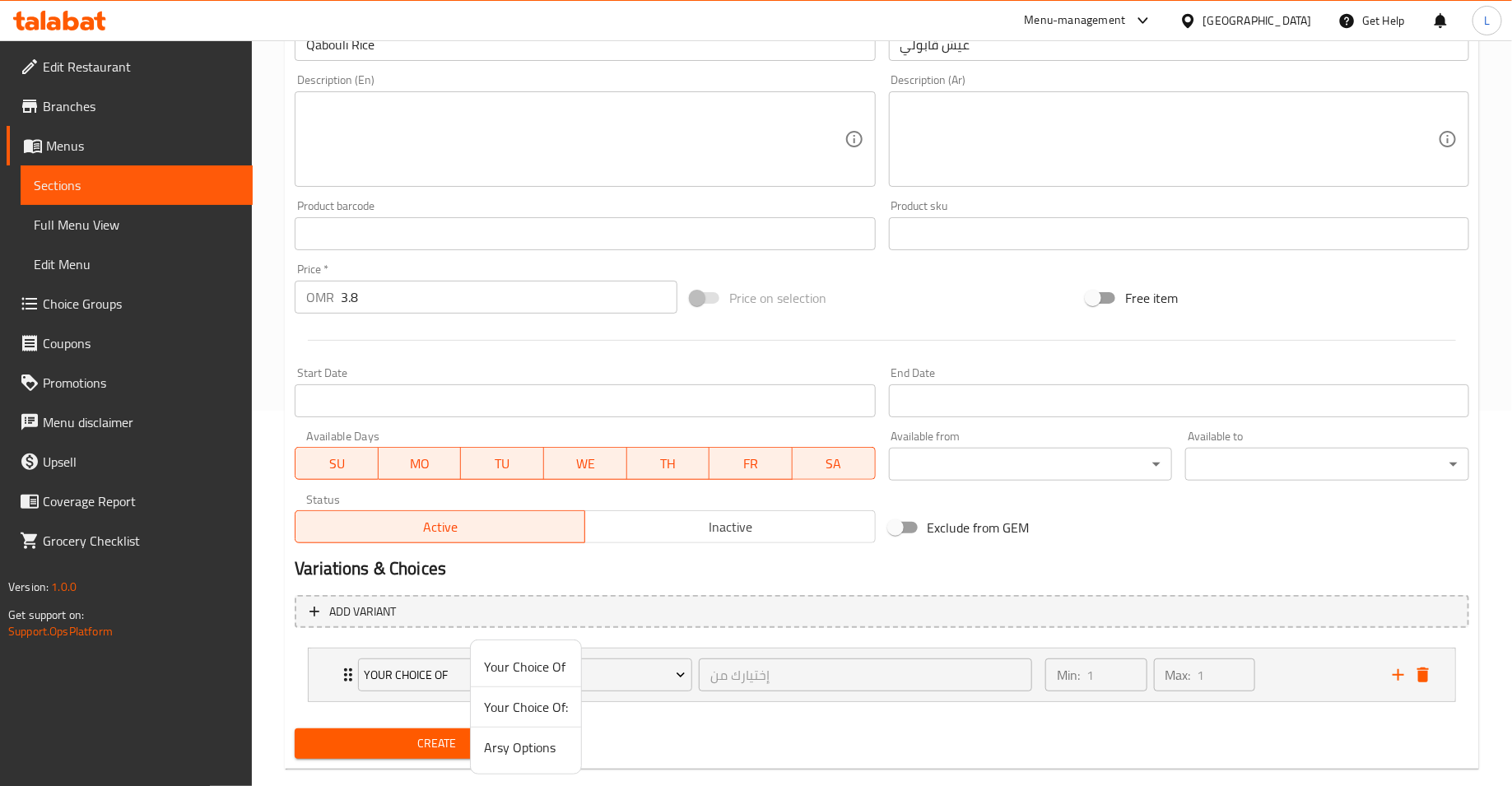
click at [673, 578] on div at bounding box center [756, 393] width 1512 height 786
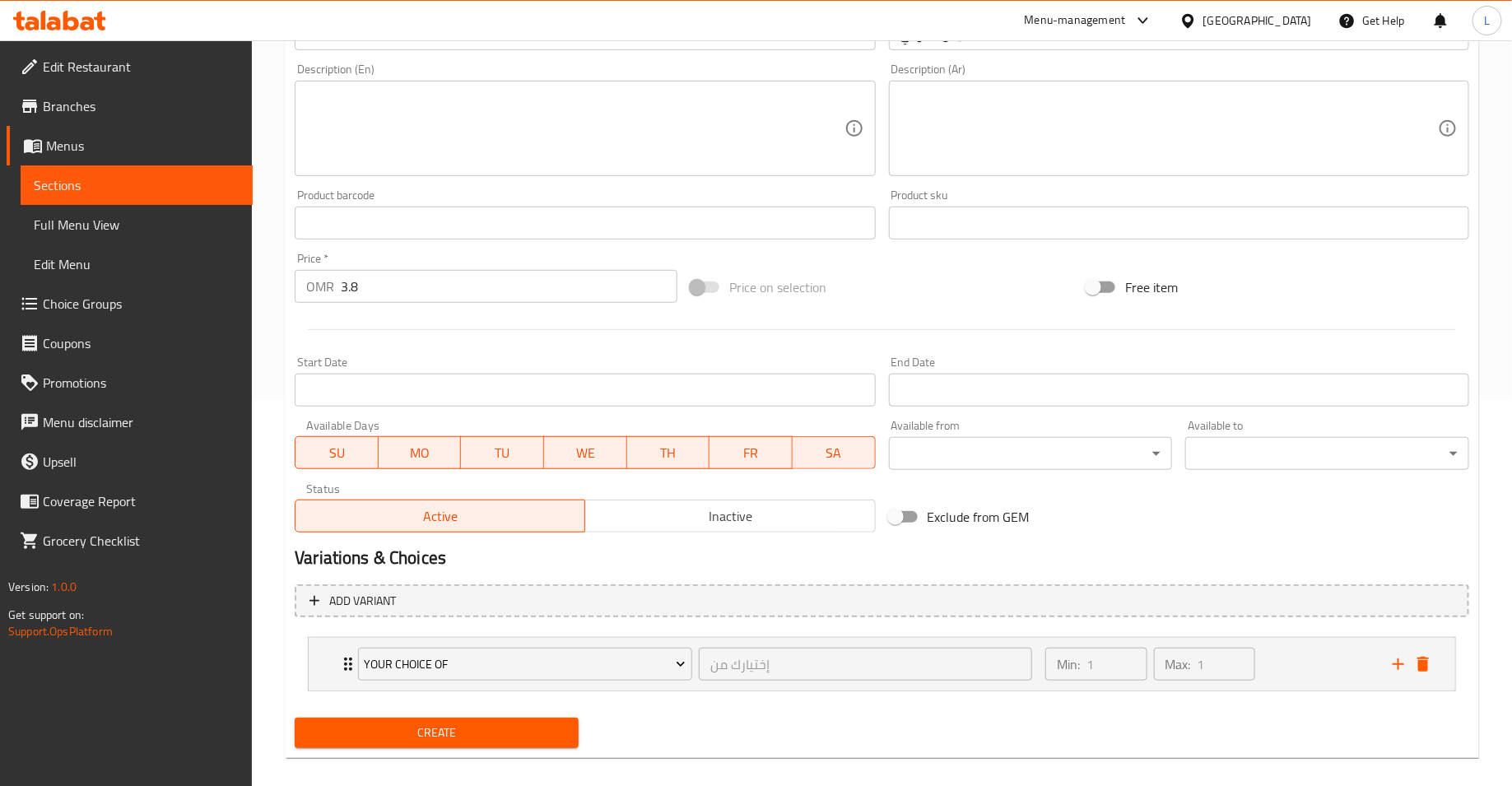
scroll to position [403, 0]
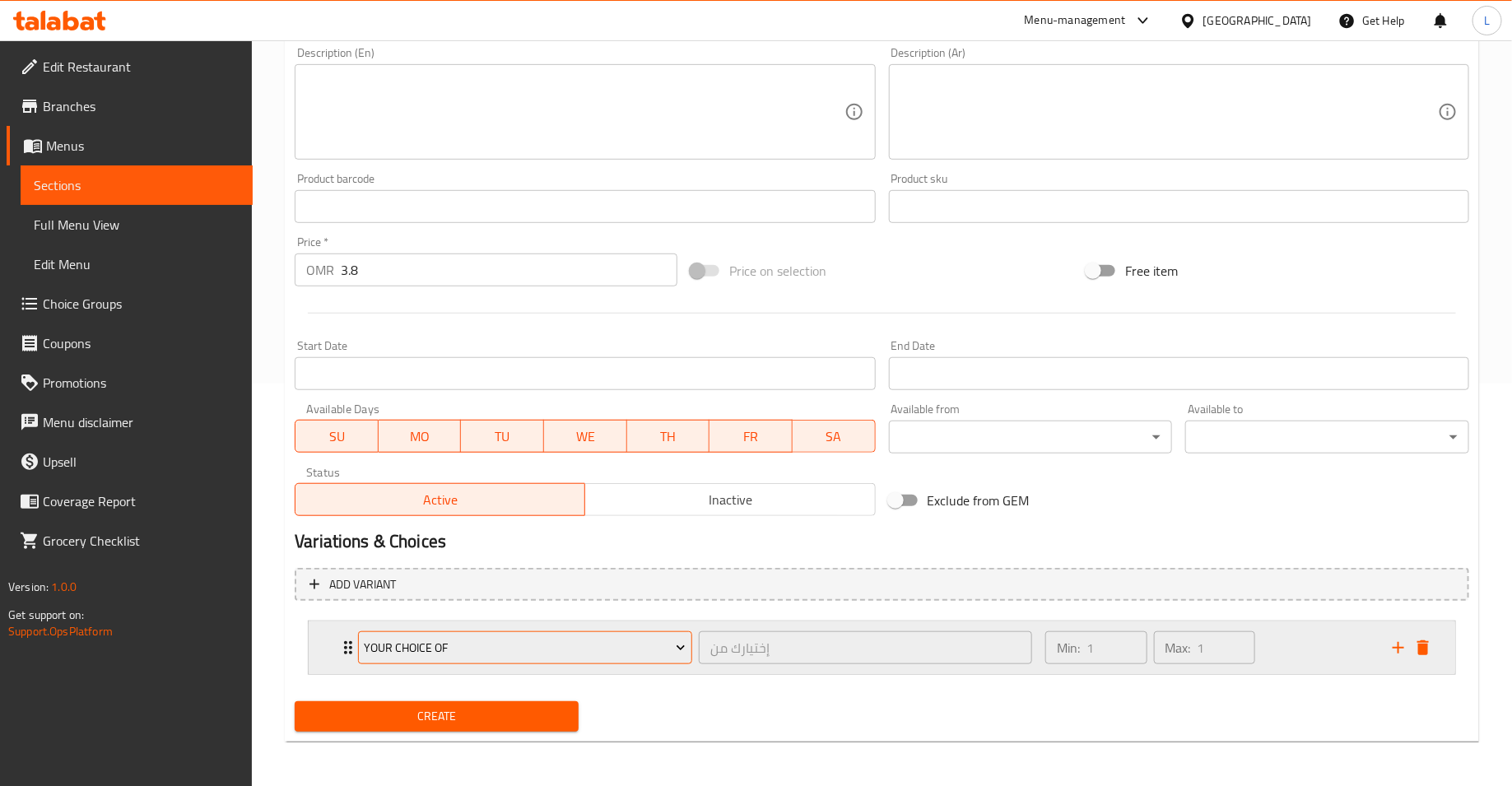
click at [605, 650] on span "Your Choice Of" at bounding box center [525, 648] width 322 height 21
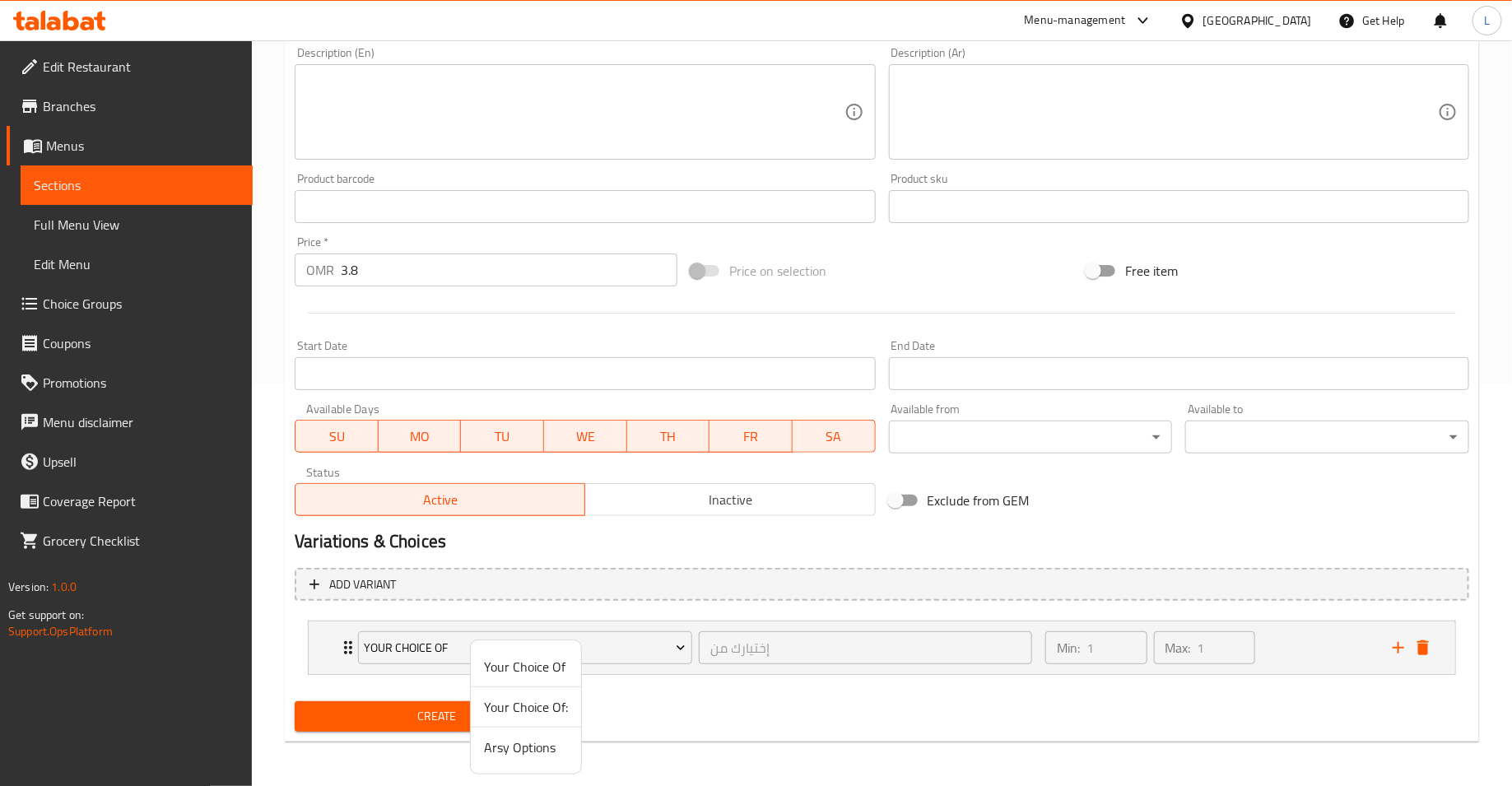
click at [536, 710] on span "Your Choice Of:" at bounding box center [526, 706] width 84 height 20
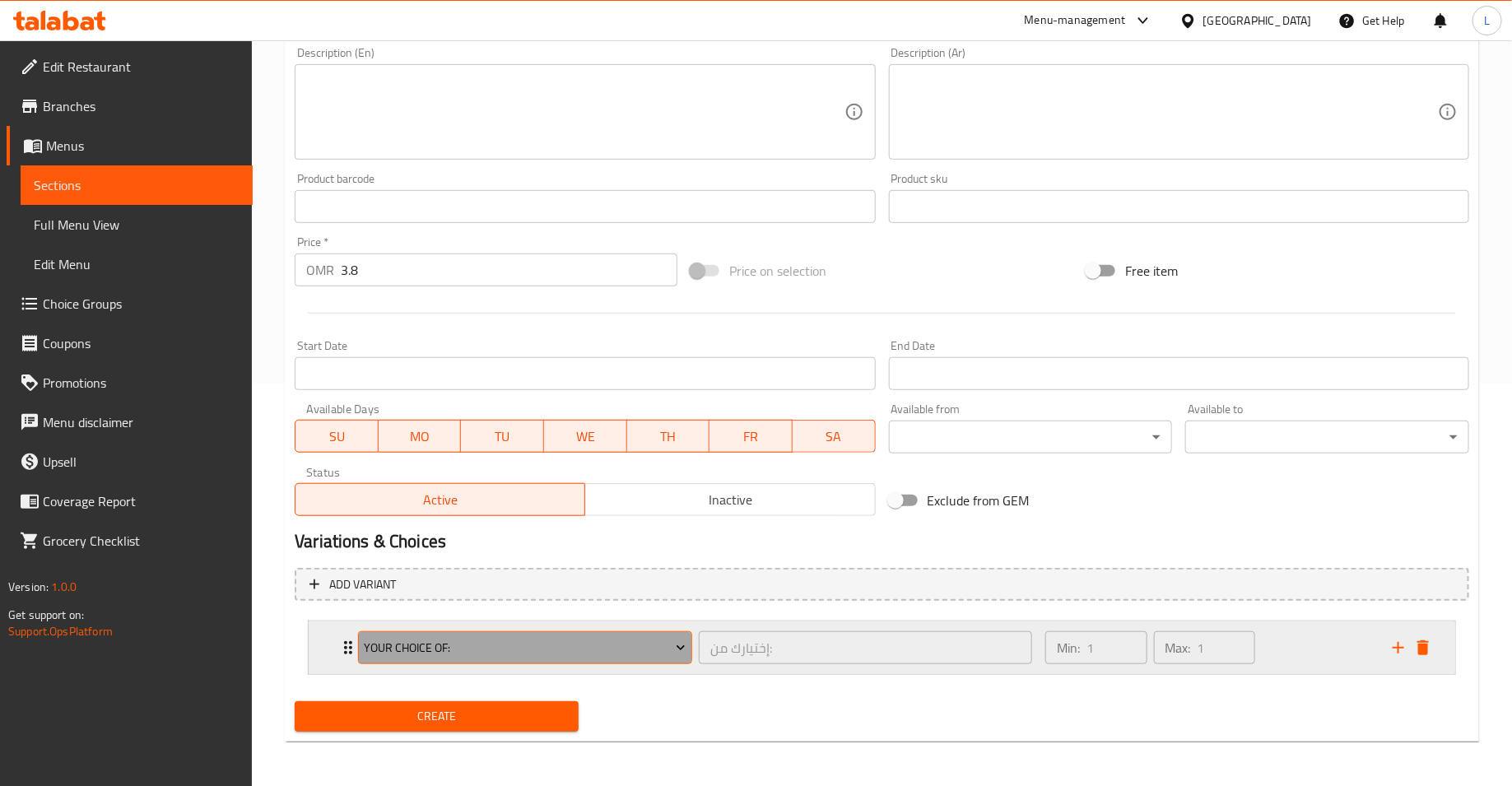
click at [620, 647] on span "Your Choice Of:" at bounding box center [525, 648] width 322 height 21
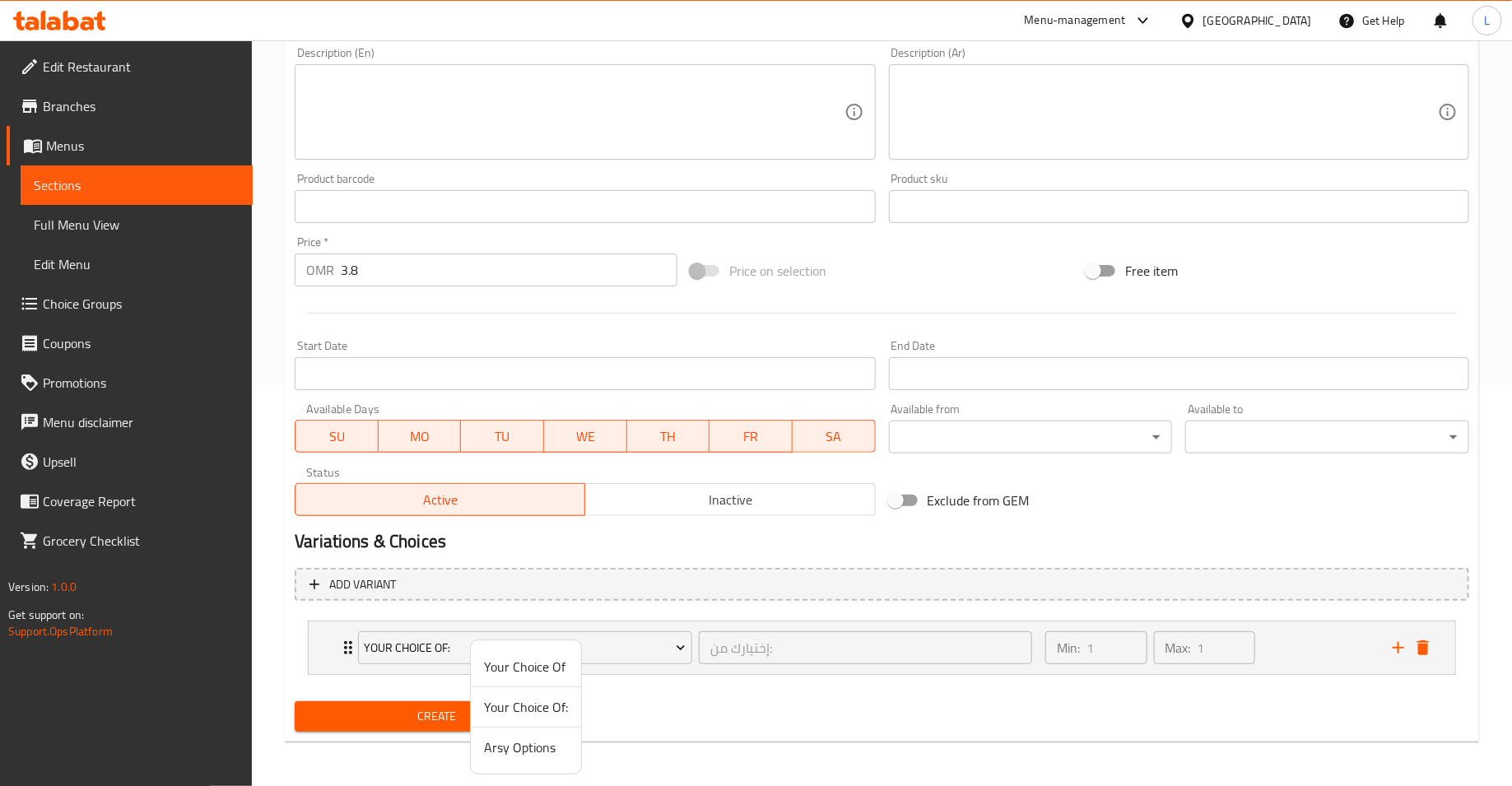
click at [544, 666] on span "Your Choice Of" at bounding box center [526, 666] width 84 height 20
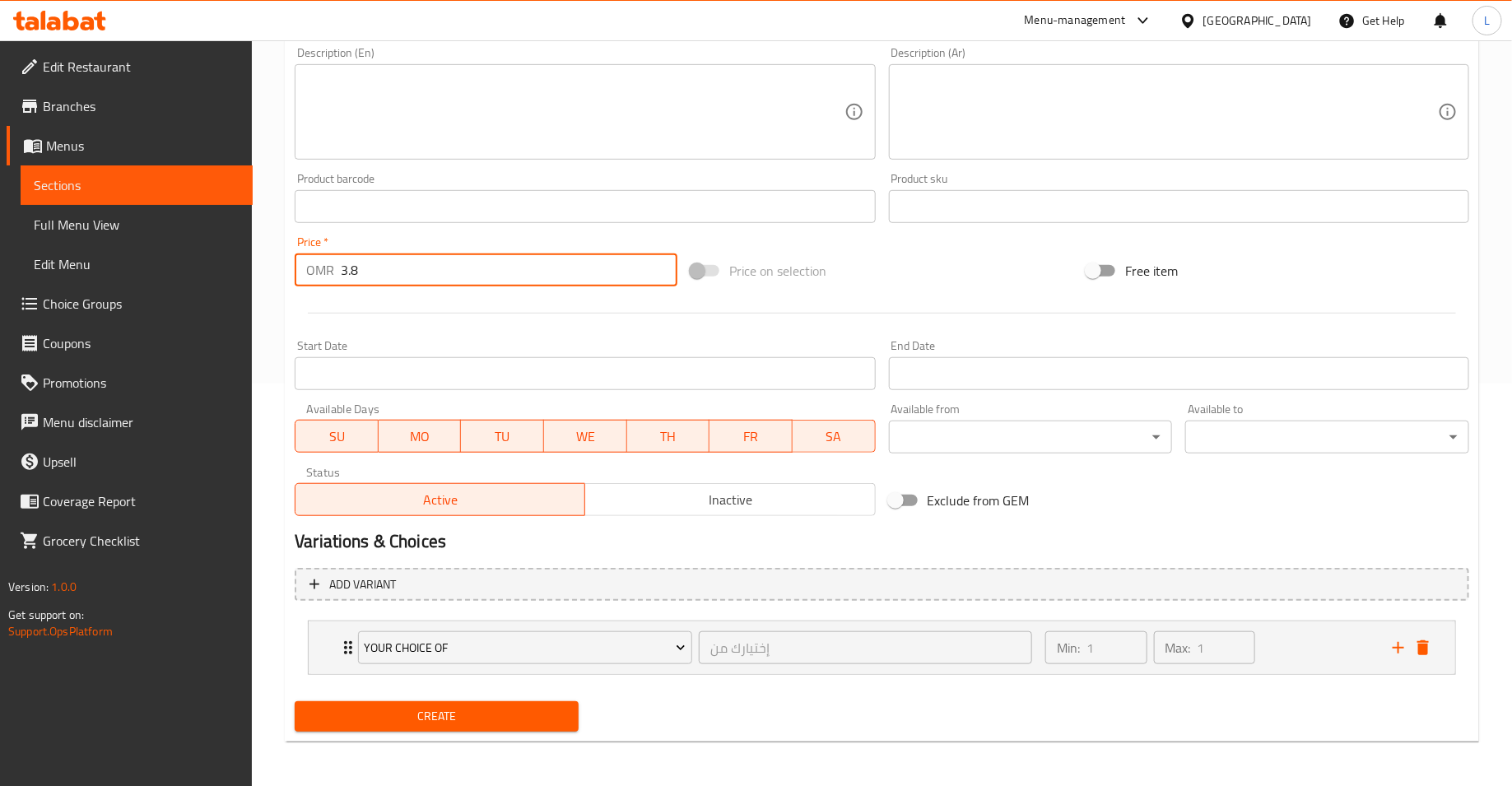
click at [383, 265] on input "3.8" at bounding box center [508, 269] width 337 height 33
click at [371, 271] on input "3.8" at bounding box center [508, 269] width 337 height 33
click at [354, 270] on input "3.8" at bounding box center [508, 269] width 337 height 33
click at [370, 269] on input "3.8" at bounding box center [508, 269] width 337 height 33
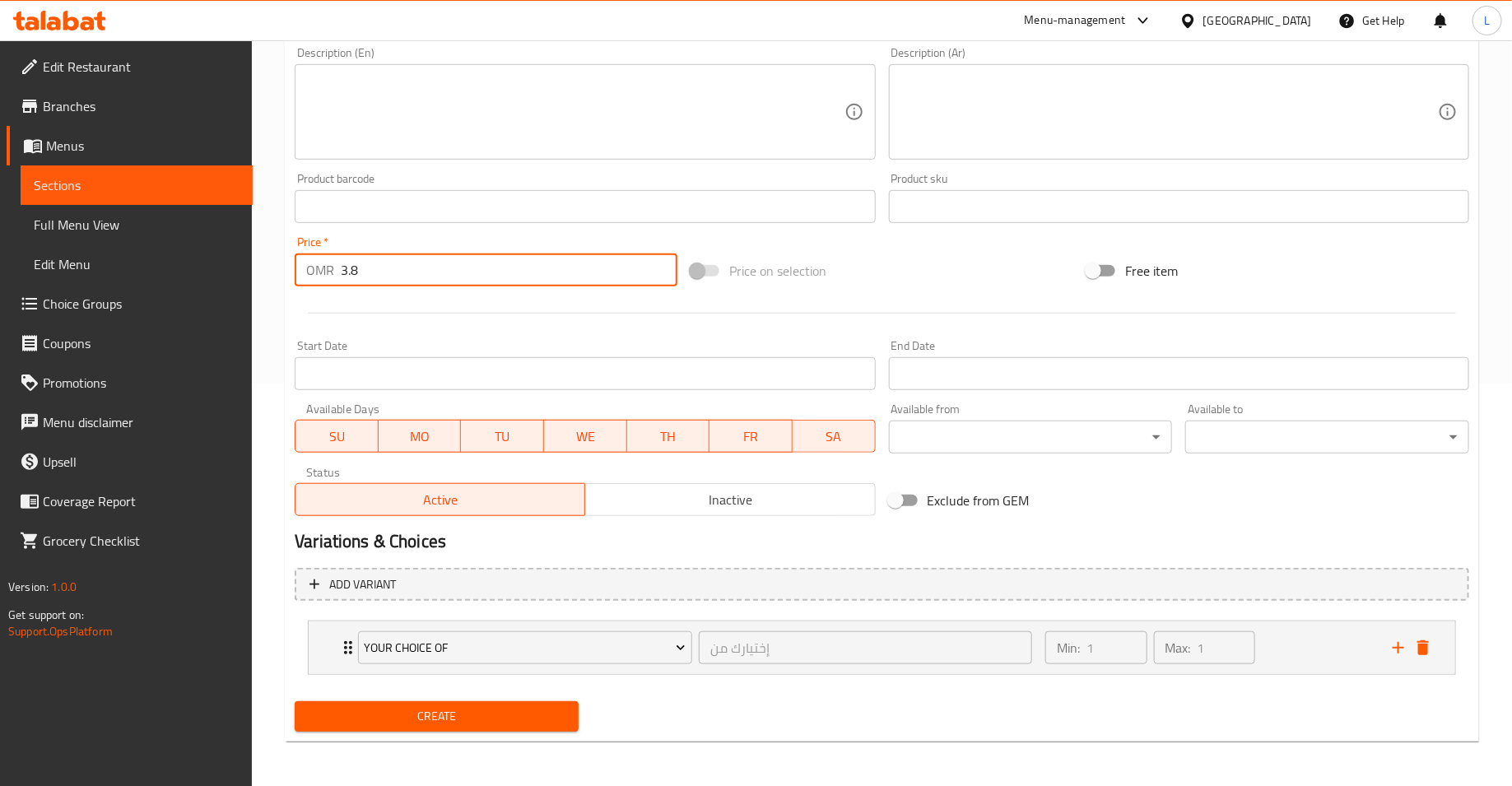
click at [370, 269] on input "3.8" at bounding box center [508, 269] width 337 height 33
click at [1429, 646] on icon "delete" at bounding box center [1422, 647] width 20 height 20
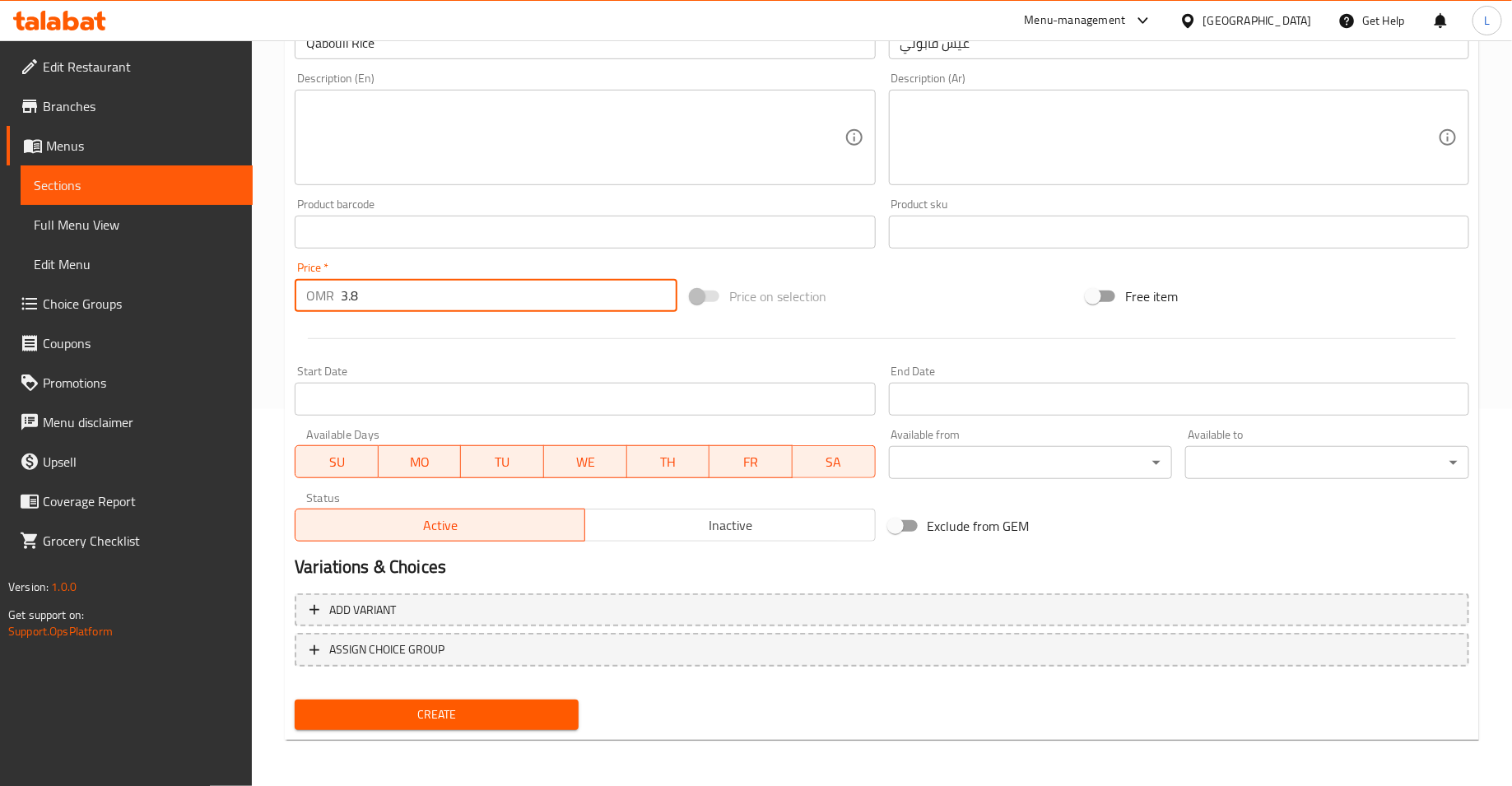
scroll to position [375, 0]
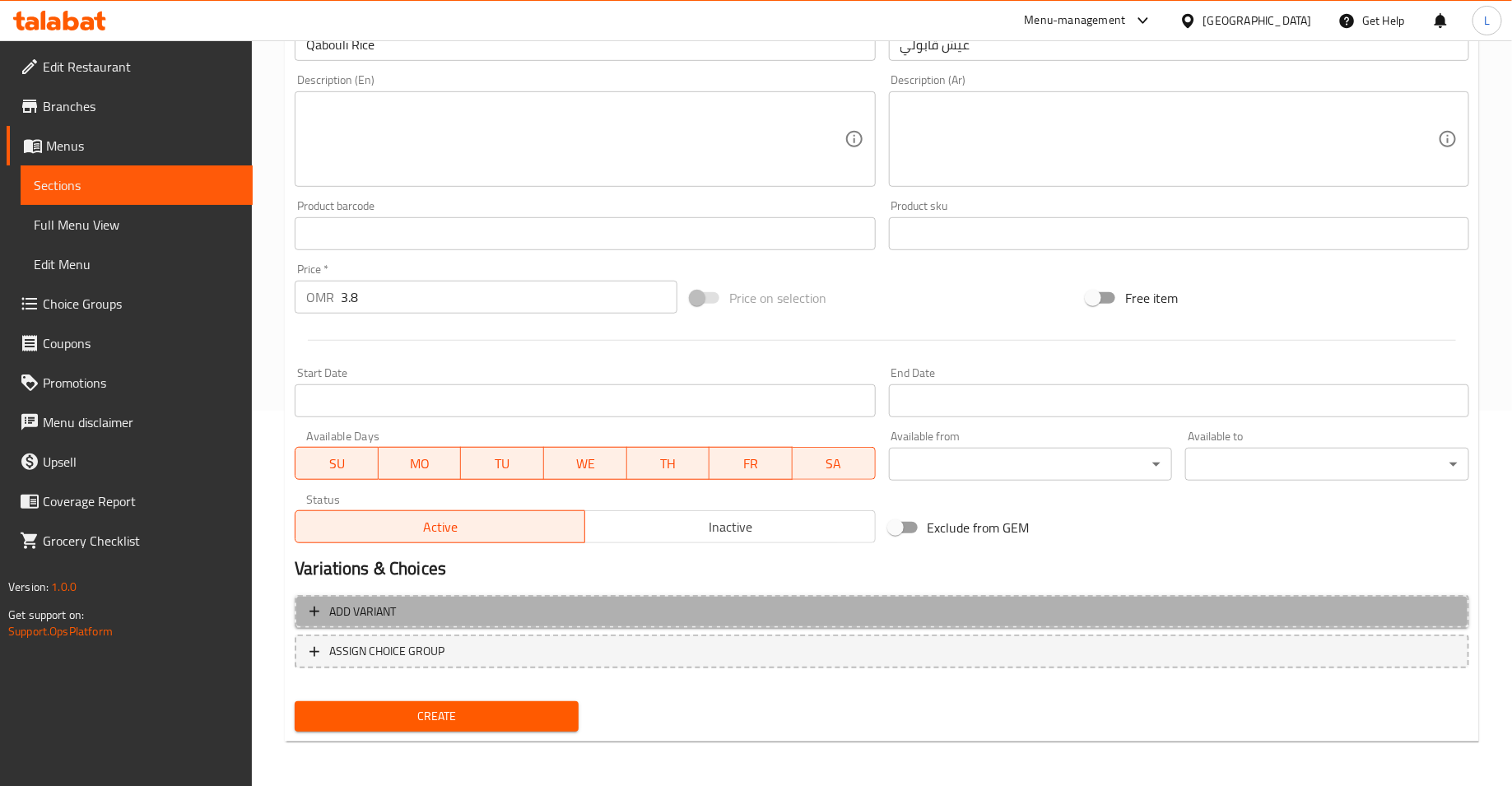
click at [1084, 613] on span "Add variant" at bounding box center [881, 612] width 1144 height 21
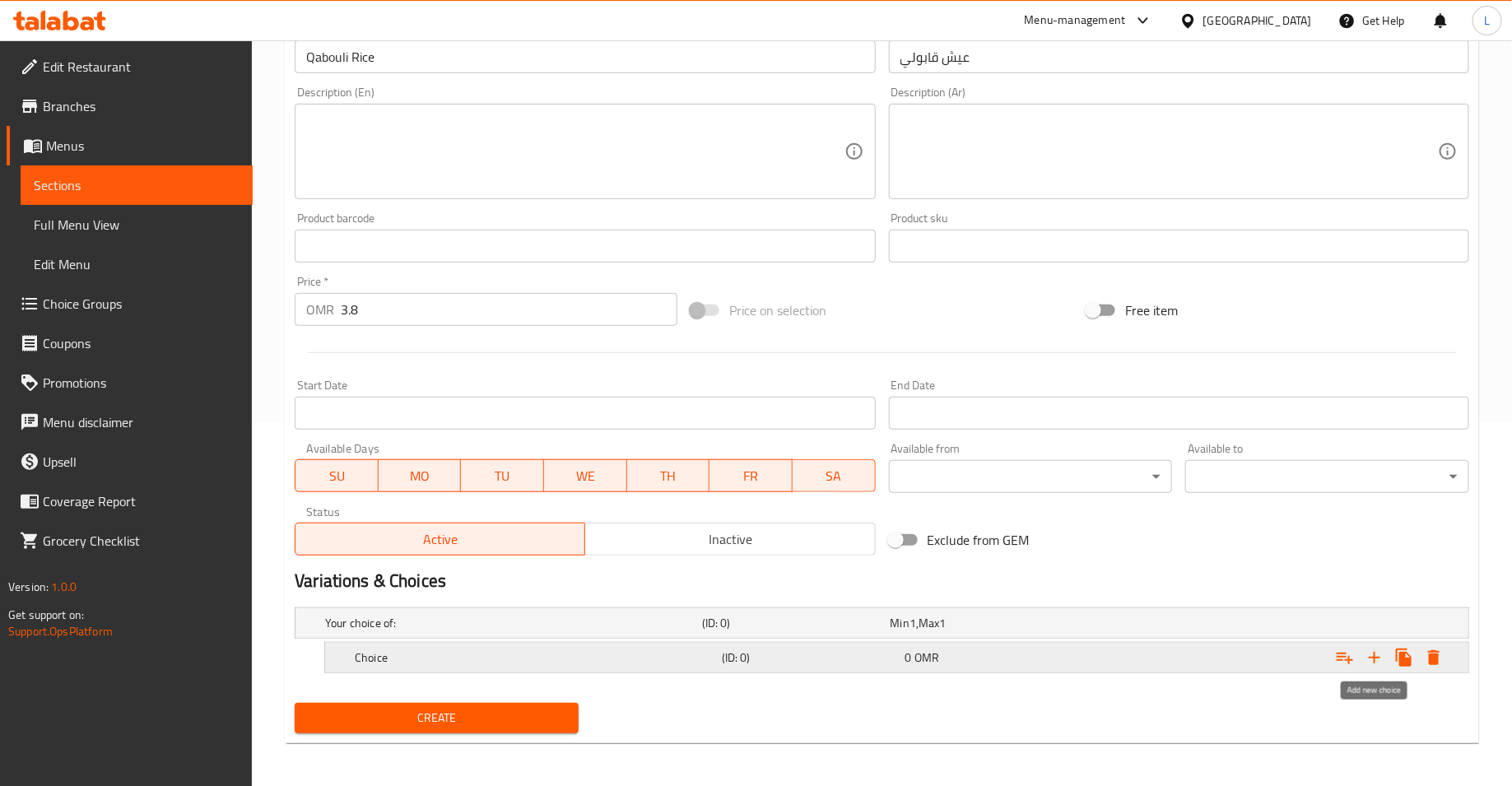
click at [1379, 653] on icon "Expand" at bounding box center [1374, 656] width 20 height 20
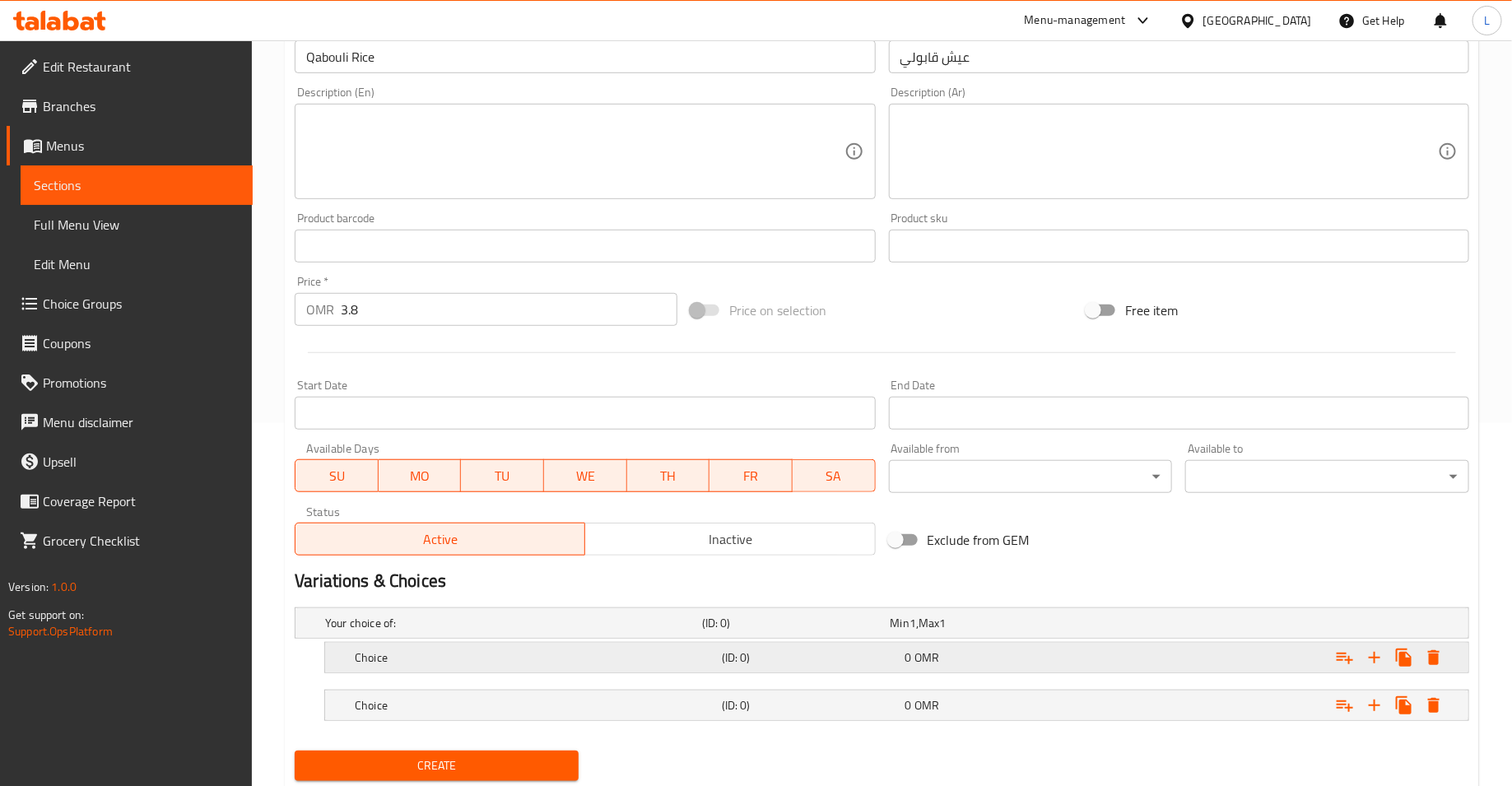
click at [839, 646] on div "(ID: 0)" at bounding box center [810, 657] width 184 height 23
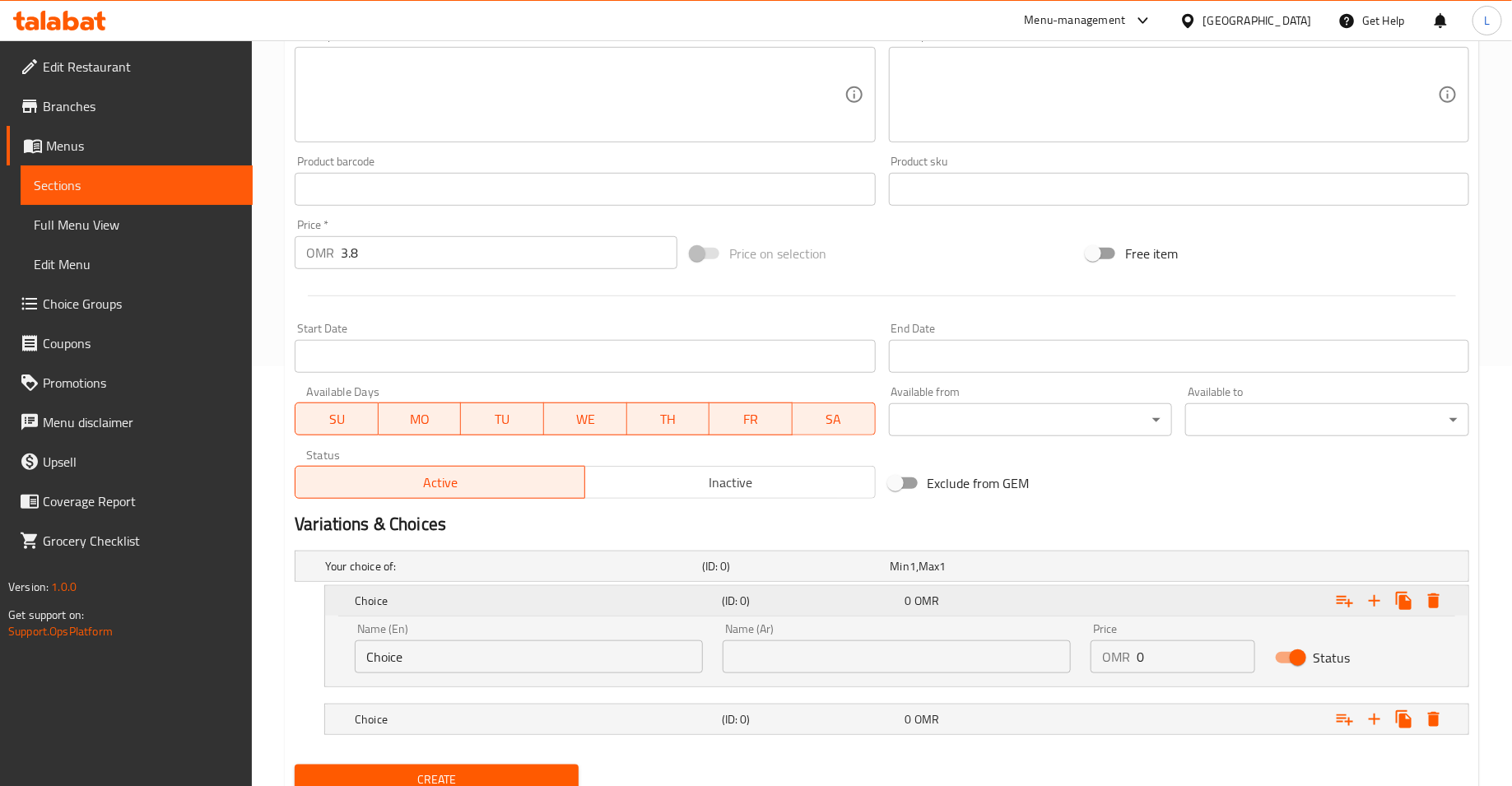
scroll to position [481, 0]
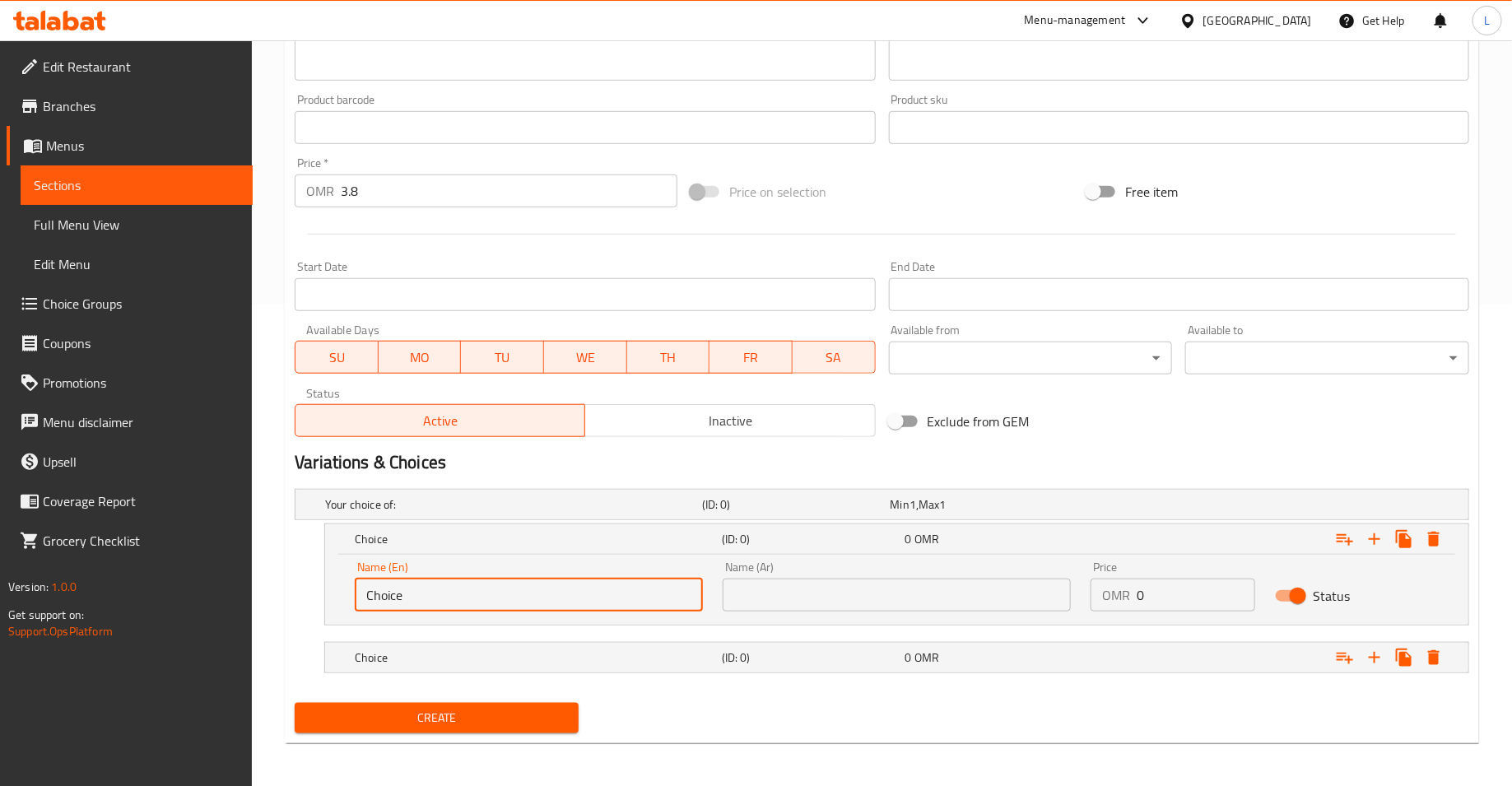
click at [539, 587] on input "Choice" at bounding box center [528, 594] width 348 height 33
type input "ه"
click at [978, 590] on input "text" at bounding box center [896, 594] width 348 height 33
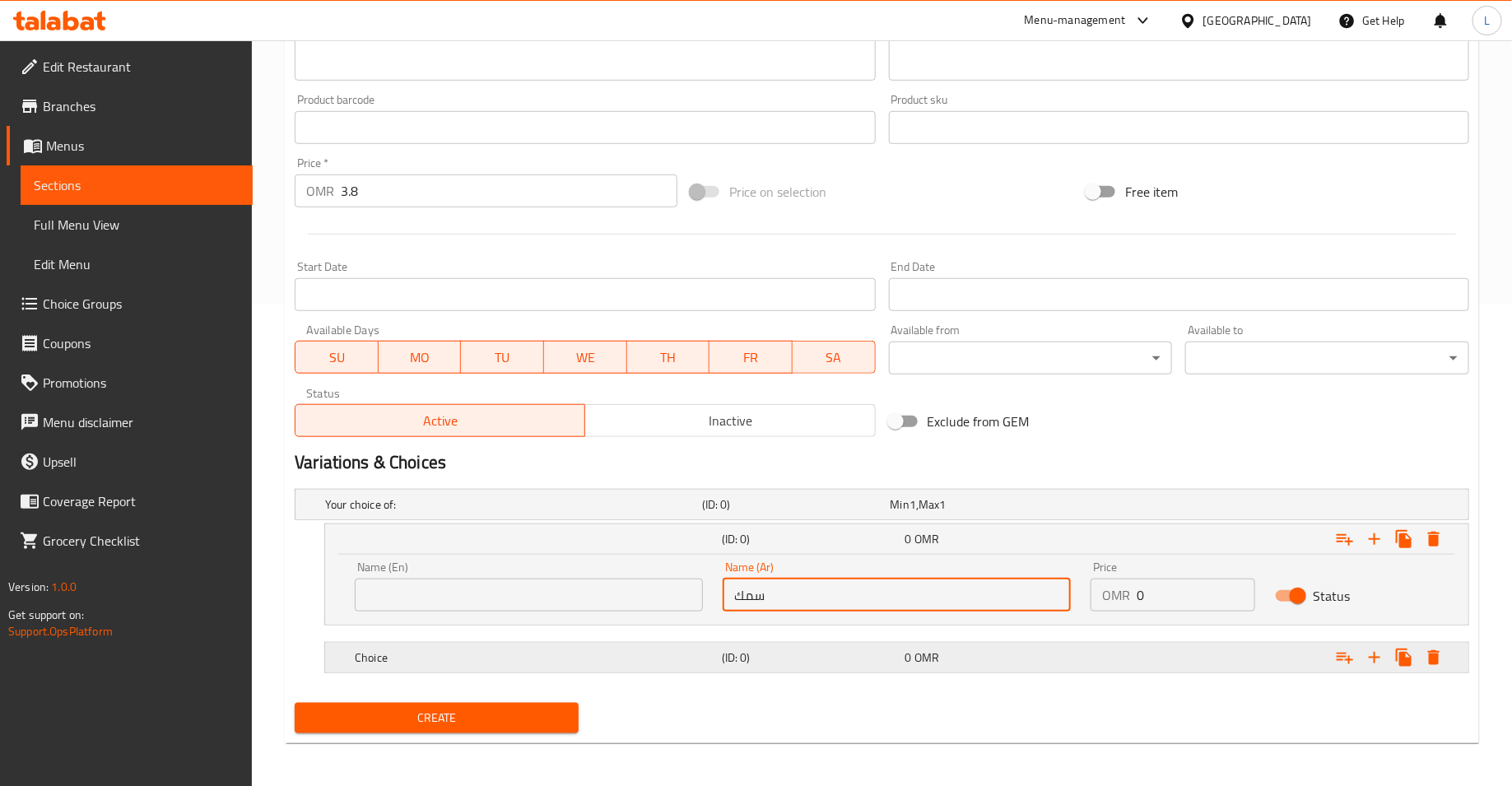
type input "سمك"
click at [798, 650] on h5 "(ID: 0)" at bounding box center [811, 657] width 177 height 17
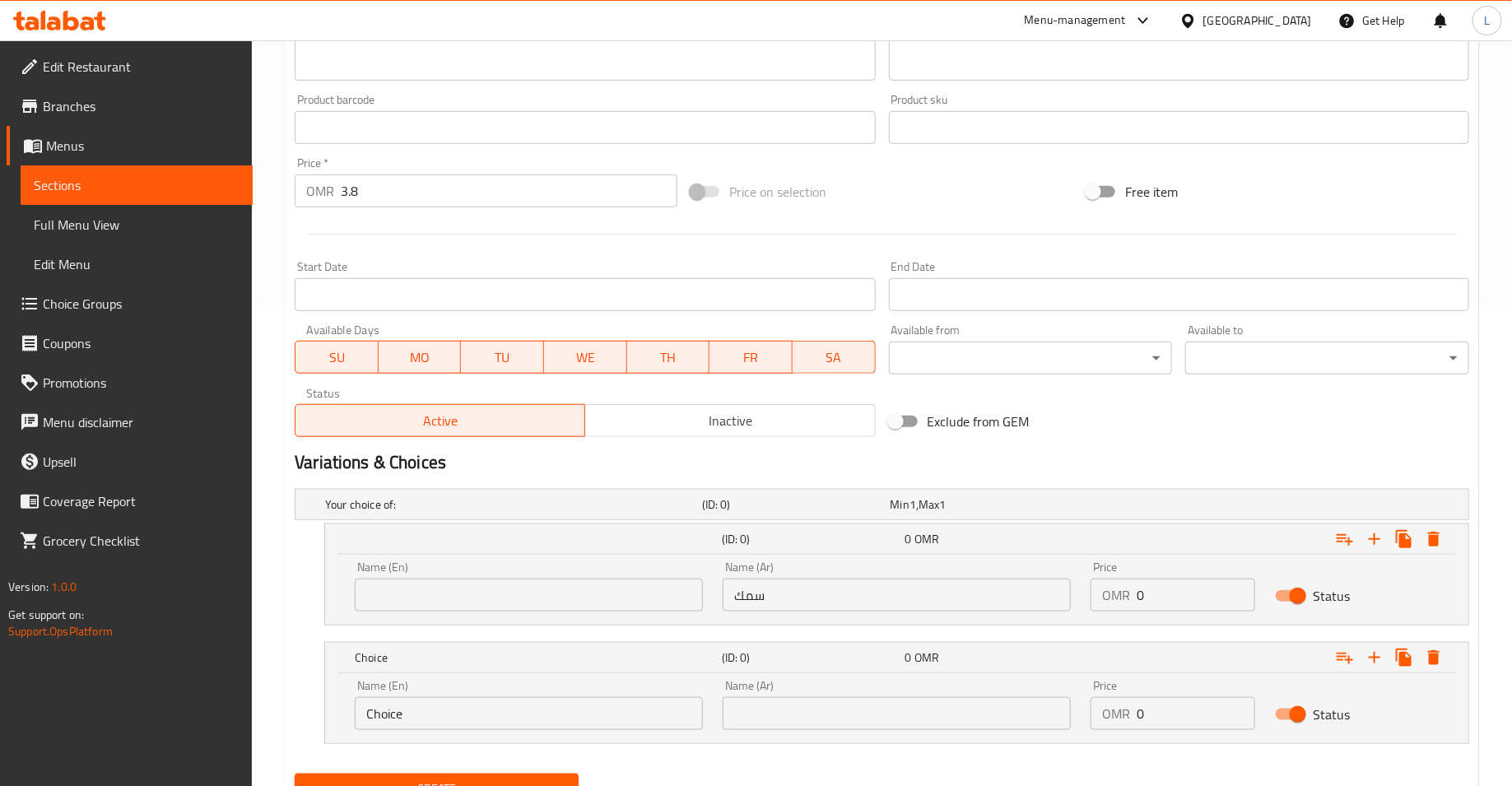
click at [868, 696] on input "text" at bounding box center [896, 712] width 348 height 33
type input "دجاج"
click at [592, 605] on input "text" at bounding box center [528, 594] width 348 height 33
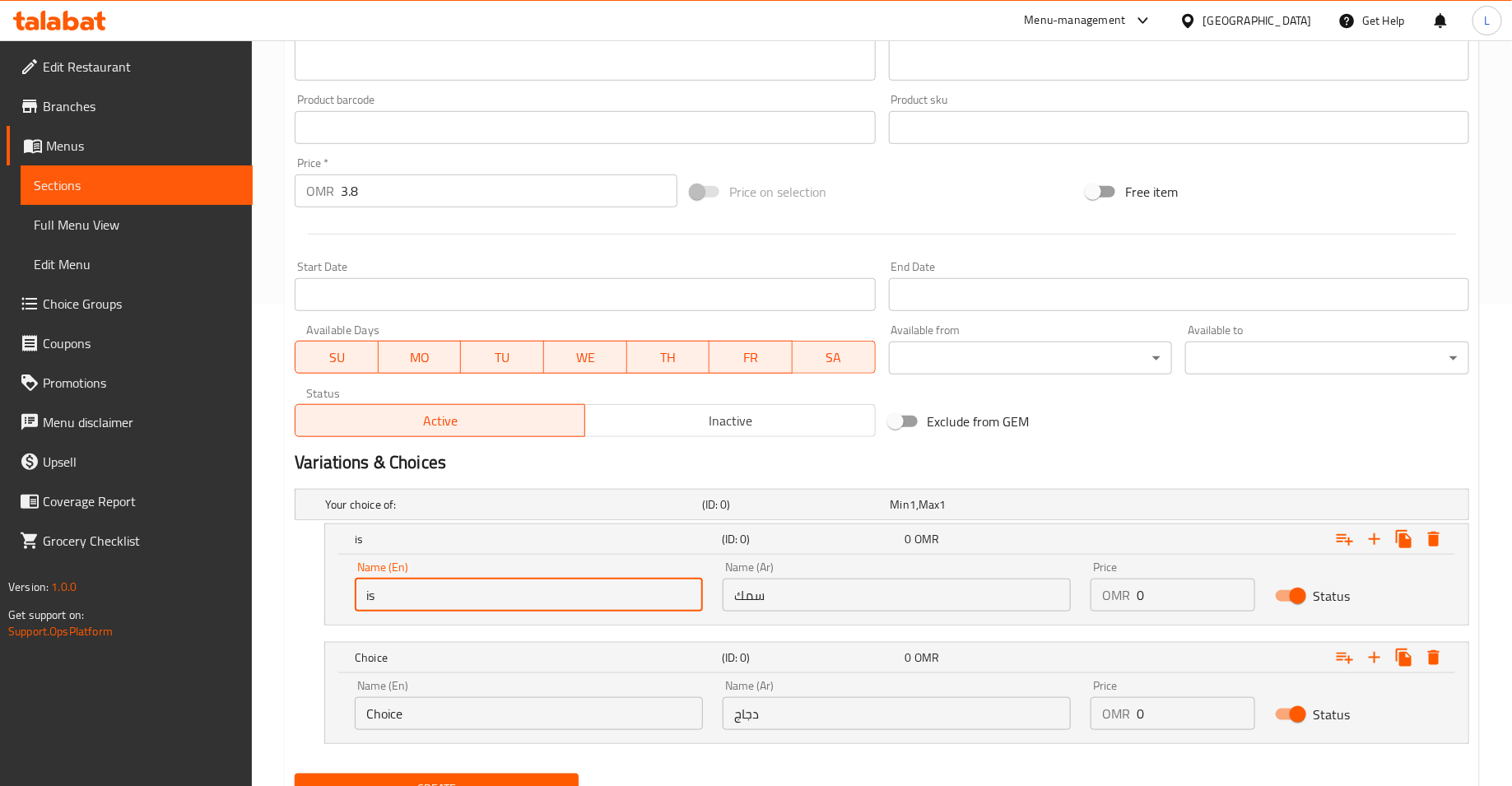
type input "i"
type input "Fish"
click at [485, 712] on input "Choice" at bounding box center [528, 712] width 348 height 33
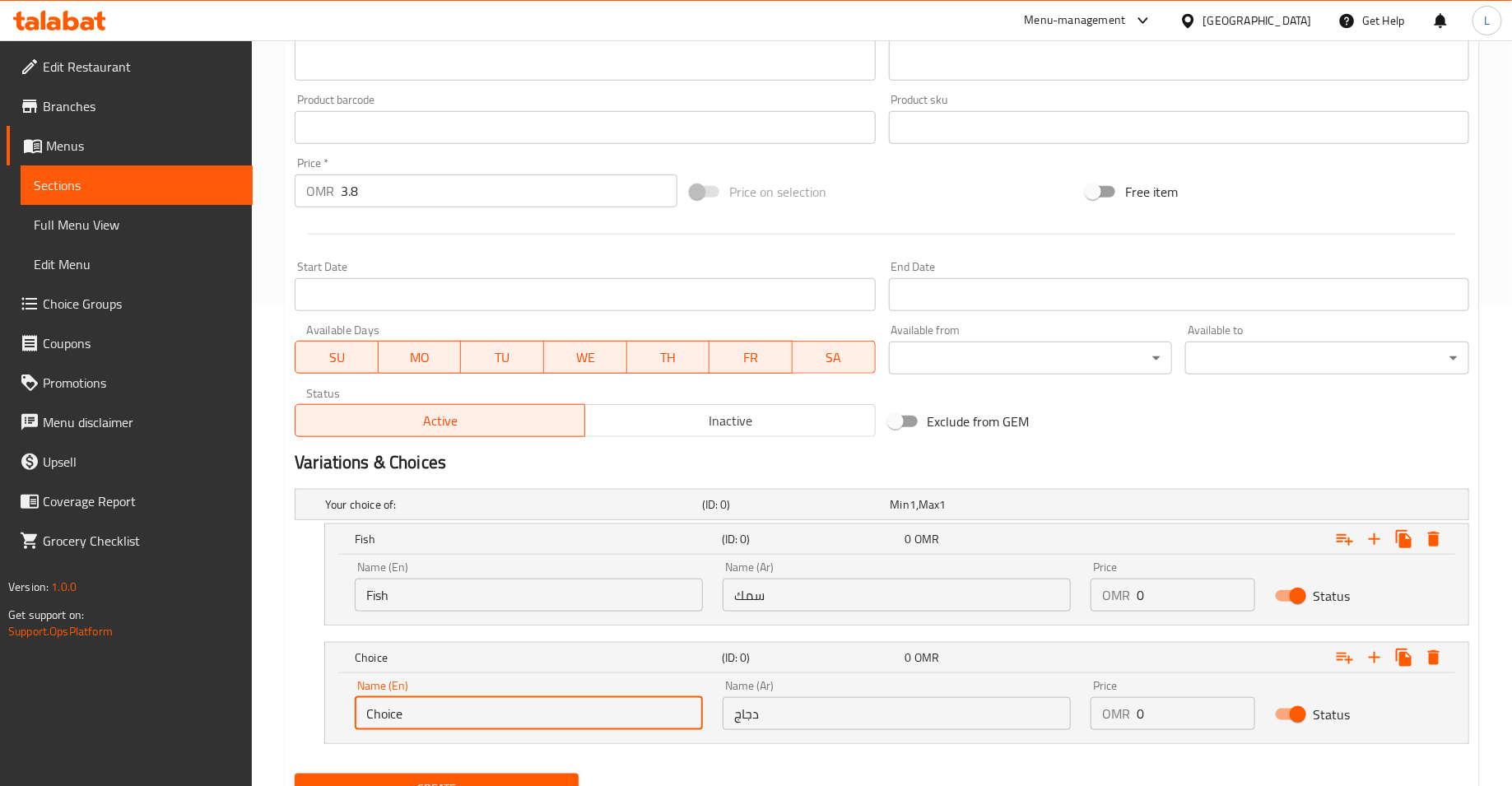
click at [485, 712] on input "Choice" at bounding box center [528, 712] width 348 height 33
type input "Chicken"
click at [423, 198] on input "3.8" at bounding box center [508, 190] width 337 height 33
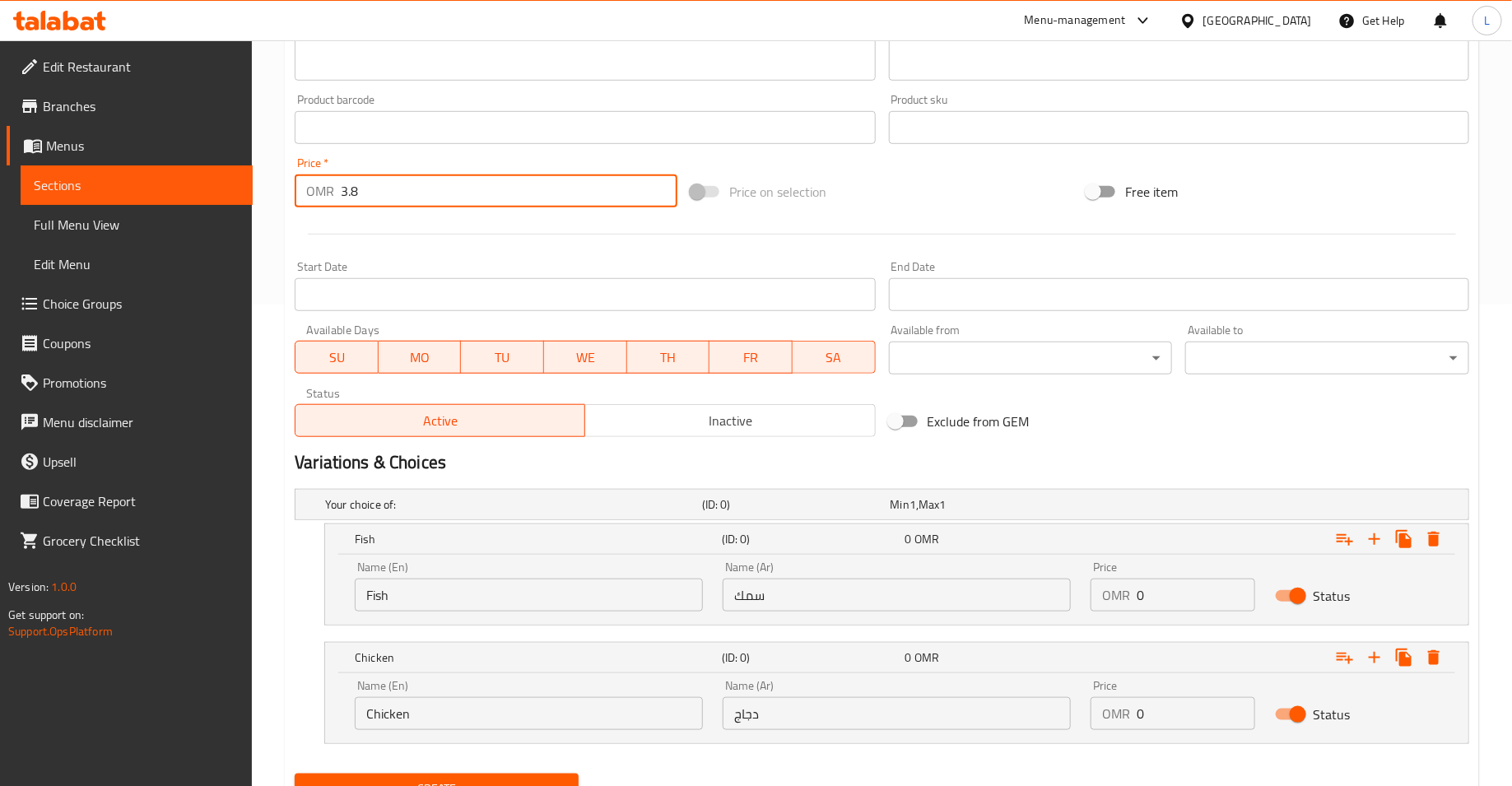
click at [423, 198] on input "3.8" at bounding box center [508, 190] width 337 height 33
type input "3"
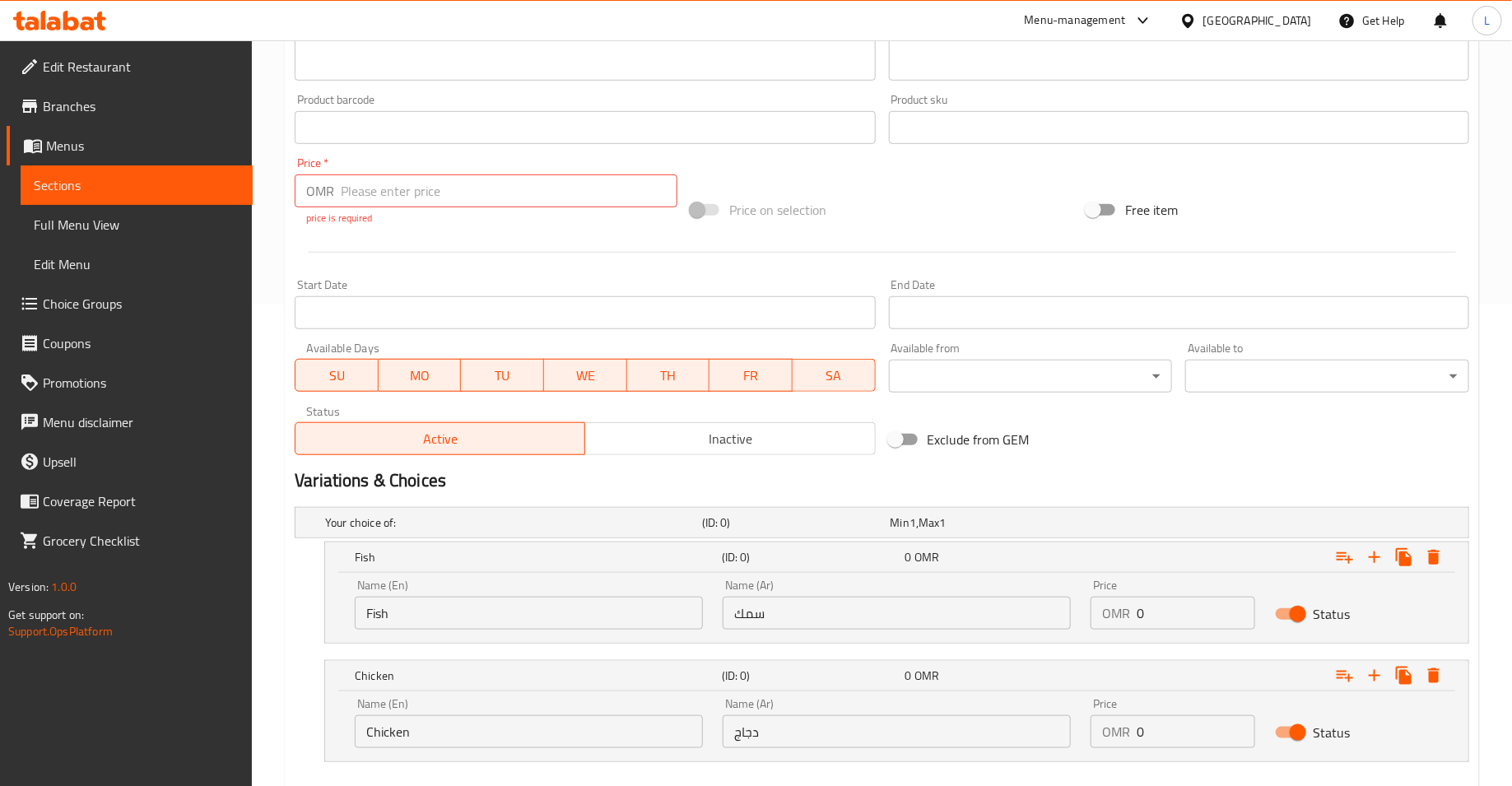
click at [1228, 454] on div "Exclude from GEM" at bounding box center [1080, 439] width 395 height 45
click at [417, 194] on input "number" at bounding box center [508, 190] width 337 height 33
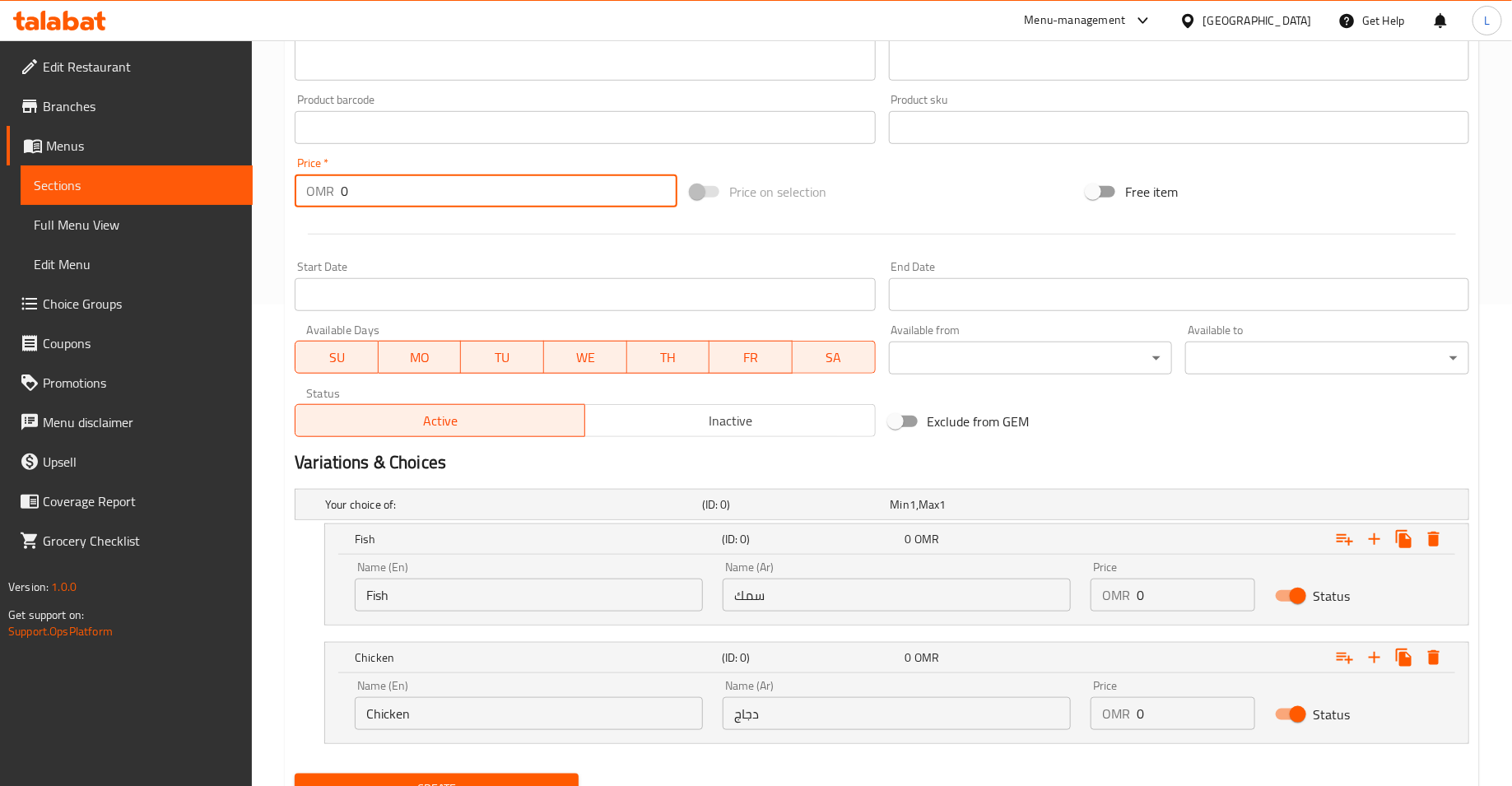
type input "0"
click at [1158, 592] on input "0" at bounding box center [1196, 594] width 118 height 33
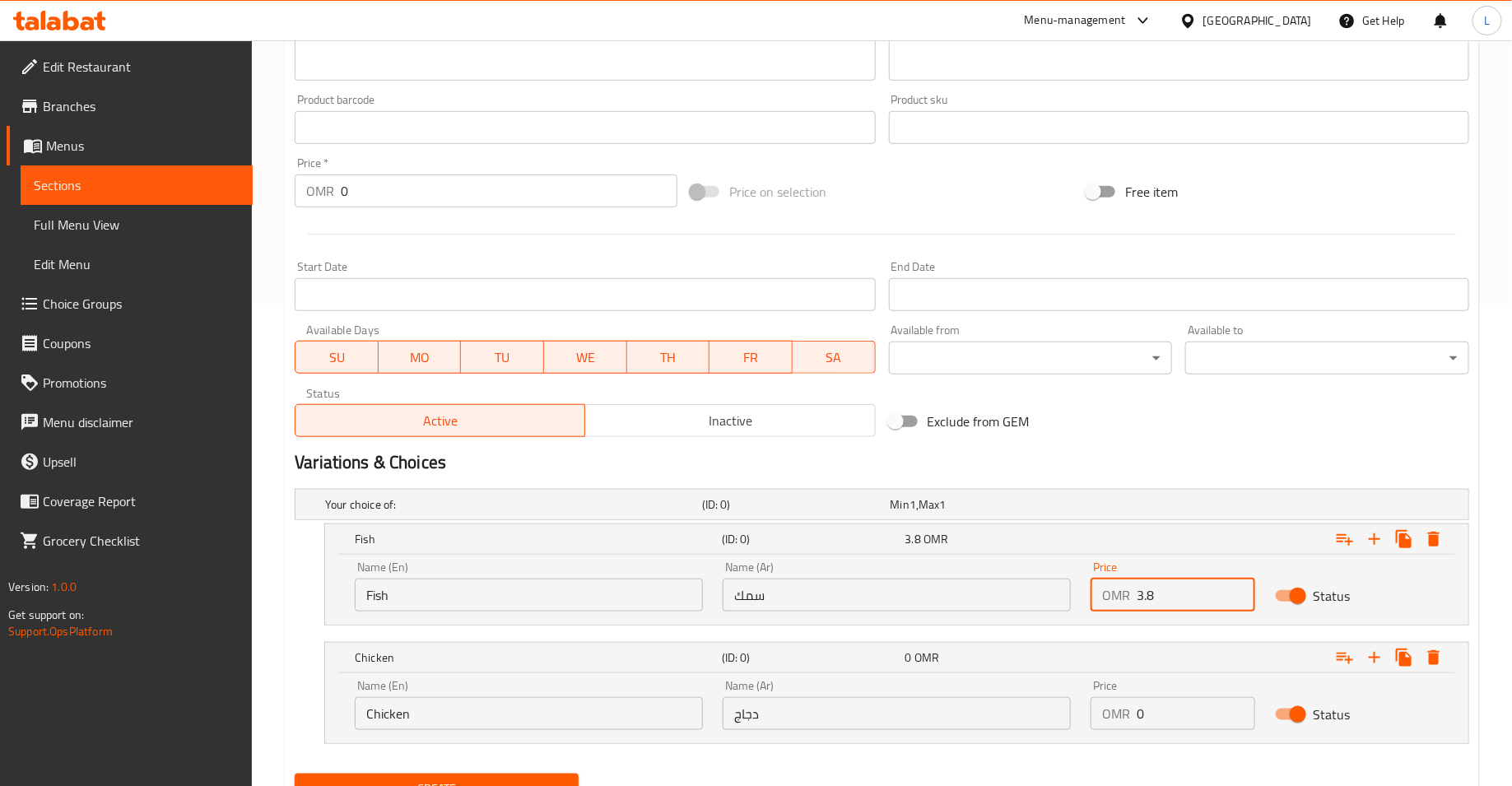
type input "3.8"
click at [1170, 717] on input "0" at bounding box center [1196, 712] width 118 height 33
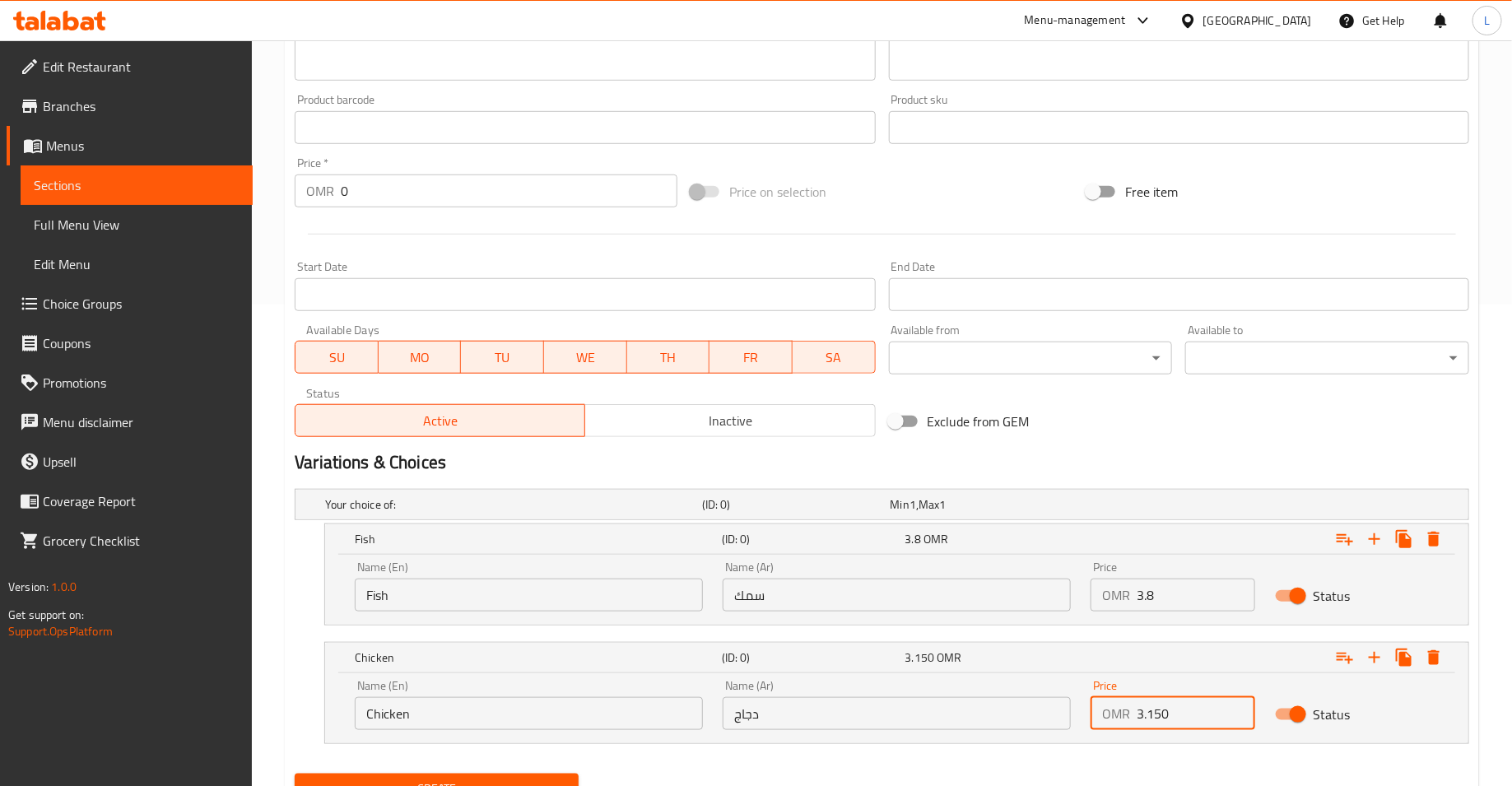
scroll to position [552, 0]
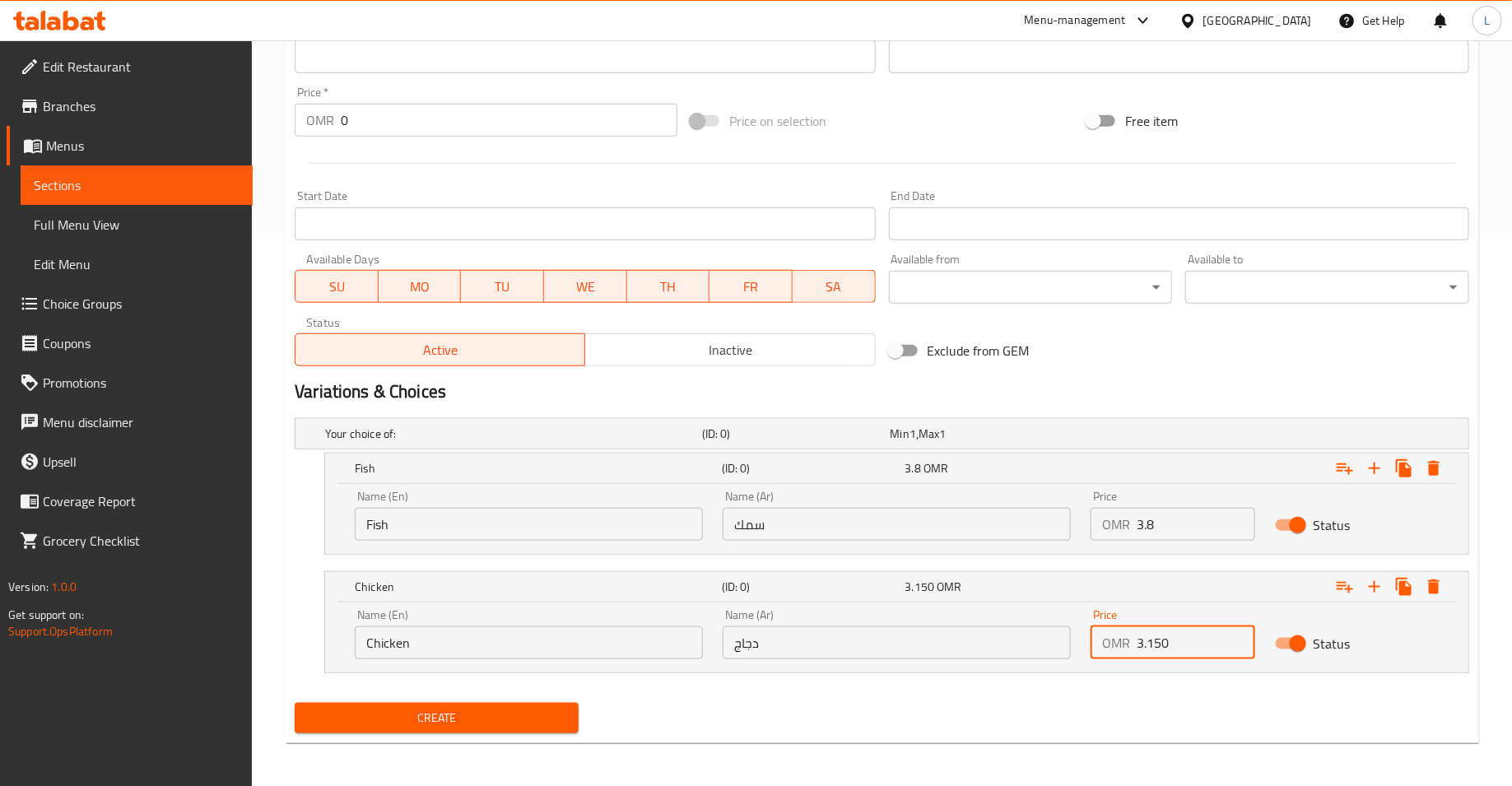
type input "3.150"
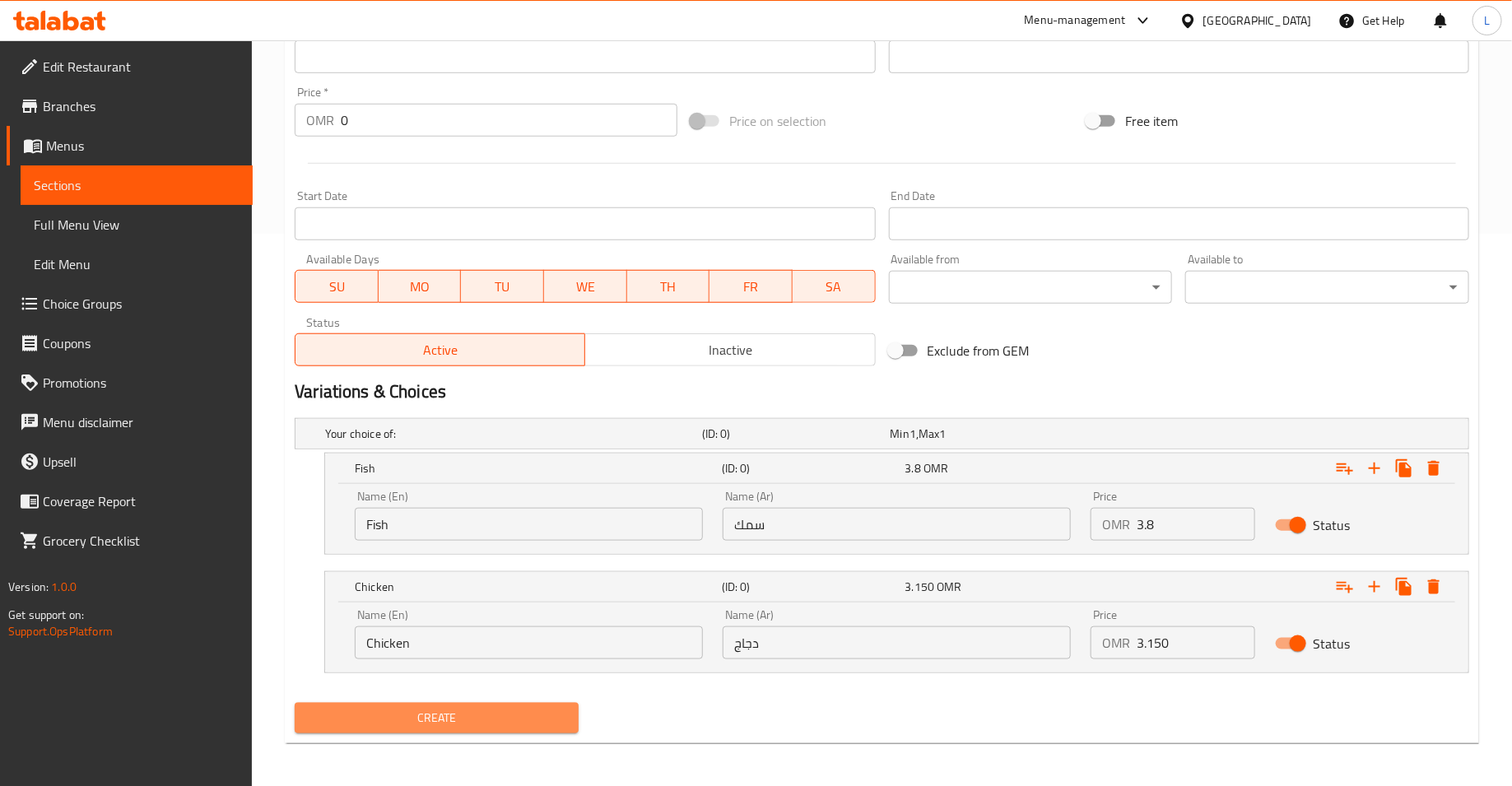
click at [536, 721] on span "Create" at bounding box center [437, 718] width 257 height 21
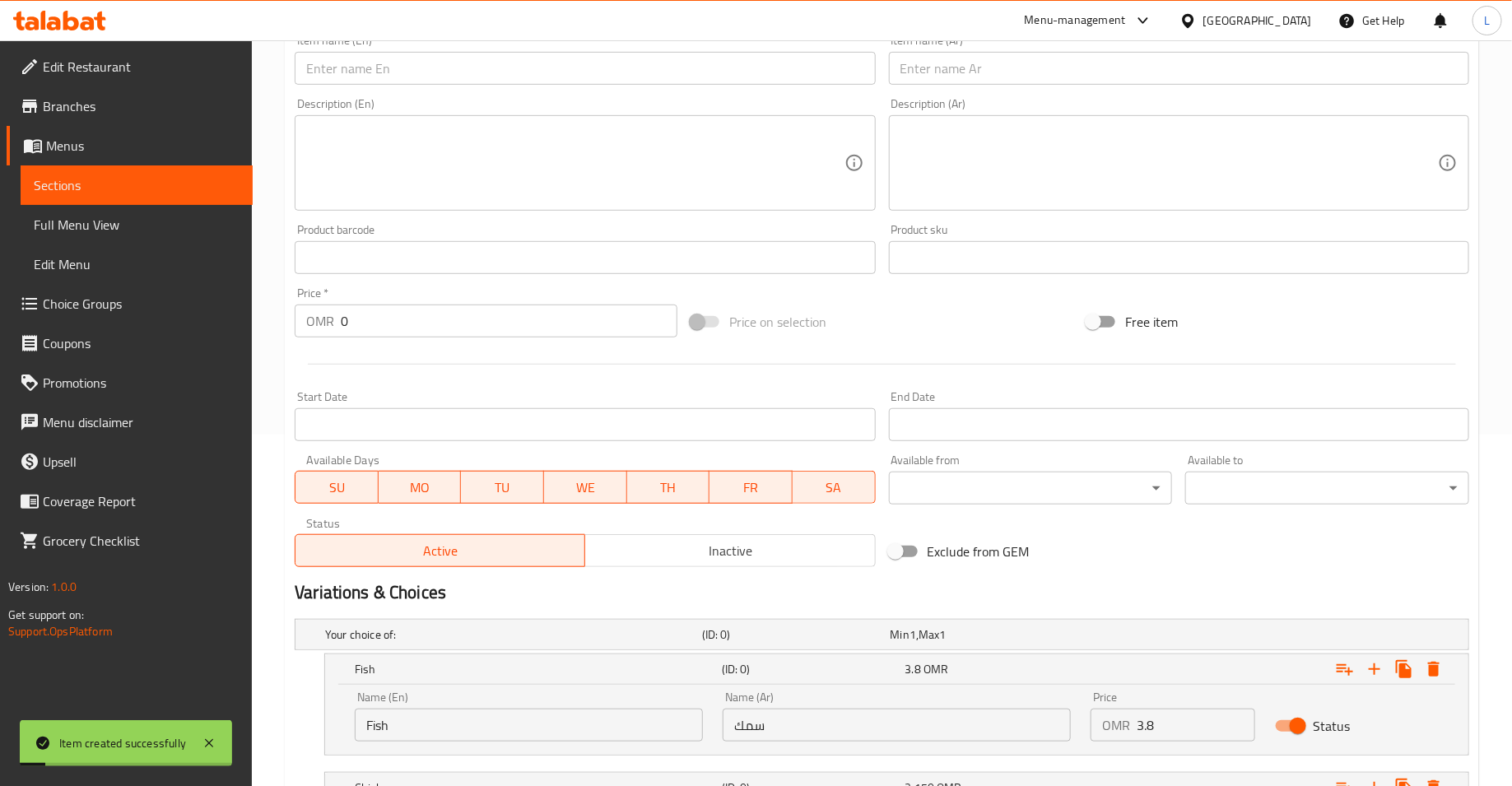
scroll to position [0, 0]
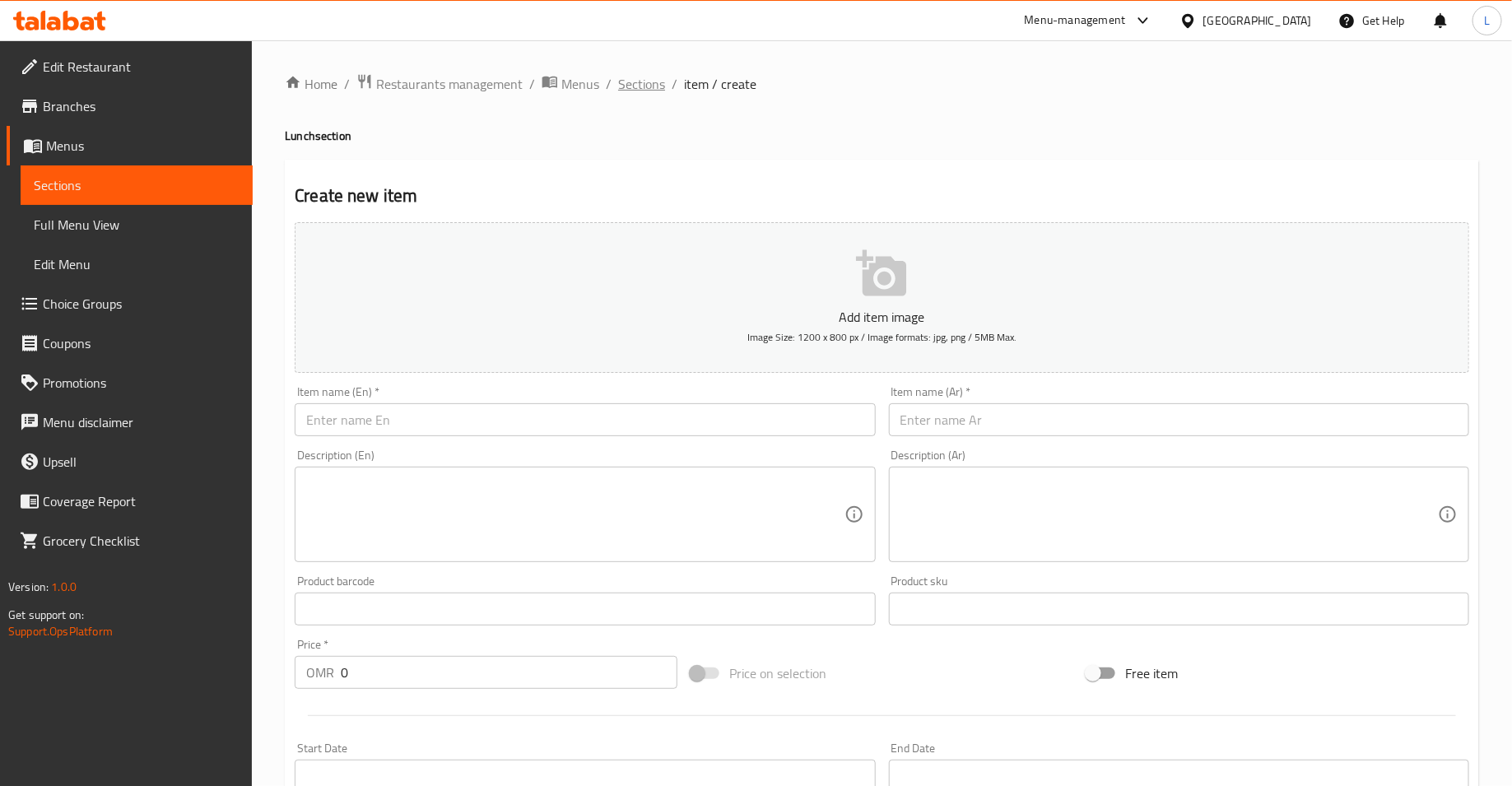
click at [659, 90] on span "Sections" at bounding box center [642, 83] width 47 height 20
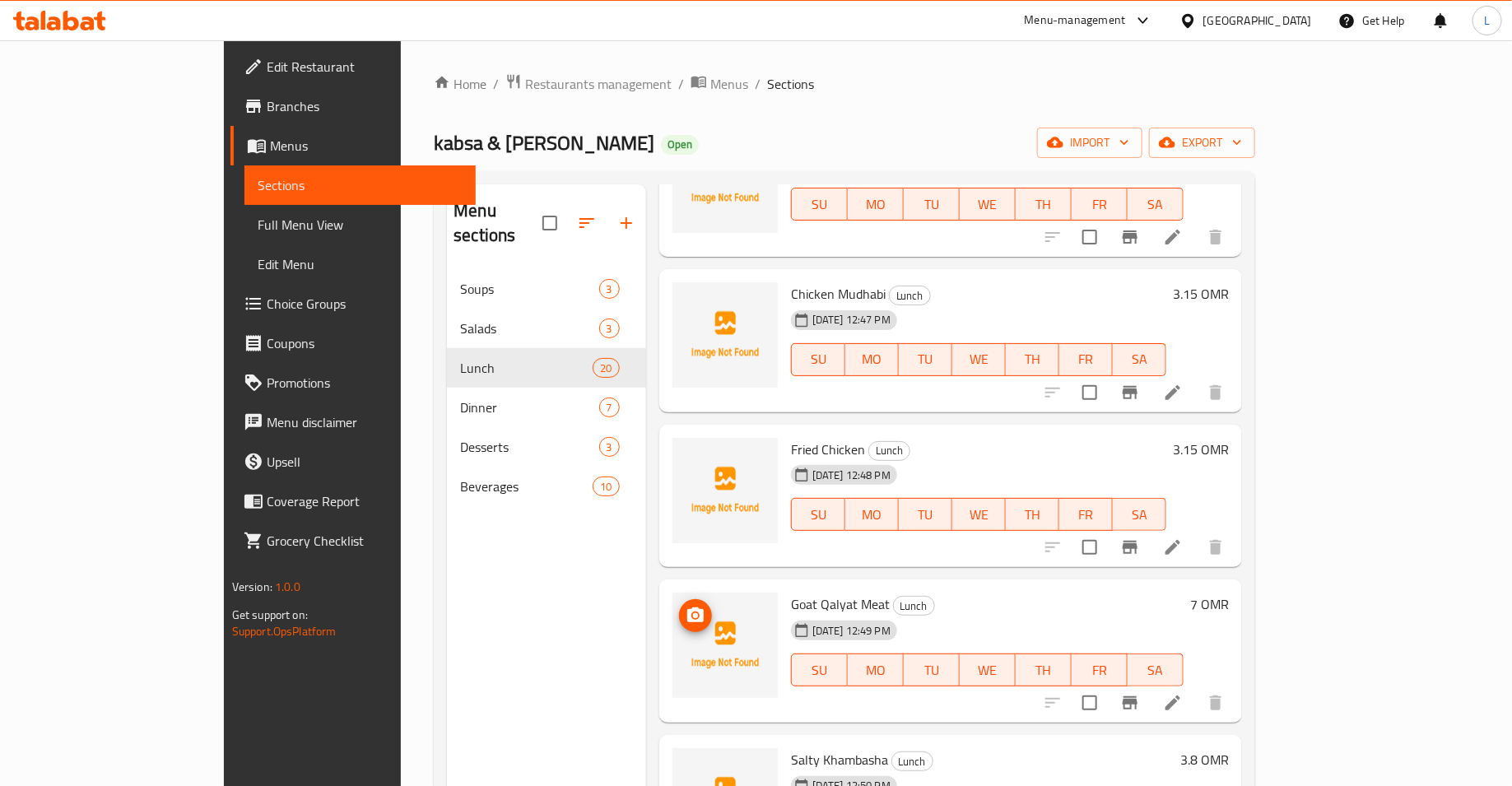
scroll to position [998, 0]
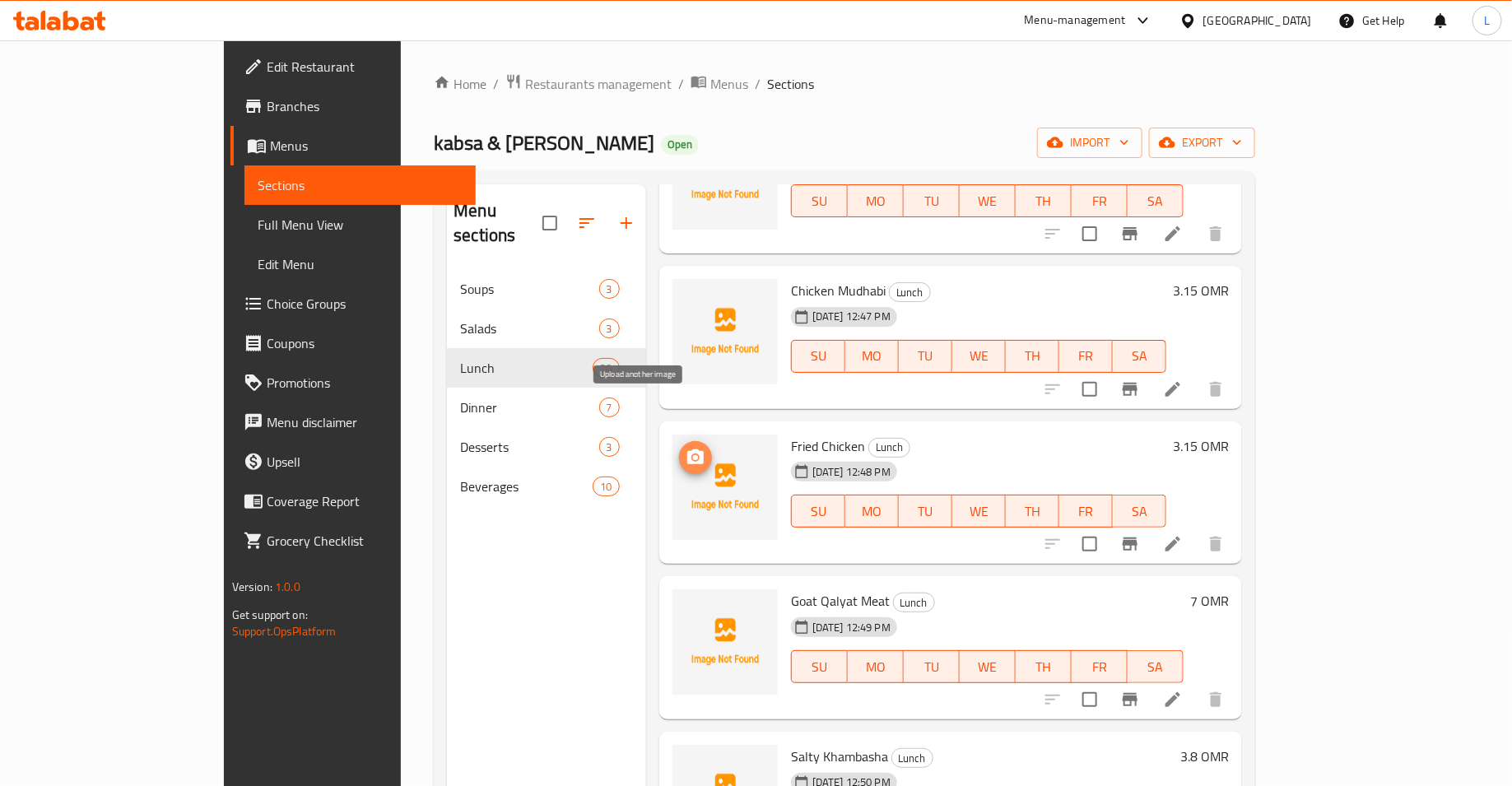
click at [686, 448] on icon "upload picture" at bounding box center [695, 457] width 20 height 20
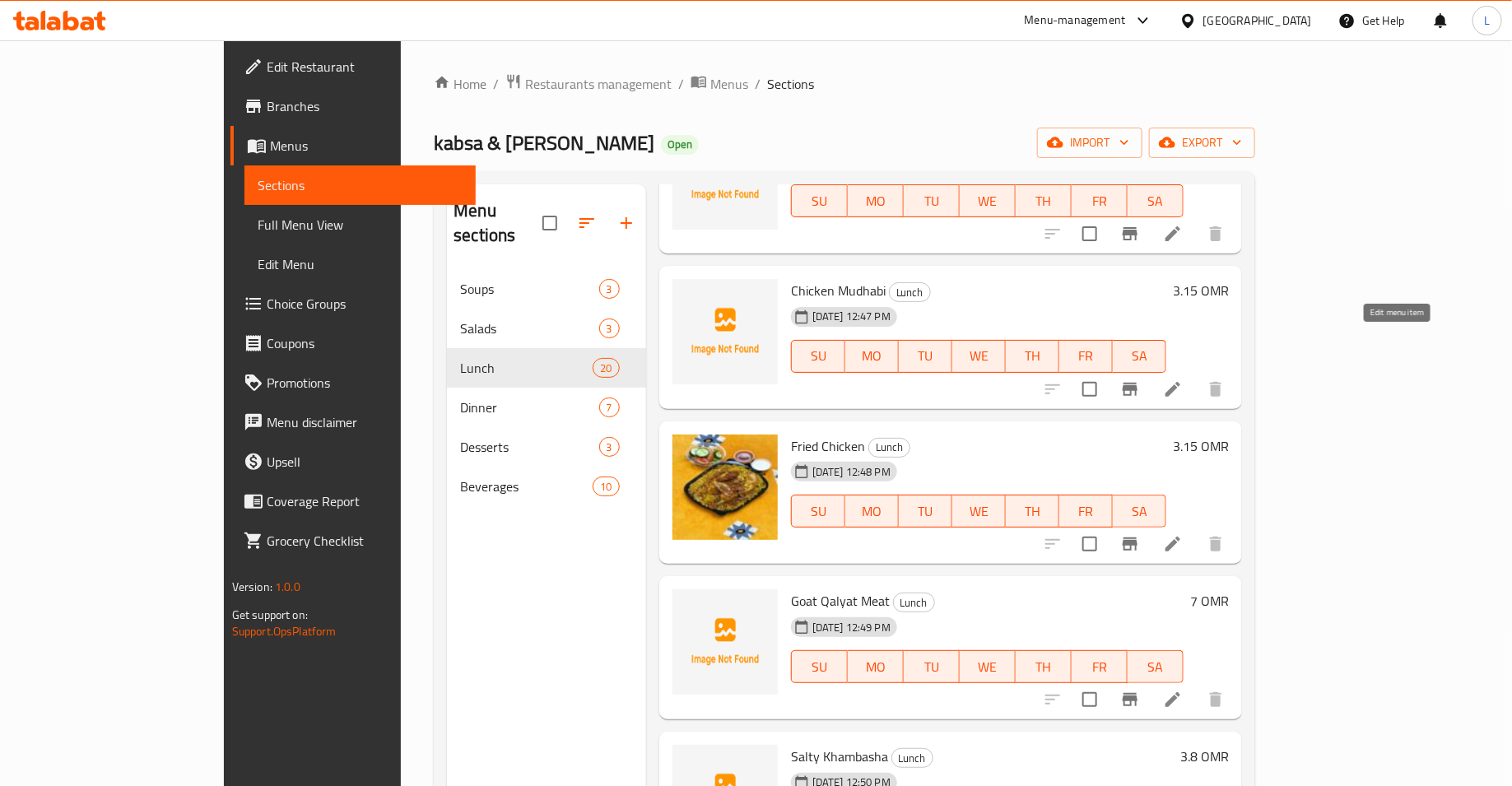
click at [1183, 379] on icon at bounding box center [1172, 389] width 20 height 20
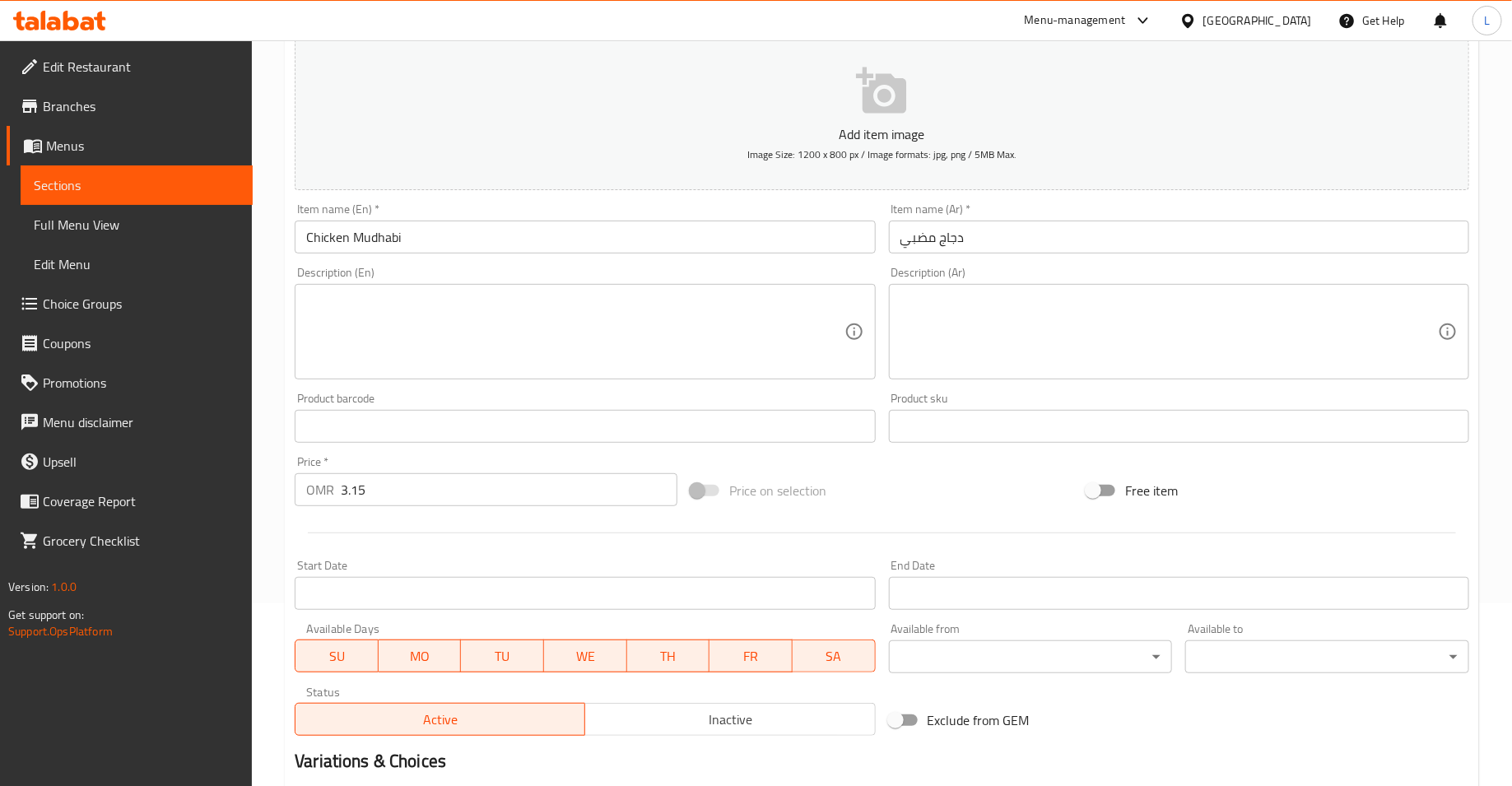
scroll to position [375, 0]
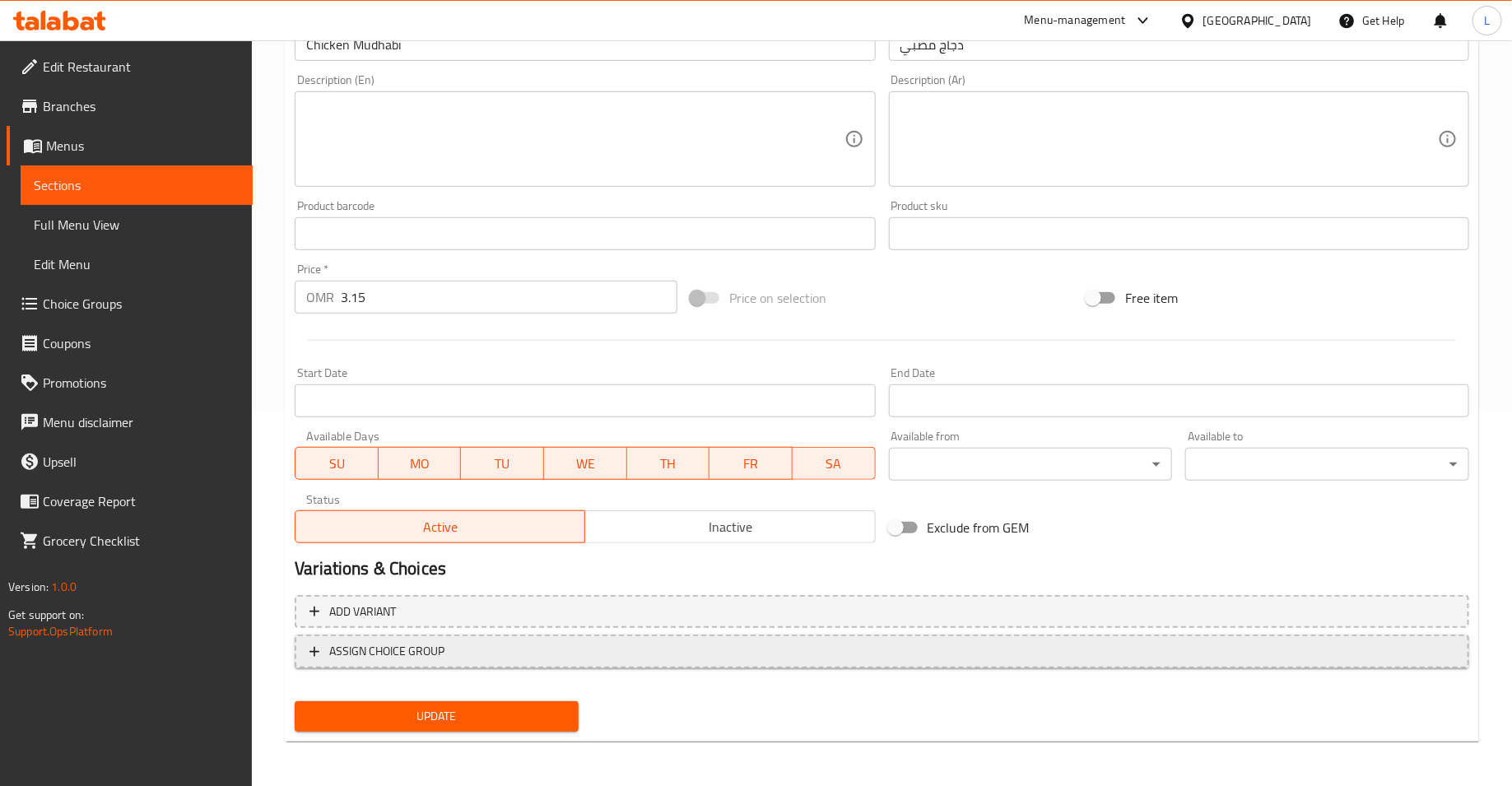
click at [469, 652] on span "ASSIGN CHOICE GROUP" at bounding box center [881, 651] width 1144 height 21
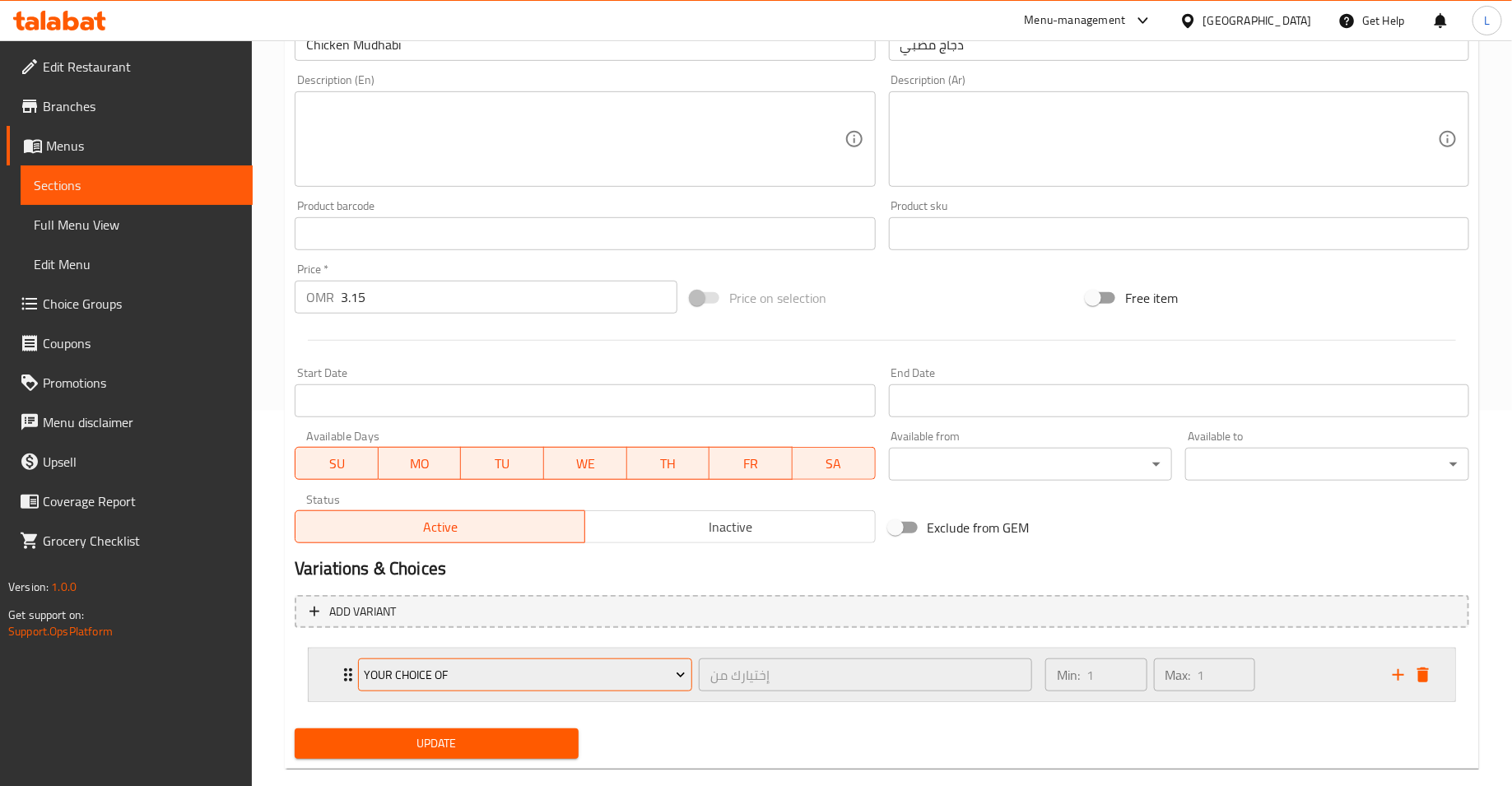
click at [487, 677] on span "Your Choice Of" at bounding box center [525, 675] width 322 height 21
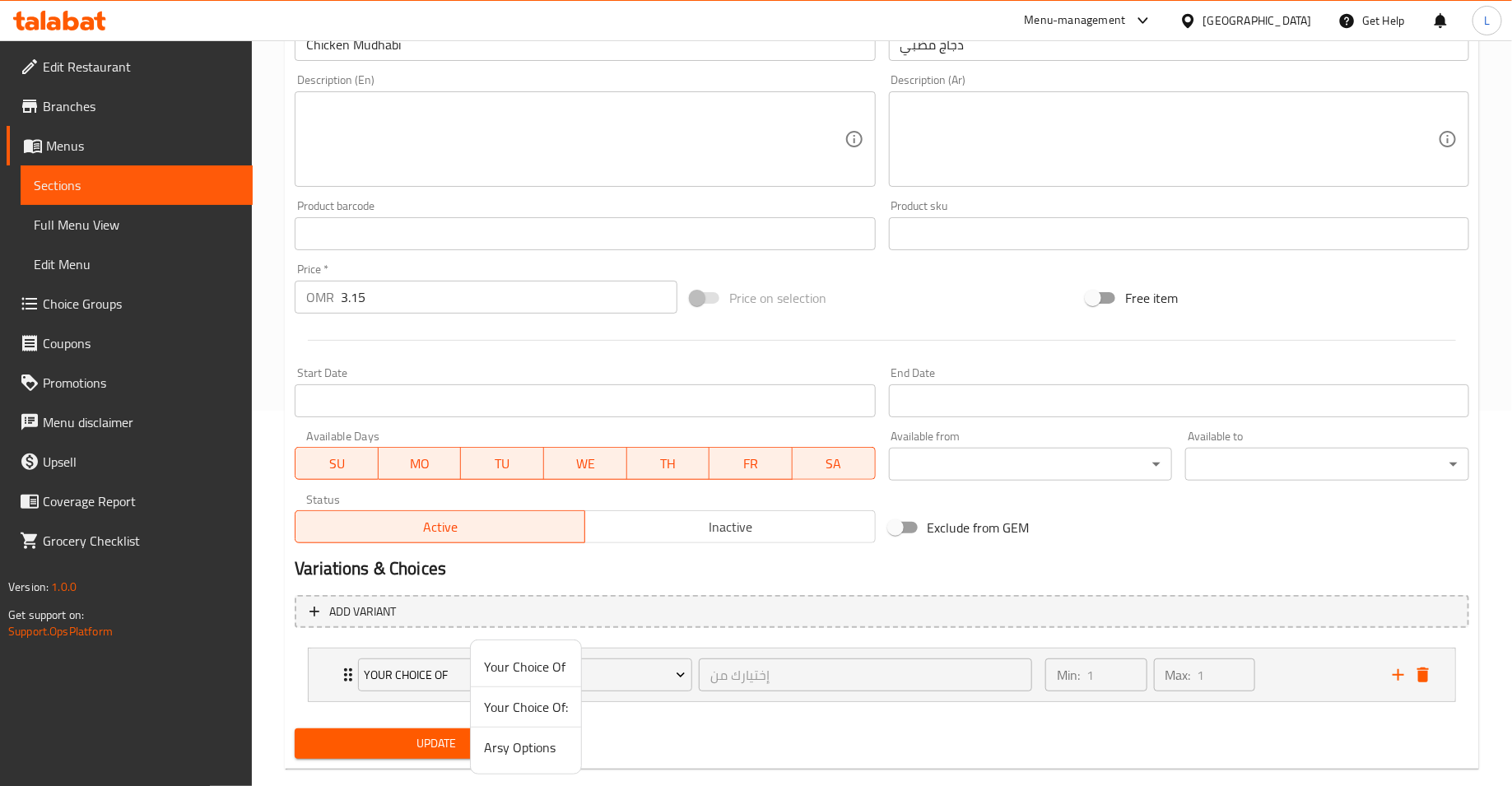
click at [631, 354] on div at bounding box center [756, 393] width 1512 height 786
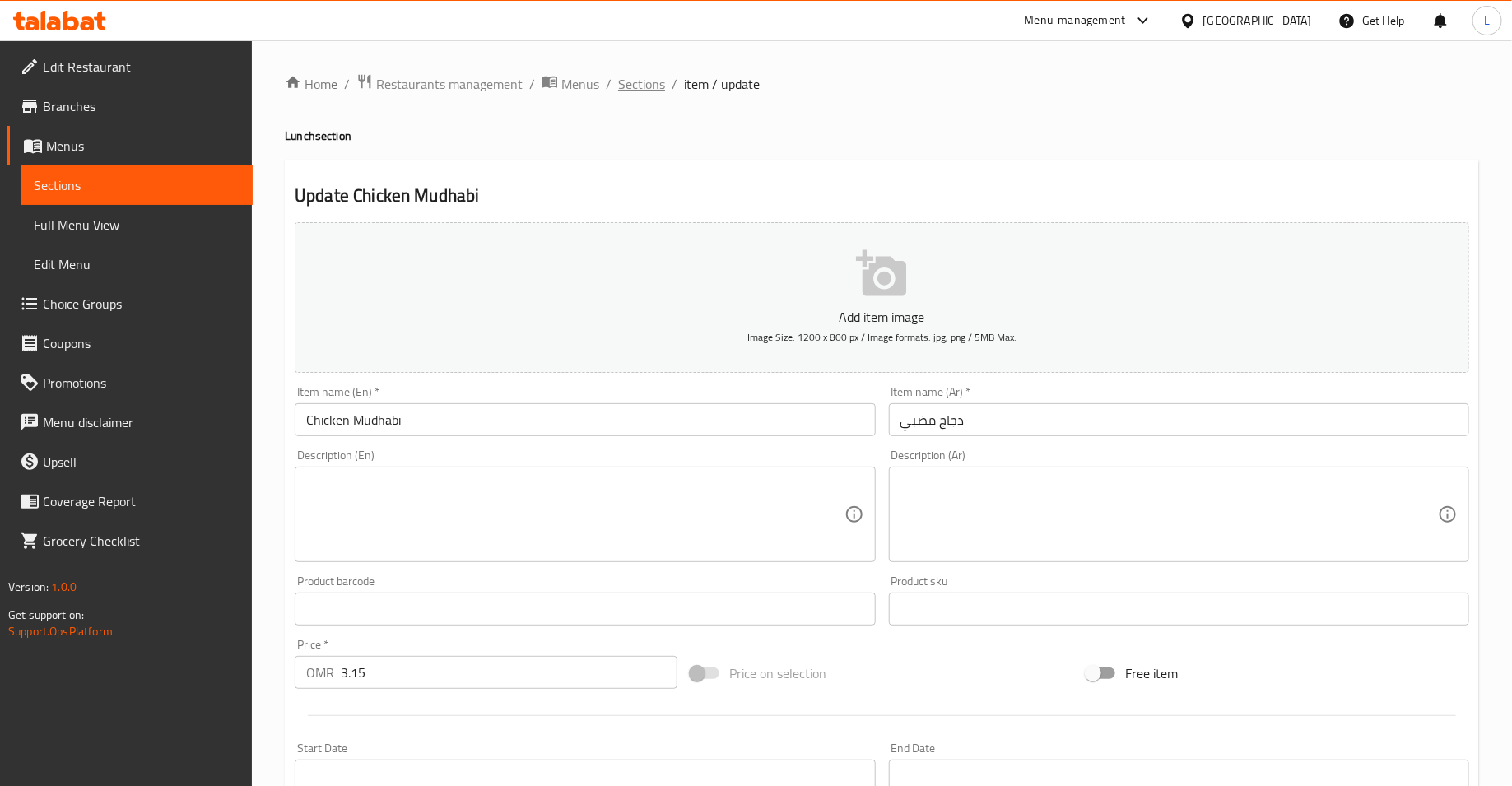
click at [637, 85] on span "Sections" at bounding box center [642, 83] width 47 height 20
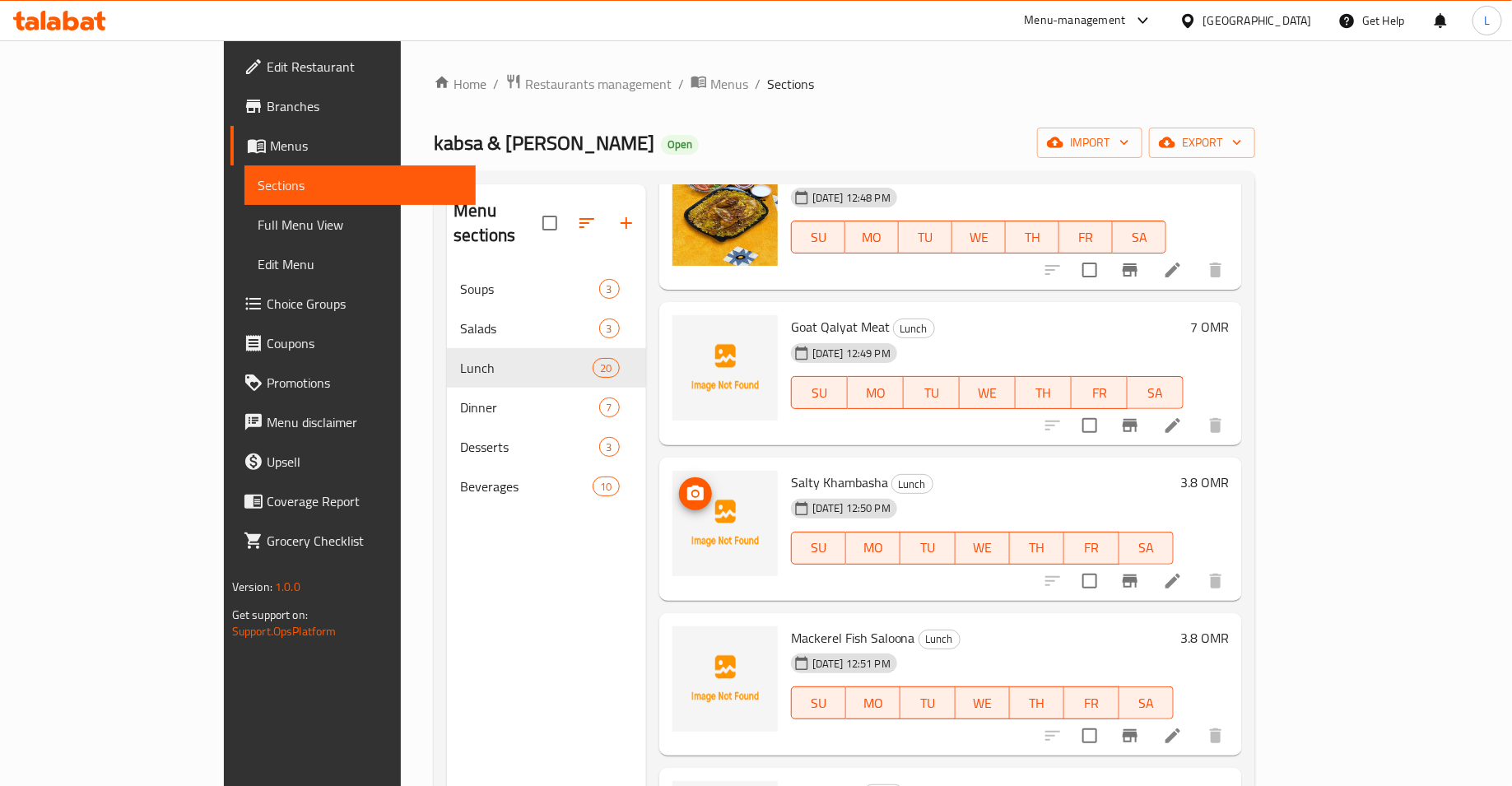
scroll to position [1276, 0]
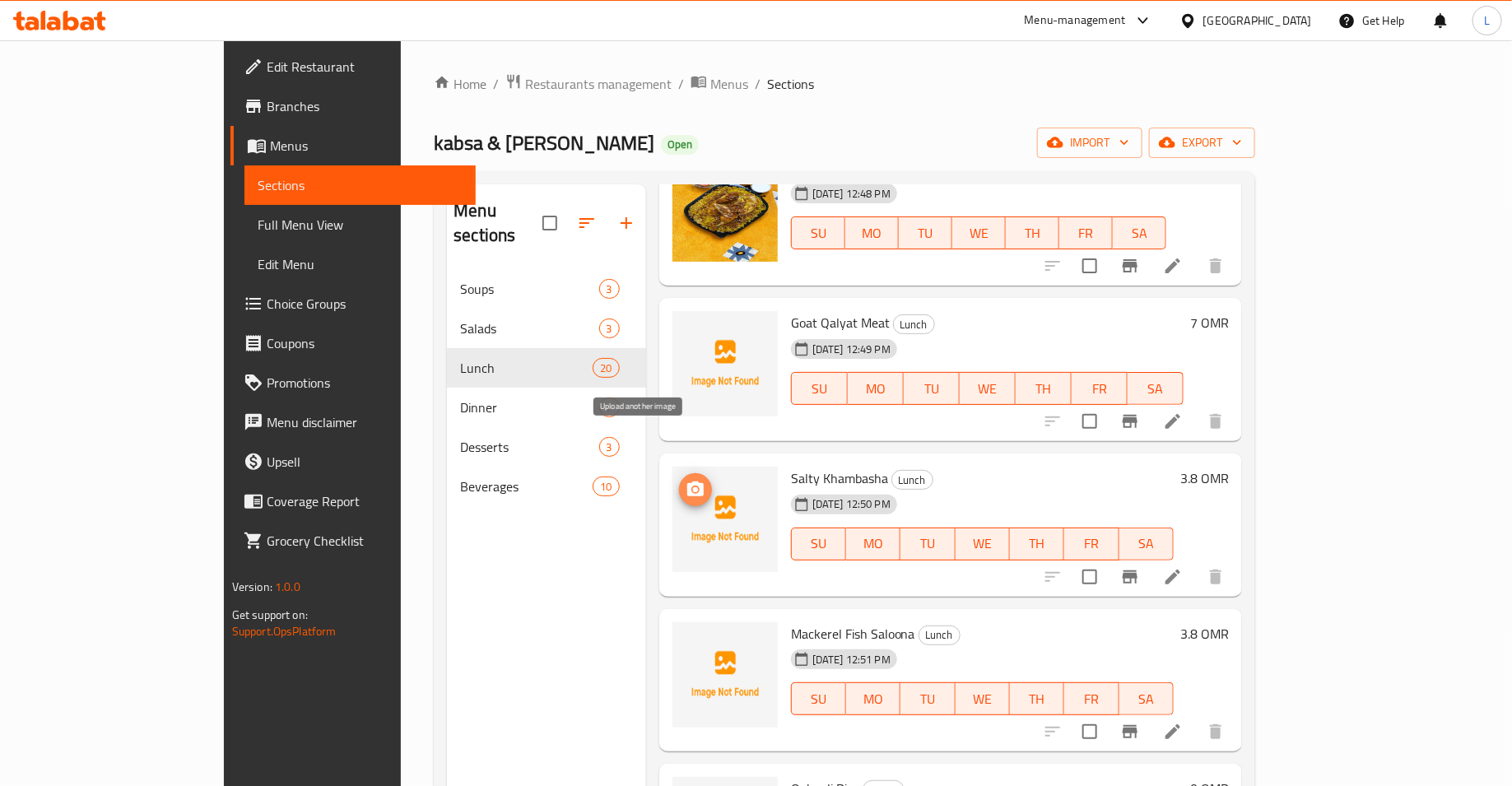
click at [686, 479] on icon "upload picture" at bounding box center [695, 489] width 20 height 20
click at [686, 635] on icon "upload picture" at bounding box center [695, 644] width 20 height 20
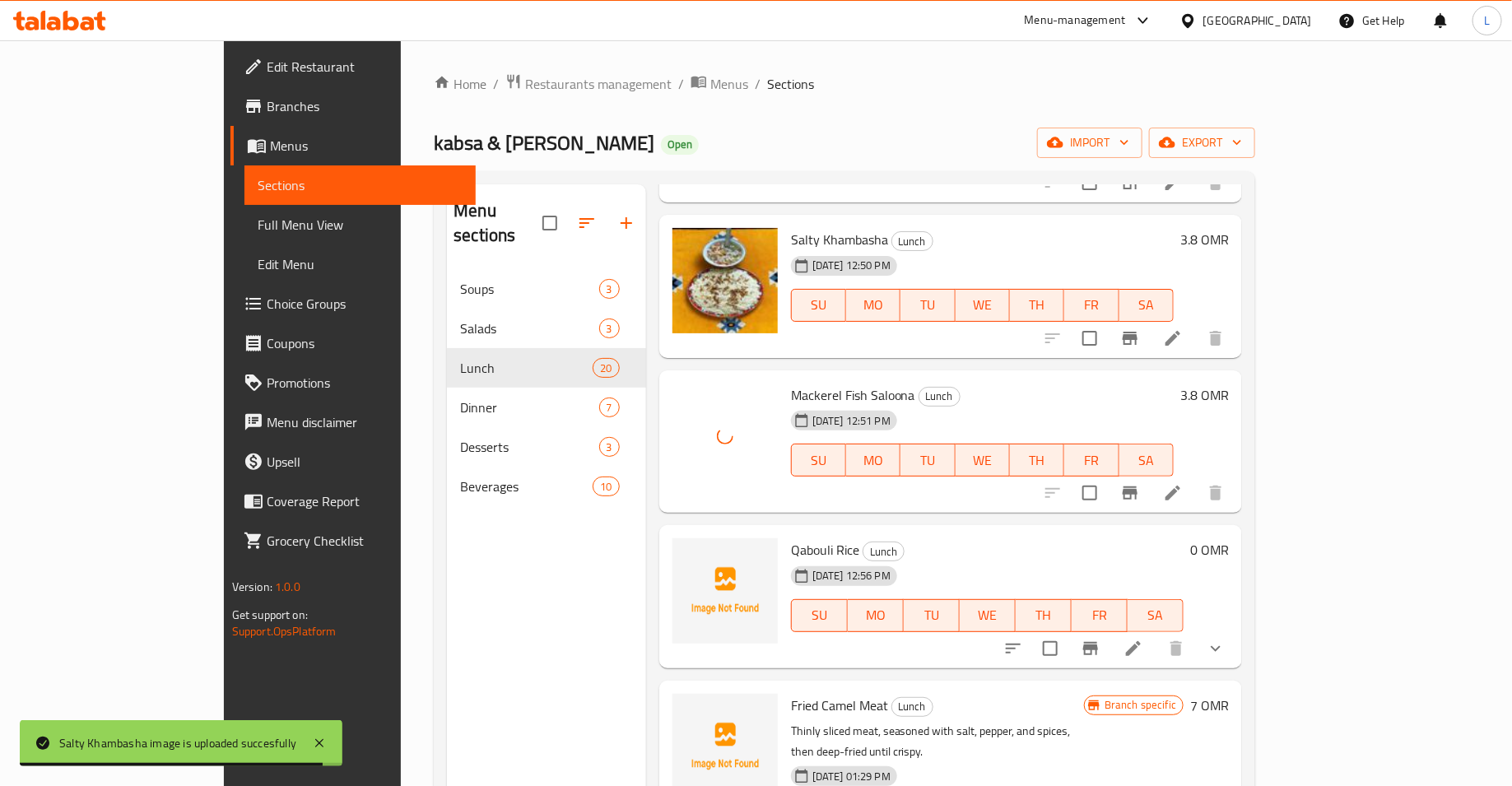
scroll to position [1519, 0]
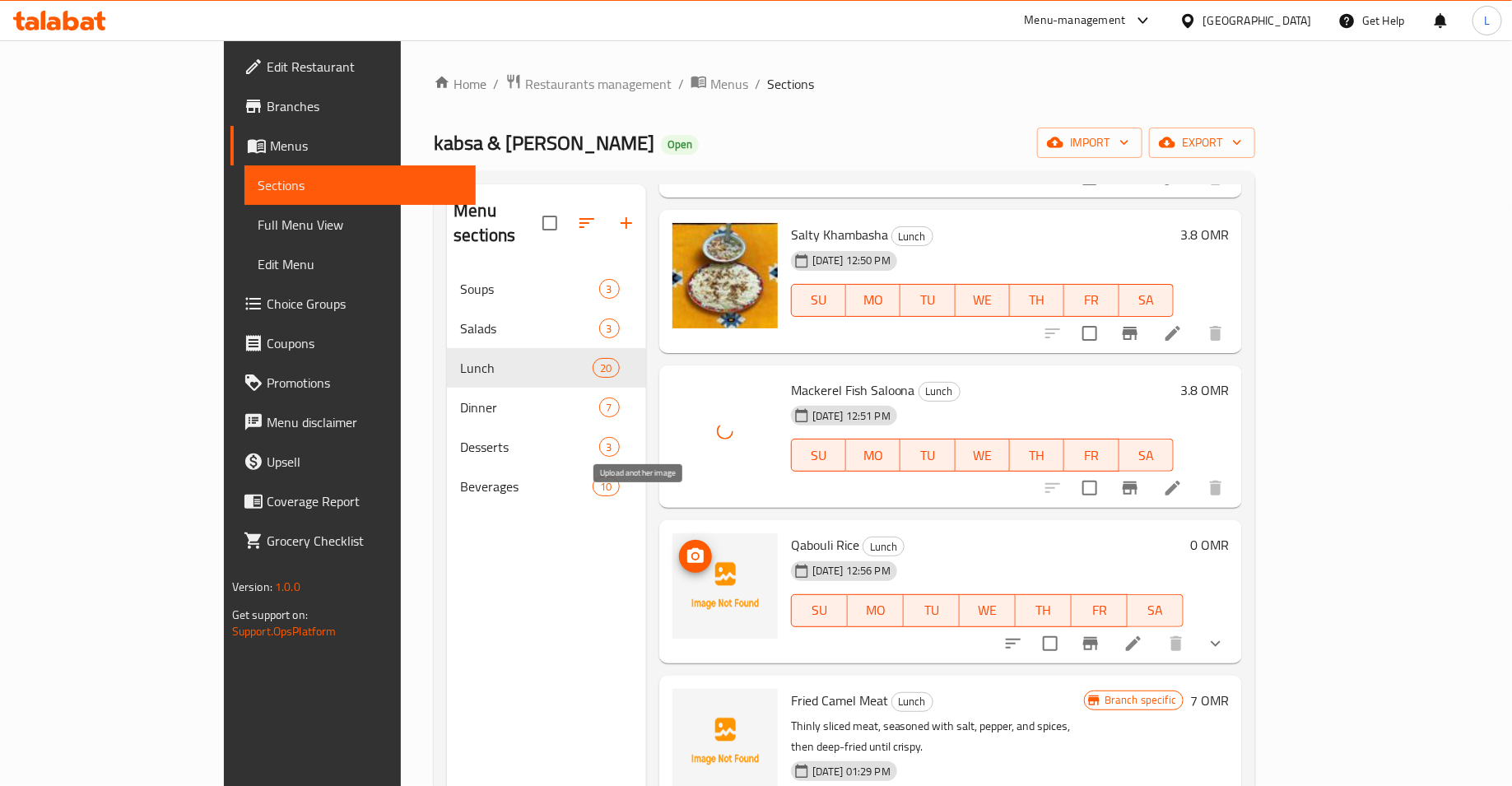
click at [686, 546] on icon "upload picture" at bounding box center [695, 556] width 20 height 20
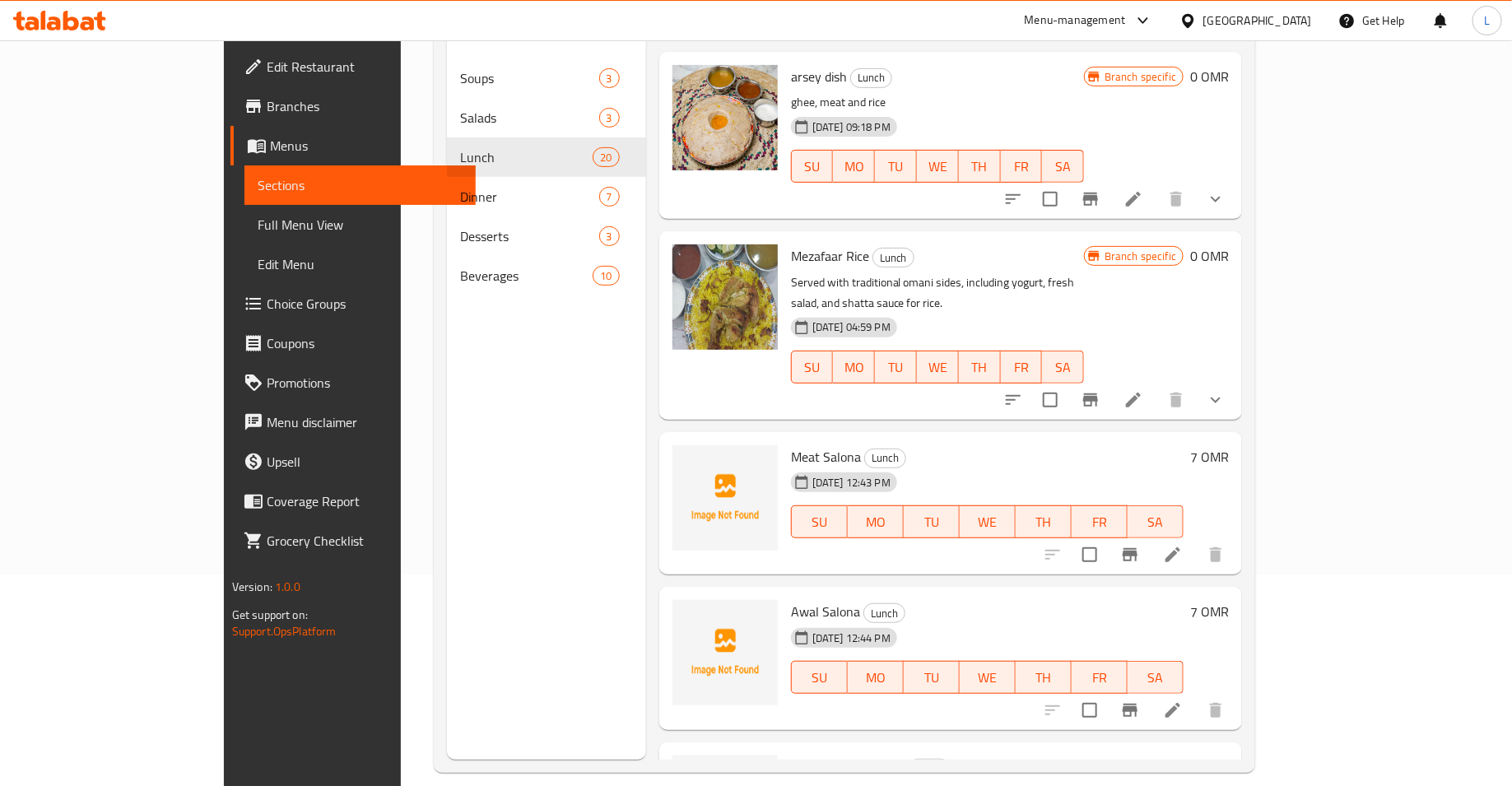
scroll to position [218, 0]
